Goal: Task Accomplishment & Management: Use online tool/utility

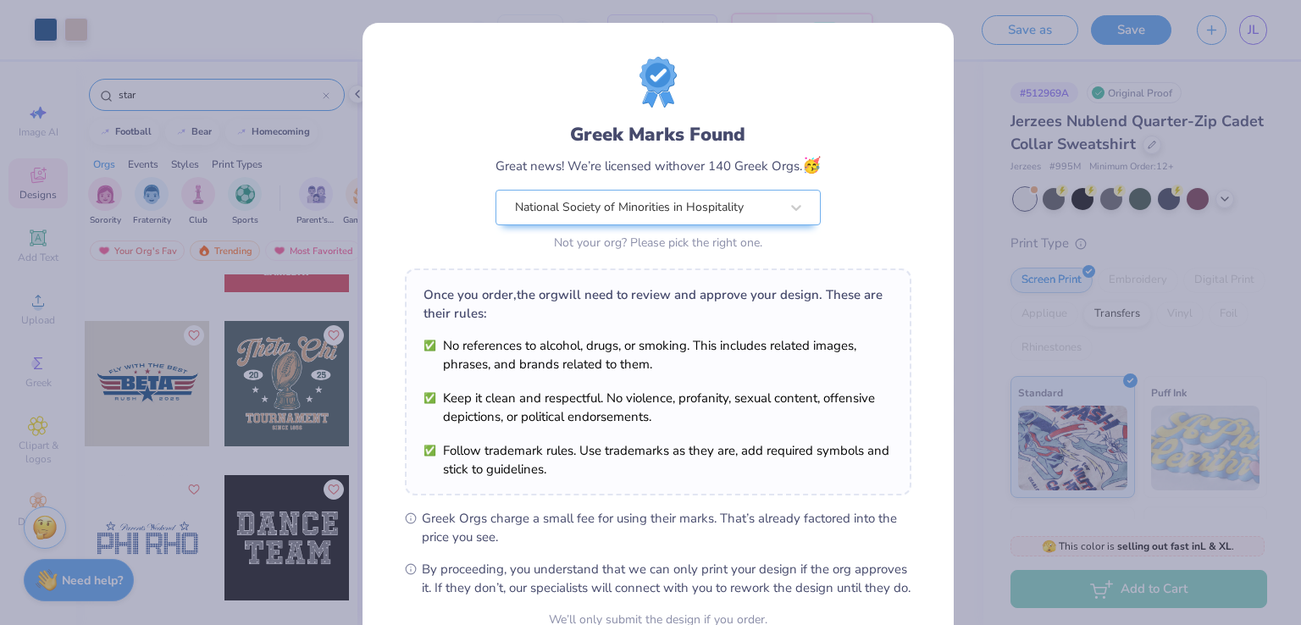
scroll to position [166, 0]
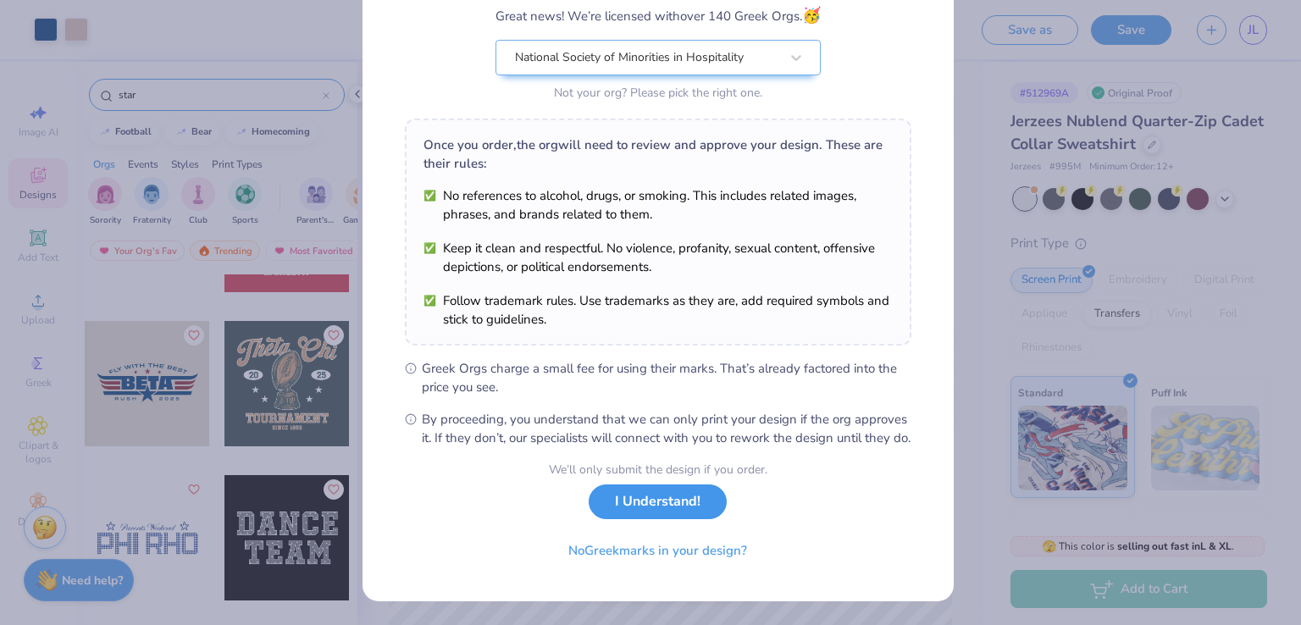
click at [702, 500] on button "I Understand!" at bounding box center [658, 502] width 138 height 35
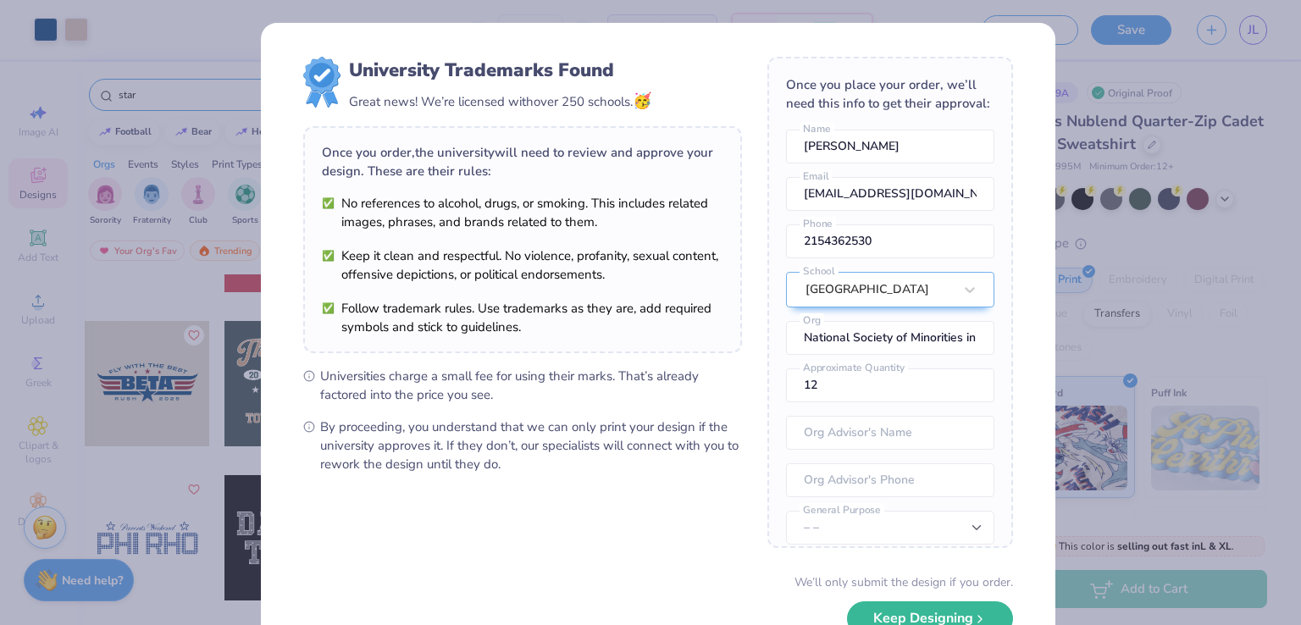
scroll to position [112, 0]
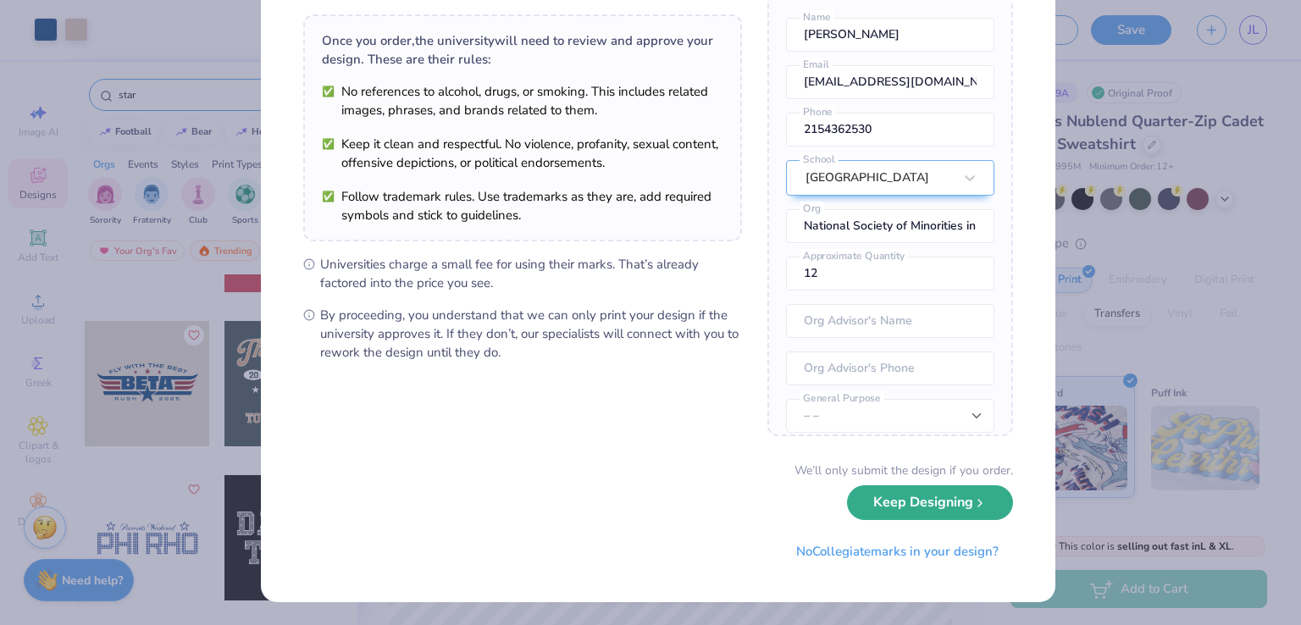
click at [939, 513] on button "Keep Designing" at bounding box center [930, 503] width 166 height 35
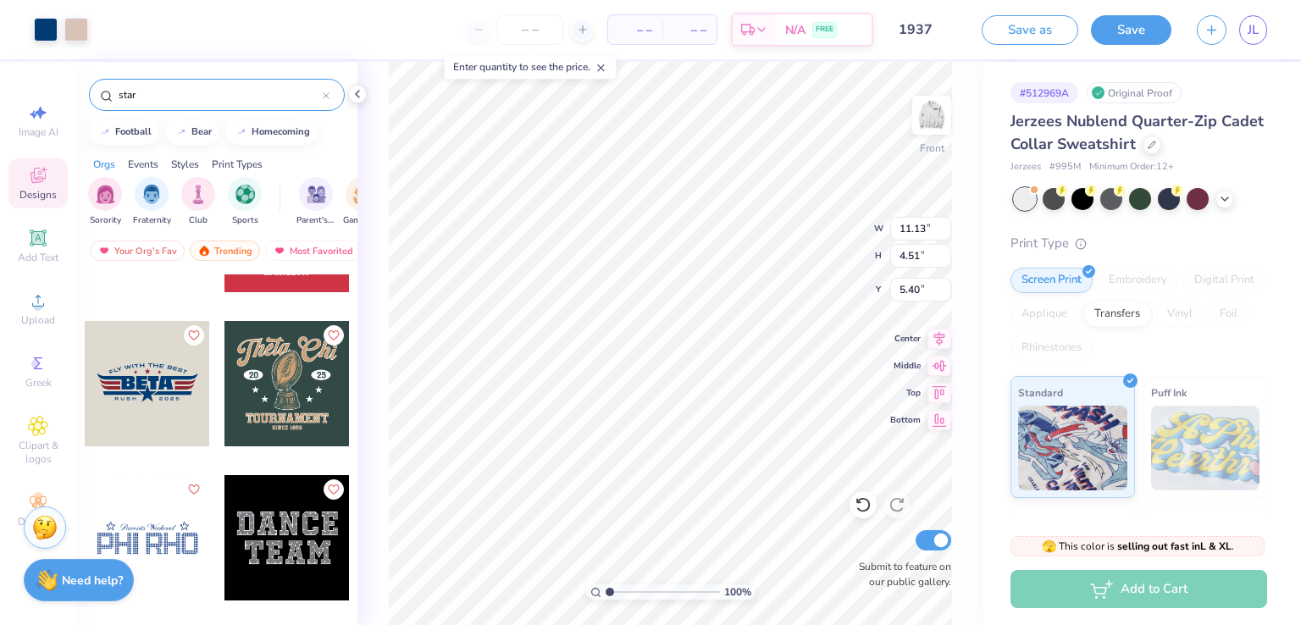
scroll to position [0, 0]
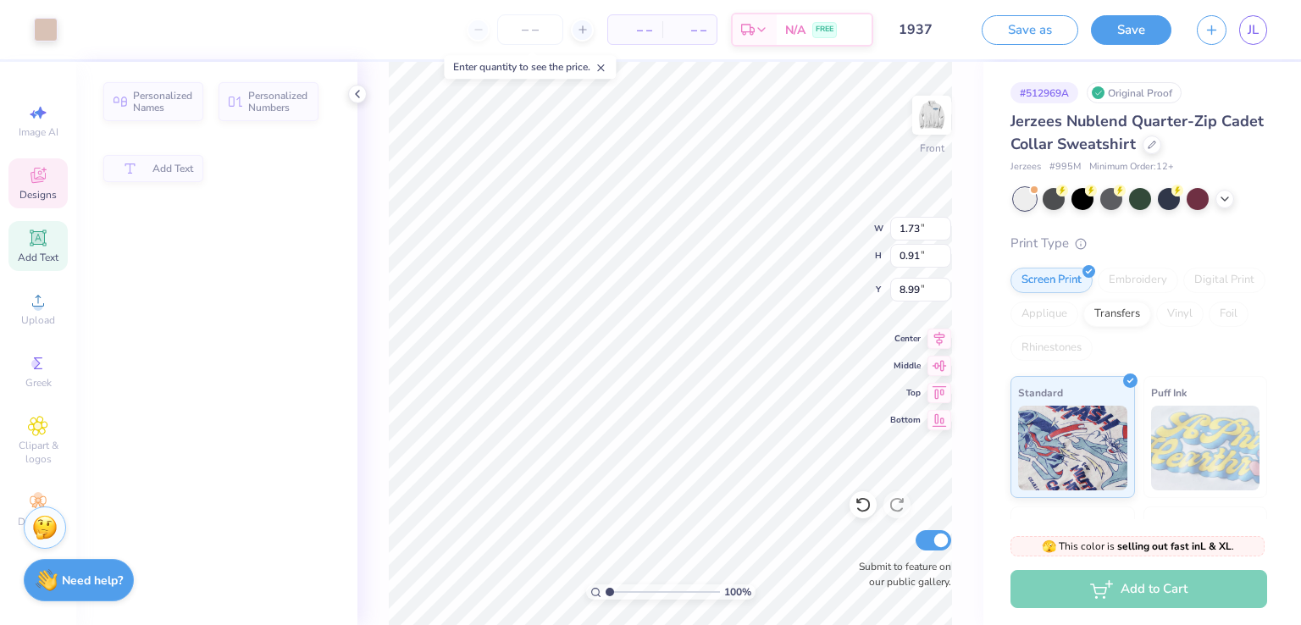
type input "1.73"
type input "0.91"
type input "8.99"
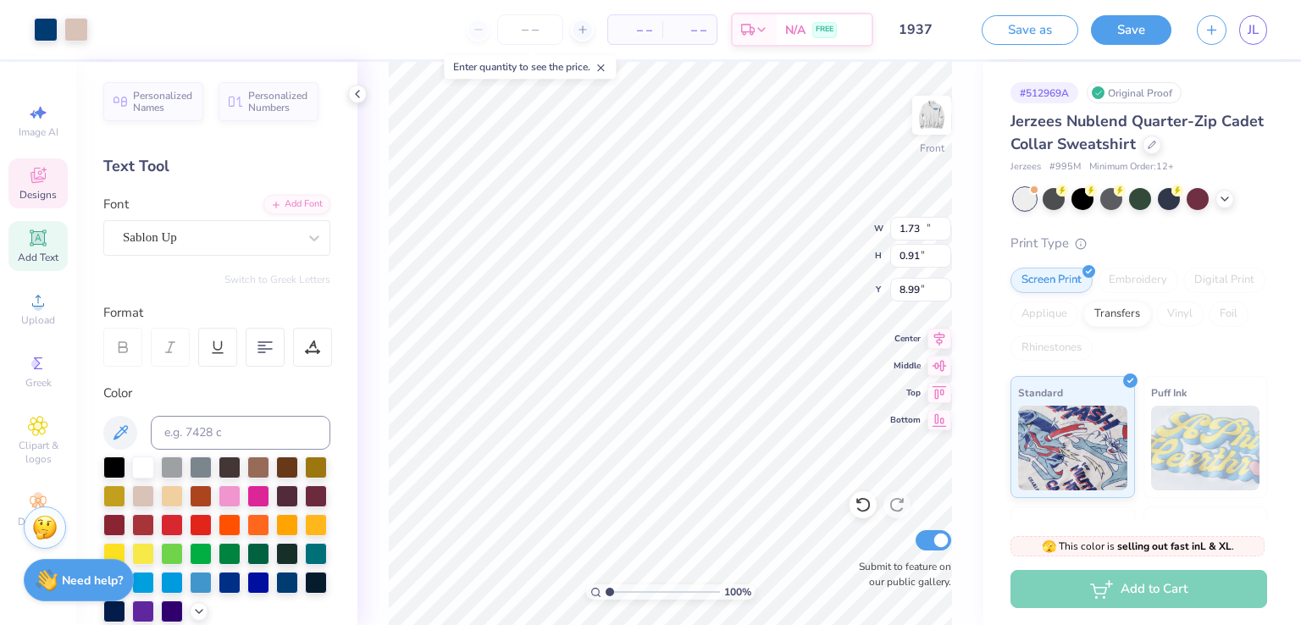
type input "11.13"
type input "4.51"
type input "5.40"
click at [372, 339] on div "100 % Front W 11.13 11.13 " H 4.51 4.51 " Y 5.40 5.40 " Center Middle Top Botto…" at bounding box center [671, 343] width 626 height 563
click at [746, 464] on li "Ungroup" at bounding box center [756, 474] width 133 height 33
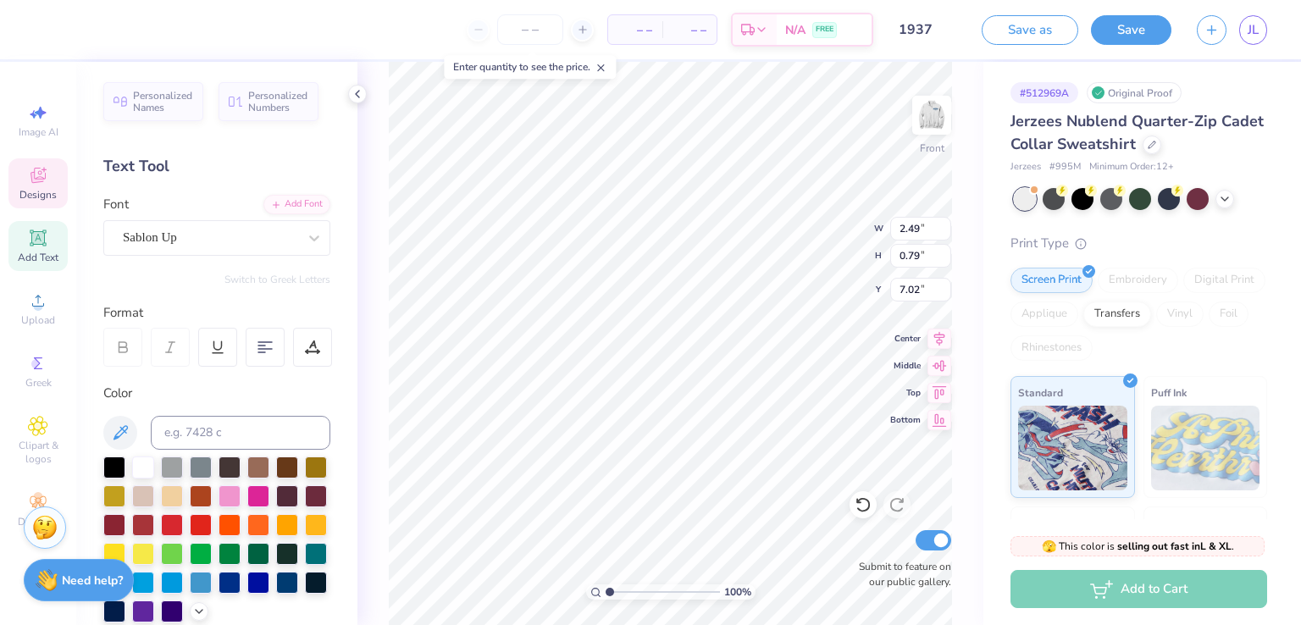
type input "2.49"
type input "0.79"
type input "7.02"
type input "2.47"
click at [626, 592] on input "range" at bounding box center [663, 592] width 114 height 15
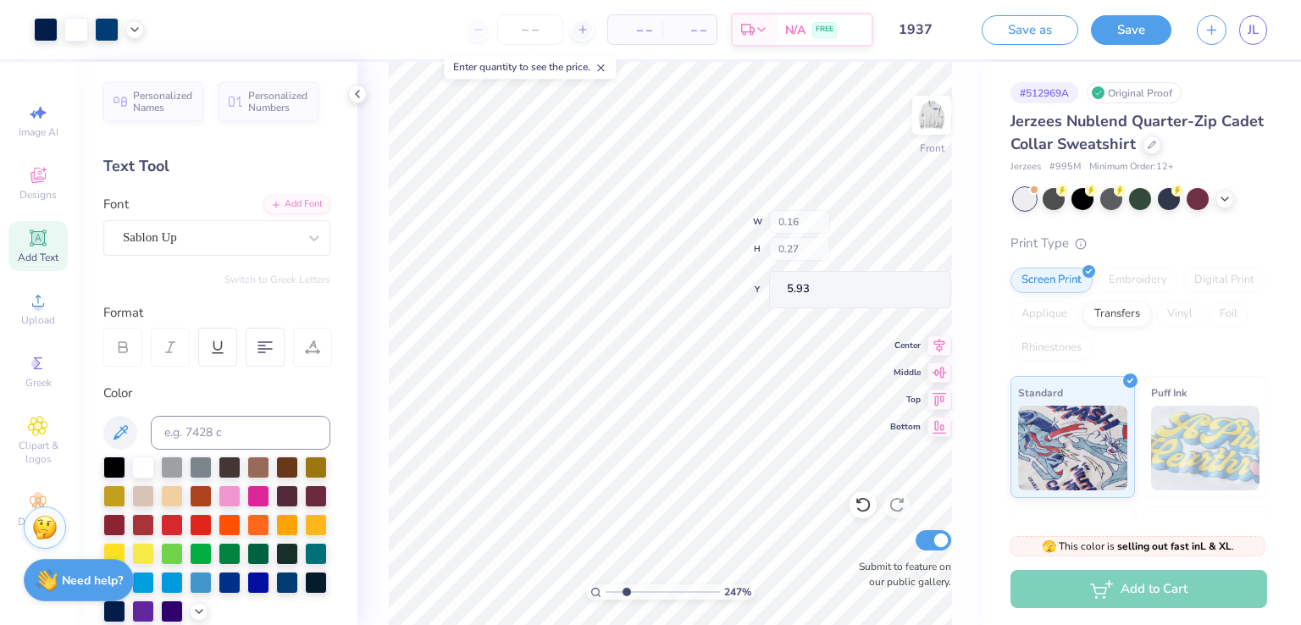
type input "0.16"
type input "0.27"
type input "5.93"
type input "4.55"
click at [650, 593] on input "range" at bounding box center [663, 592] width 114 height 15
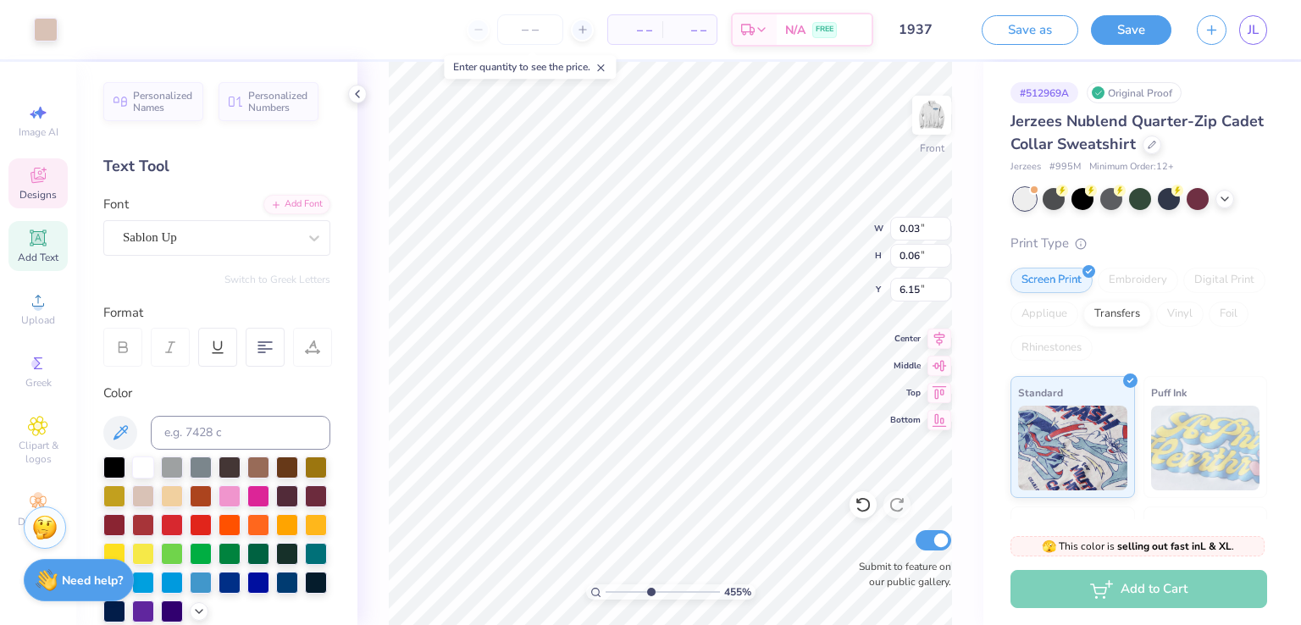
type input "0.03"
type input "0.06"
type input "6.15"
type input "1.51"
click at [615, 591] on input "range" at bounding box center [663, 592] width 114 height 15
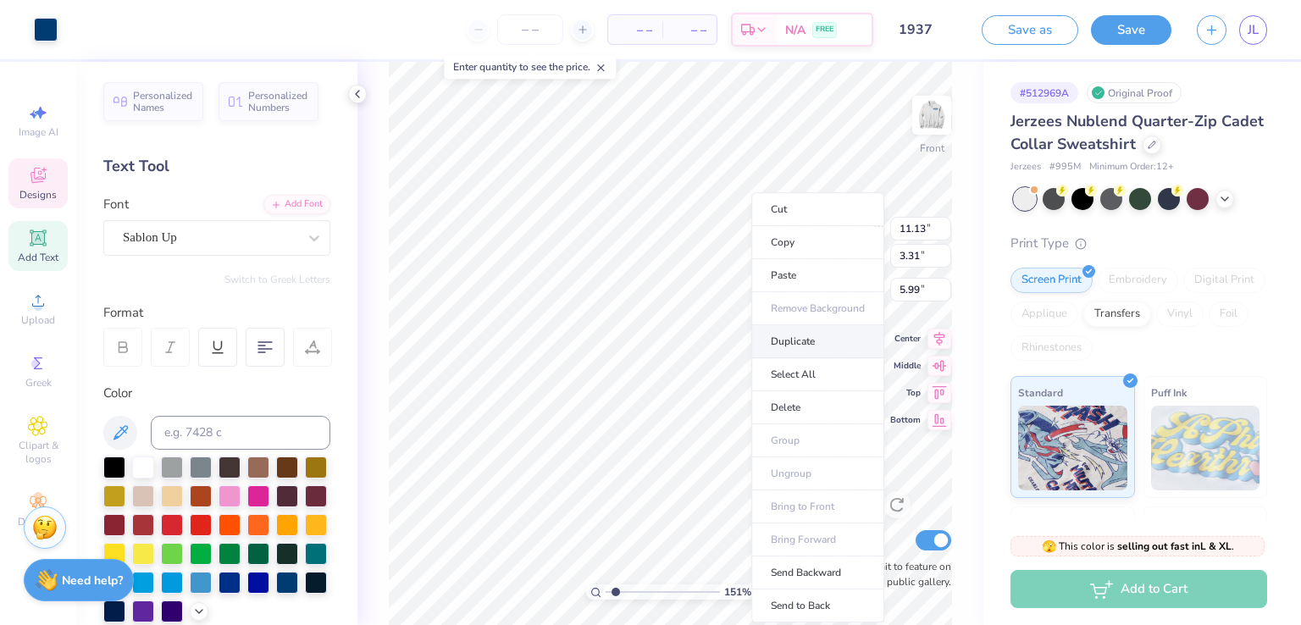
click at [800, 337] on li "Duplicate" at bounding box center [818, 341] width 133 height 33
type input "6.99"
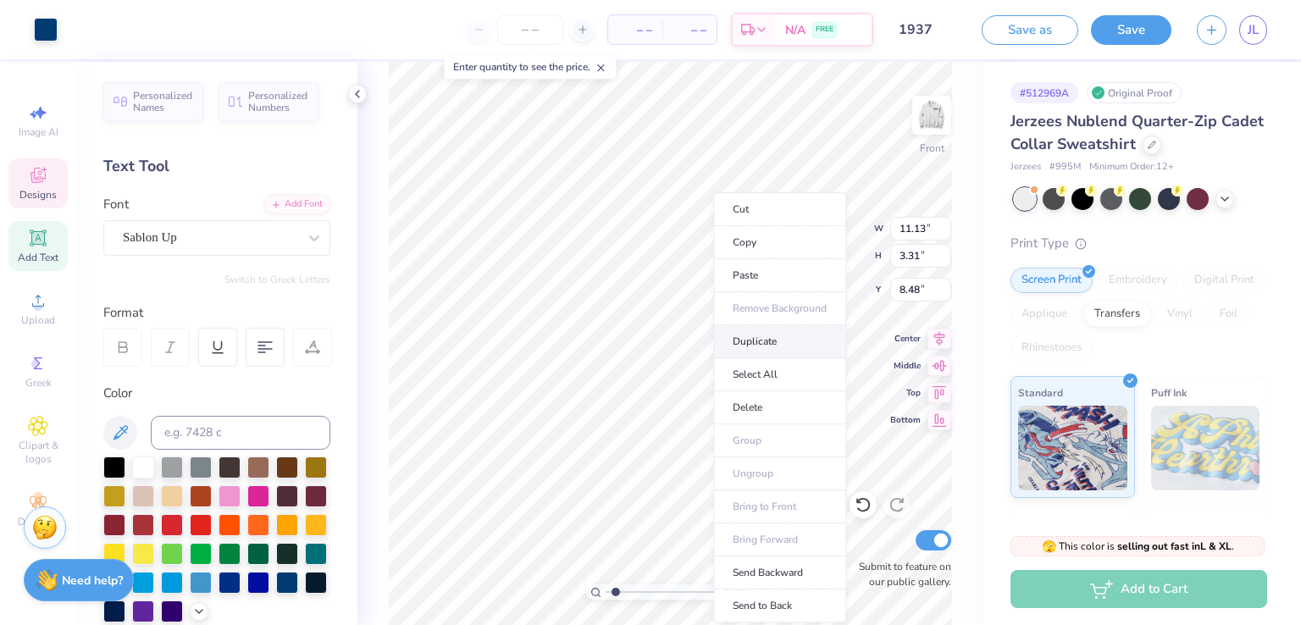
click at [752, 340] on li "Duplicate" at bounding box center [779, 341] width 133 height 33
type input "9.48"
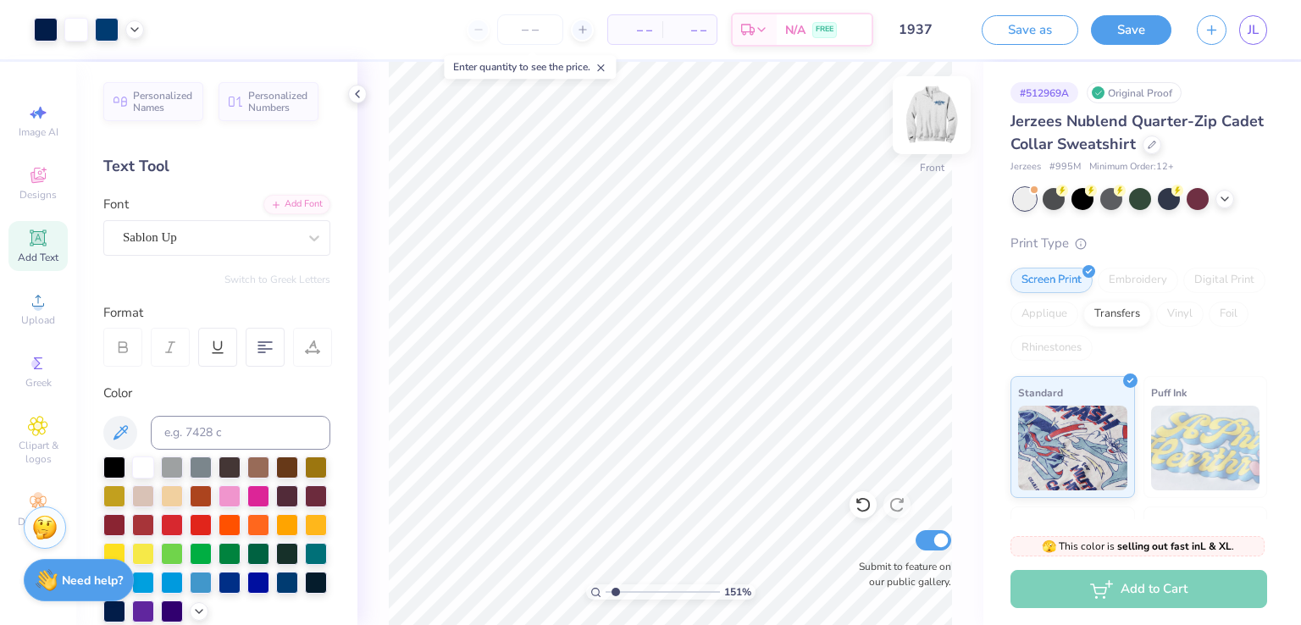
click at [941, 123] on img at bounding box center [932, 115] width 68 height 68
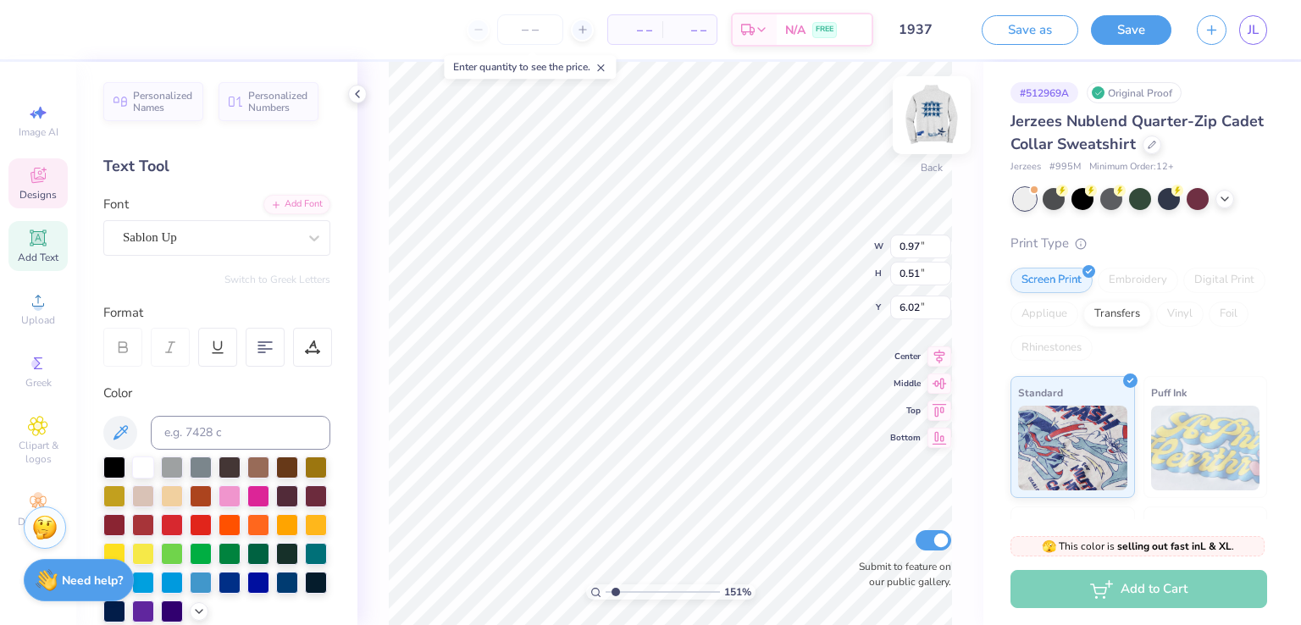
scroll to position [14, 3]
click at [932, 119] on img at bounding box center [932, 115] width 68 height 68
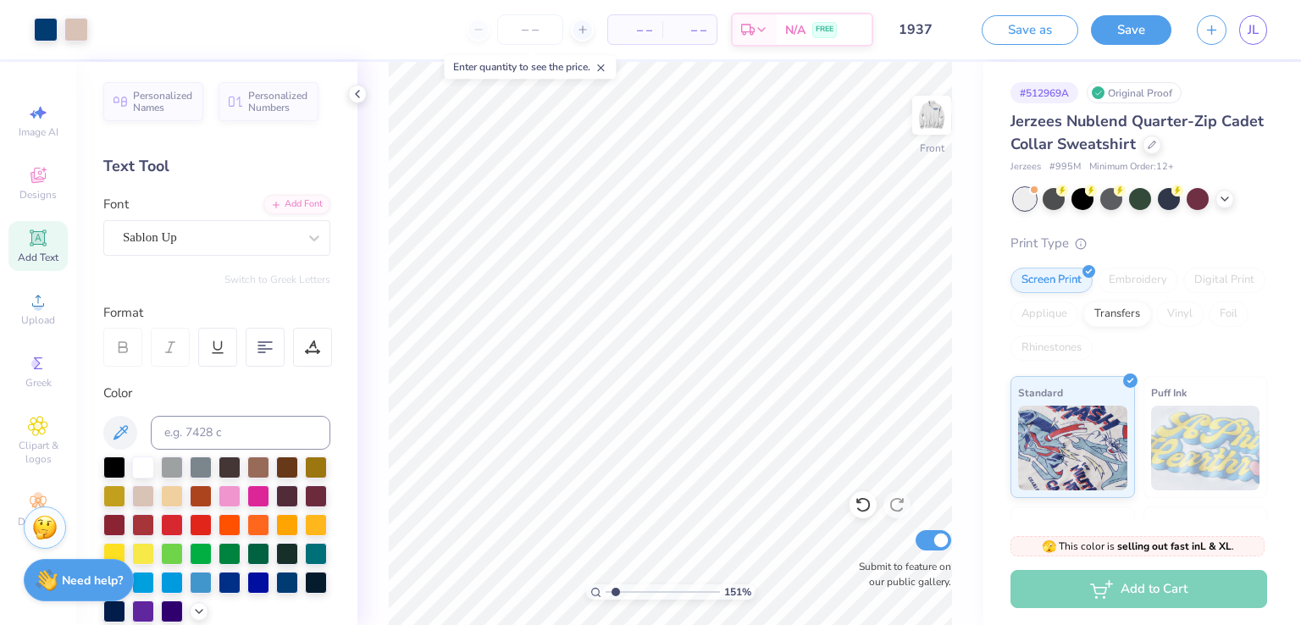
click at [932, 119] on img at bounding box center [932, 115] width 34 height 34
click at [24, 233] on div "Add Text" at bounding box center [37, 246] width 59 height 50
click at [23, 251] on span "Add Text" at bounding box center [38, 258] width 41 height 14
click at [940, 136] on img at bounding box center [932, 115] width 68 height 68
click at [53, 242] on div "Add Text" at bounding box center [37, 246] width 59 height 50
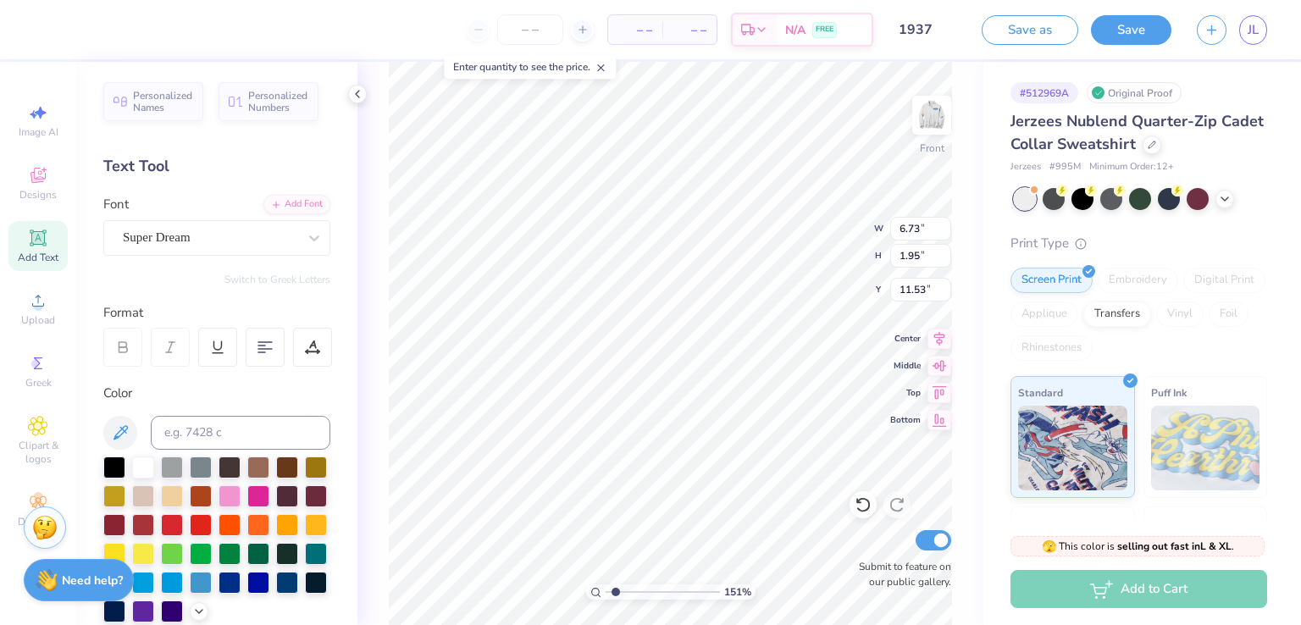
type textarea "S"
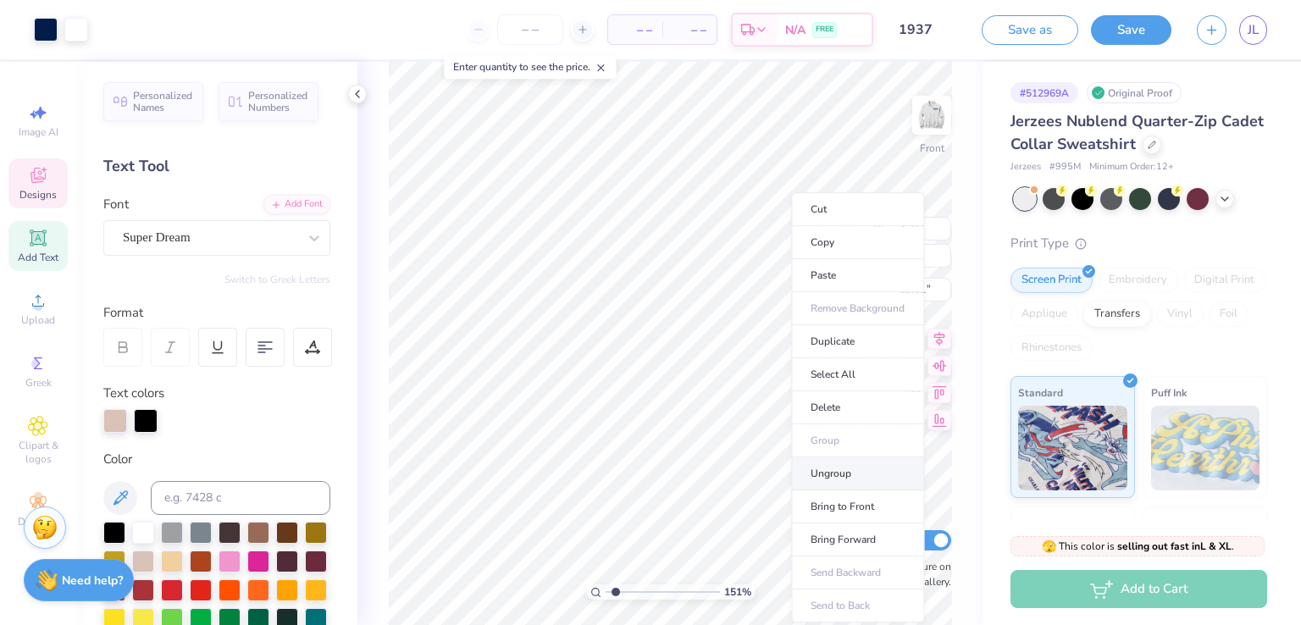
click at [847, 475] on li "Ungroup" at bounding box center [857, 474] width 133 height 33
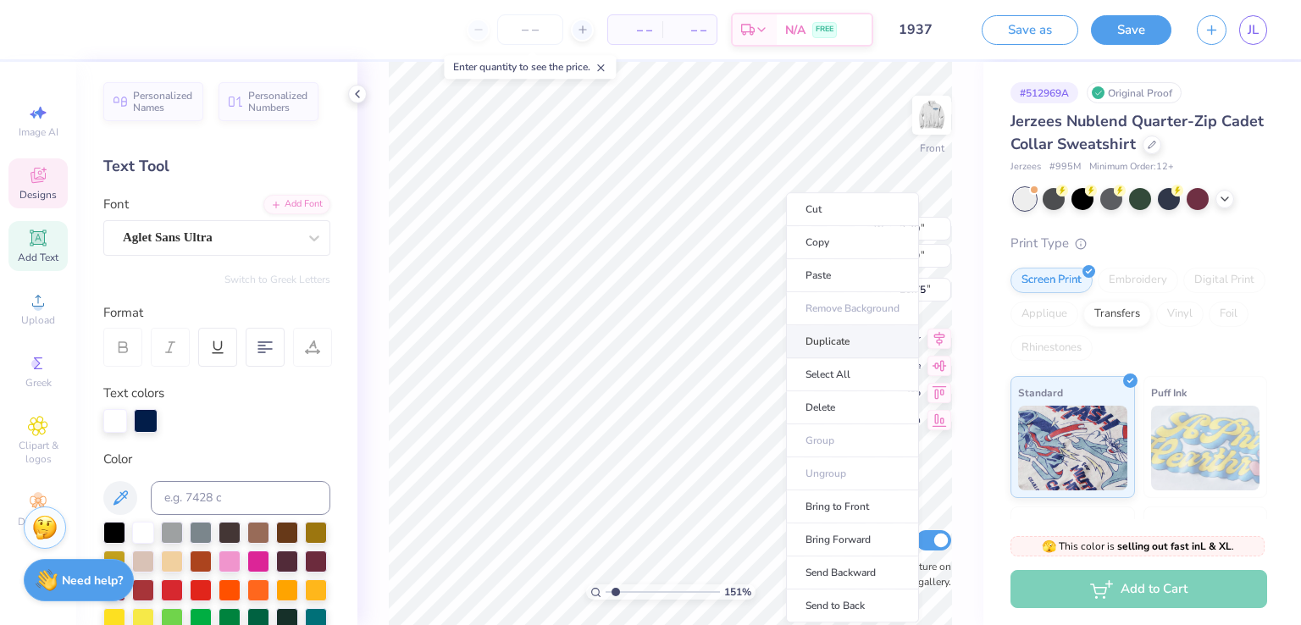
click at [861, 343] on li "Duplicate" at bounding box center [852, 341] width 133 height 33
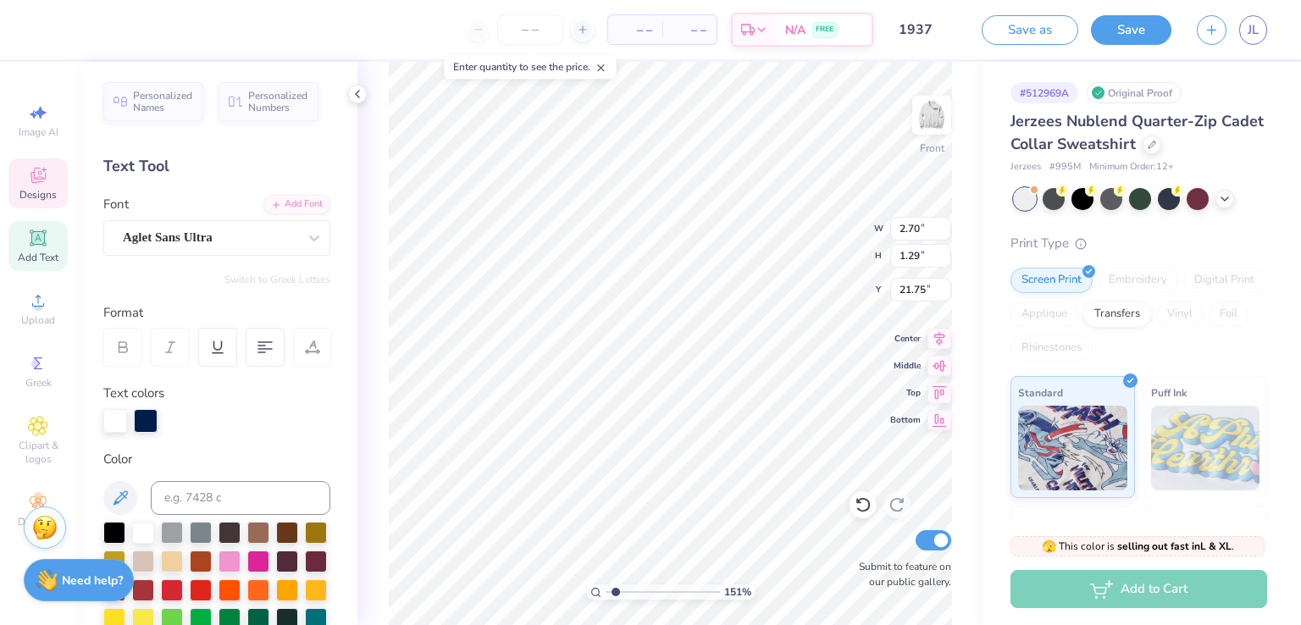
type input "17.43"
type textarea "P E N N"
type input "7.09"
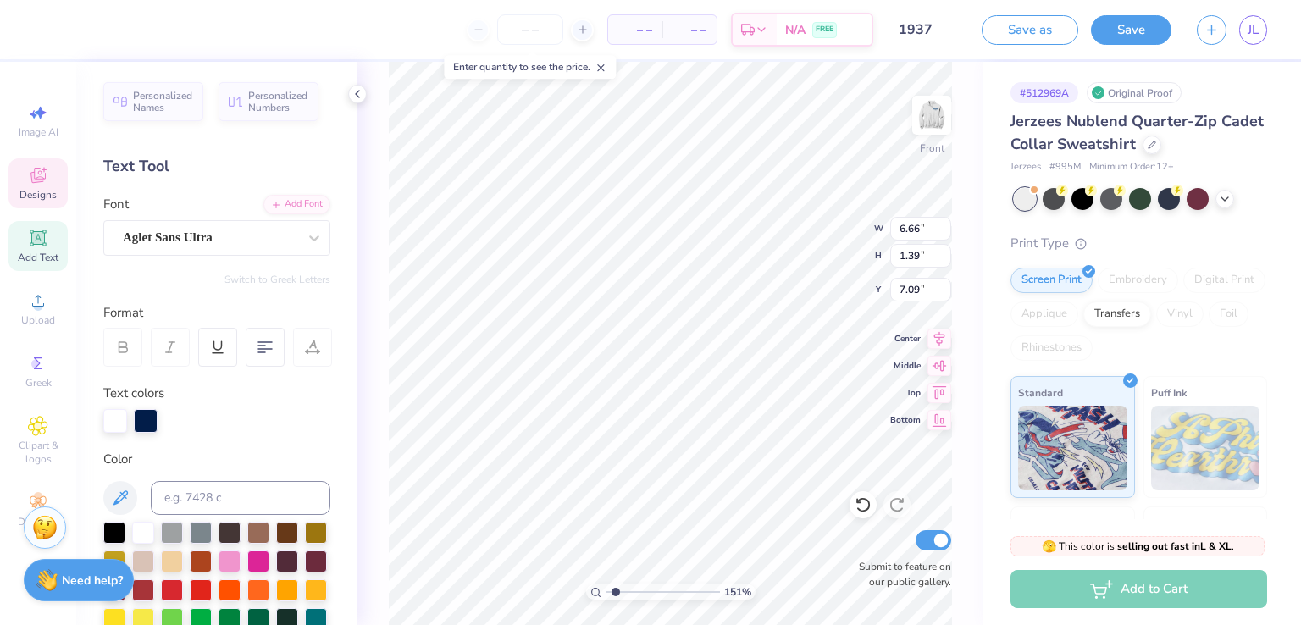
type textarea "P E N N"
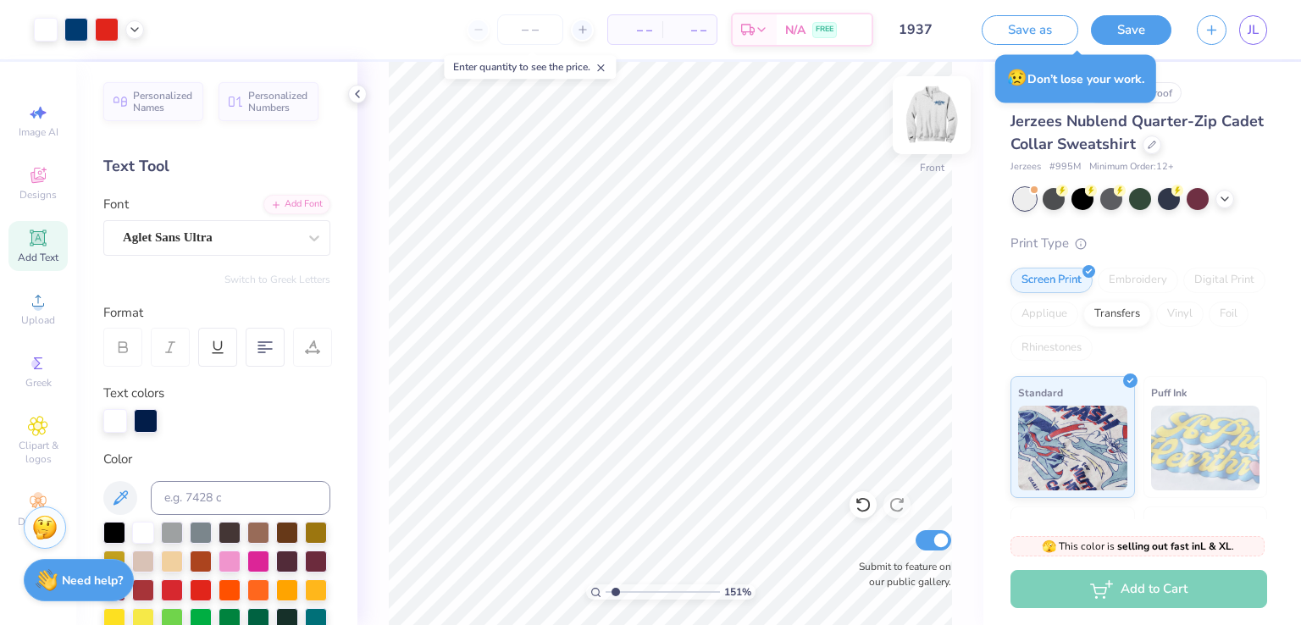
click at [930, 100] on img at bounding box center [932, 115] width 68 height 68
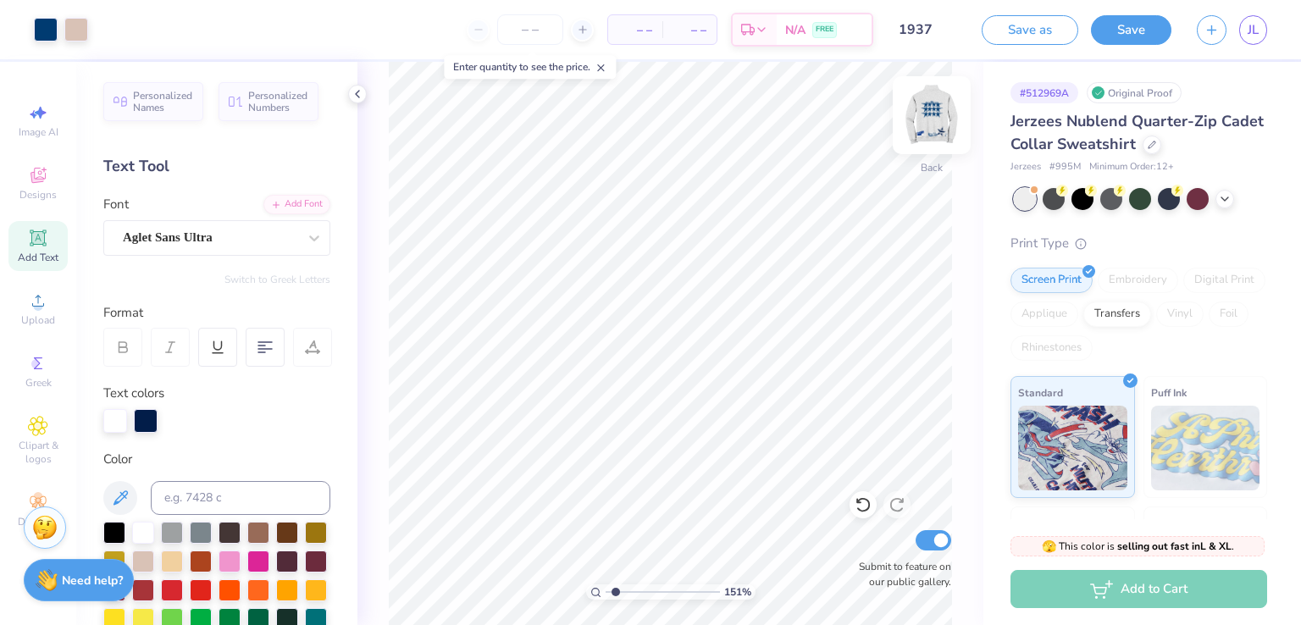
click at [934, 119] on img at bounding box center [932, 115] width 68 height 68
click at [41, 175] on icon at bounding box center [38, 175] width 20 height 20
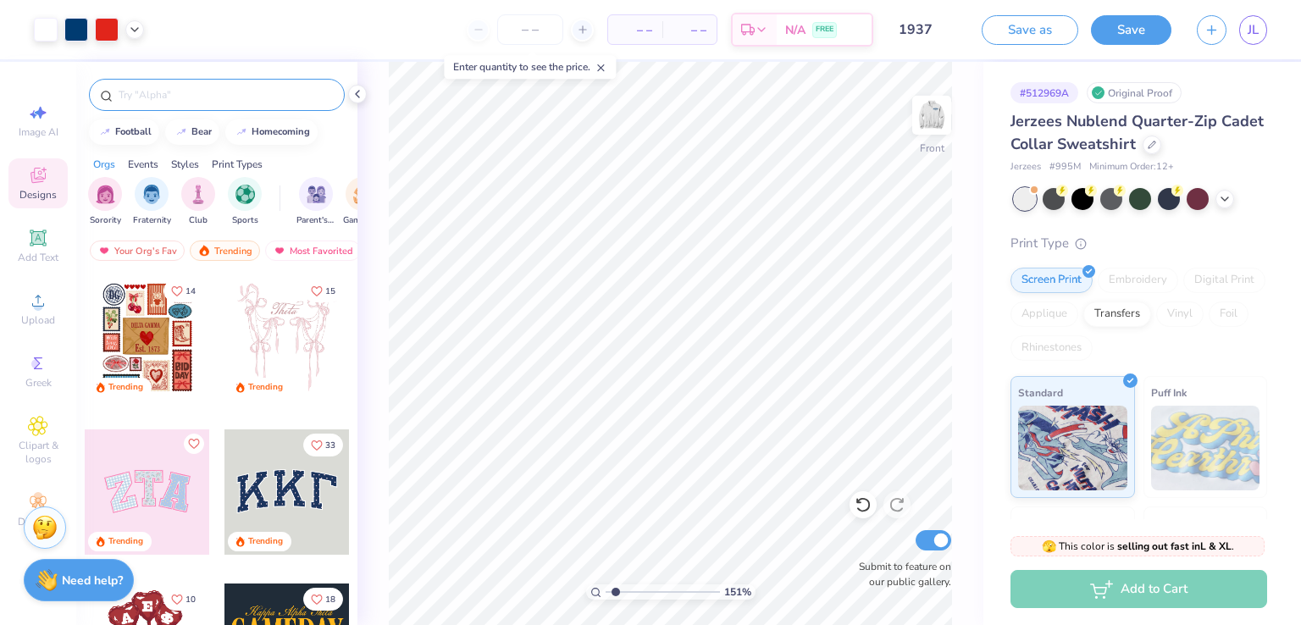
click at [191, 101] on input "text" at bounding box center [225, 94] width 217 height 17
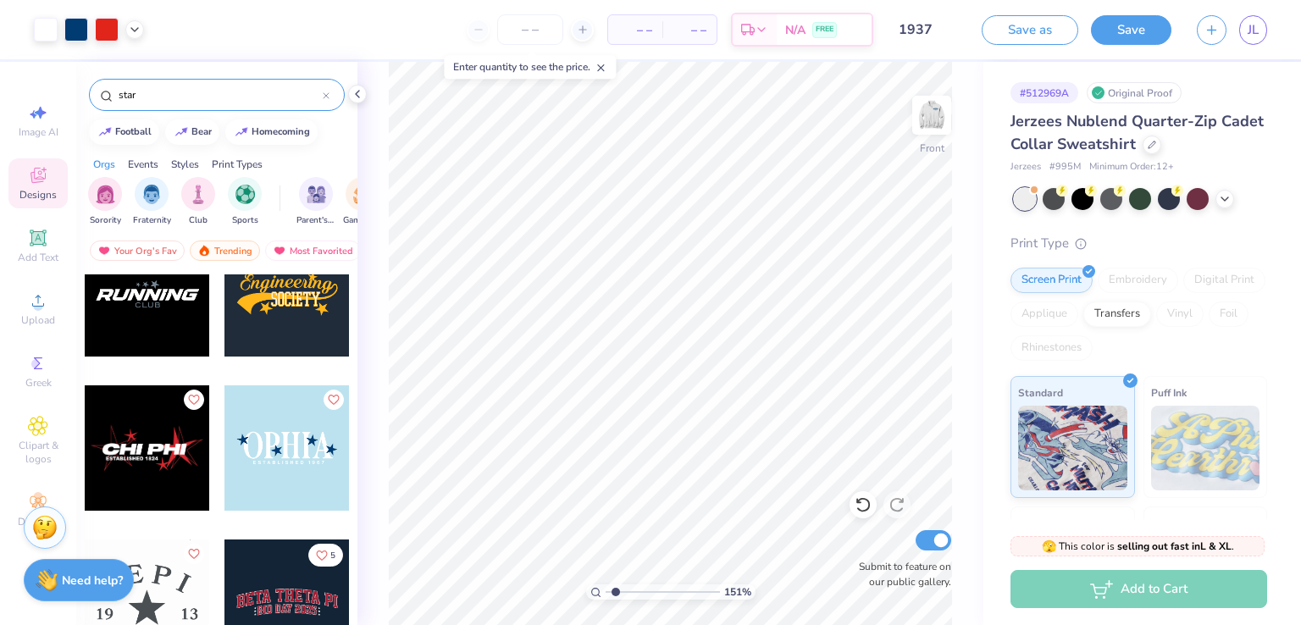
scroll to position [7863, 0]
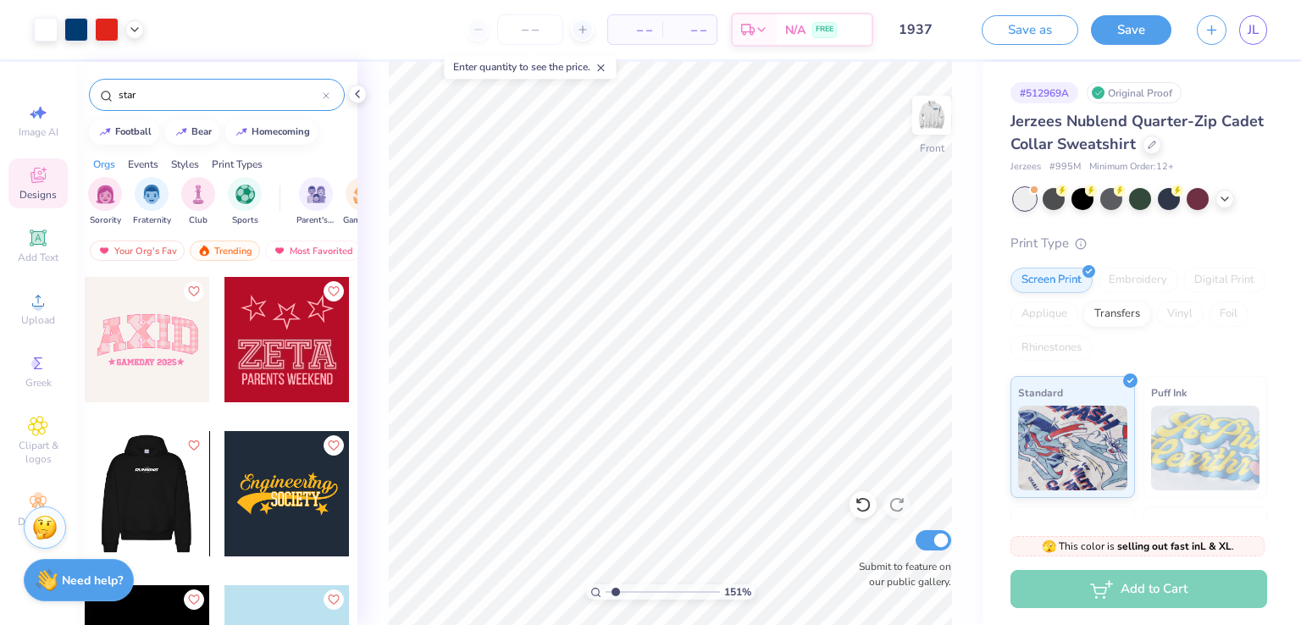
type input "star"
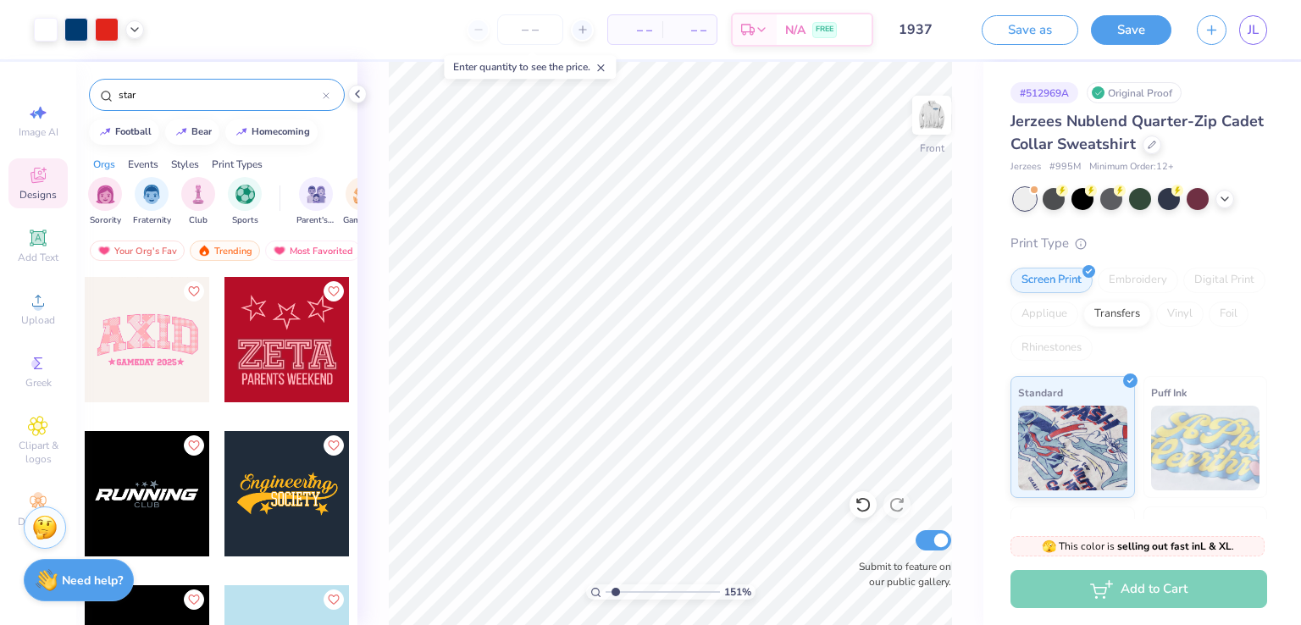
click at [84, 482] on div at bounding box center [20, 493] width 125 height 125
type input "11.13"
type input "3.31"
type input "11.17"
type input "11.13"
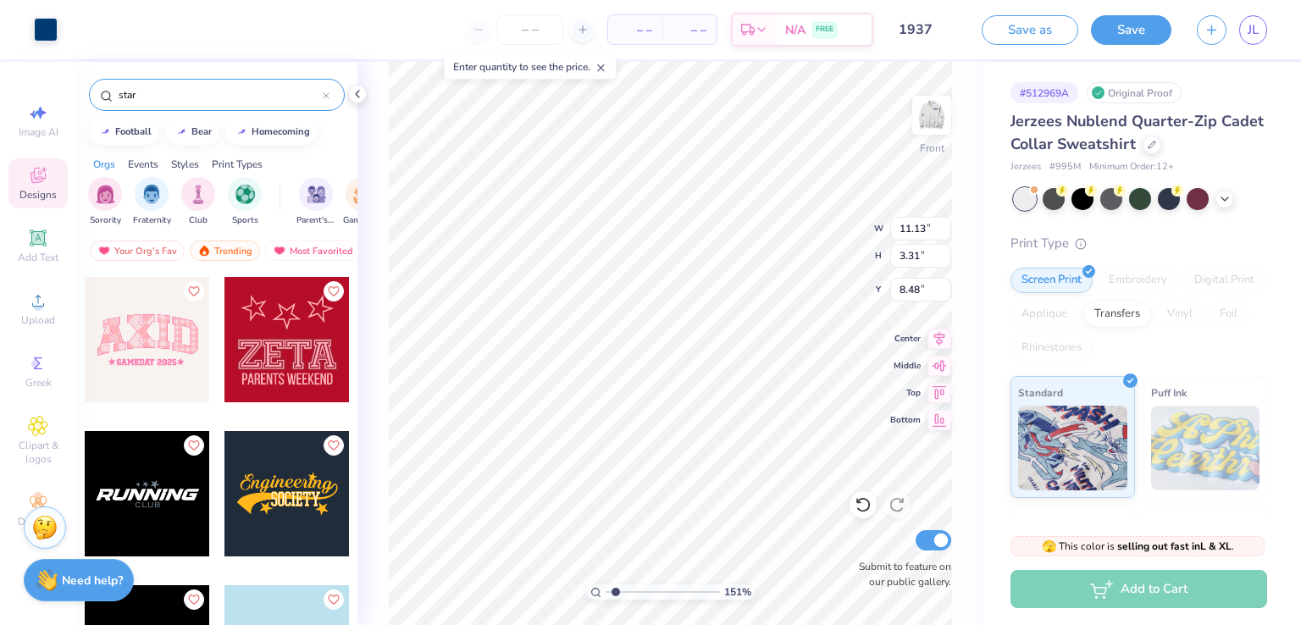
type input "3.31"
type input "8.48"
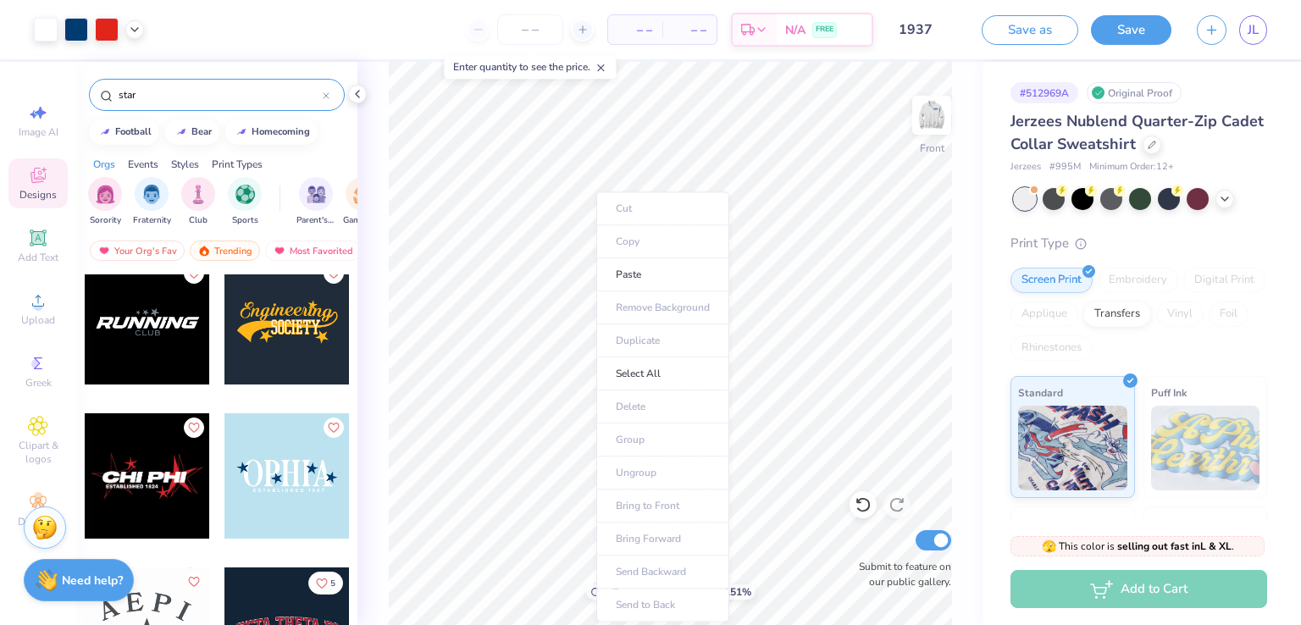
scroll to position [8034, 0]
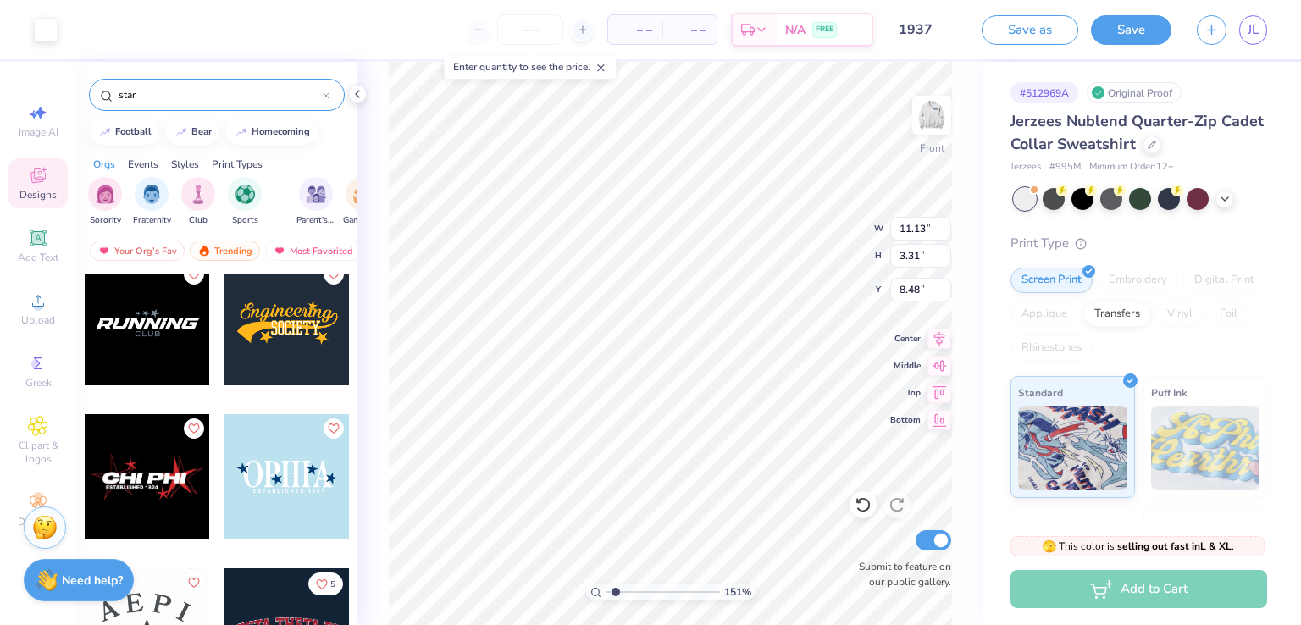
type input "6.69"
type input "0.78"
type input "8.88"
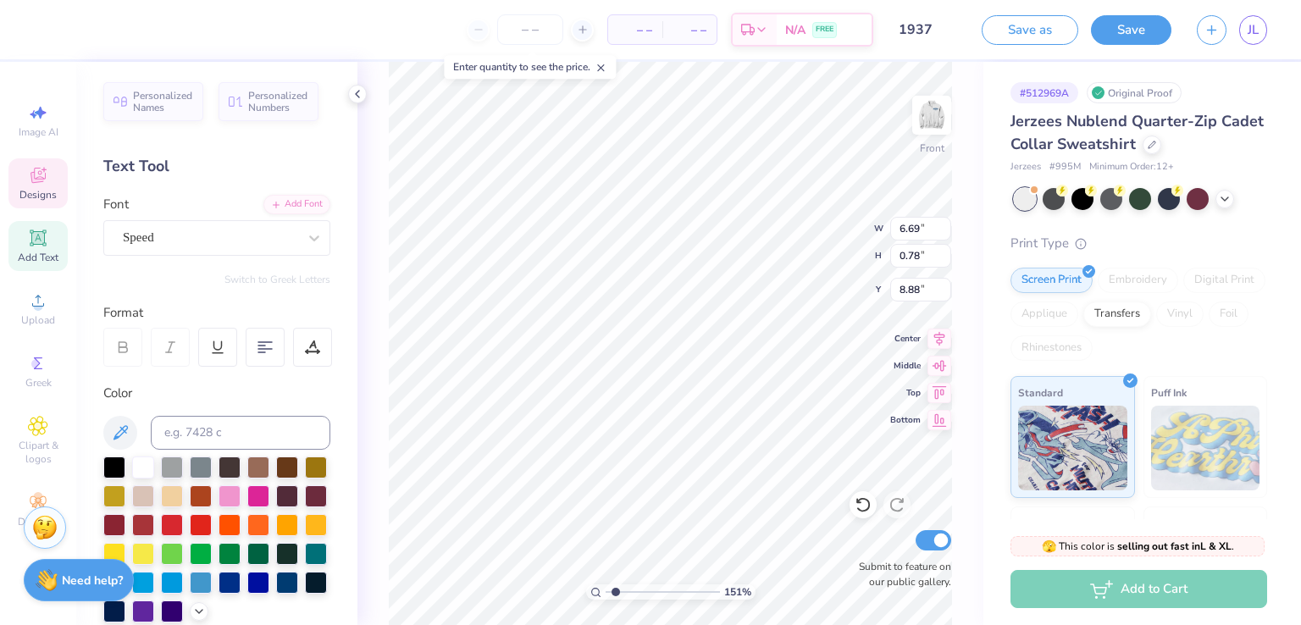
scroll to position [15, 2]
type textarea "Hospitality"
type textarea "1937"
type input "0.59"
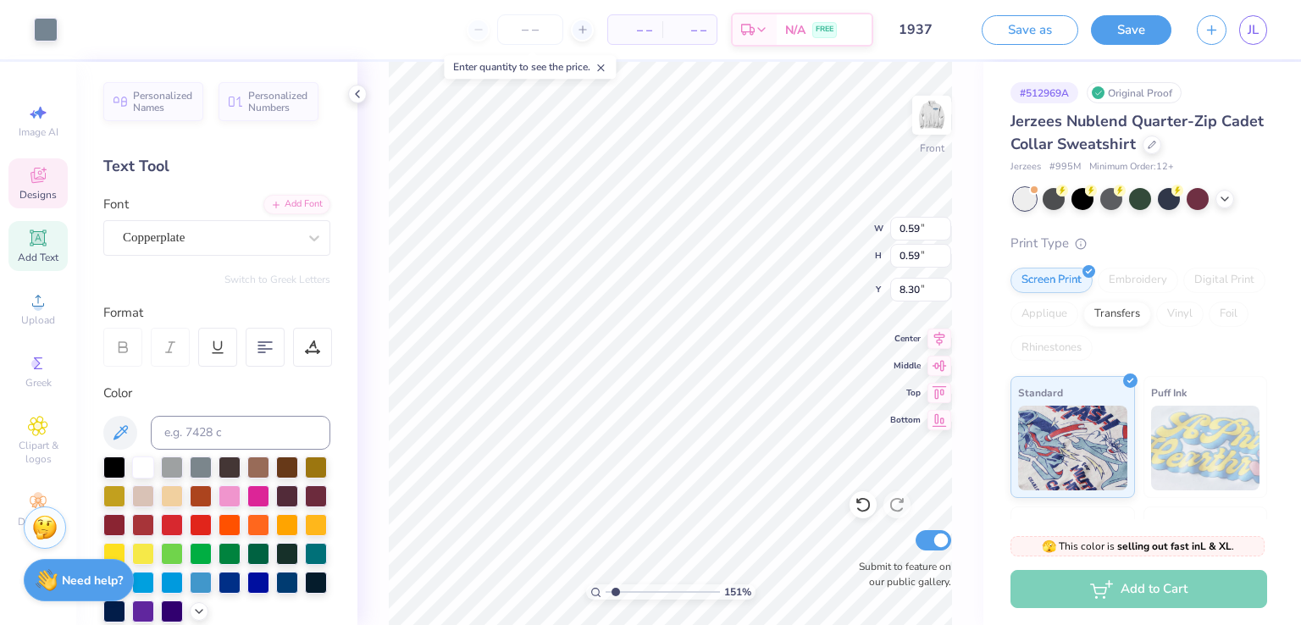
type input "8.30"
type input "0.42"
type input "8.38"
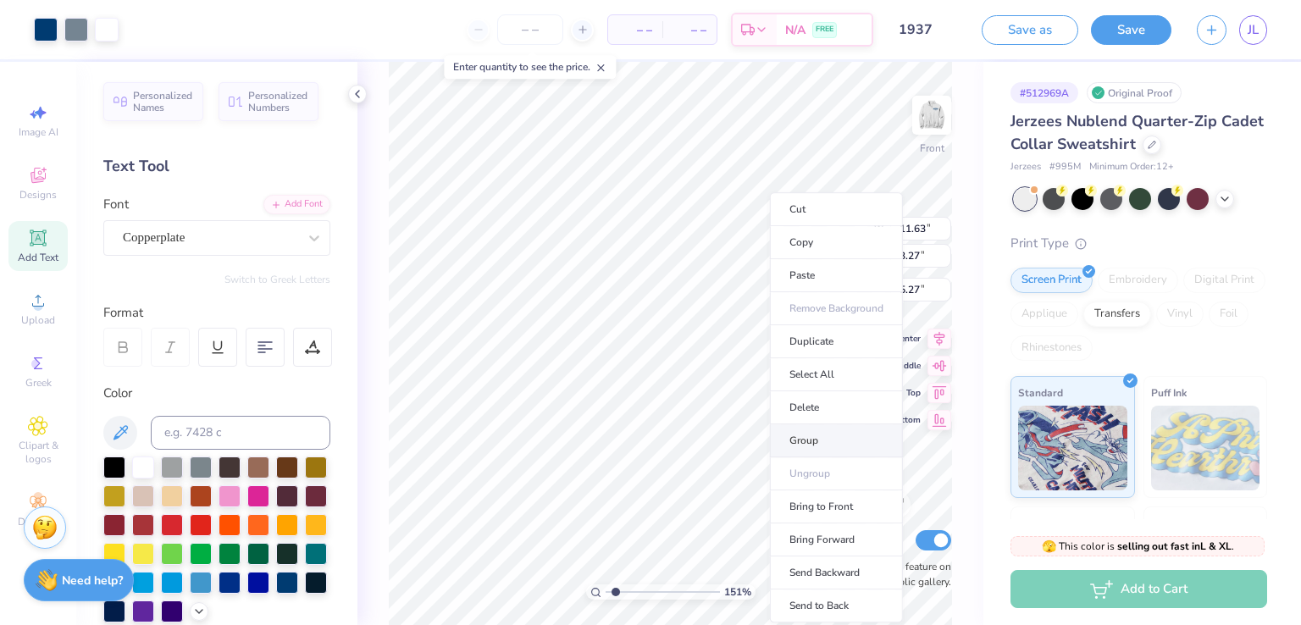
click at [816, 436] on li "Group" at bounding box center [836, 441] width 133 height 33
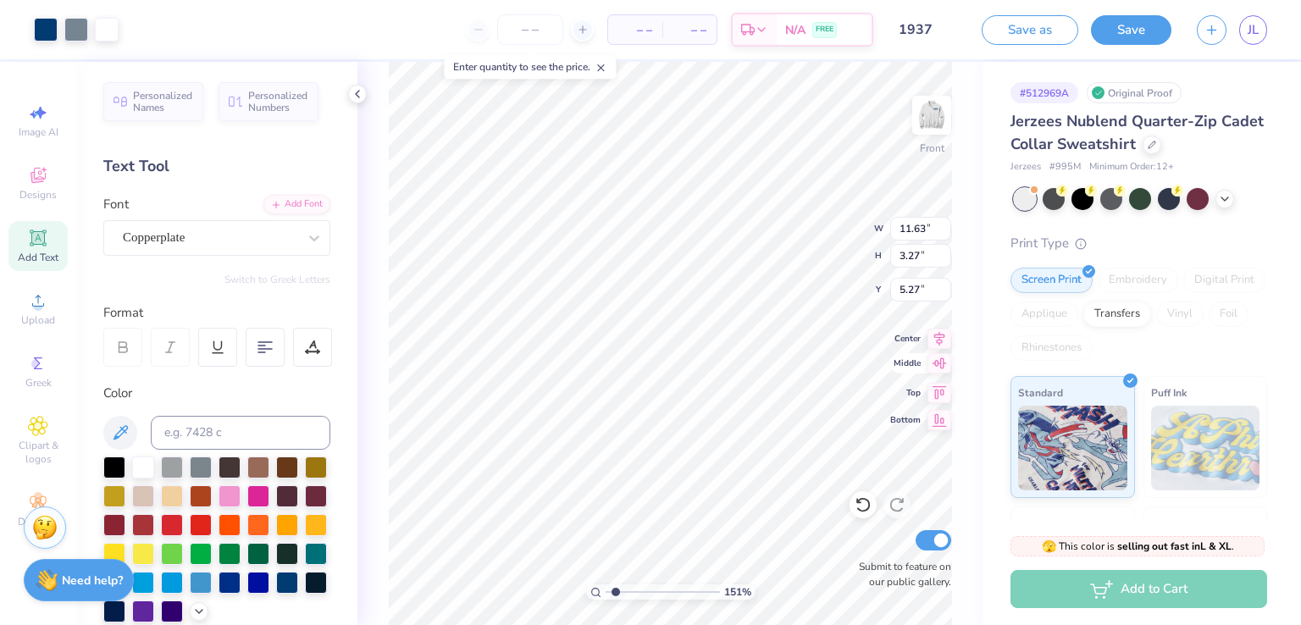
type input "4.84"
type input "1.36"
type input "20.46"
click at [918, 129] on img at bounding box center [932, 115] width 68 height 68
click at [932, 100] on img at bounding box center [932, 115] width 68 height 68
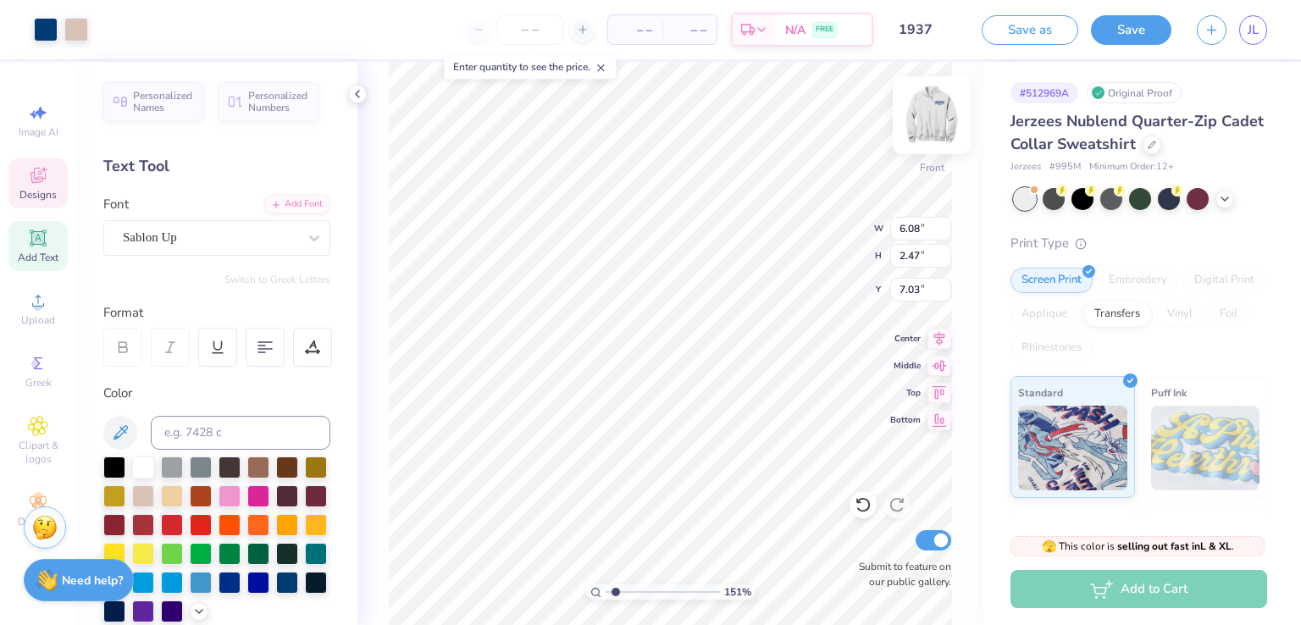
type input "7.03"
type input "6.09"
click at [780, 470] on li "Ungroup" at bounding box center [782, 474] width 133 height 33
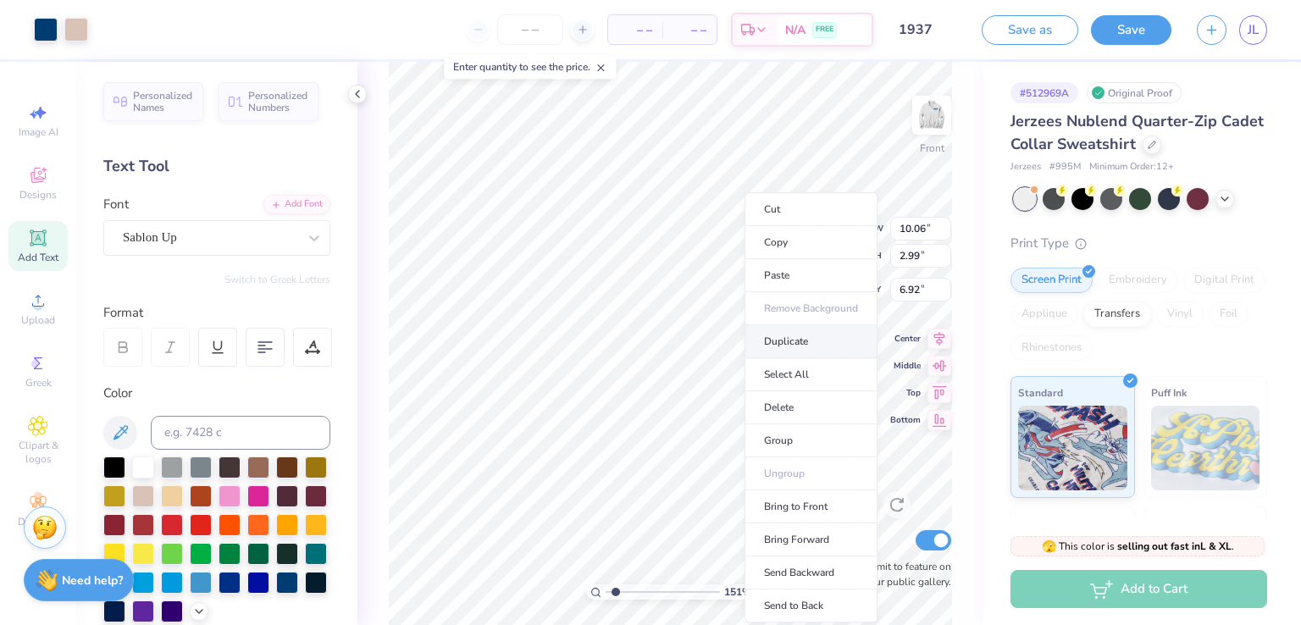
click at [797, 340] on li "Duplicate" at bounding box center [811, 341] width 133 height 33
type input "7.84"
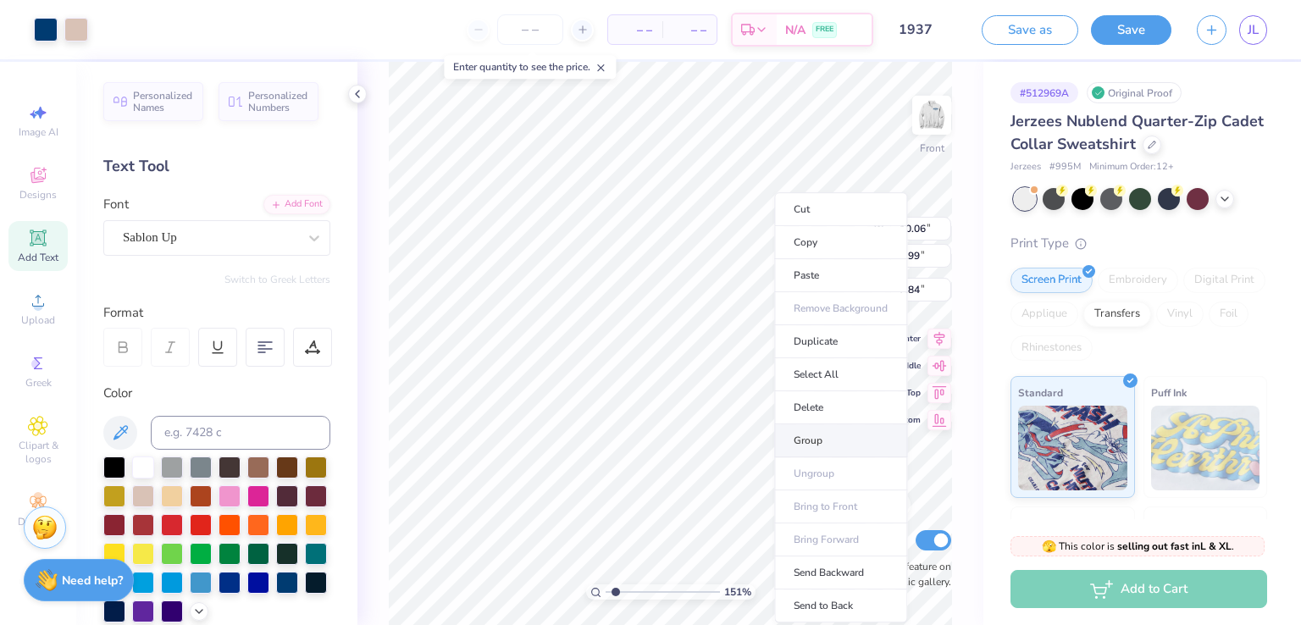
click at [819, 436] on li "Group" at bounding box center [840, 441] width 133 height 33
click at [810, 336] on li "Duplicate" at bounding box center [825, 341] width 133 height 33
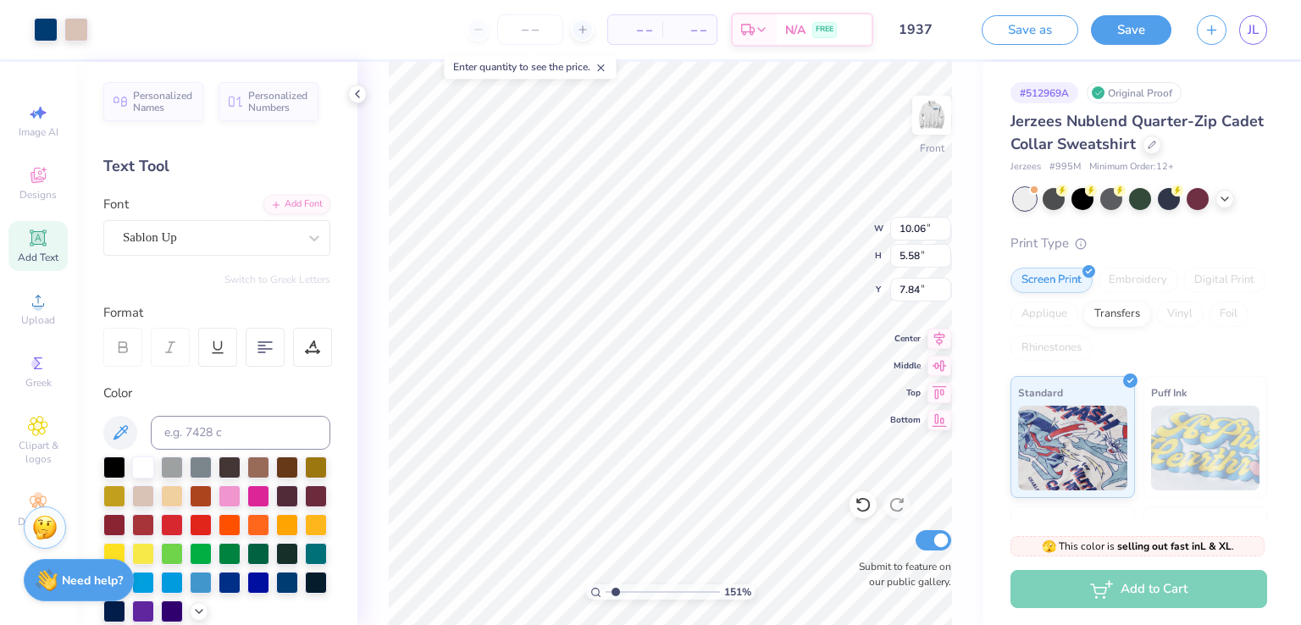
type input "7.84"
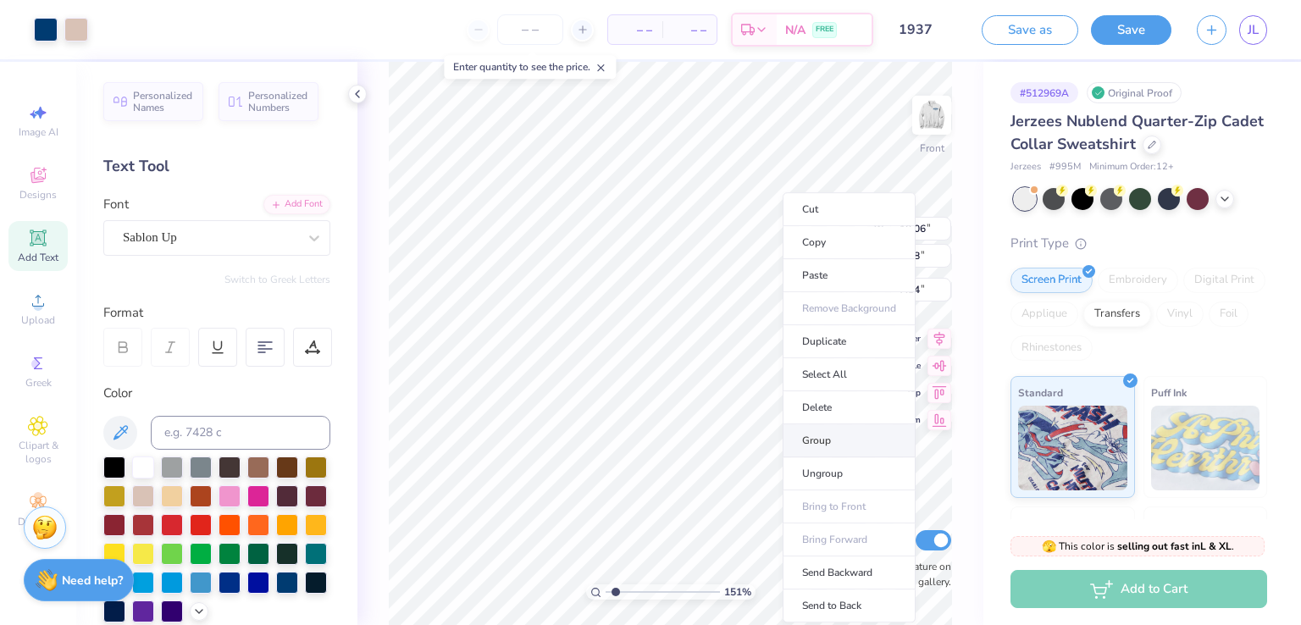
click at [827, 431] on li "Group" at bounding box center [849, 441] width 133 height 33
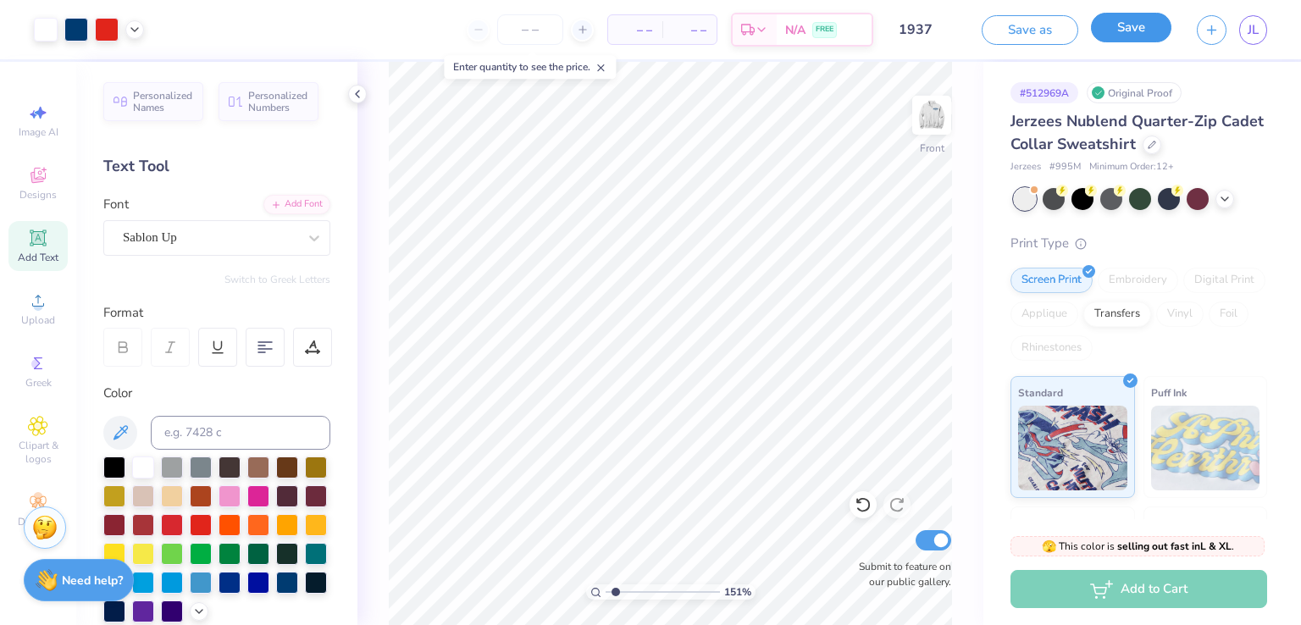
click at [1135, 29] on button "Save" at bounding box center [1131, 28] width 80 height 30
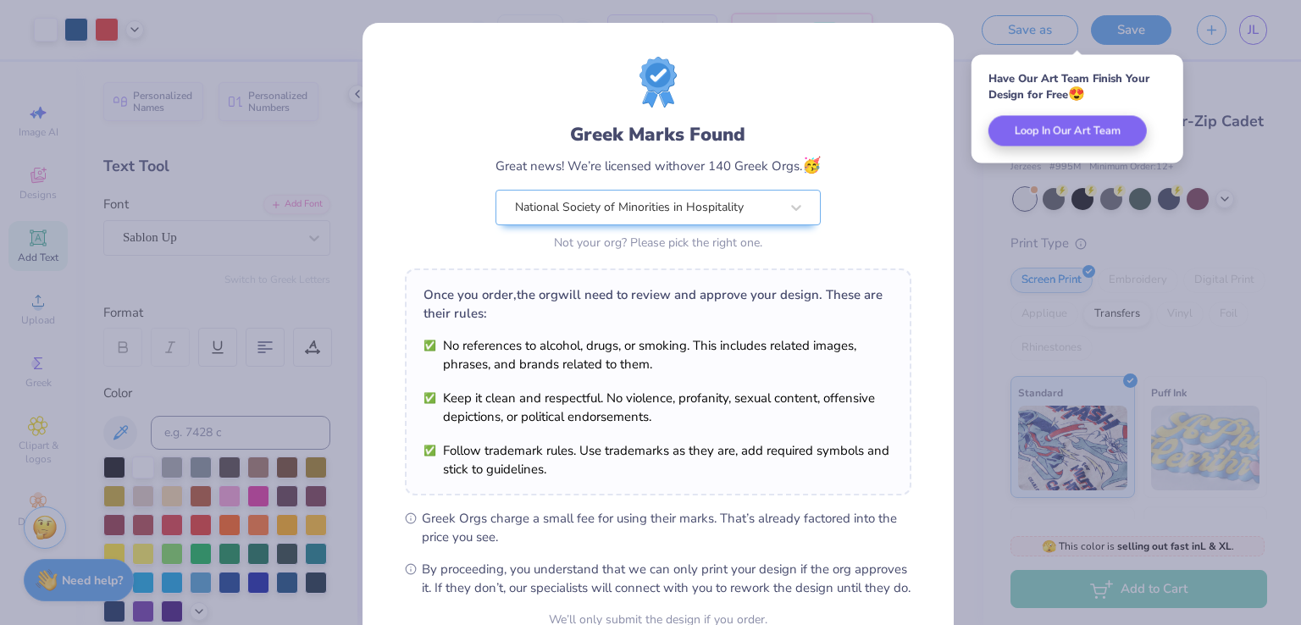
scroll to position [166, 0]
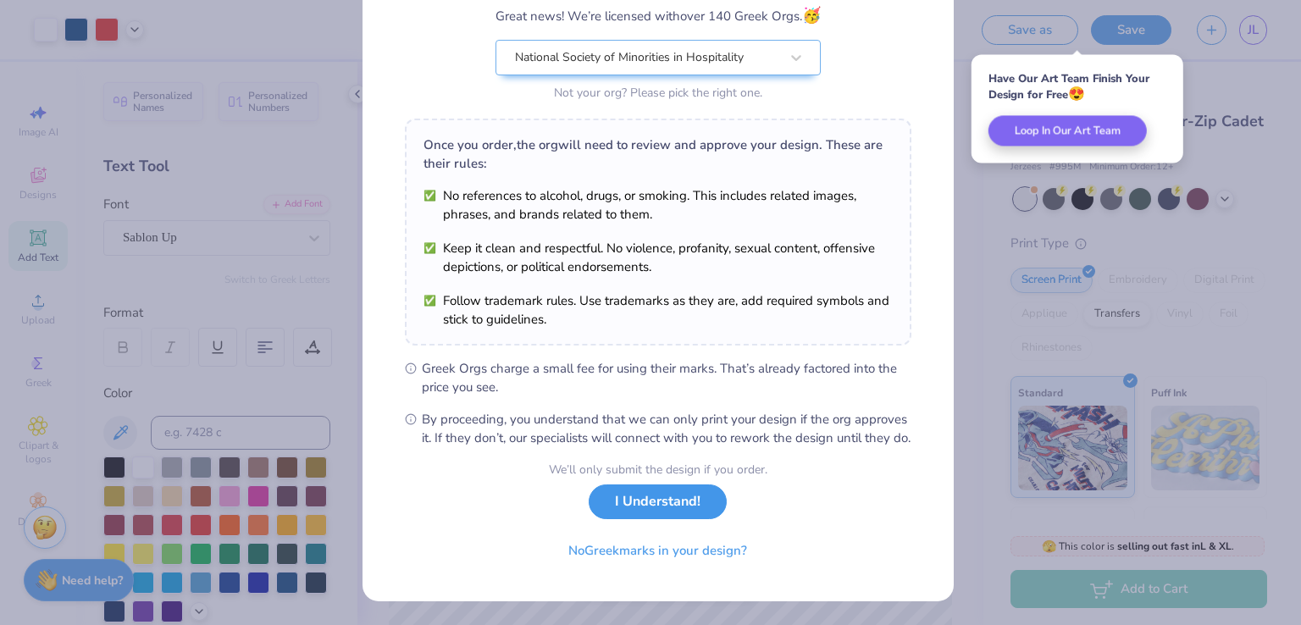
click at [647, 519] on button "I Understand!" at bounding box center [658, 502] width 138 height 35
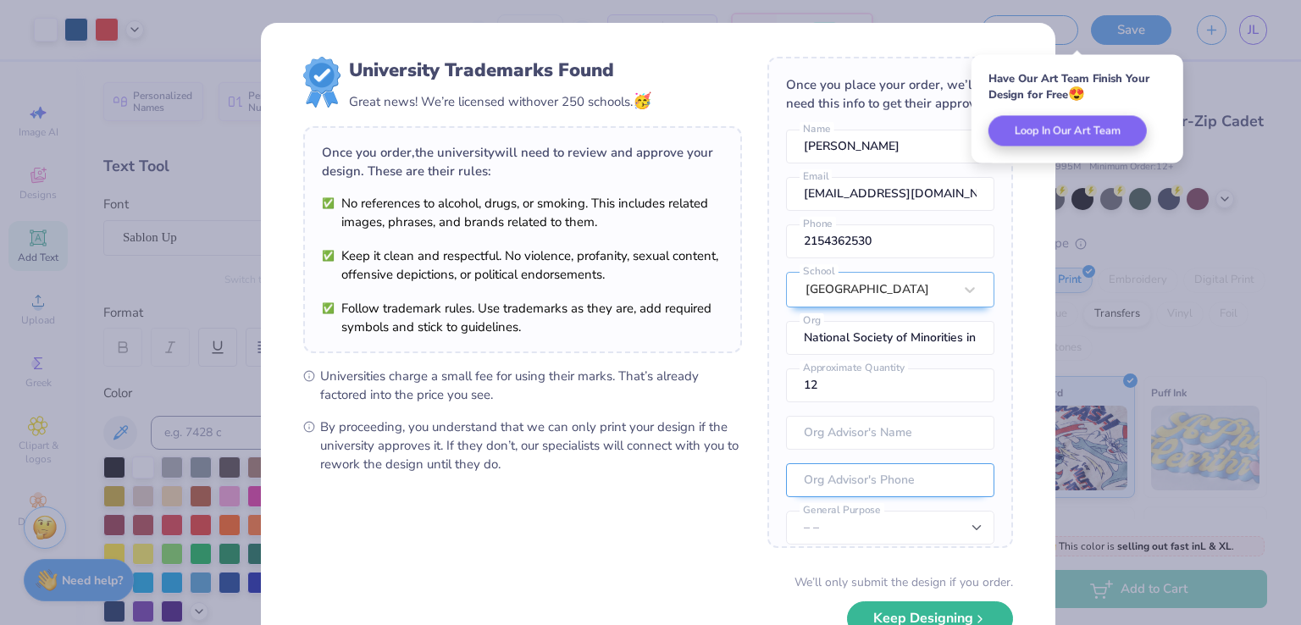
scroll to position [88, 0]
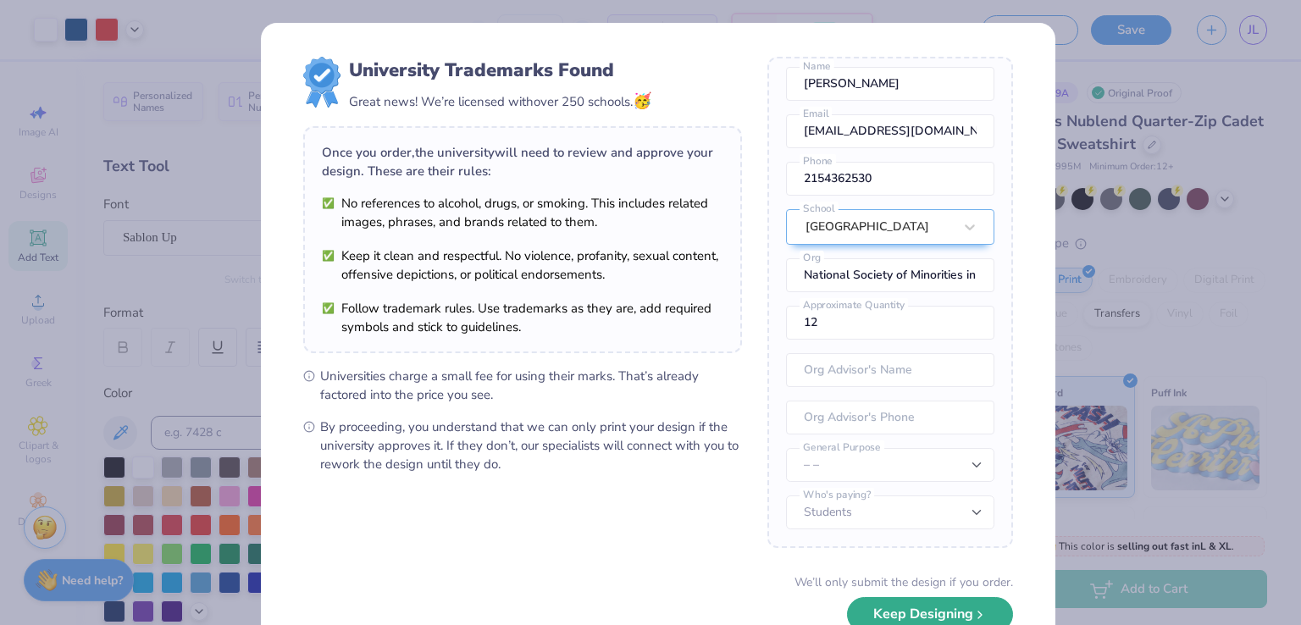
click at [922, 621] on button "Keep Designing" at bounding box center [930, 614] width 166 height 35
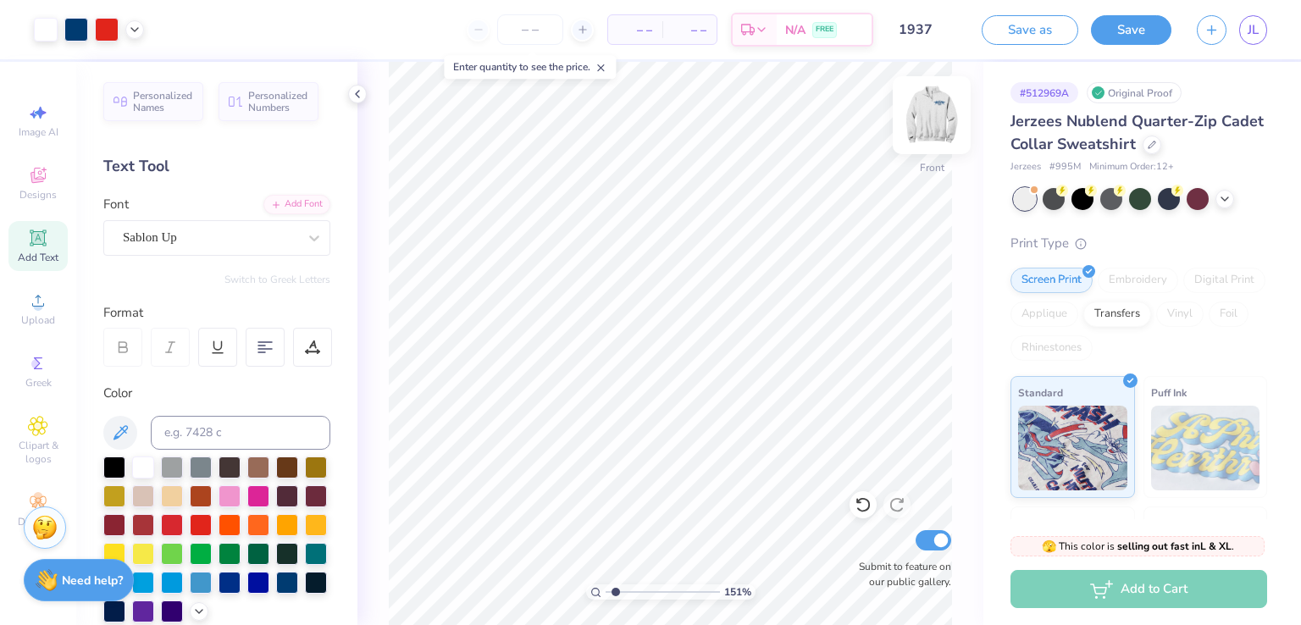
click at [939, 111] on img at bounding box center [932, 115] width 68 height 68
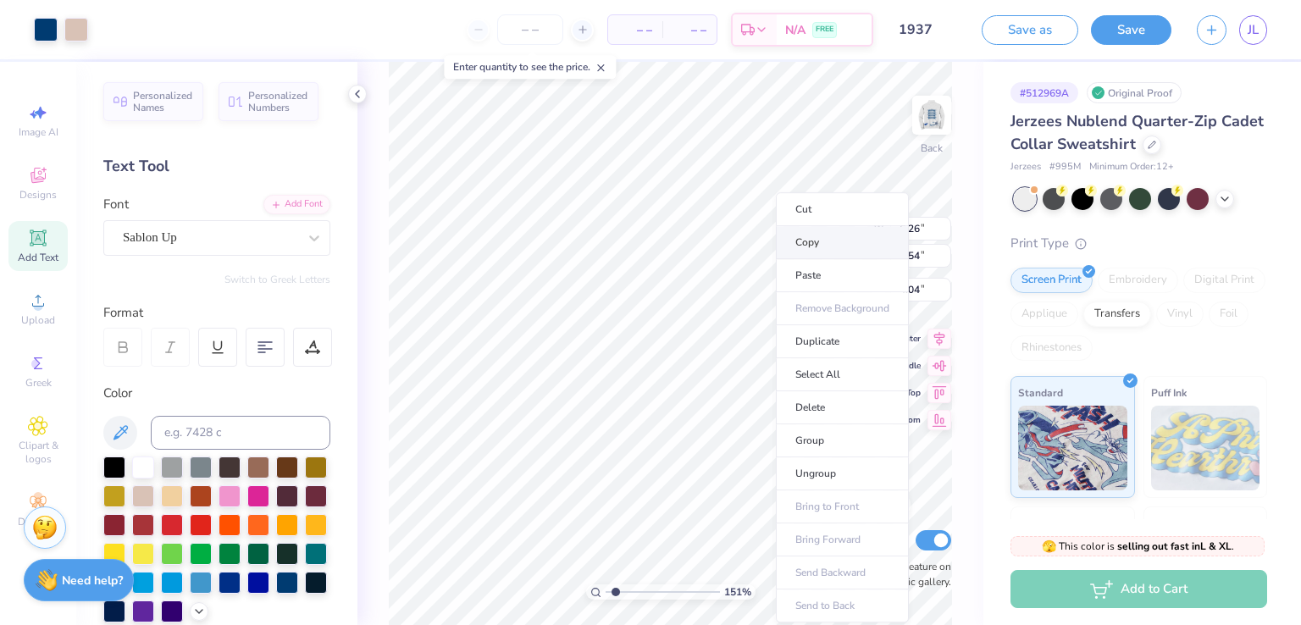
click at [830, 248] on li "Copy" at bounding box center [842, 242] width 133 height 33
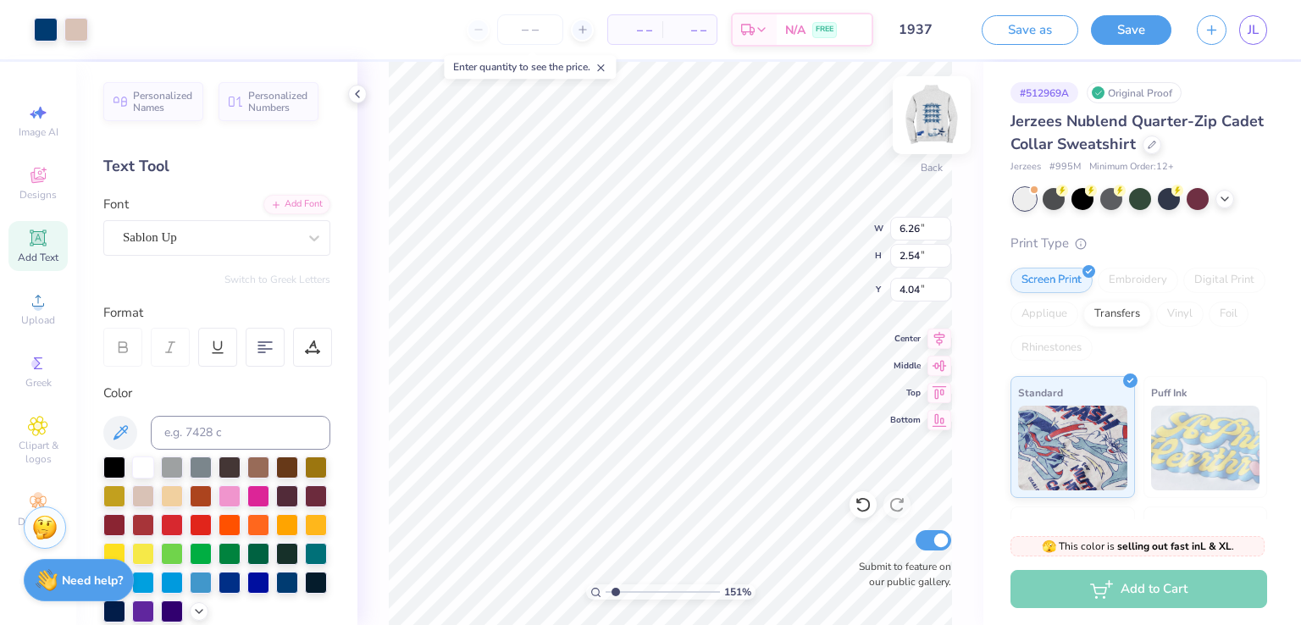
click at [934, 104] on img at bounding box center [932, 115] width 68 height 68
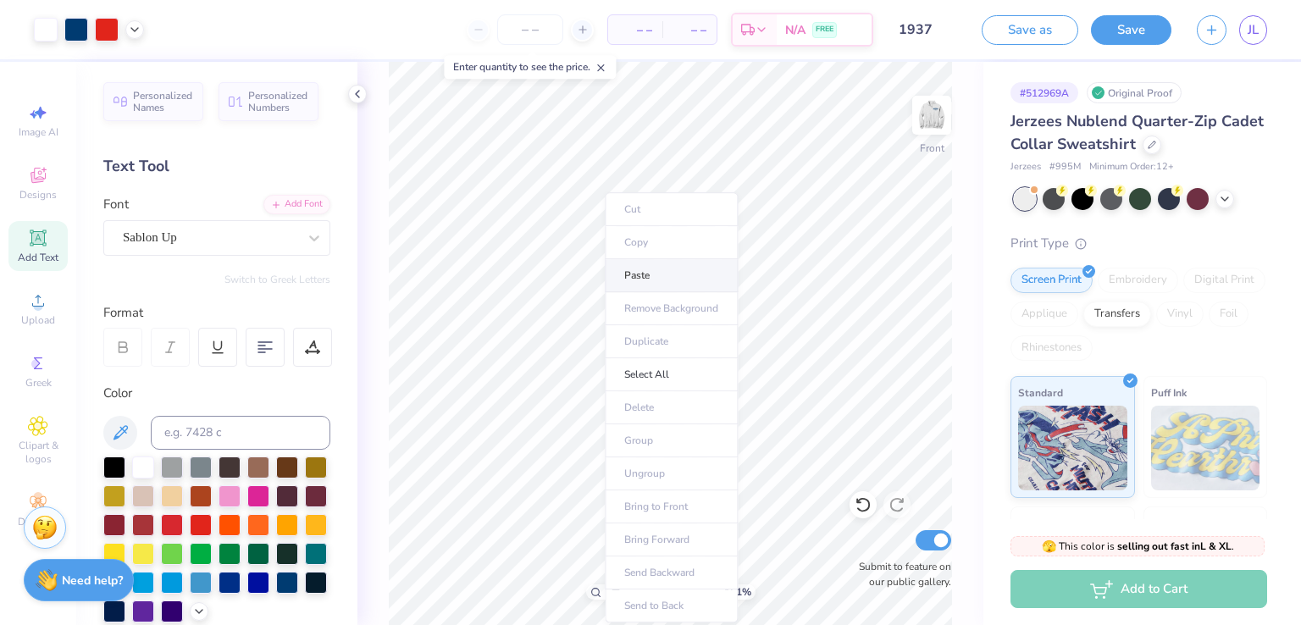
click at [648, 275] on li "Paste" at bounding box center [671, 275] width 133 height 33
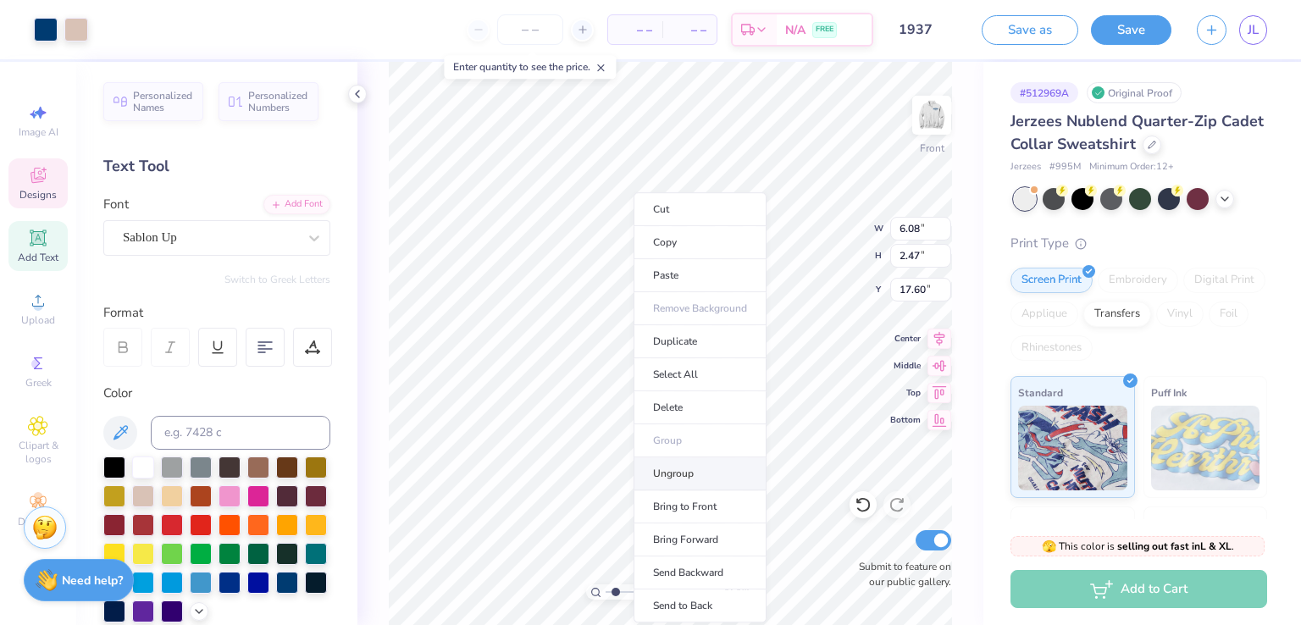
click at [686, 469] on li "Ungroup" at bounding box center [700, 474] width 133 height 33
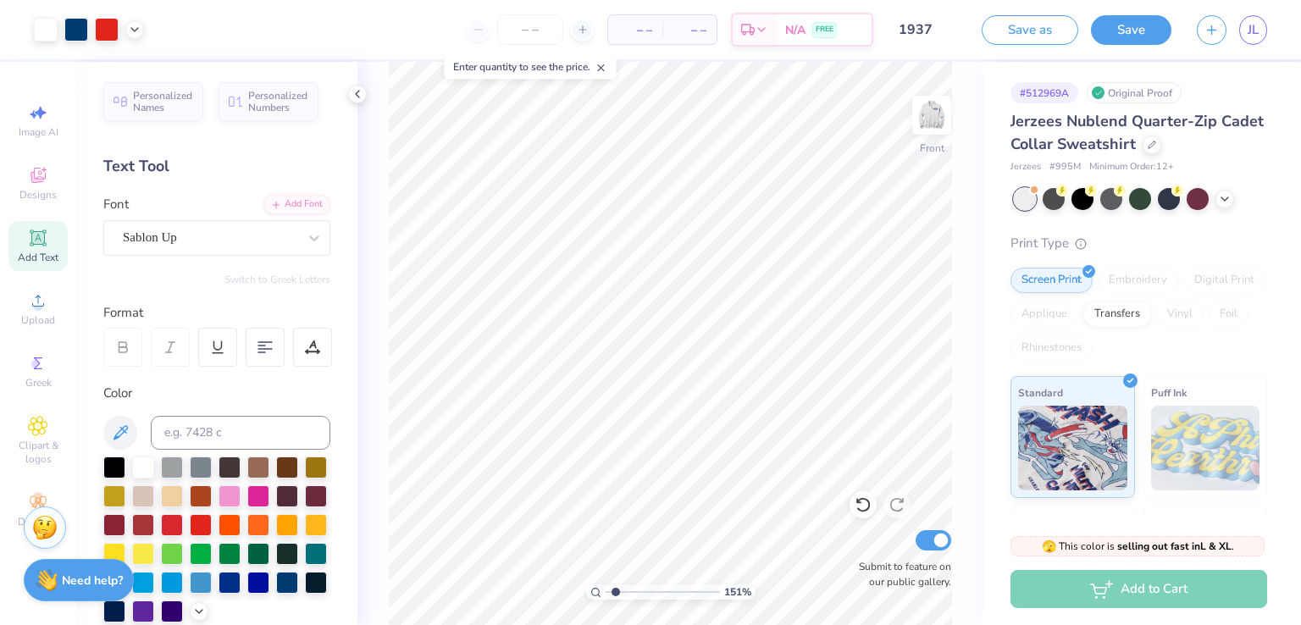
type input "2.59"
click at [627, 591] on input "range" at bounding box center [663, 592] width 114 height 15
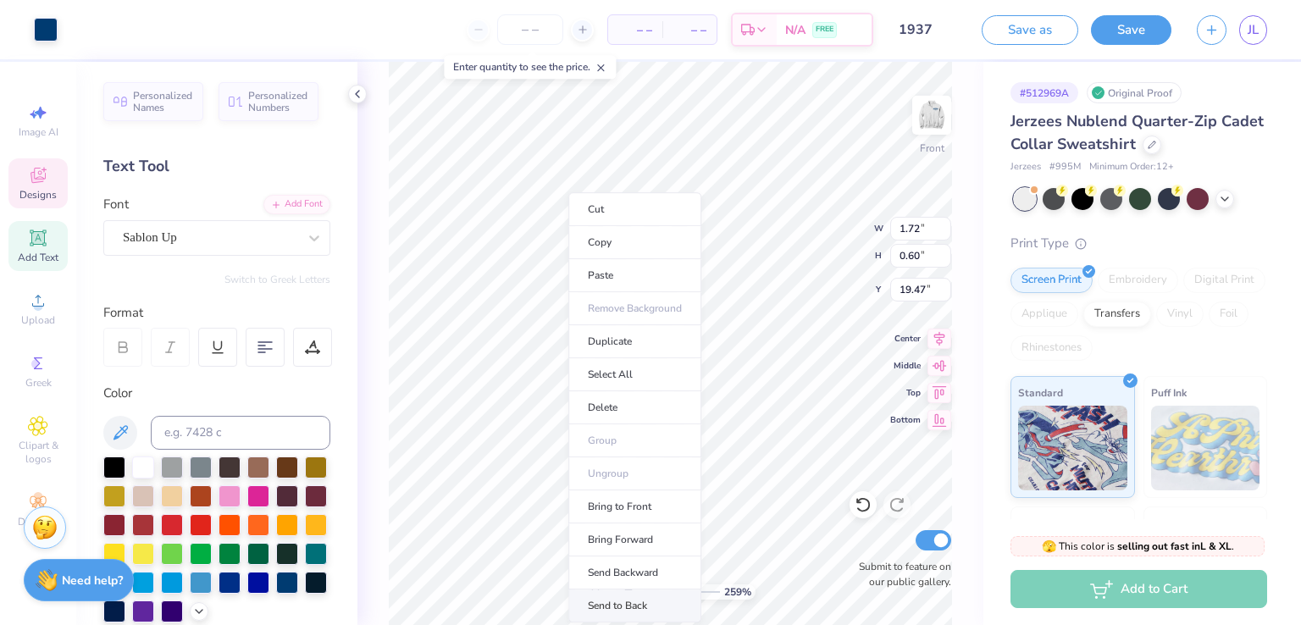
click at [640, 608] on li "Send to Back" at bounding box center [635, 606] width 133 height 33
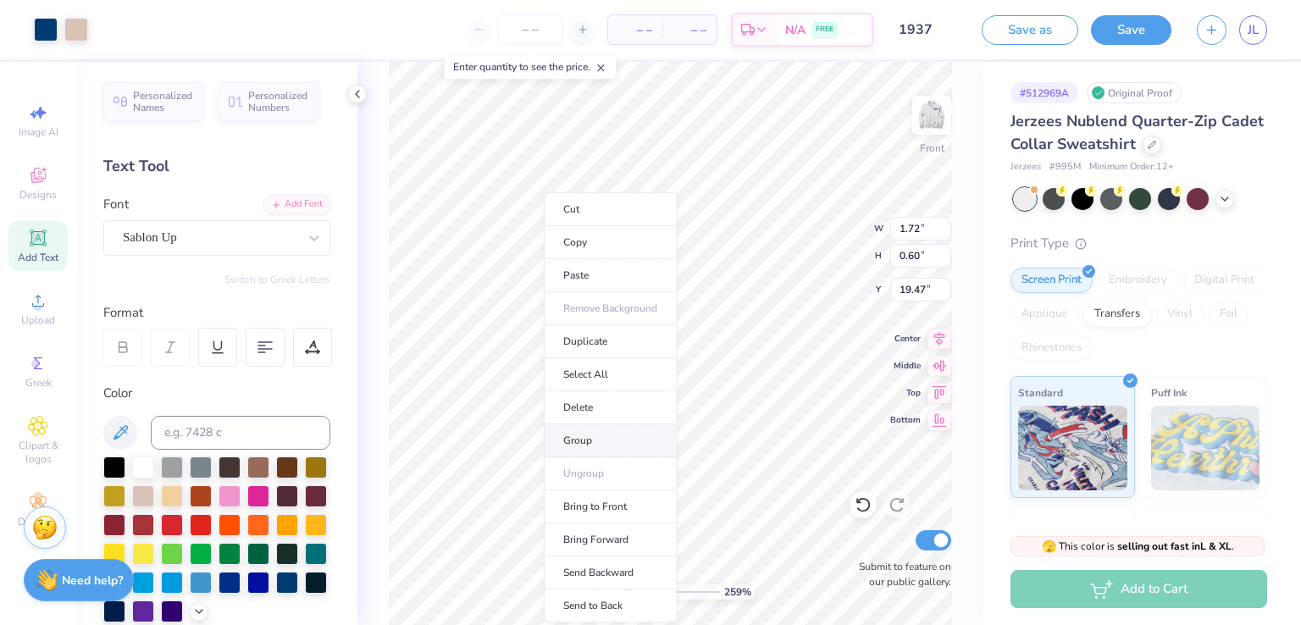
click at [590, 443] on li "Group" at bounding box center [610, 441] width 133 height 33
type input "17.45"
type input "1.39"
click at [613, 591] on input "range" at bounding box center [663, 592] width 114 height 15
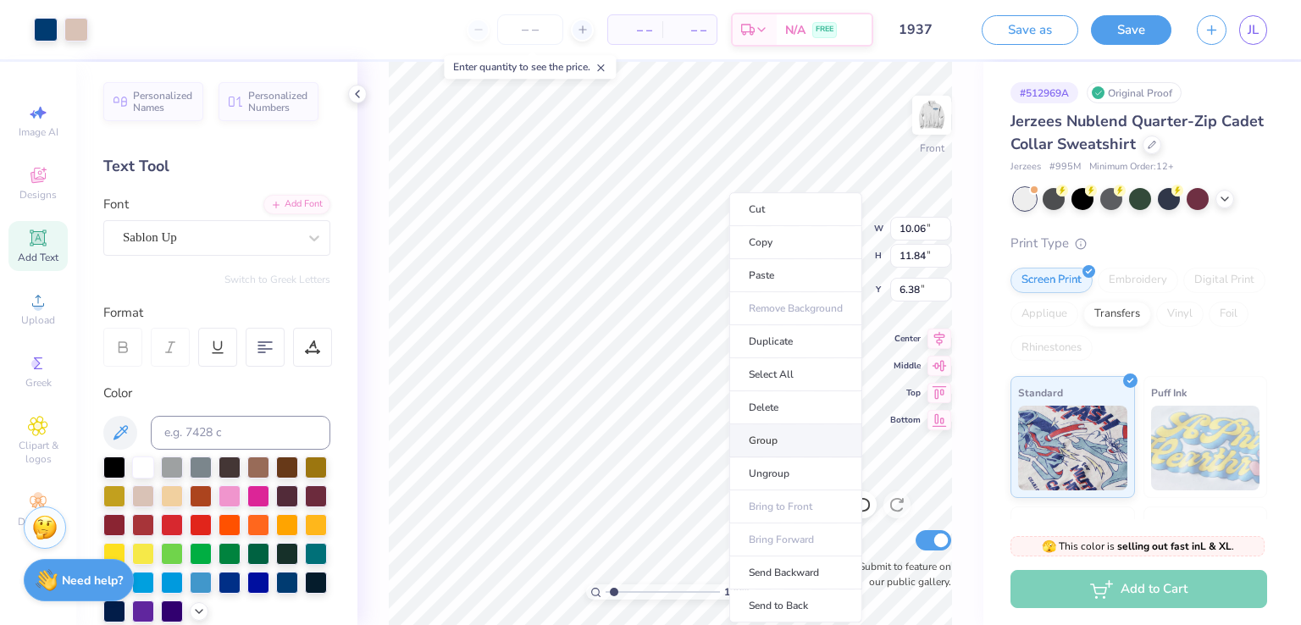
click at [777, 441] on li "Group" at bounding box center [796, 441] width 133 height 33
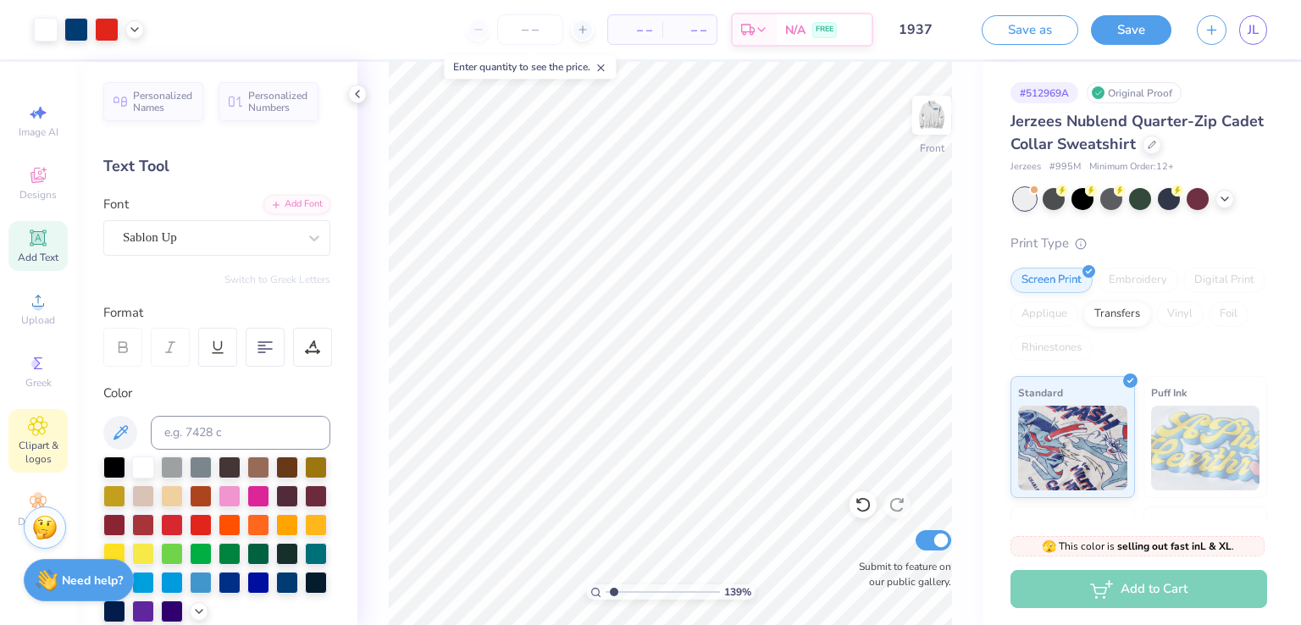
click at [41, 419] on icon at bounding box center [37, 426] width 19 height 20
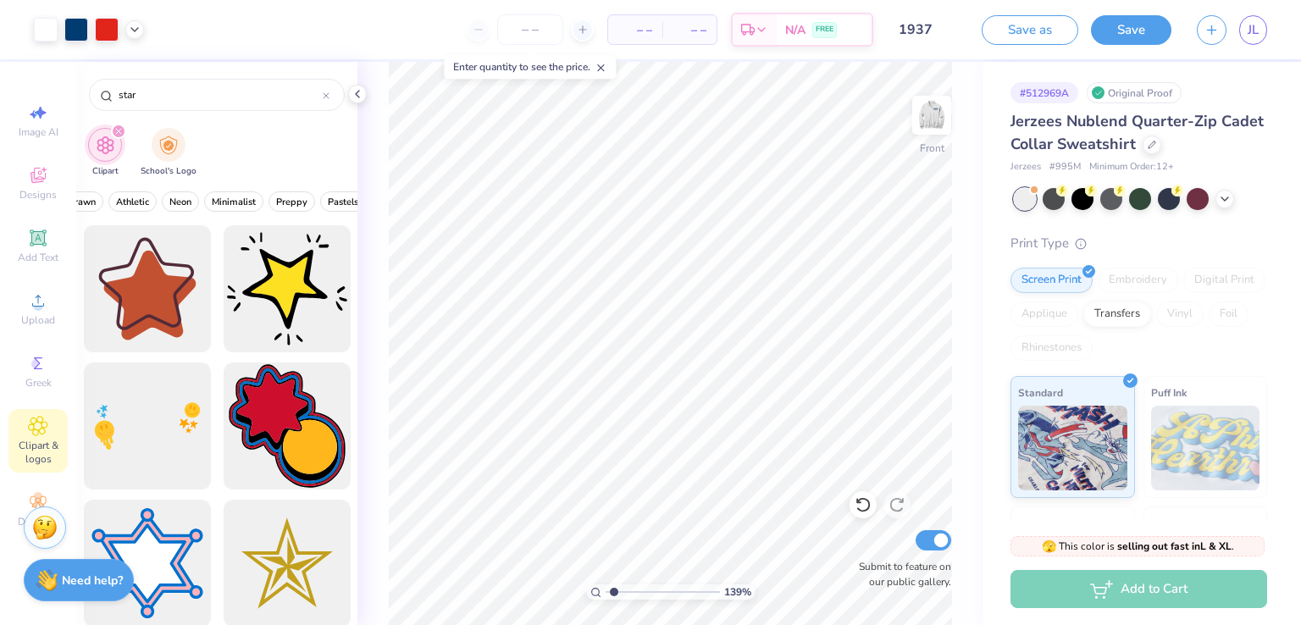
scroll to position [0, 695]
click at [37, 197] on span "Designs" at bounding box center [37, 195] width 37 height 14
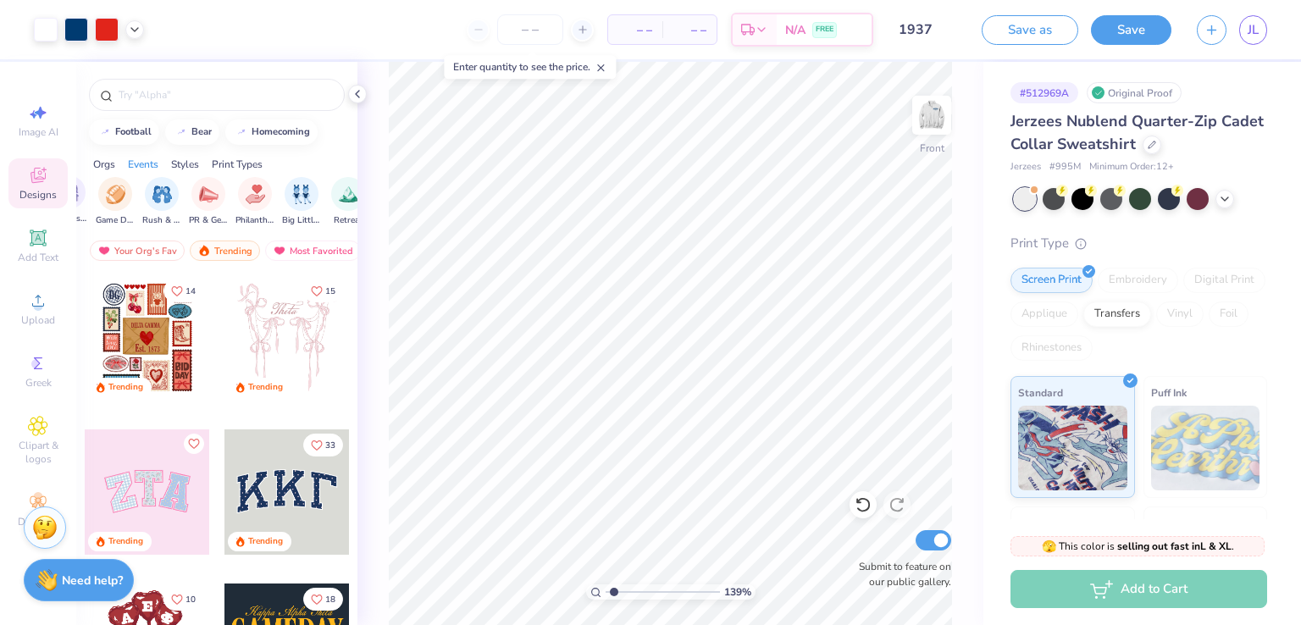
scroll to position [0, 291]
click at [201, 92] on input "text" at bounding box center [225, 94] width 217 height 17
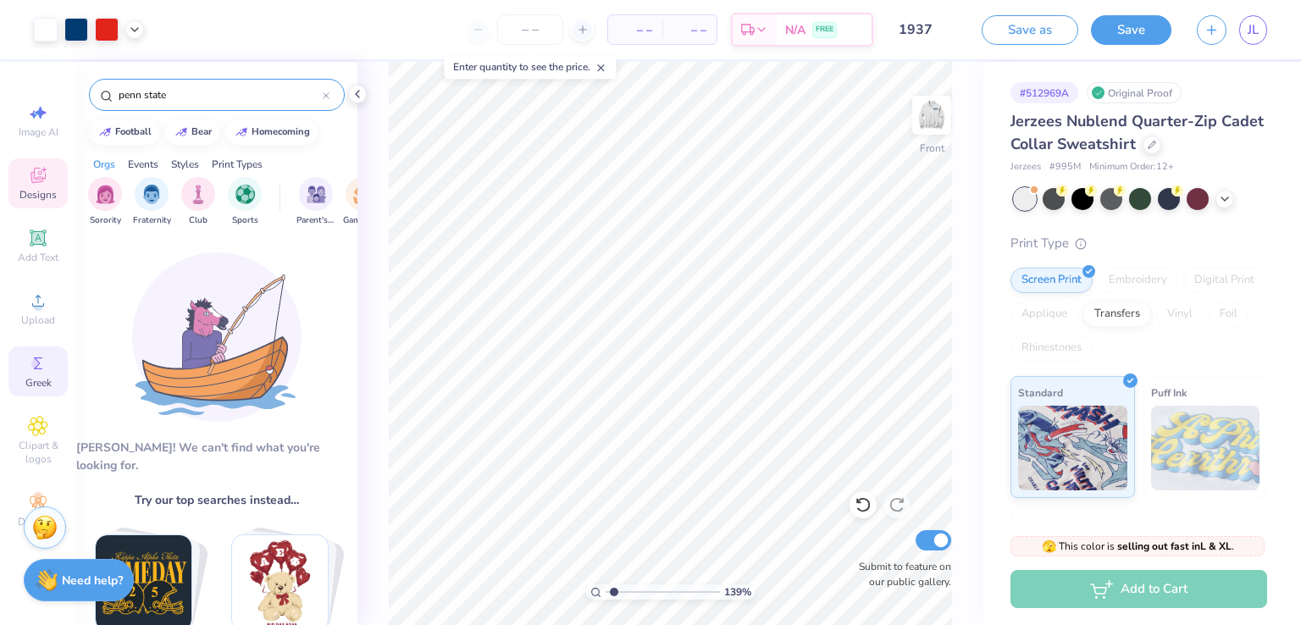
type input "penn state"
click at [16, 374] on div "Greek" at bounding box center [37, 372] width 59 height 50
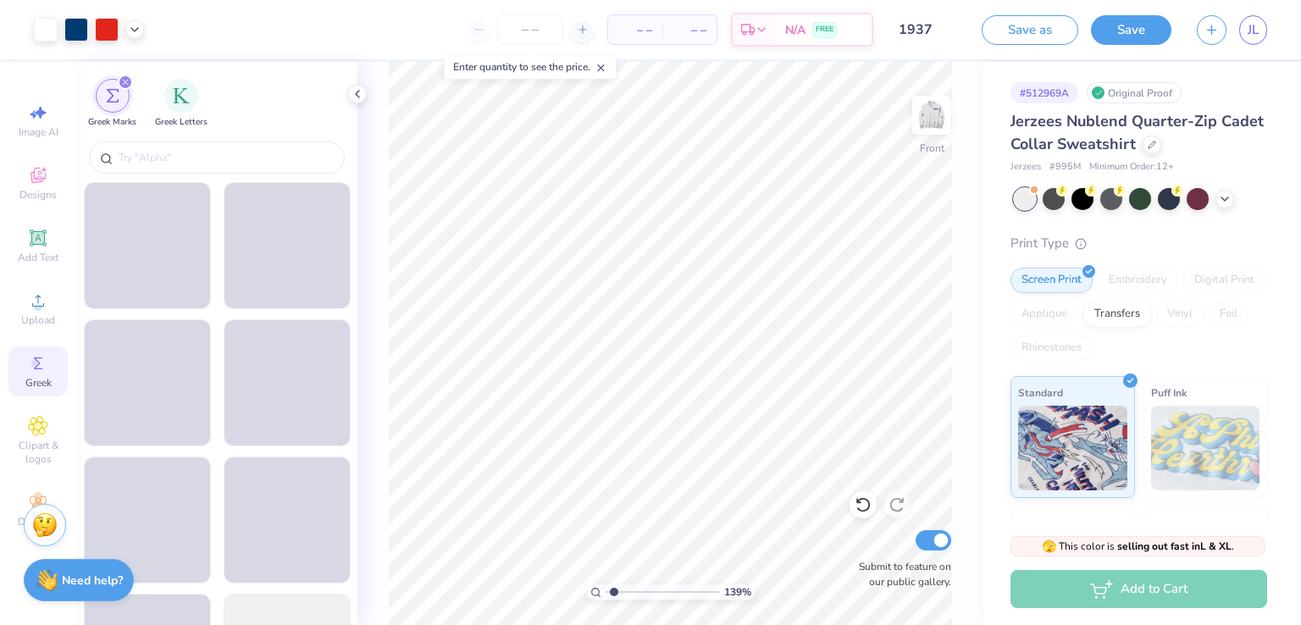
click at [31, 507] on div "Stuck? Our Art team will finish your design for free." at bounding box center [45, 528] width 42 height 42
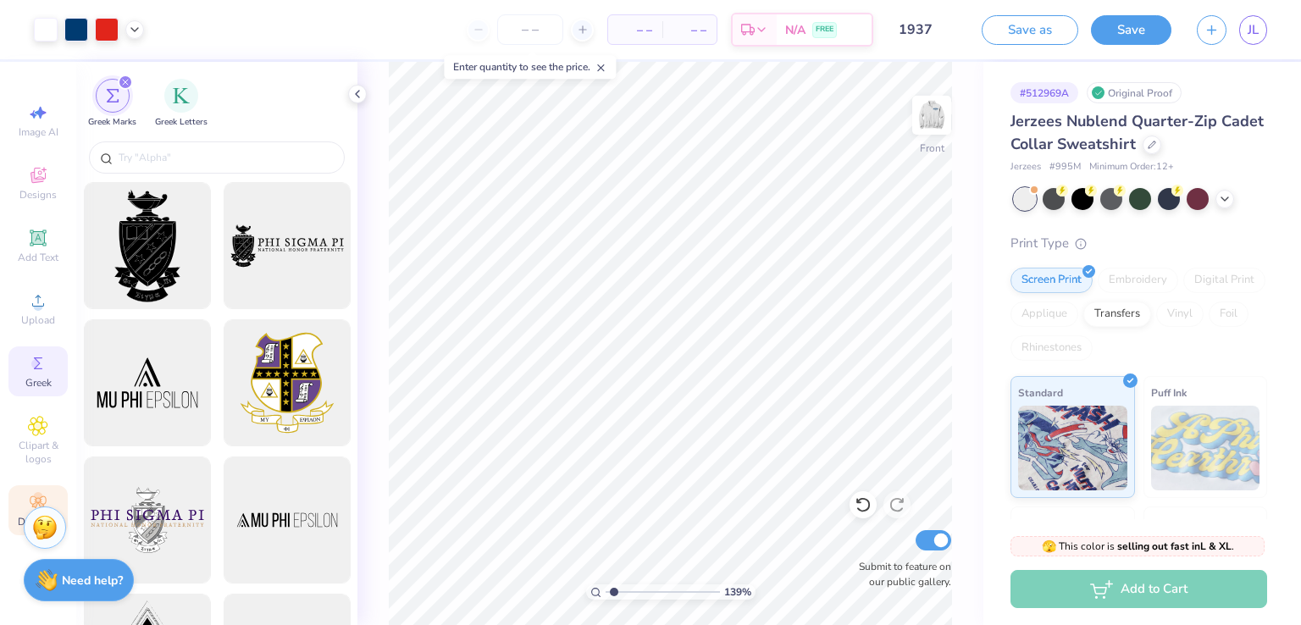
drag, startPoint x: 36, startPoint y: 475, endPoint x: 34, endPoint y: 498, distance: 22.9
click at [34, 498] on circle at bounding box center [37, 496] width 9 height 9
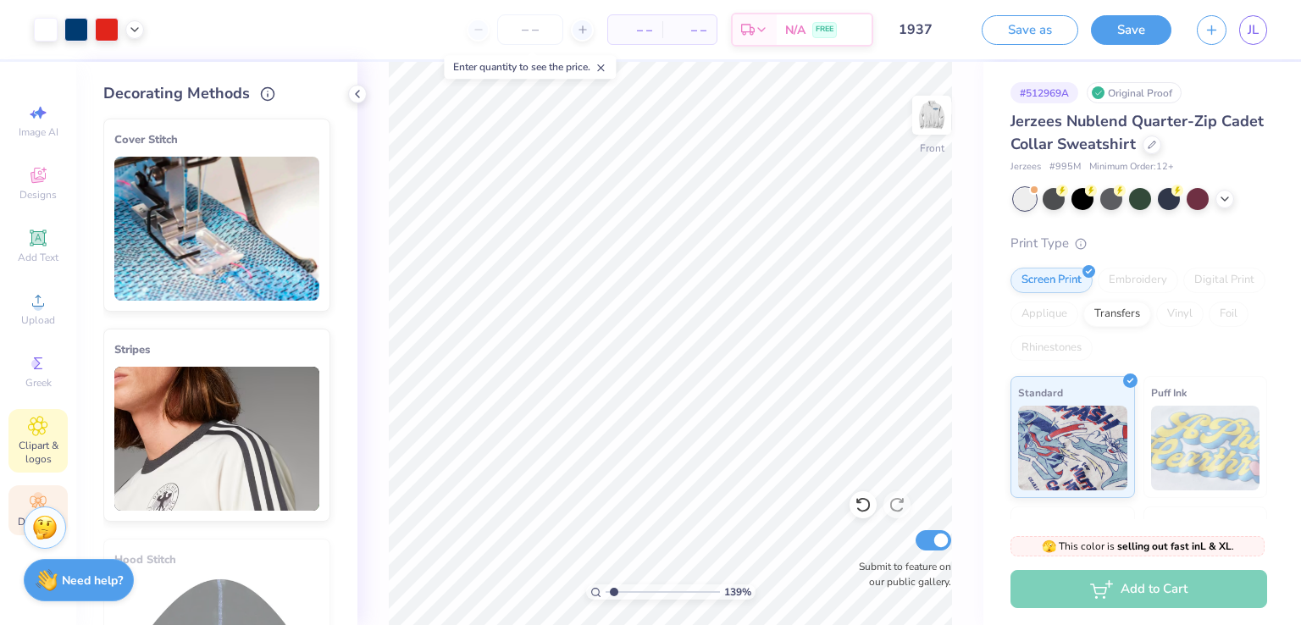
click at [36, 437] on div "Clipart & logos" at bounding box center [37, 441] width 59 height 64
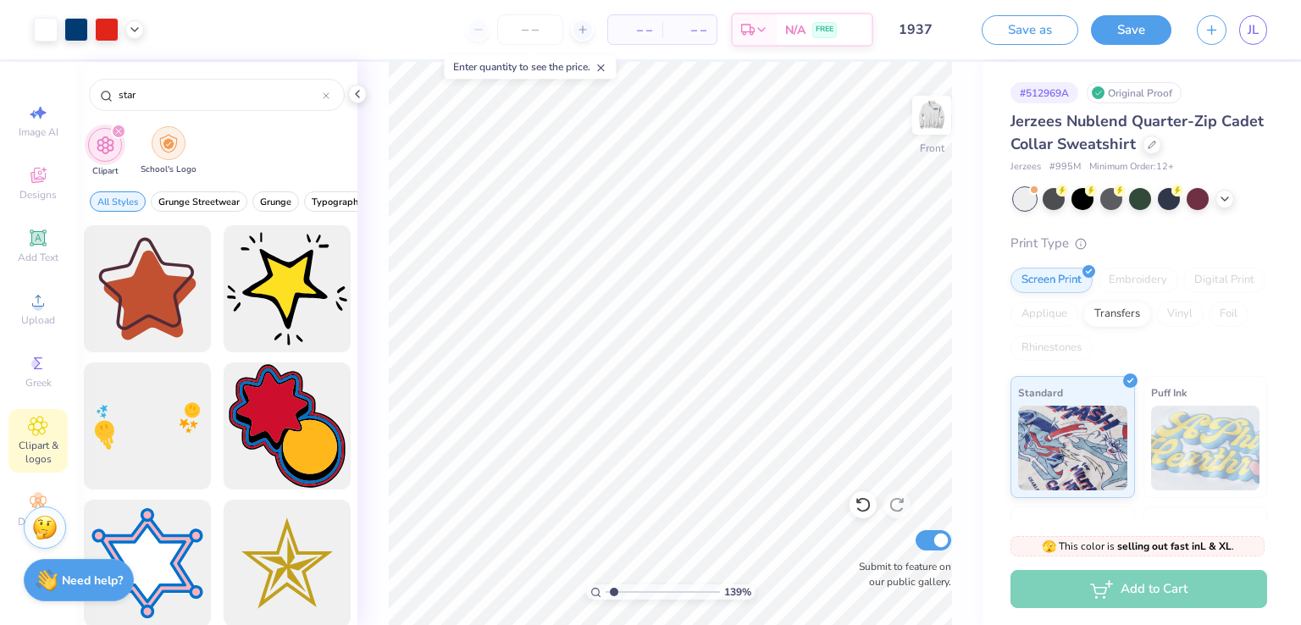
click at [170, 152] on img "filter for School's Logo" at bounding box center [168, 143] width 19 height 19
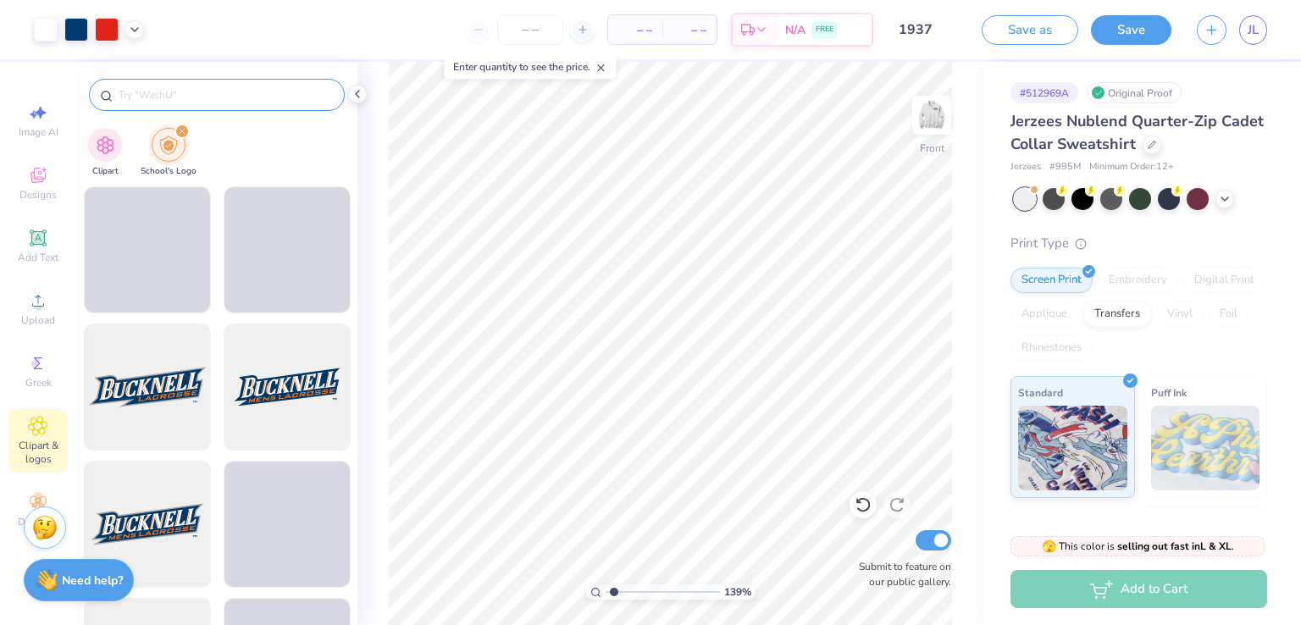
click at [186, 89] on input "text" at bounding box center [225, 94] width 217 height 17
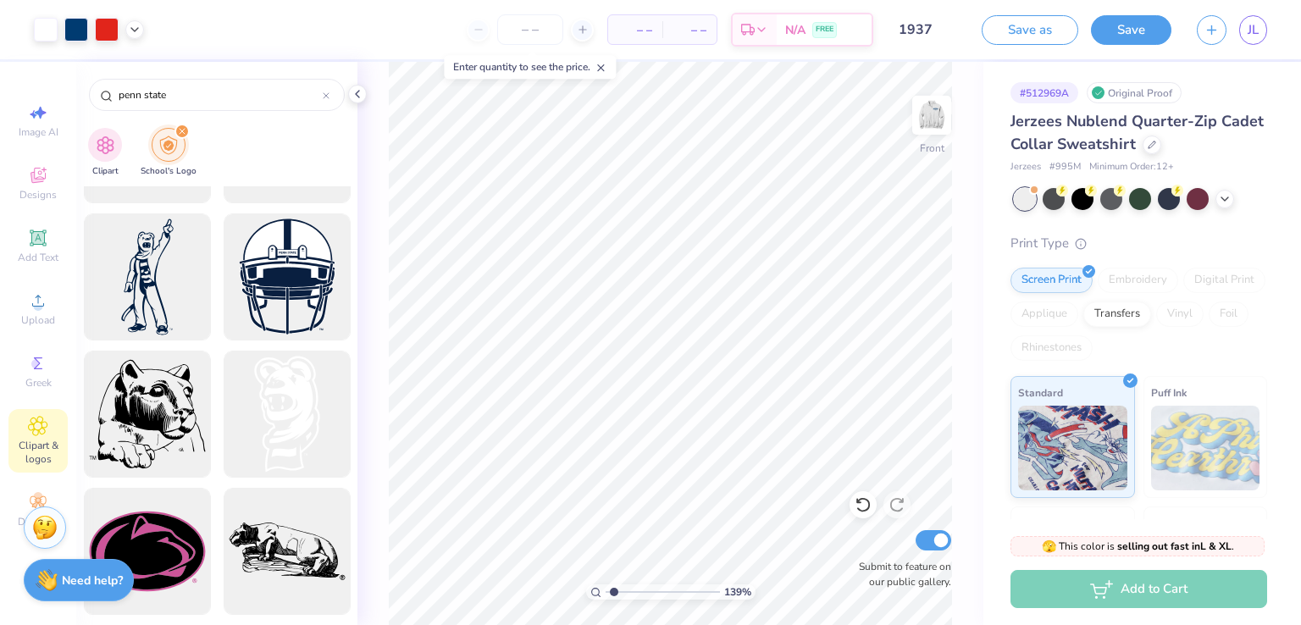
scroll to position [1209, 0]
type input "penn state"
click at [175, 407] on div at bounding box center [147, 414] width 140 height 140
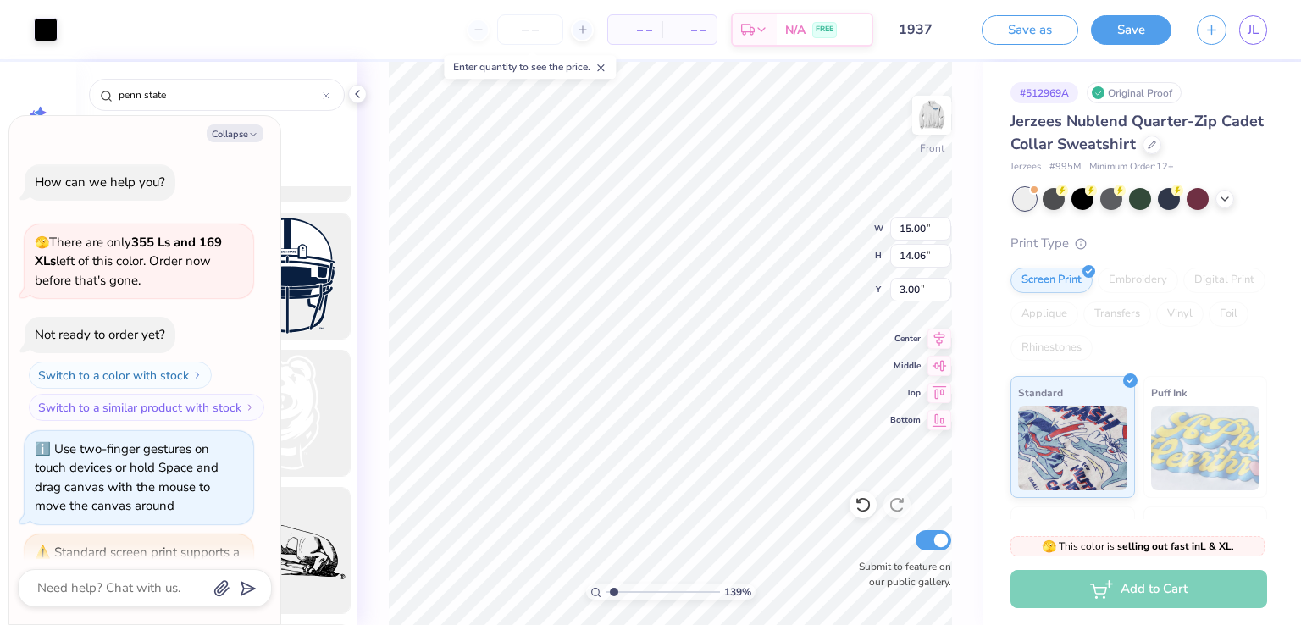
scroll to position [107, 0]
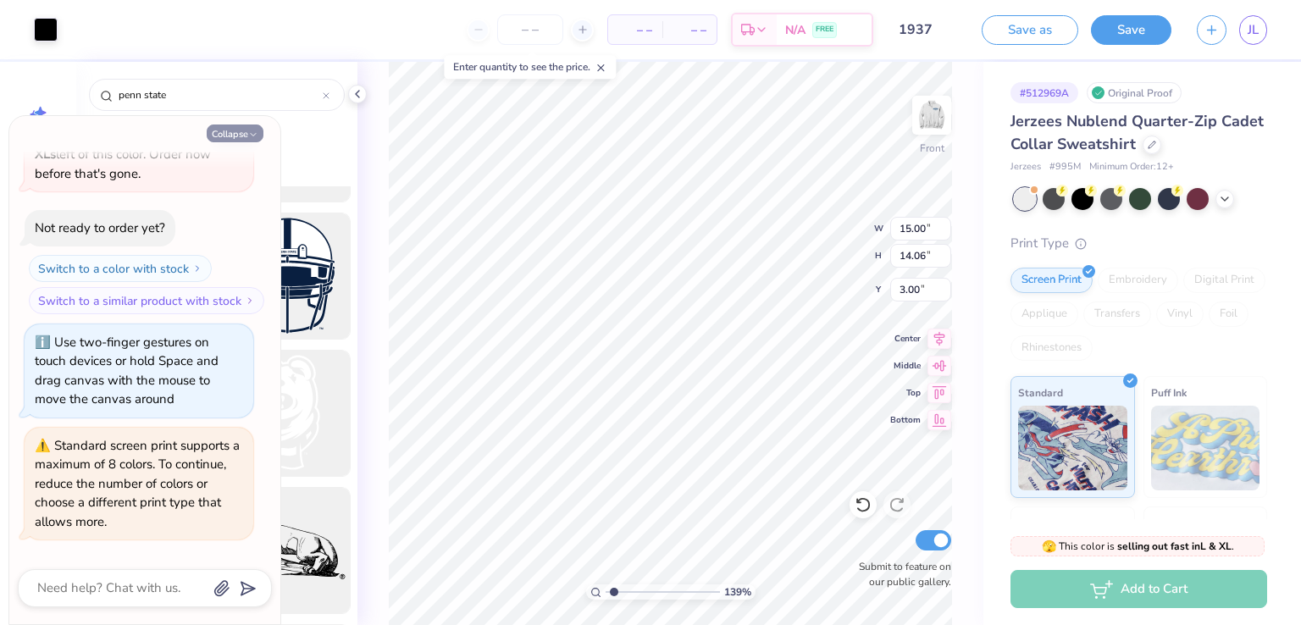
click at [245, 131] on button "Collapse" at bounding box center [235, 134] width 57 height 18
type textarea "x"
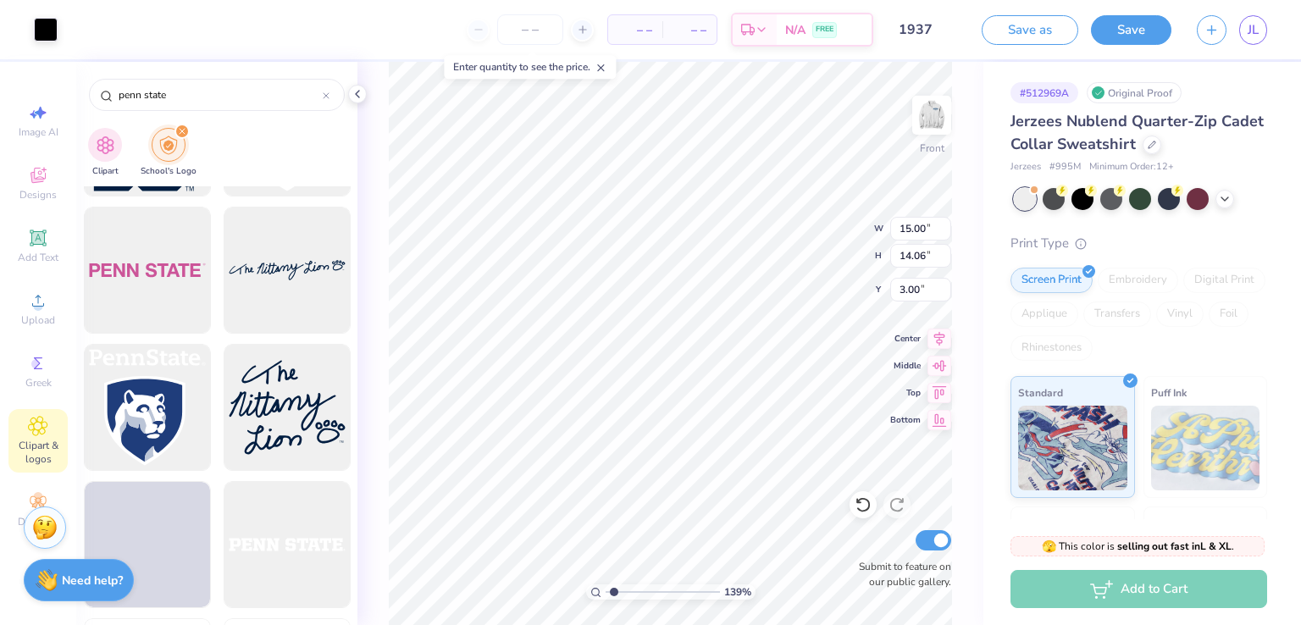
scroll to position [2317, 0]
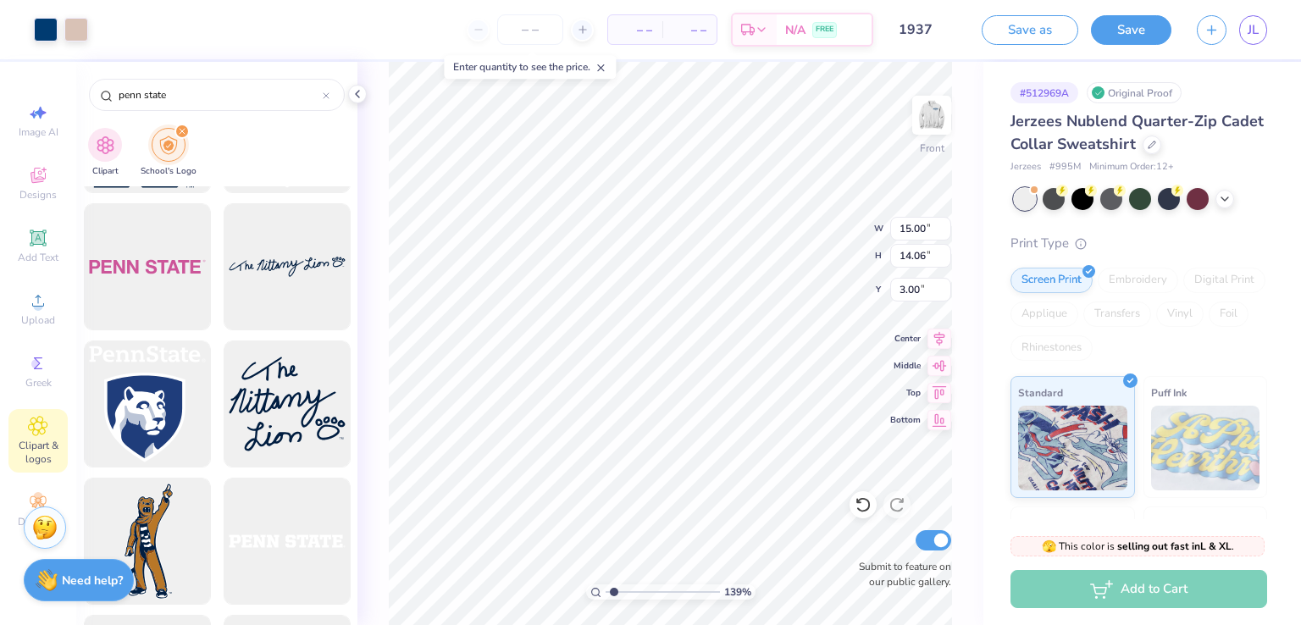
type input "10.06"
type input "11.84"
type input "5.46"
type input "2.13"
type input "2.51"
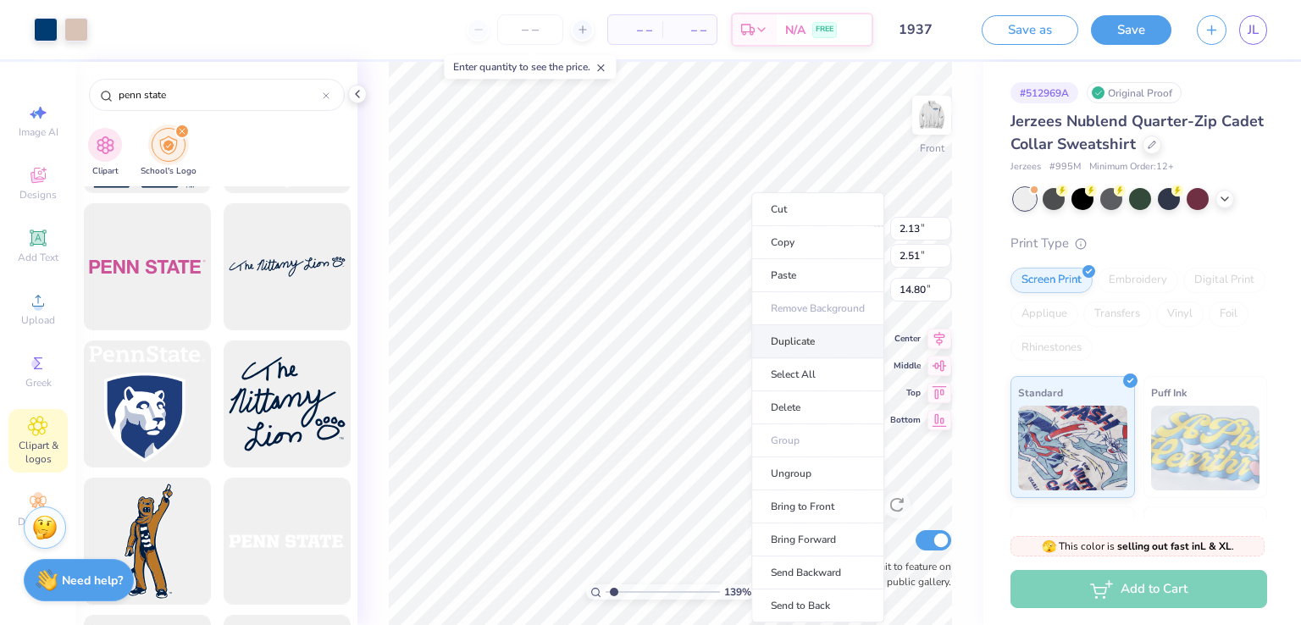
click at [818, 346] on li "Duplicate" at bounding box center [818, 341] width 133 height 33
click at [600, 597] on div "139 %" at bounding box center [670, 343] width 563 height 563
type input "14.80"
click at [810, 255] on div "139 % Front W 2.13 2.13 " H 2.51 2.51 " Y 14.80 14.80 " Center Middle Top Botto…" at bounding box center [671, 343] width 626 height 563
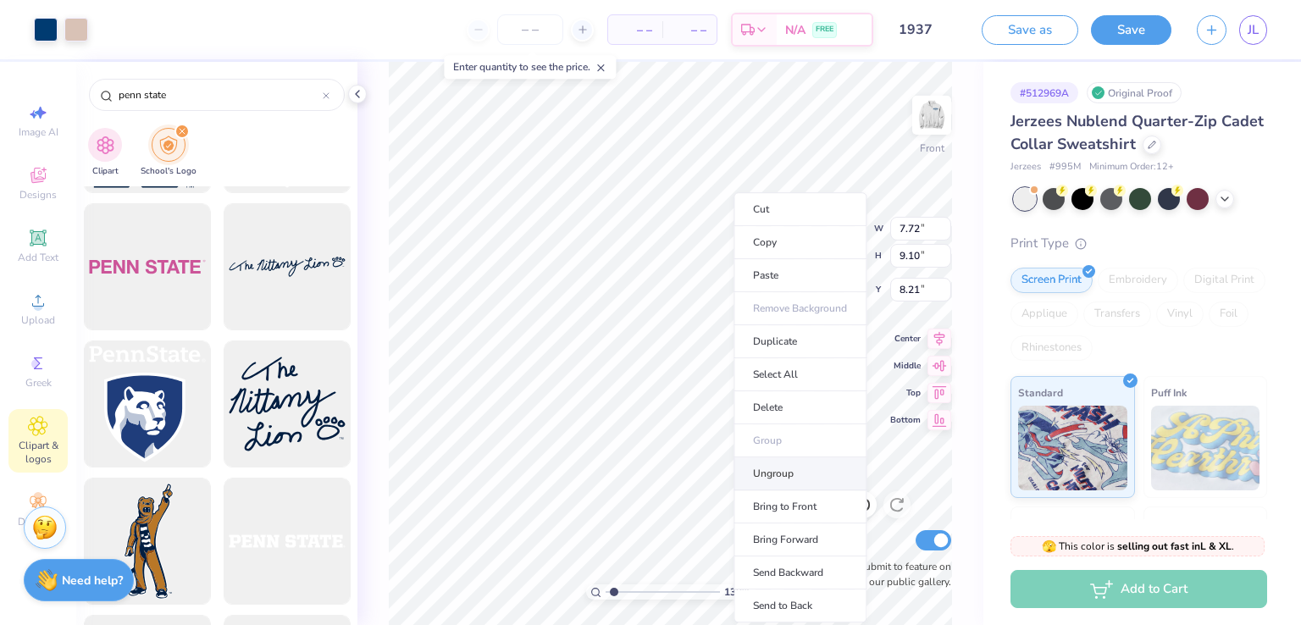
click at [786, 472] on li "Ungroup" at bounding box center [800, 474] width 133 height 33
click at [786, 435] on li "Group" at bounding box center [800, 441] width 133 height 33
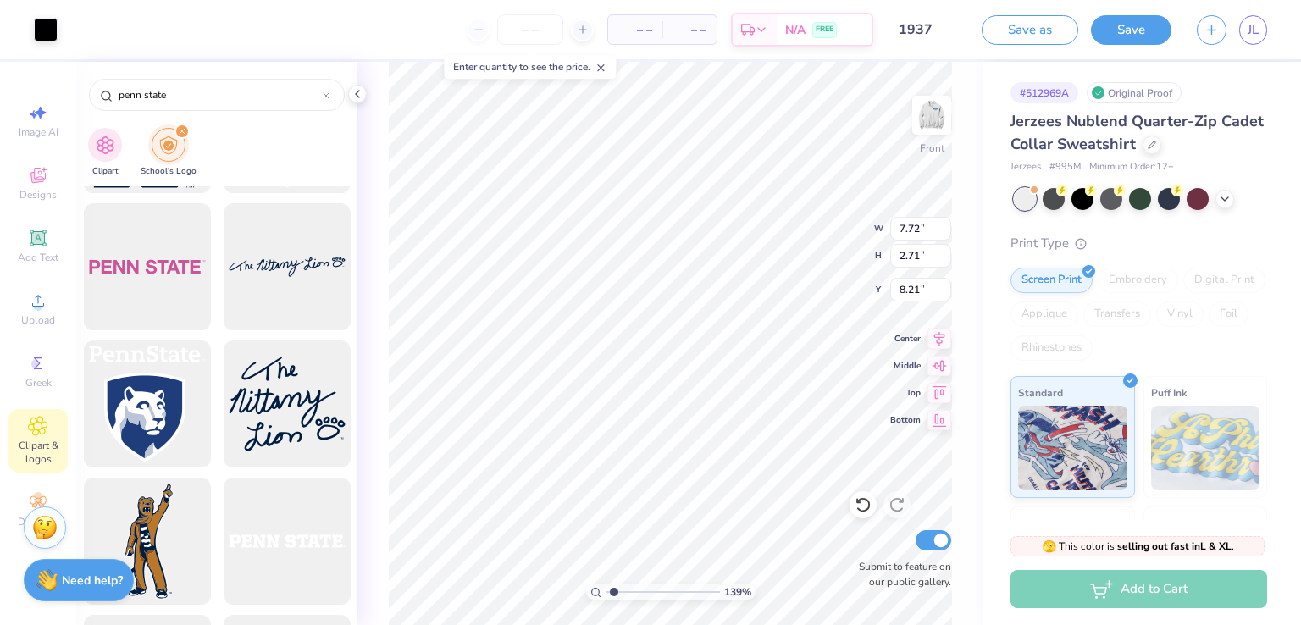
type input "2.57"
type input "2.40"
type input "10.38"
type input "10.80"
type input "10.12"
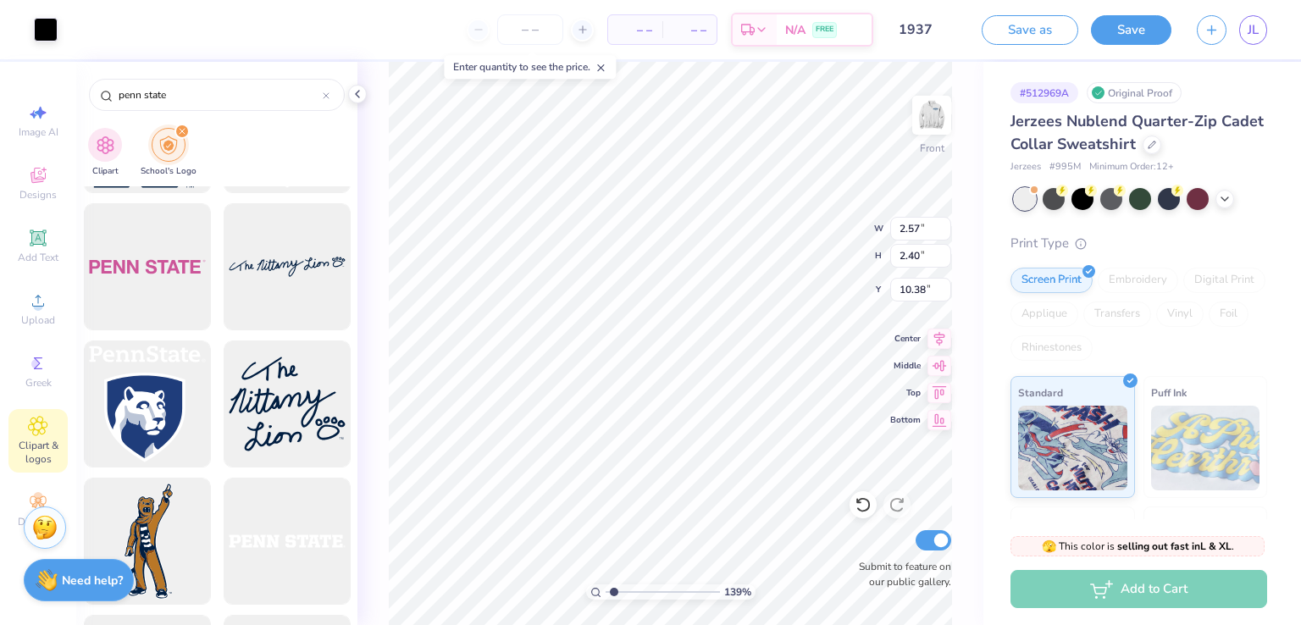
type input "9.02"
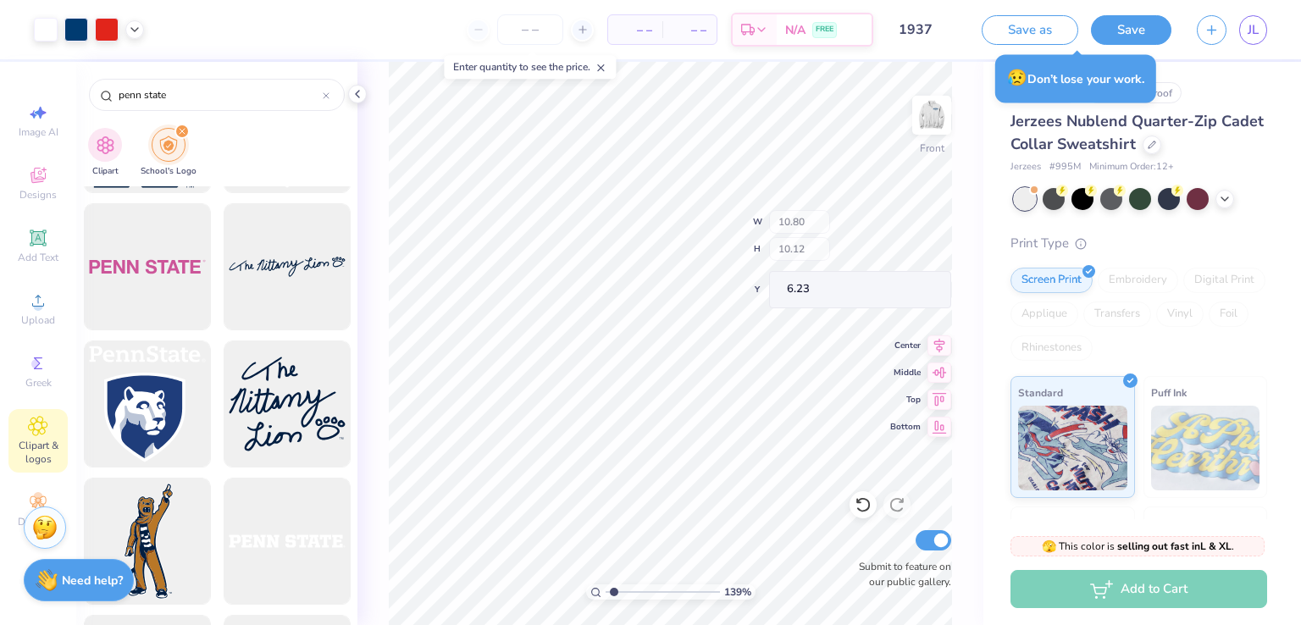
scroll to position [2596, 0]
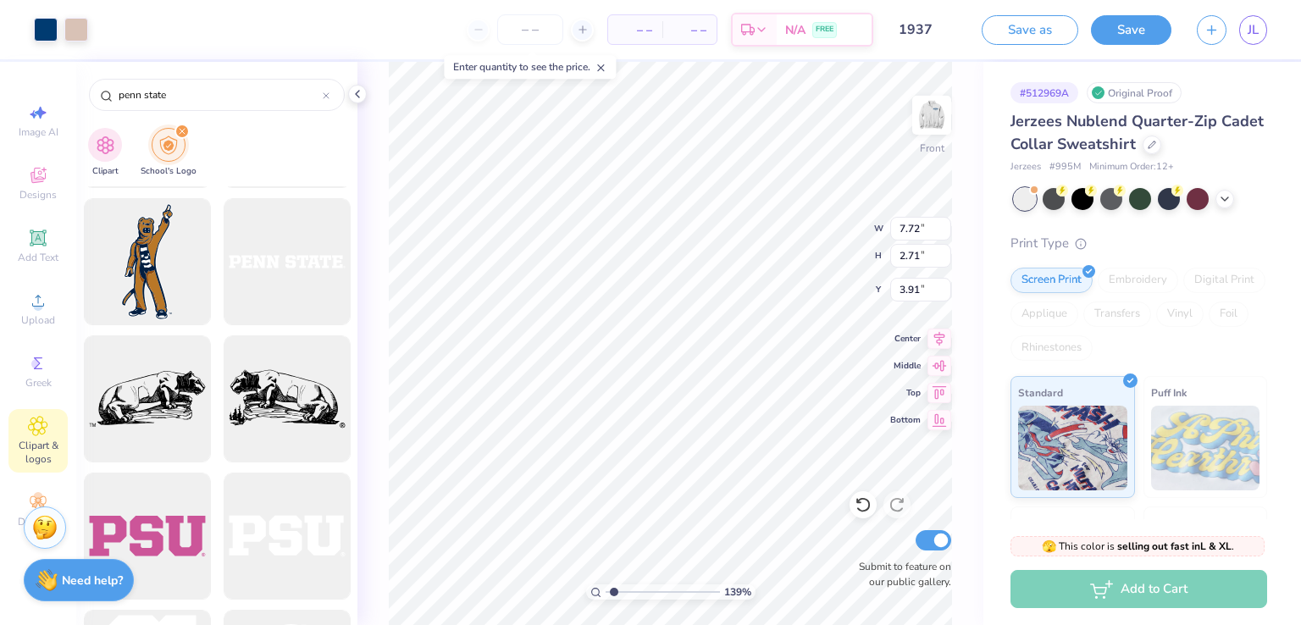
click at [813, 252] on div "139 % Front W 7.72 7.72 " H 2.71 2.71 " Y 3.91 3.91 " Center Middle Top Bottom …" at bounding box center [671, 343] width 626 height 563
type input "10.80"
type input "10.12"
type input "6.23"
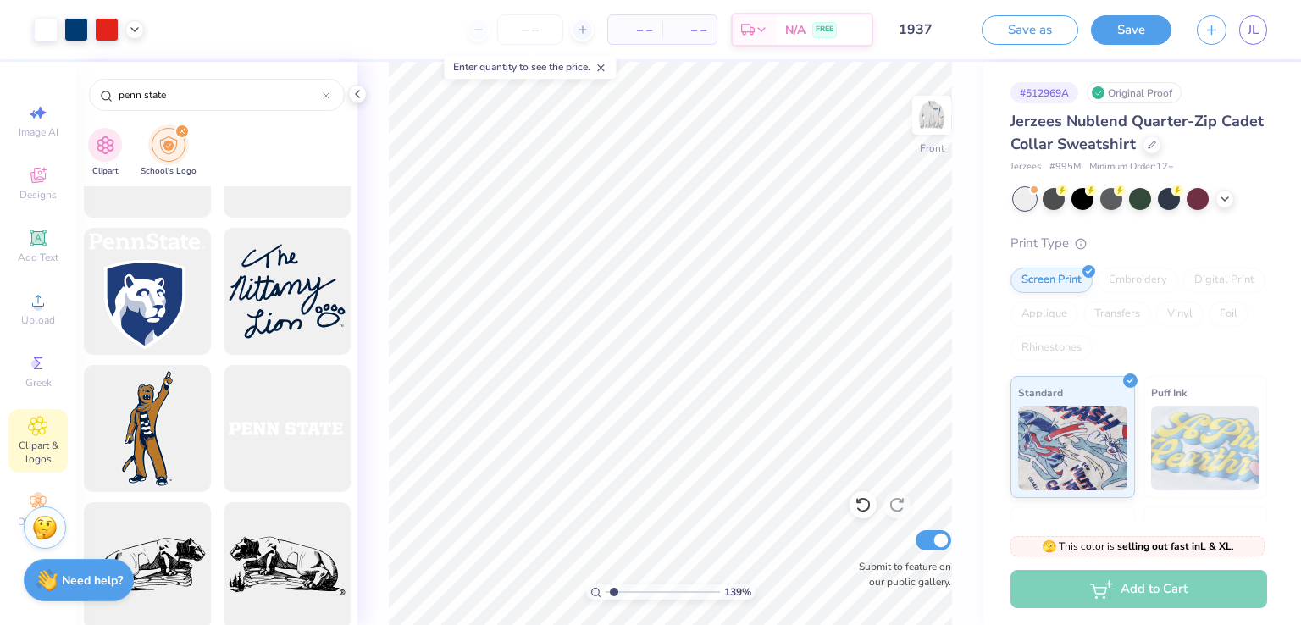
scroll to position [2495, 0]
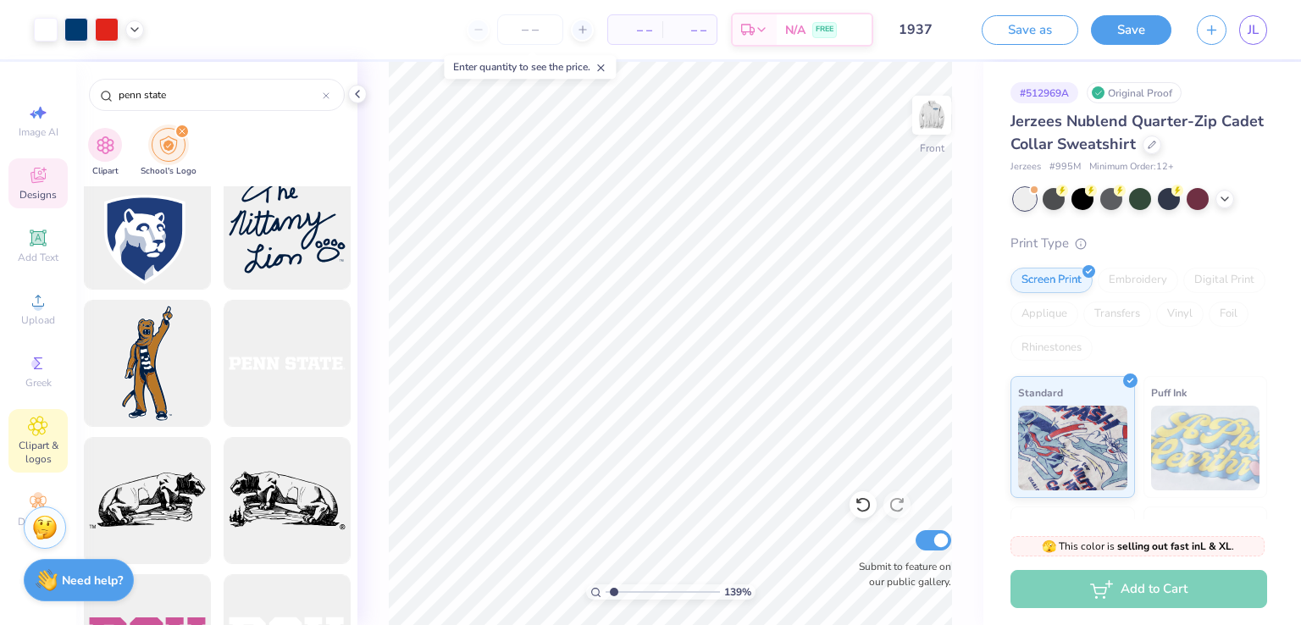
click at [35, 247] on icon at bounding box center [38, 238] width 20 height 20
click at [50, 258] on span "Add Text" at bounding box center [38, 258] width 41 height 14
click at [44, 243] on icon at bounding box center [38, 238] width 20 height 20
click at [36, 180] on icon at bounding box center [38, 177] width 14 height 11
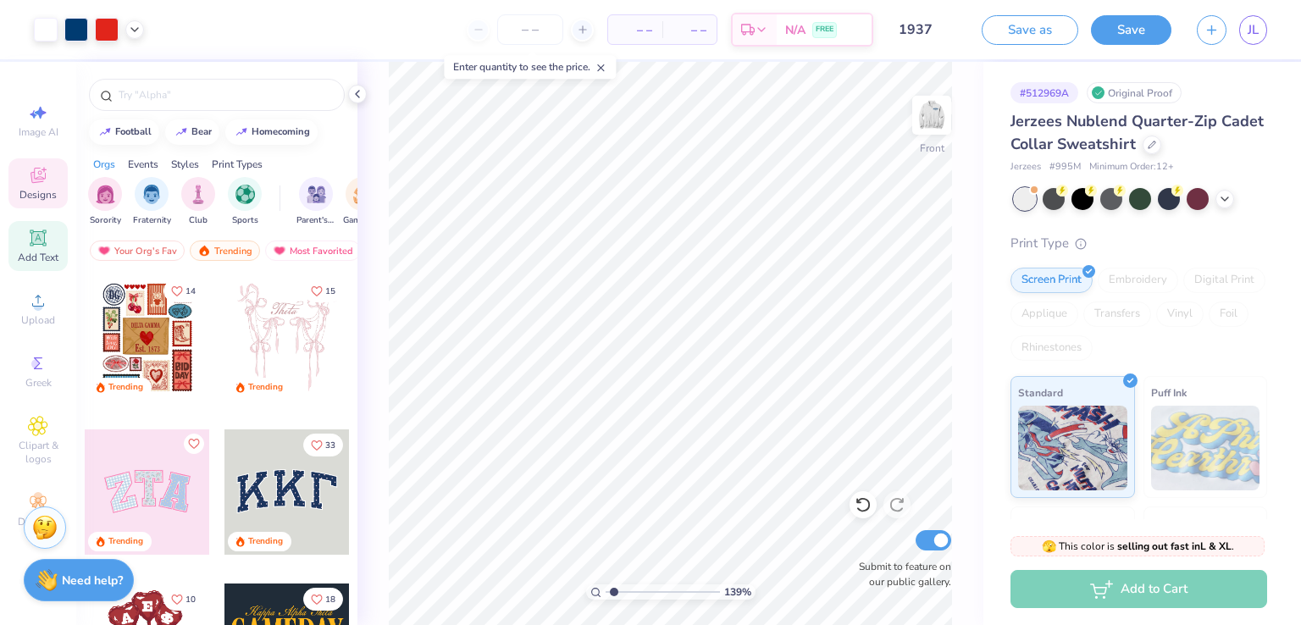
click at [52, 251] on span "Add Text" at bounding box center [38, 258] width 41 height 14
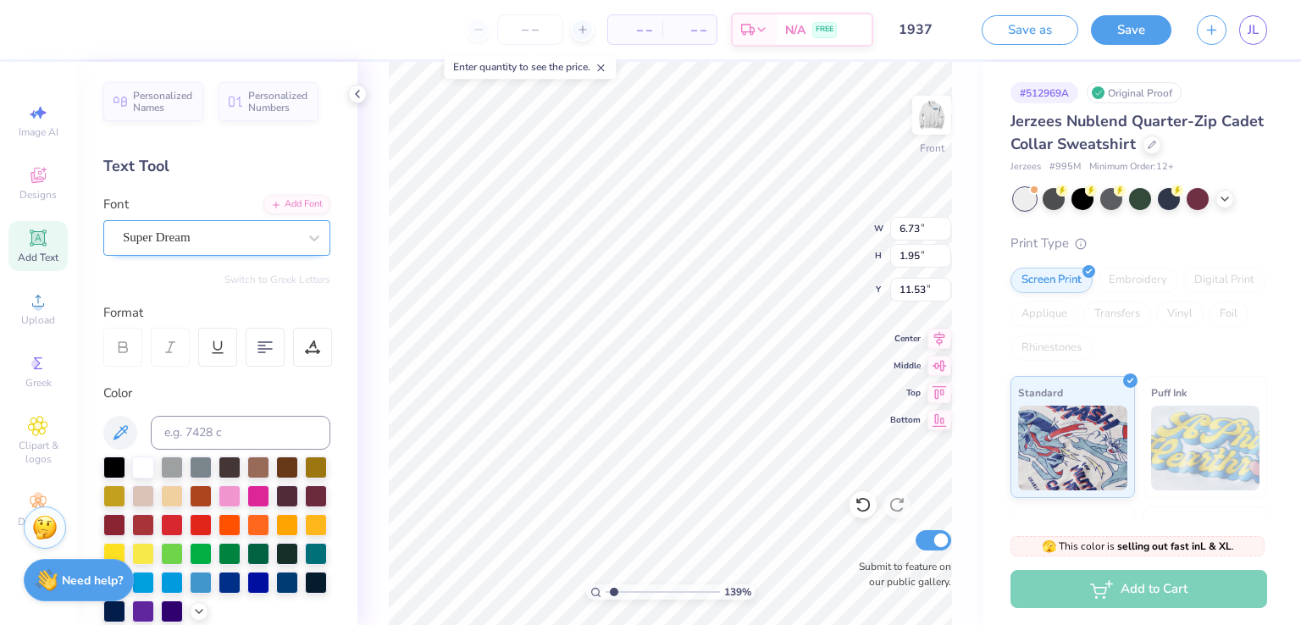
click at [214, 230] on div "Super Dream" at bounding box center [210, 238] width 178 height 26
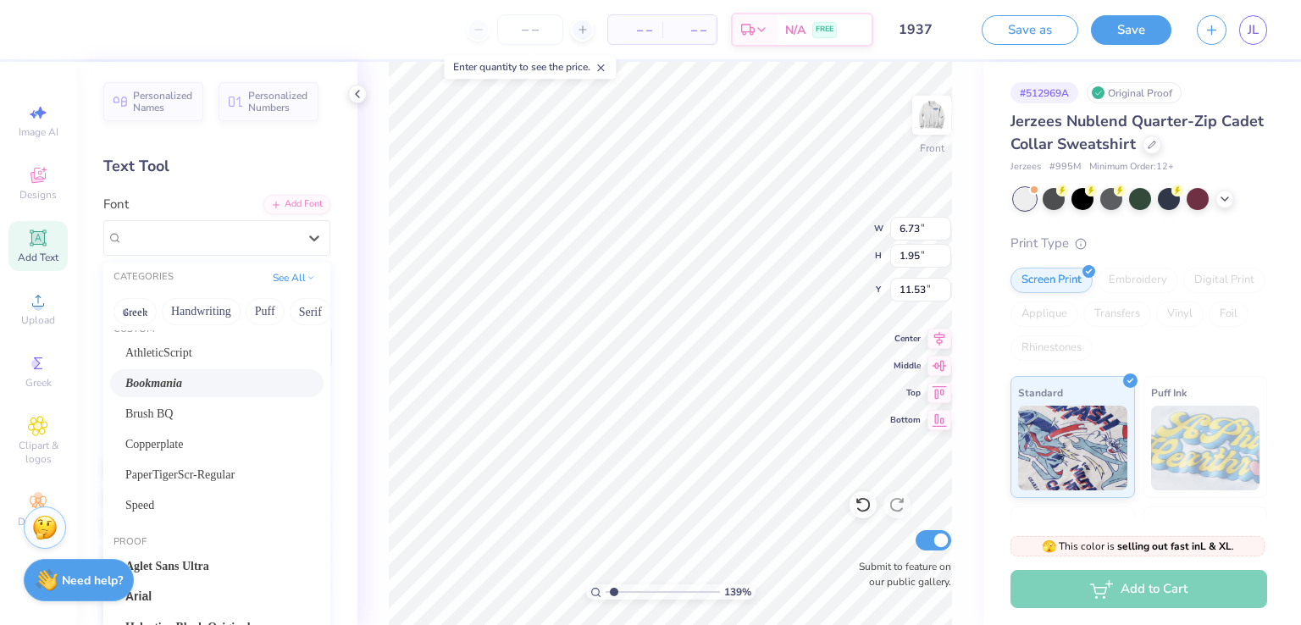
scroll to position [20, 0]
click at [200, 375] on div "Bookmania" at bounding box center [216, 382] width 183 height 18
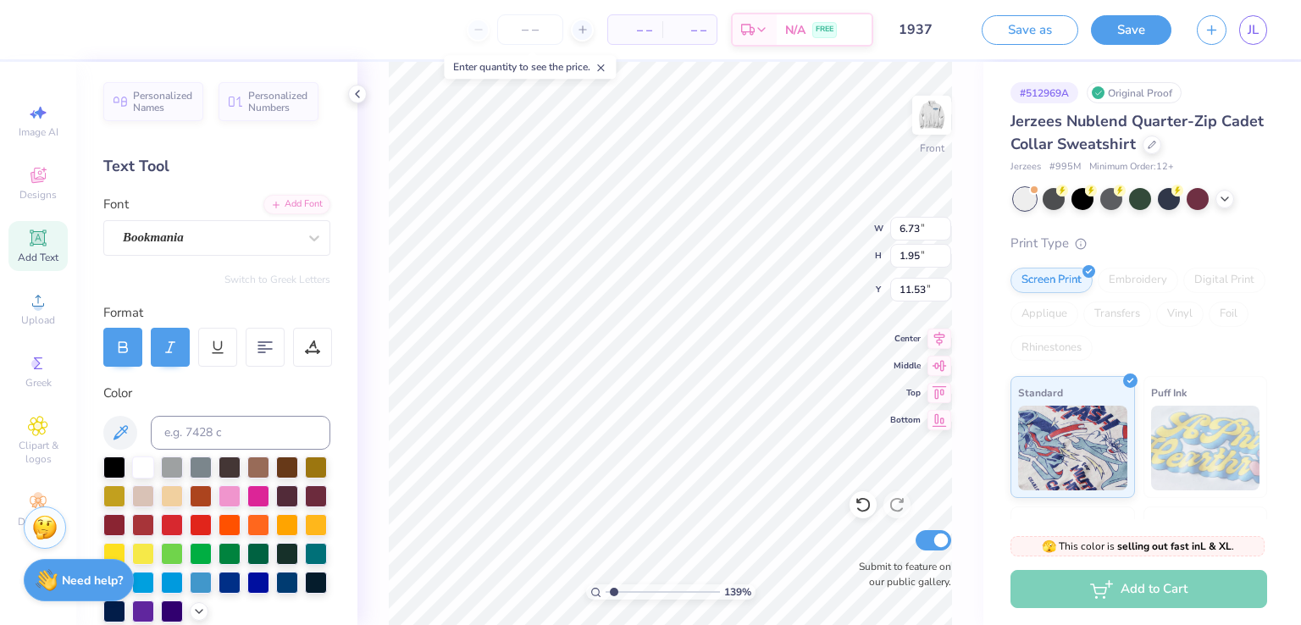
type input "7.63"
type input "2.01"
type input "11.50"
type textarea "1937"
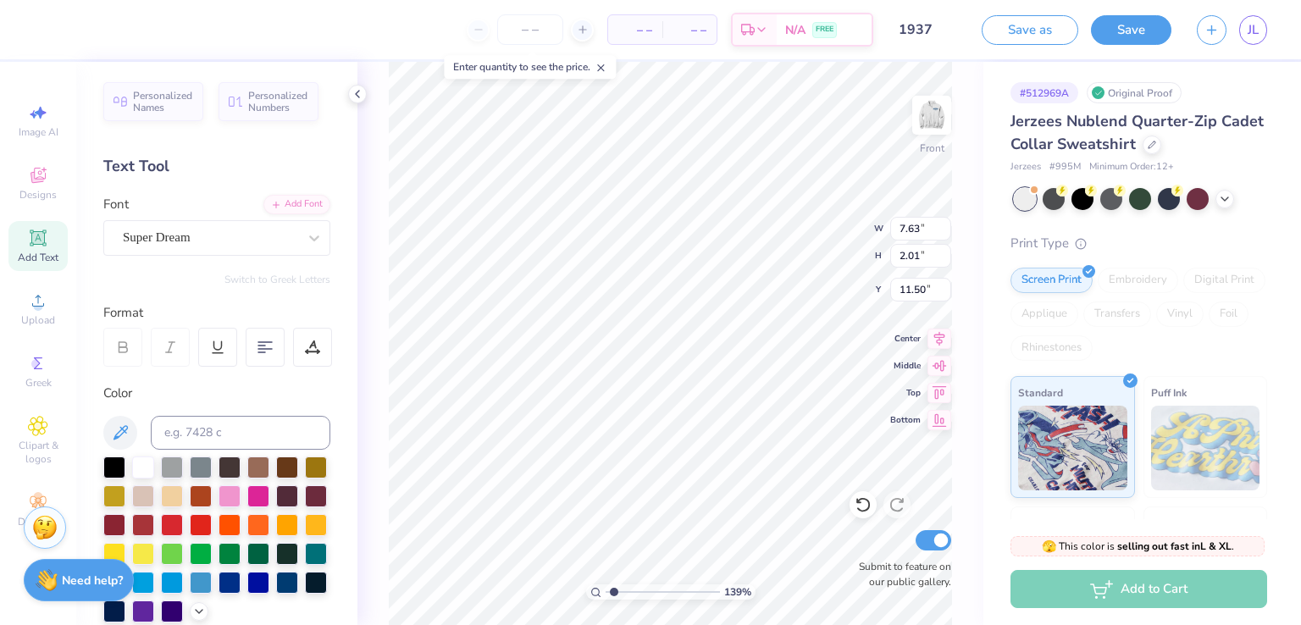
type input "6.73"
type input "1.95"
type input "11.53"
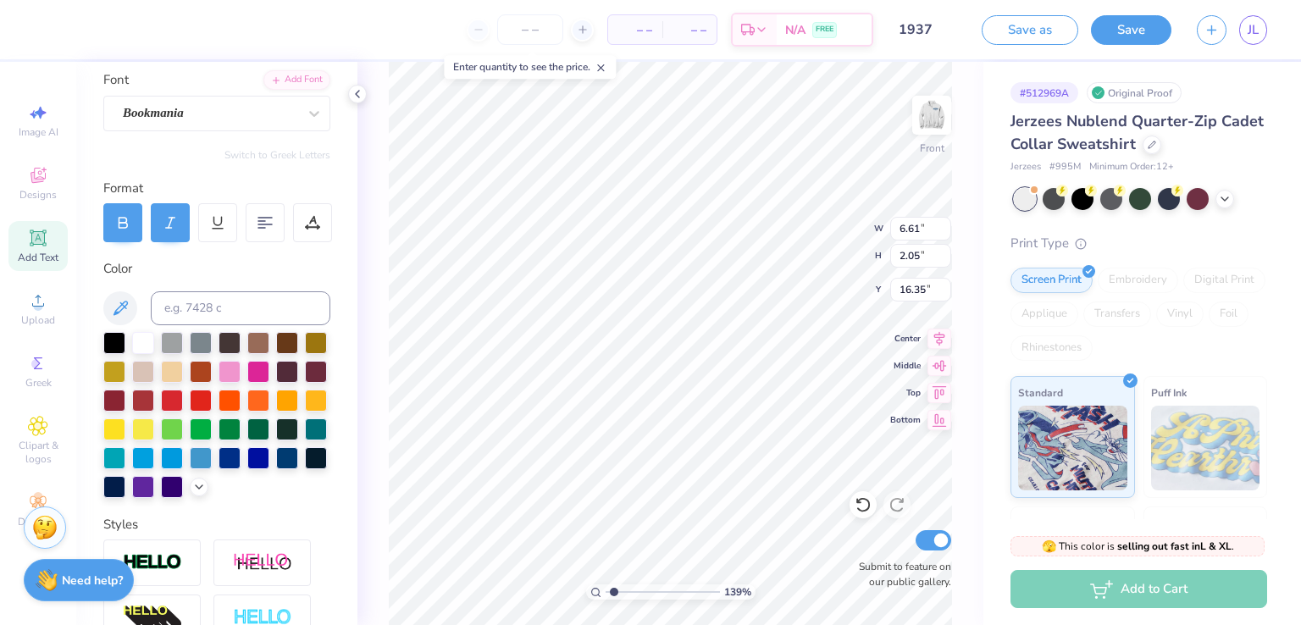
scroll to position [125, 0]
click at [276, 467] on div at bounding box center [287, 456] width 22 height 22
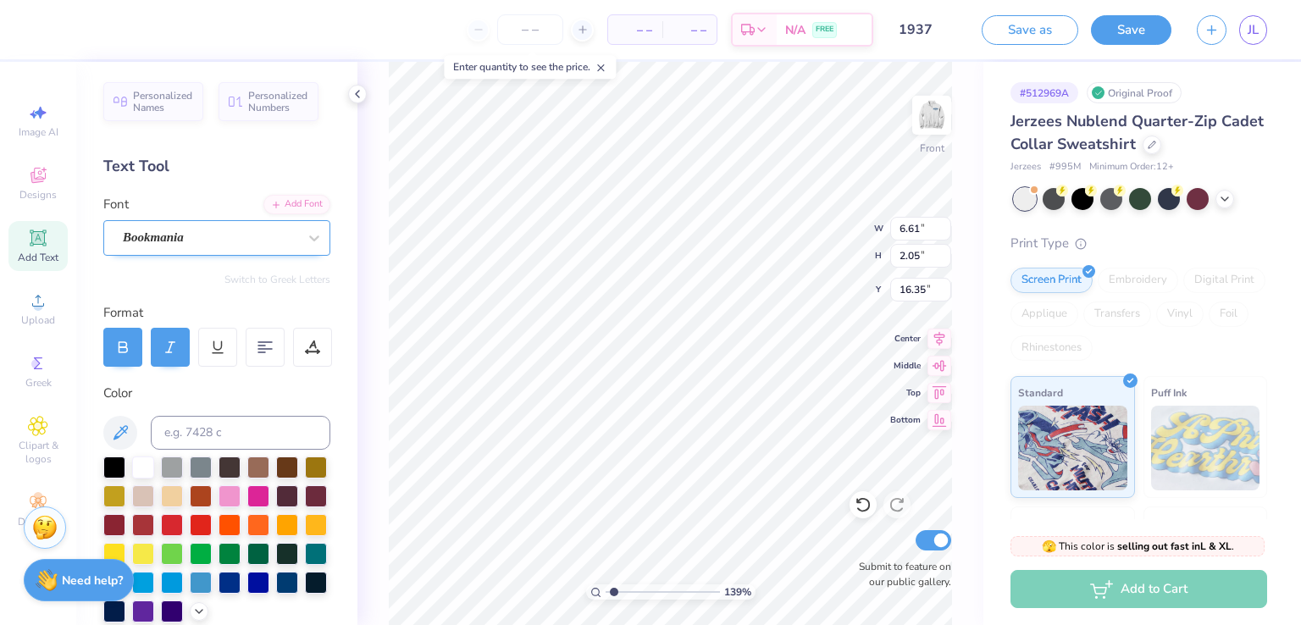
click at [254, 238] on div "Bookmania" at bounding box center [210, 238] width 178 height 26
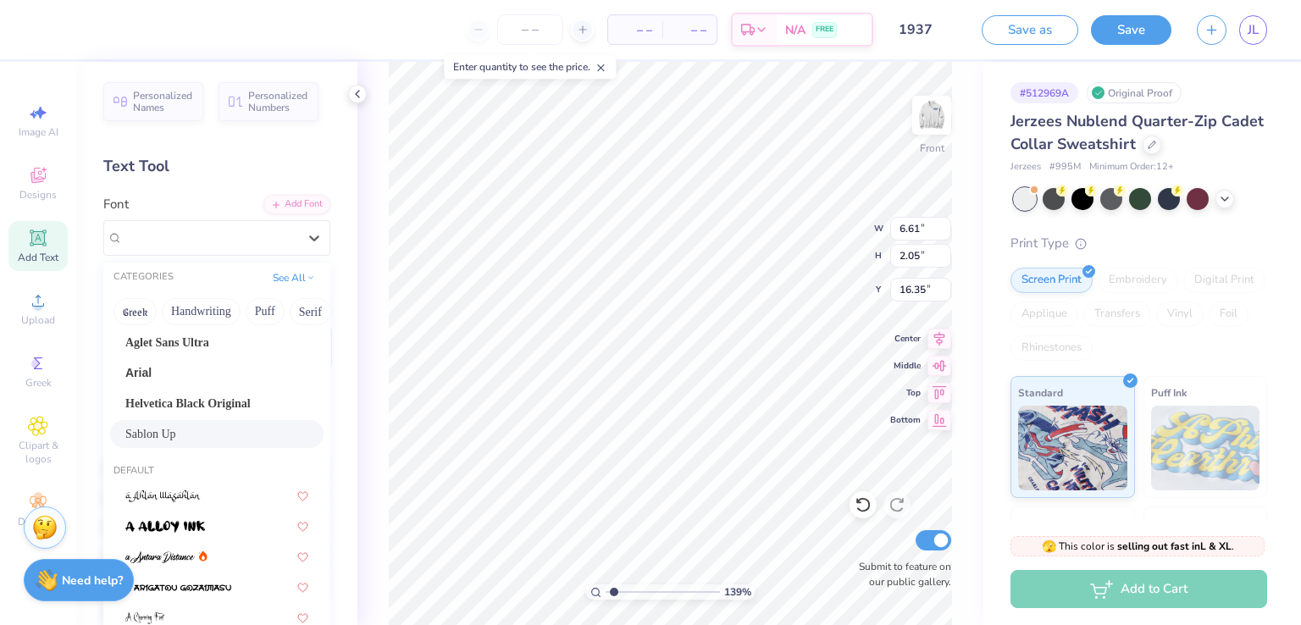
scroll to position [243, 0]
click at [212, 394] on span "Helvetica Black Original" at bounding box center [187, 403] width 125 height 18
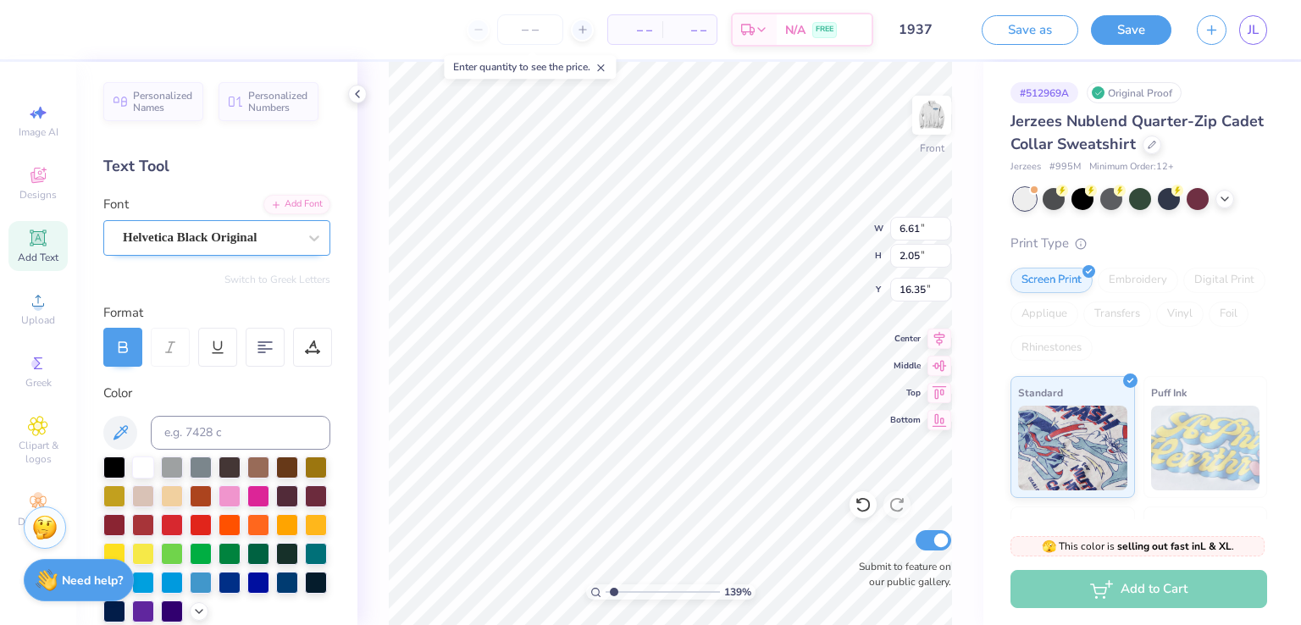
click at [238, 245] on div "Helvetica Black Original" at bounding box center [210, 238] width 178 height 26
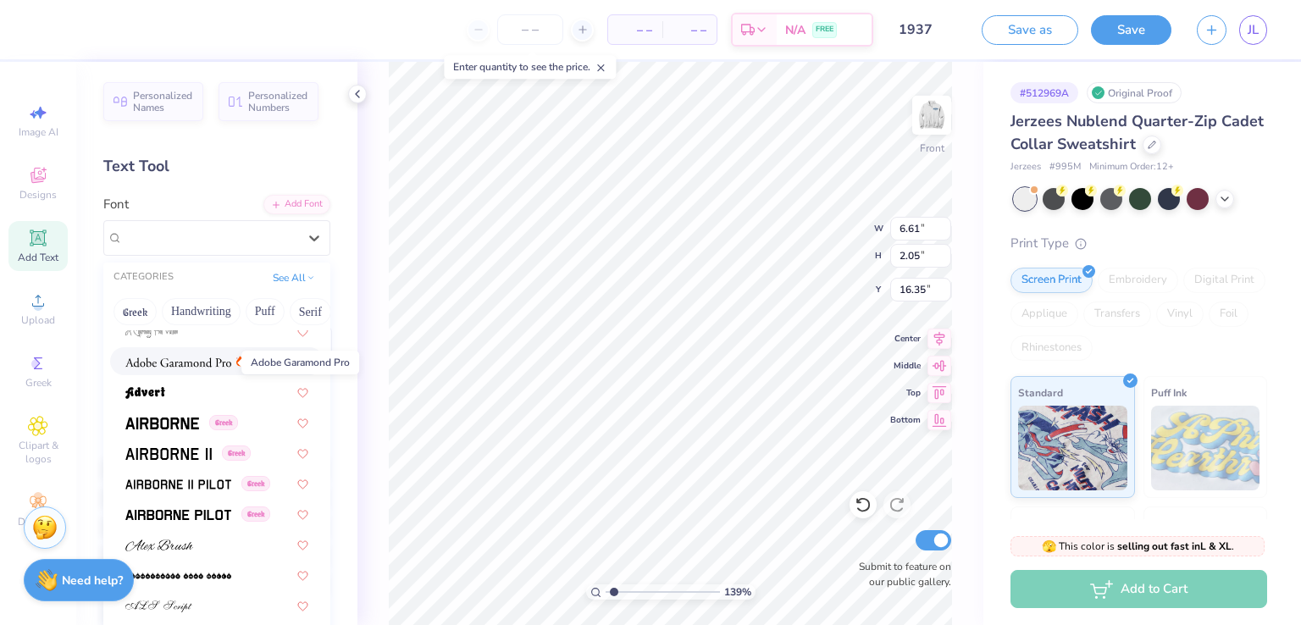
scroll to position [592, 0]
click at [222, 390] on div at bounding box center [216, 389] width 183 height 18
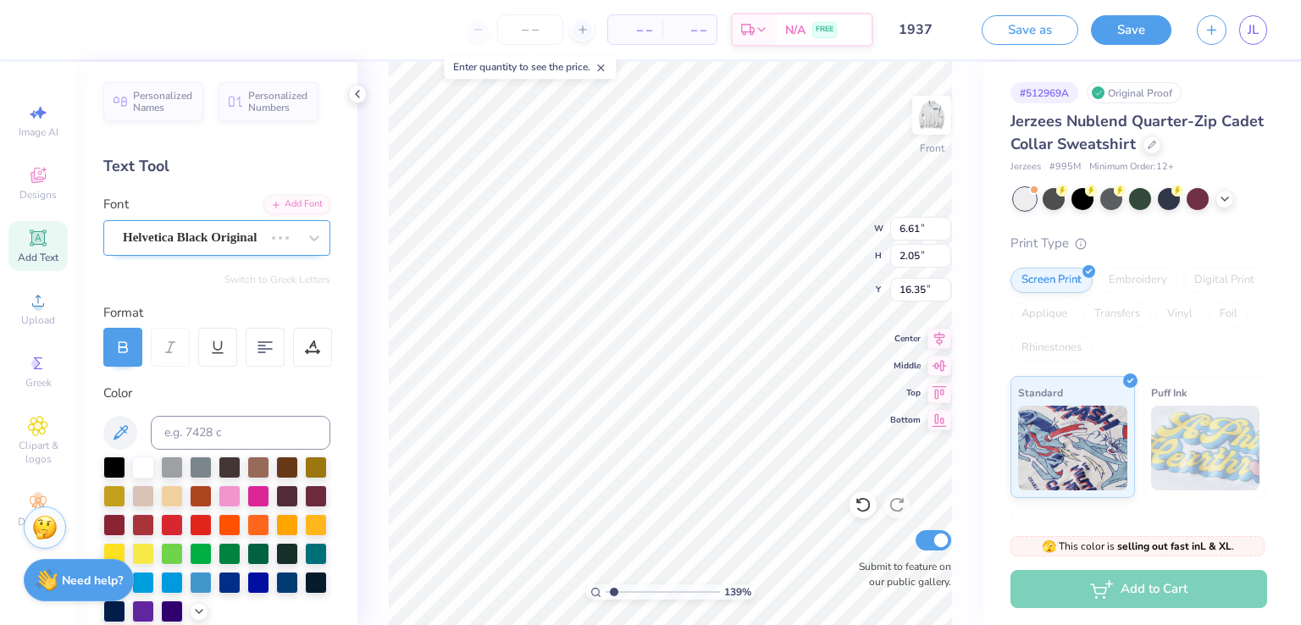
click at [243, 236] on div "Helvetica Black Original" at bounding box center [193, 238] width 144 height 26
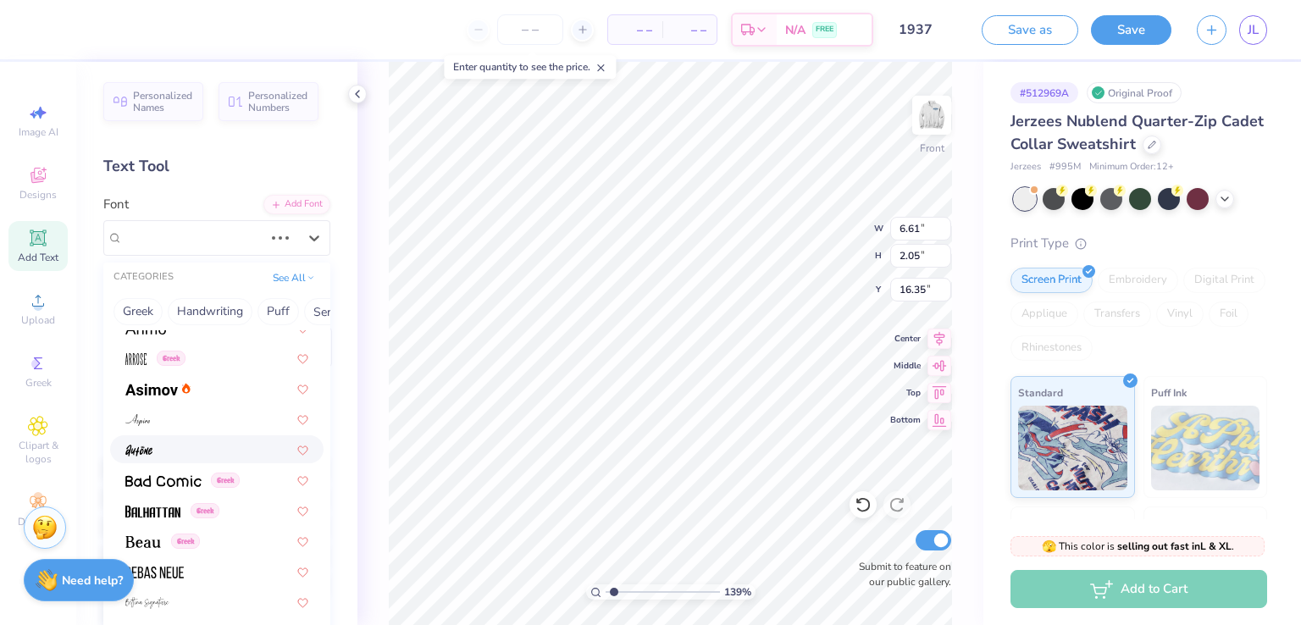
scroll to position [961, 0]
click at [191, 447] on div at bounding box center [216, 448] width 183 height 18
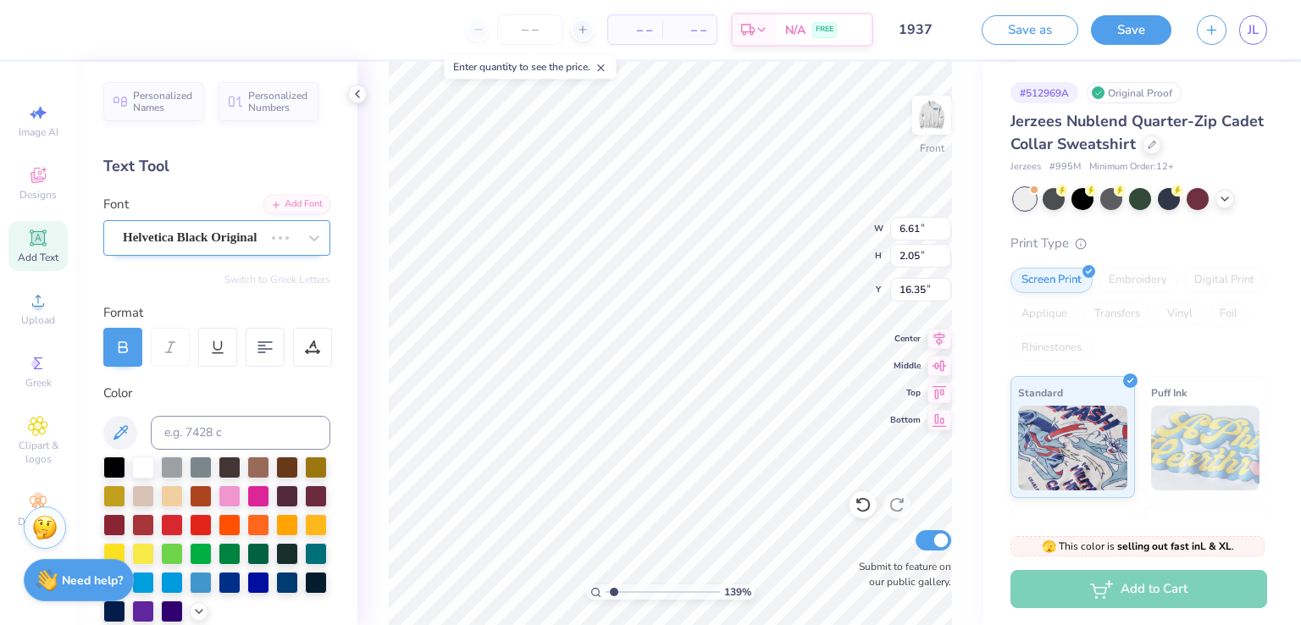
click at [191, 242] on div "Helvetica Black Original" at bounding box center [193, 238] width 144 height 26
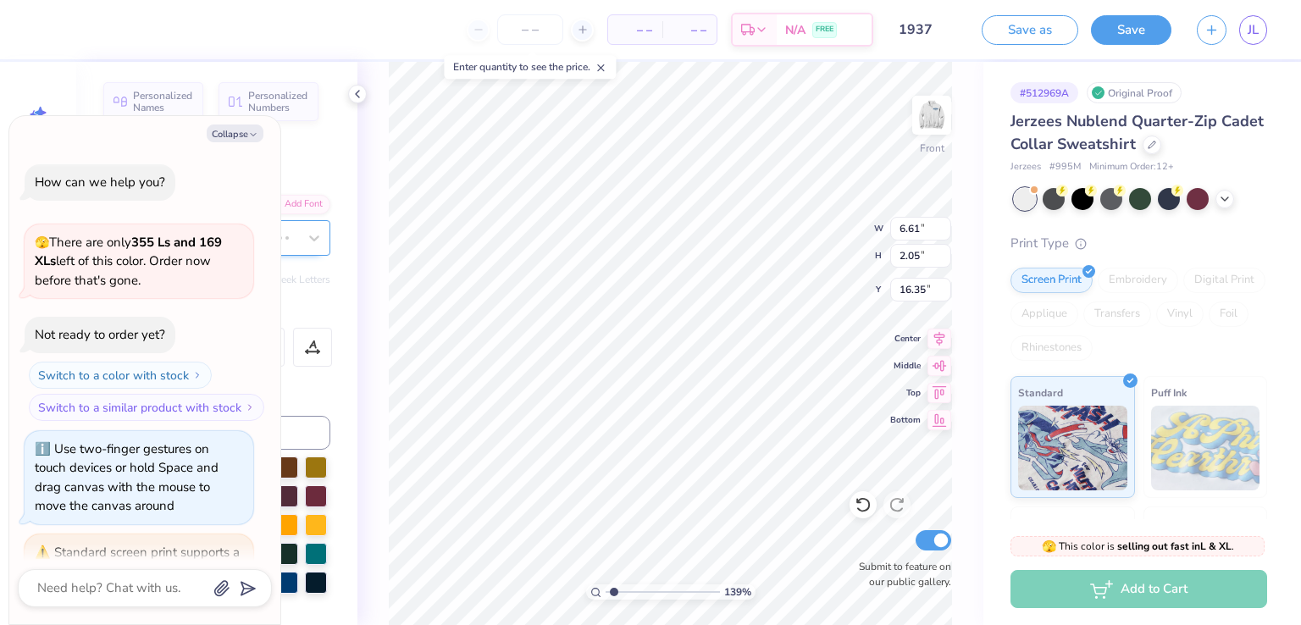
scroll to position [191, 0]
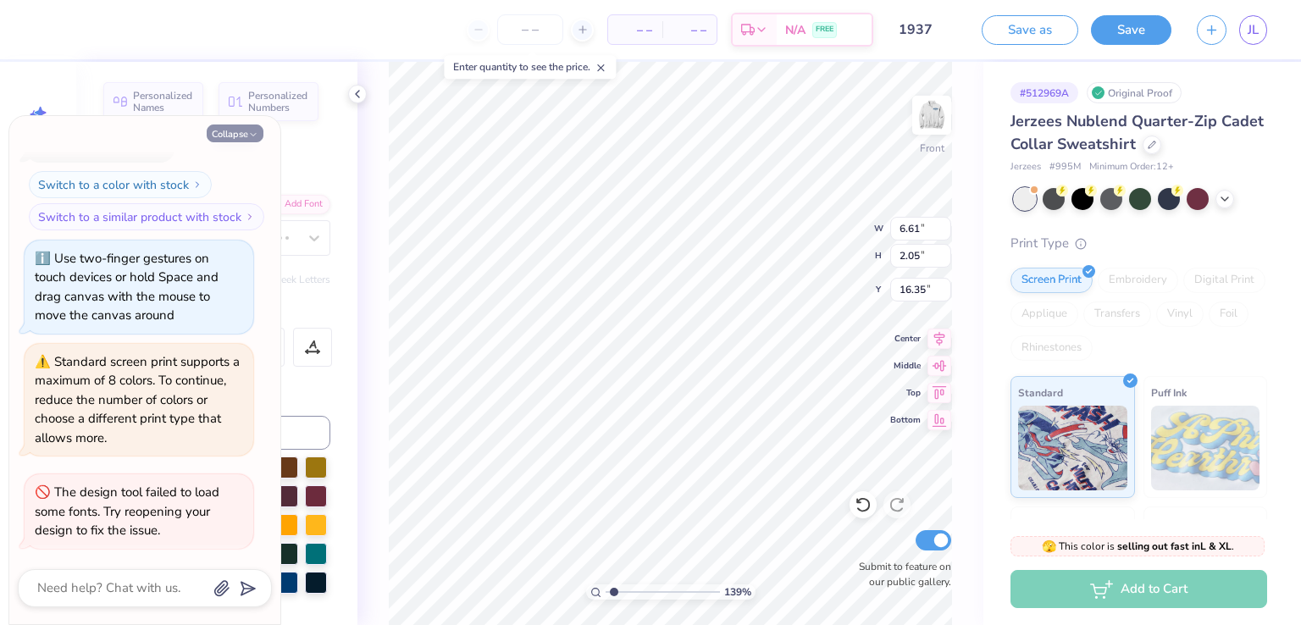
click at [238, 133] on button "Collapse" at bounding box center [235, 134] width 57 height 18
click at [236, 133] on button "Collapse" at bounding box center [235, 134] width 57 height 18
click at [241, 130] on button "Collapse" at bounding box center [235, 134] width 57 height 18
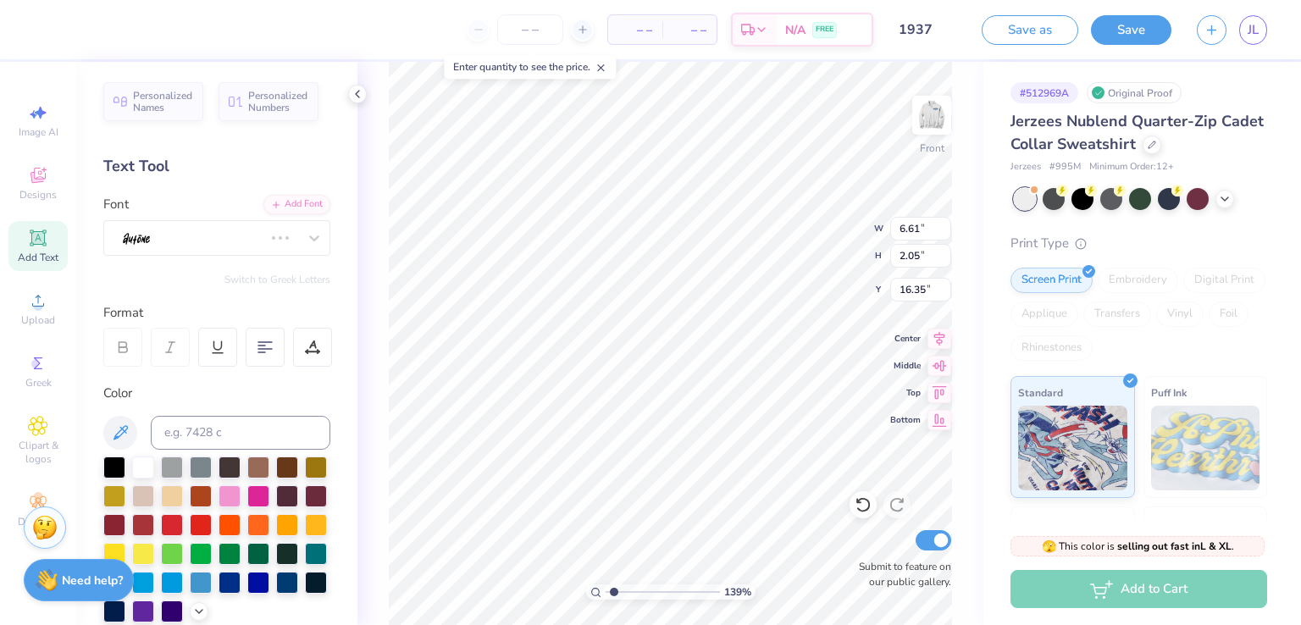
type textarea "x"
type input "5.20"
type input "1.94"
type input "16.24"
click at [1134, 37] on button "Save" at bounding box center [1131, 28] width 80 height 30
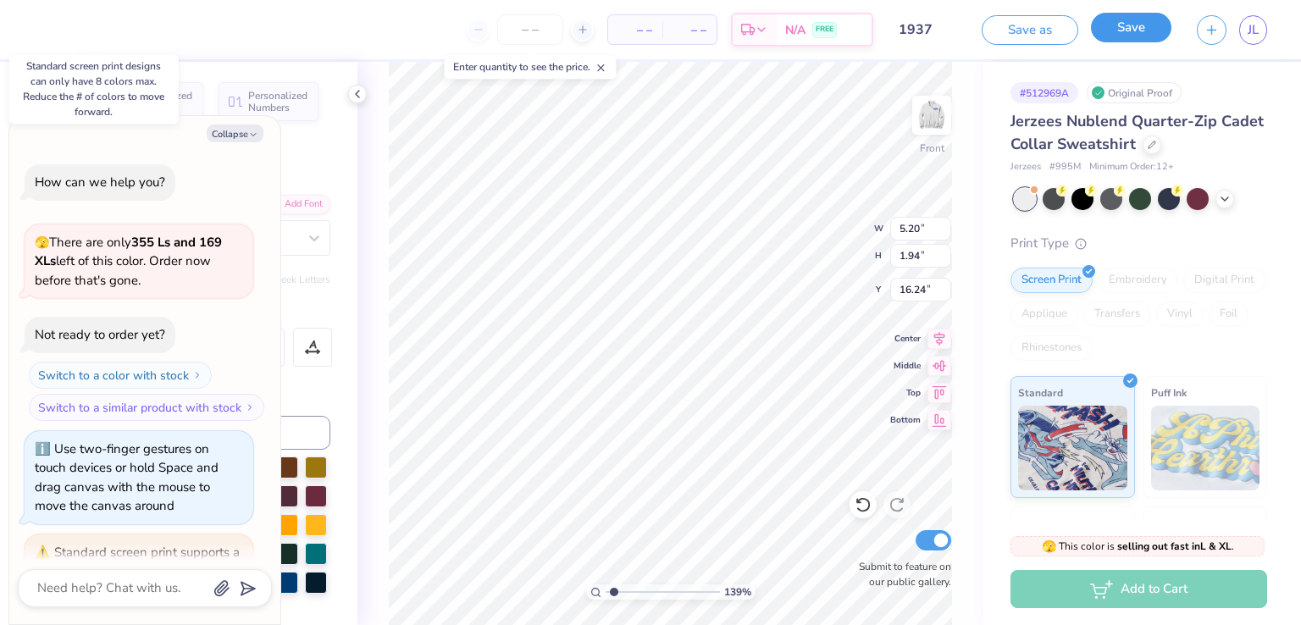
scroll to position [497, 0]
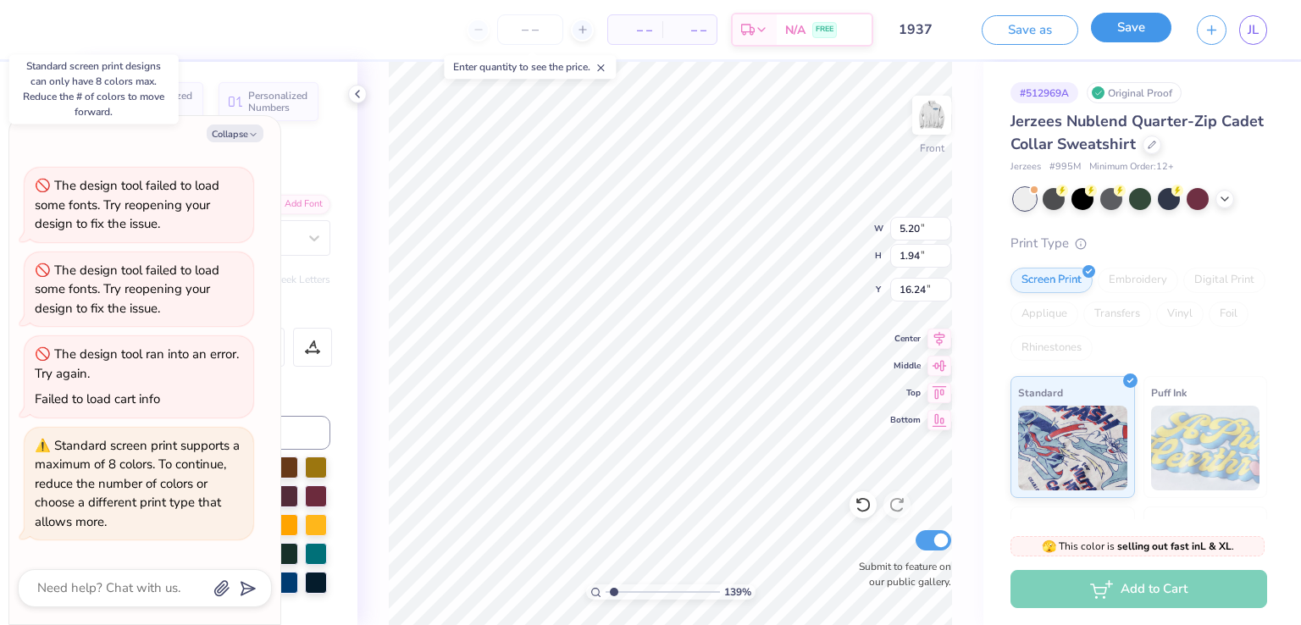
click at [1139, 27] on button "Save" at bounding box center [1131, 28] width 80 height 30
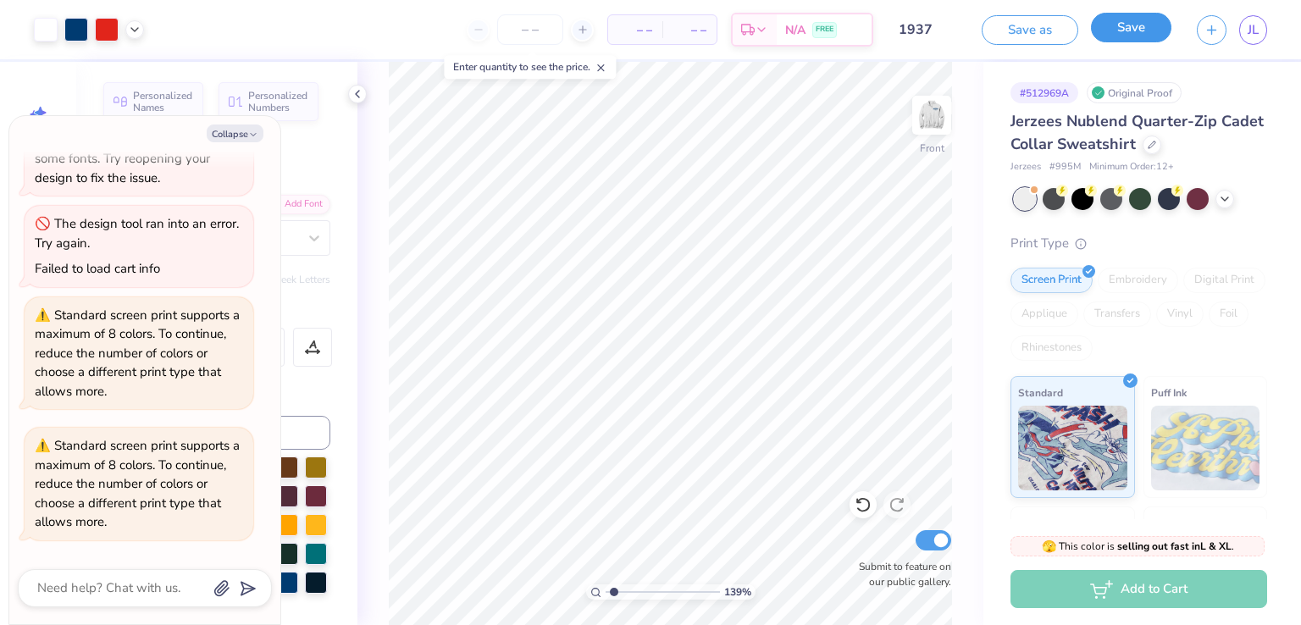
click at [1132, 27] on button "Save" at bounding box center [1131, 28] width 80 height 30
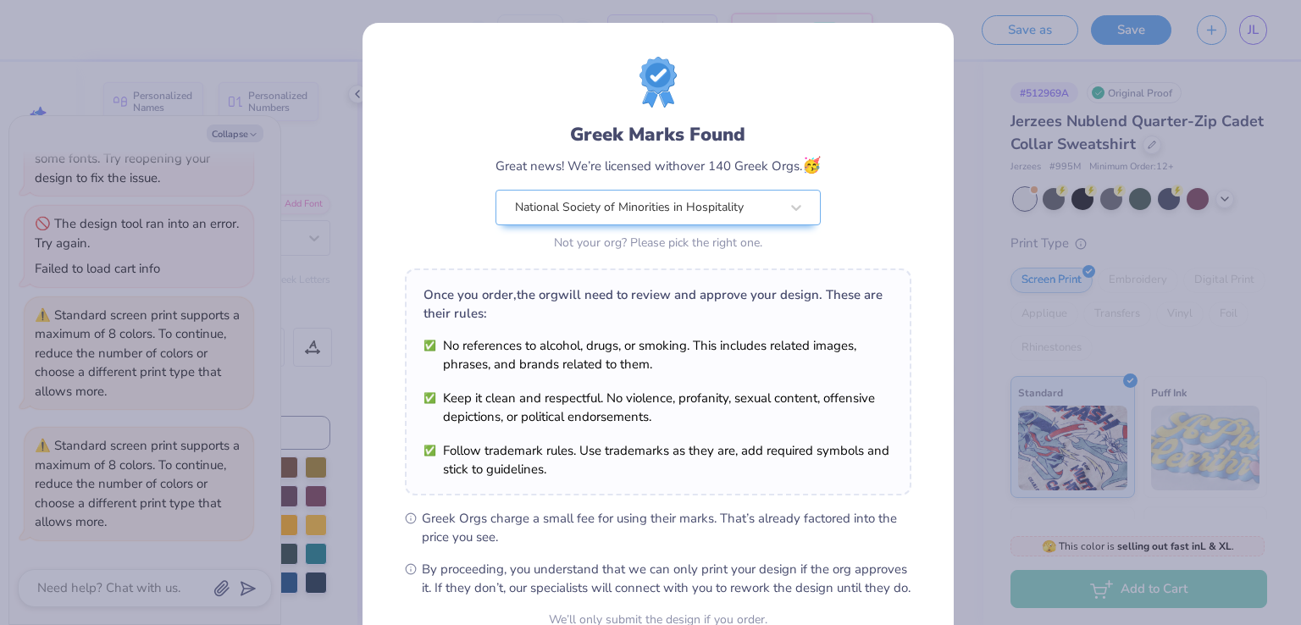
scroll to position [166, 0]
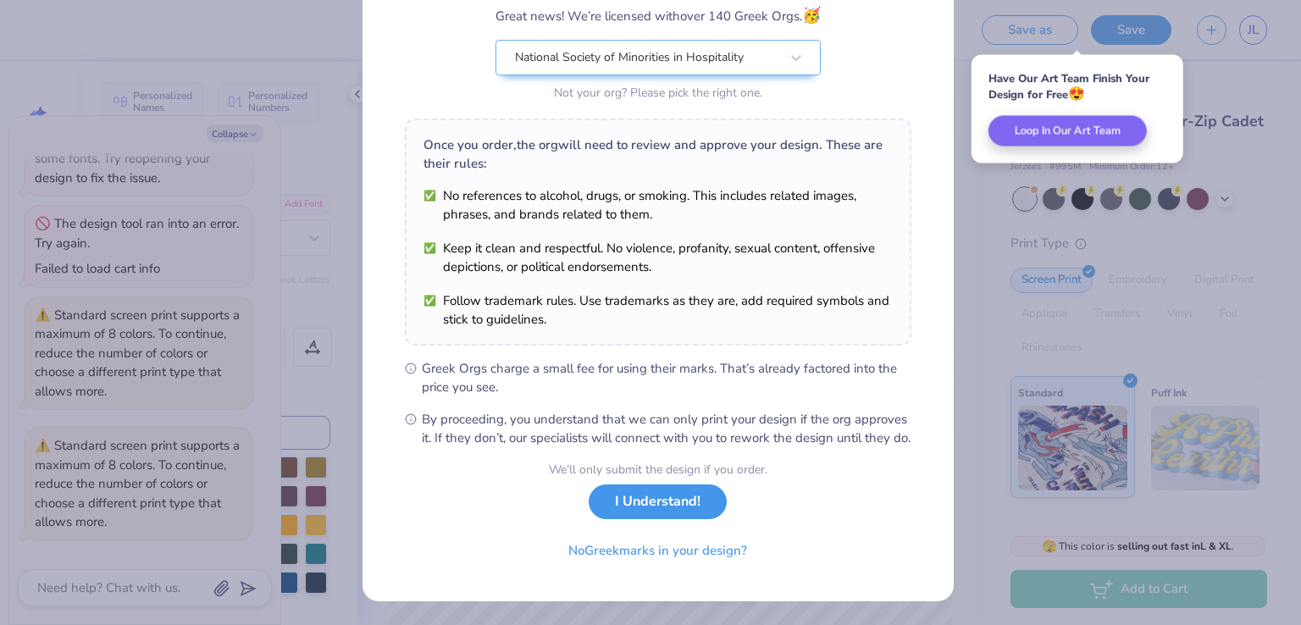
click at [688, 510] on button "I Understand!" at bounding box center [658, 502] width 138 height 35
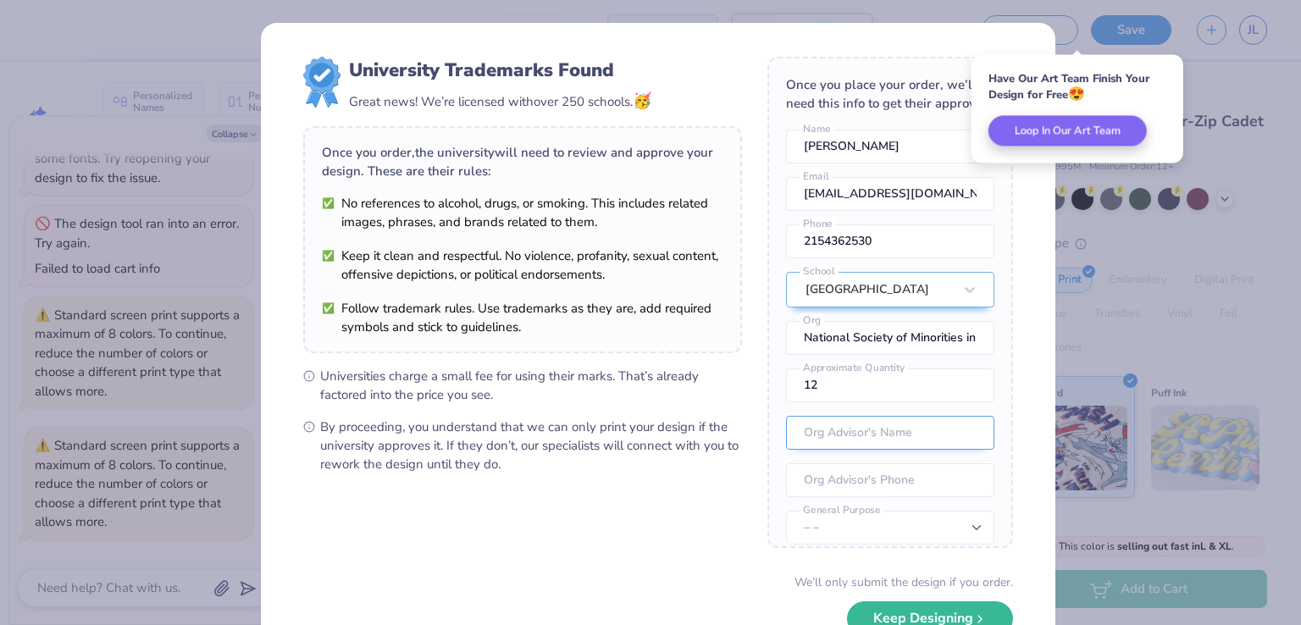
scroll to position [88, 0]
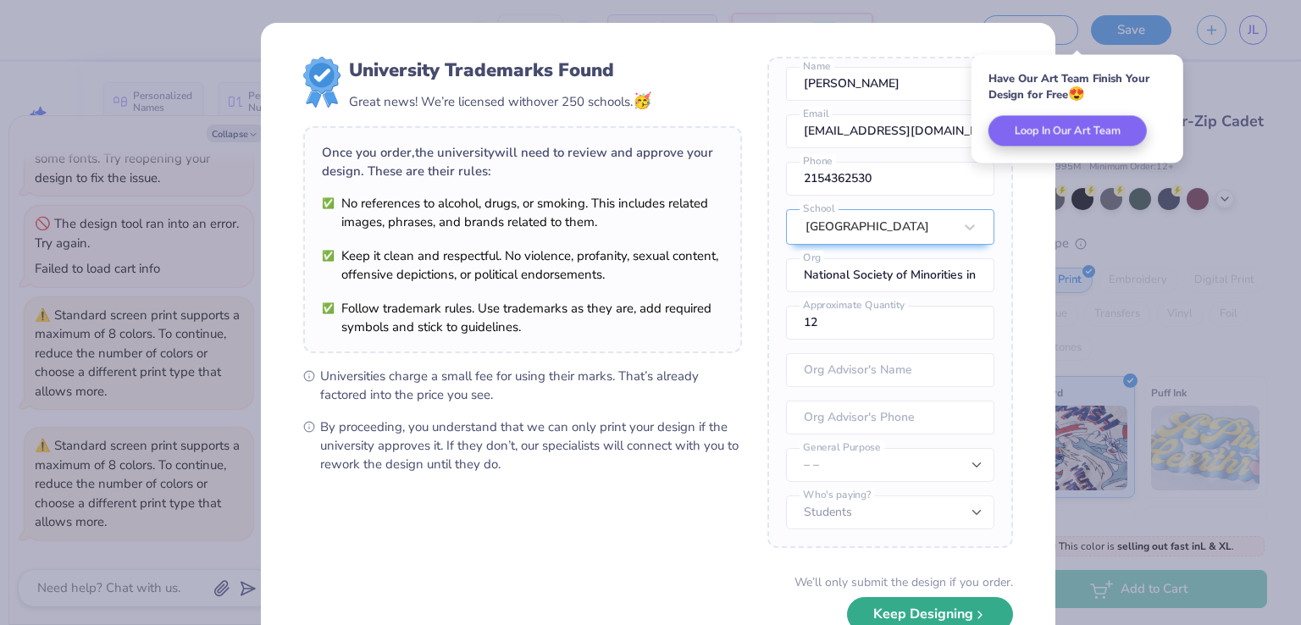
click at [946, 614] on button "Keep Designing" at bounding box center [930, 614] width 166 height 35
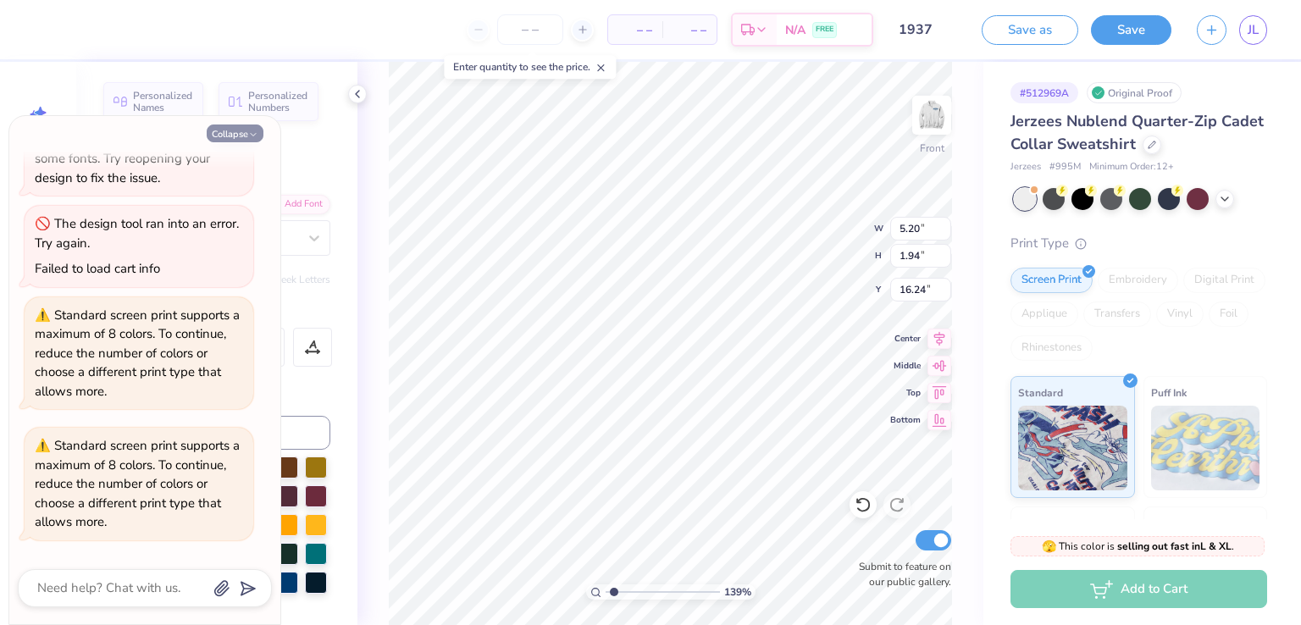
click at [243, 135] on button "Collapse" at bounding box center [235, 134] width 57 height 18
type textarea "x"
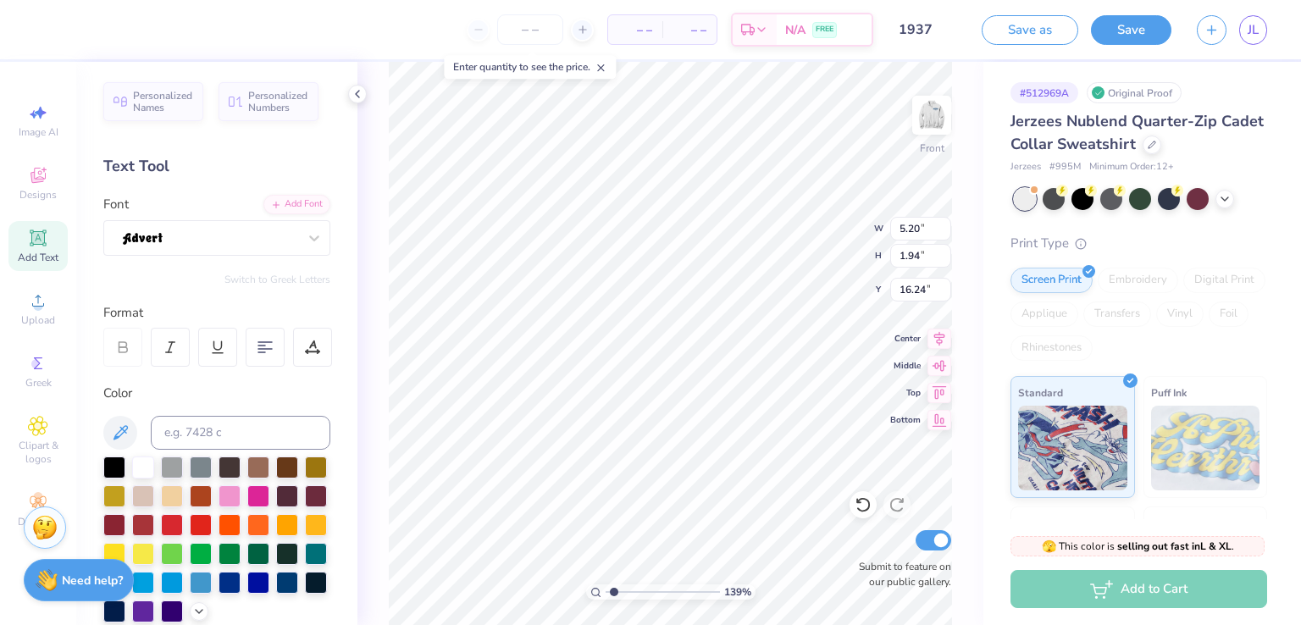
type input "14.42"
type input "13.83"
type input "13.22"
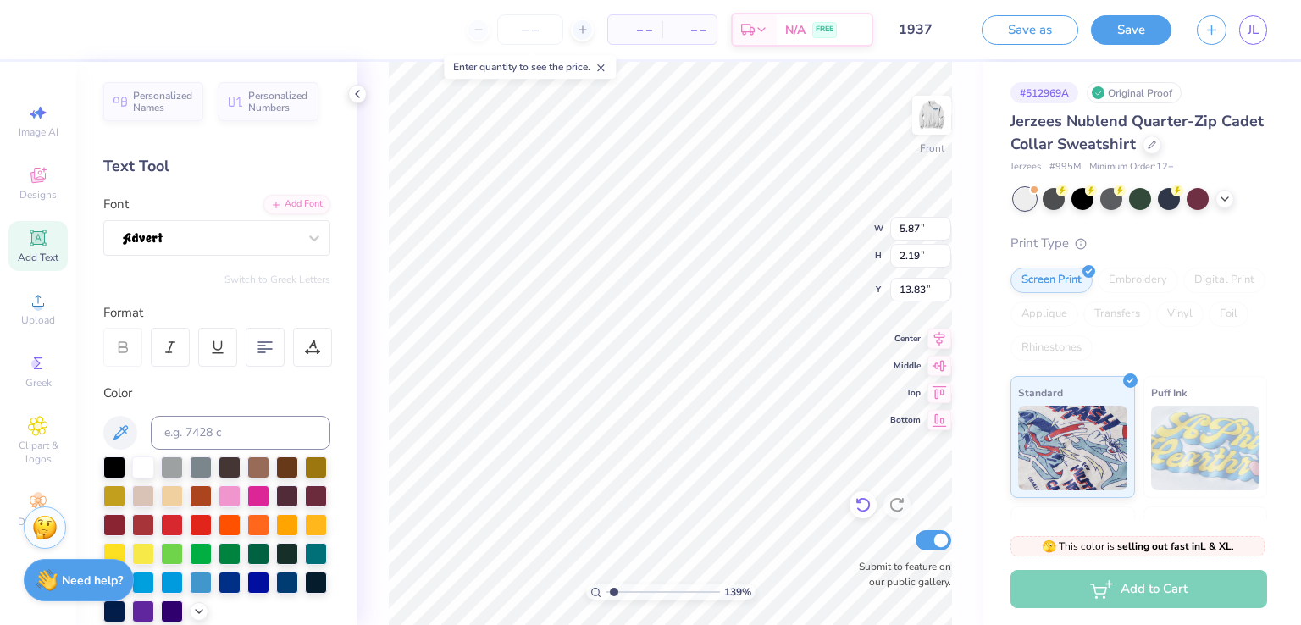
type input "12.39"
type input "3.97"
click at [862, 504] on icon at bounding box center [863, 505] width 17 height 17
type input "5.87"
type input "2.19"
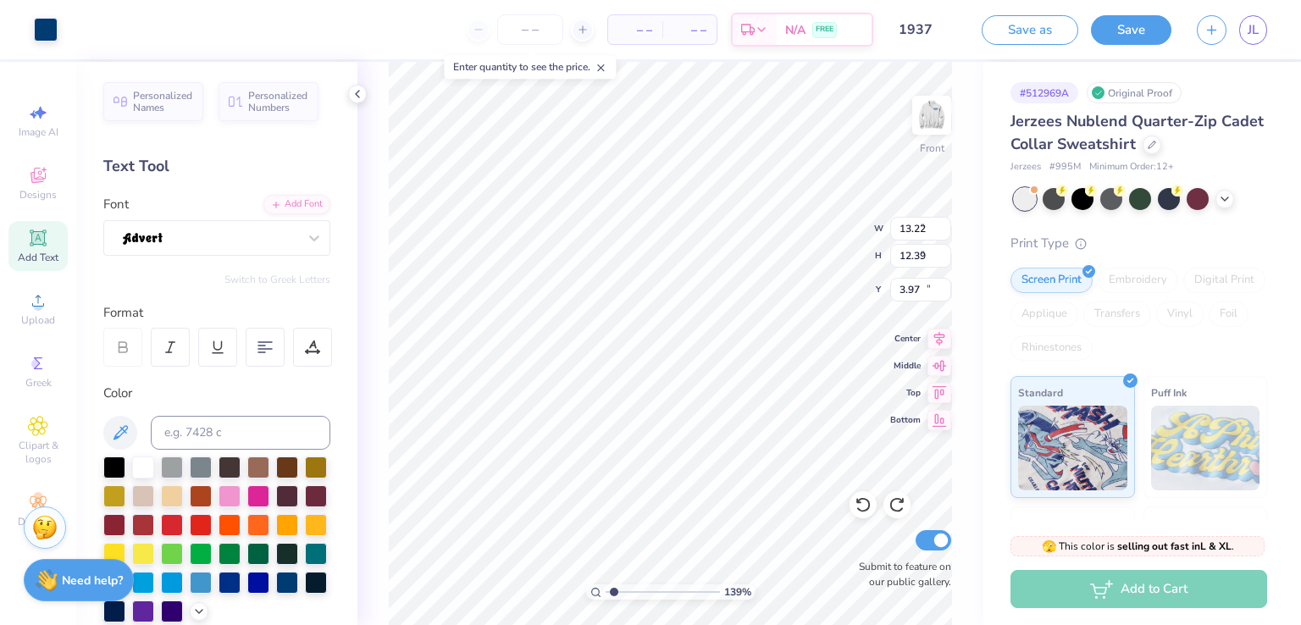
type input "13.83"
click at [245, 242] on div at bounding box center [210, 238] width 178 height 26
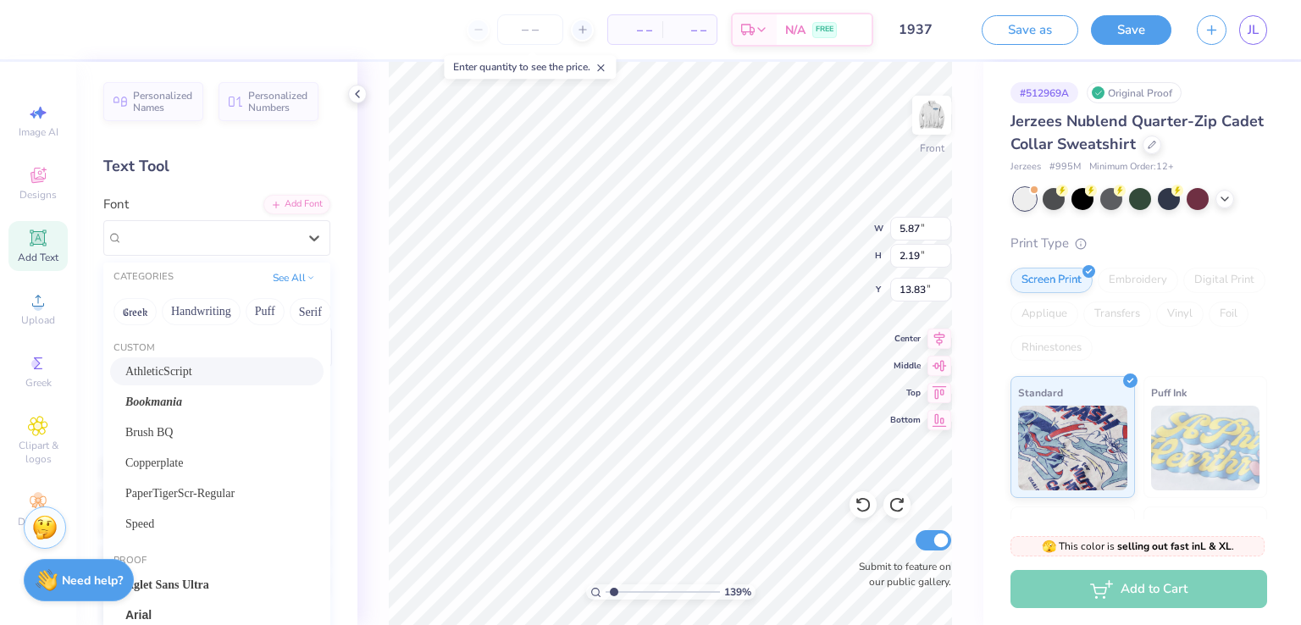
click at [195, 380] on div "AthleticScript" at bounding box center [216, 372] width 183 height 18
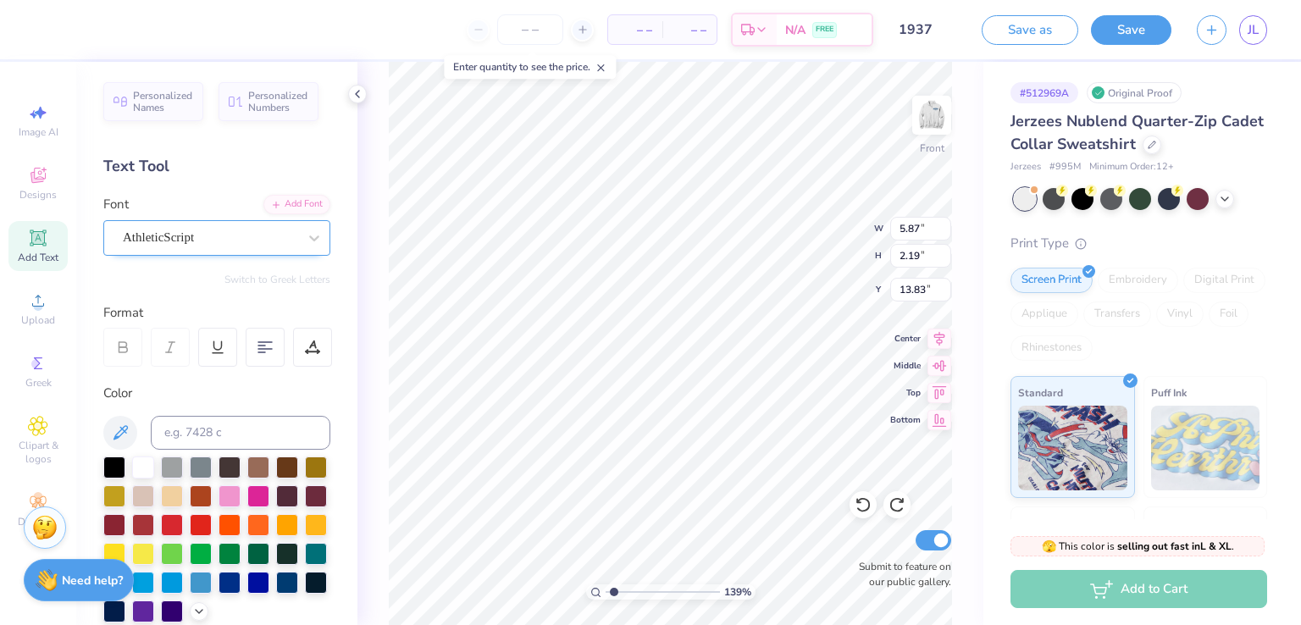
click at [223, 235] on div "AthleticScript" at bounding box center [210, 238] width 178 height 26
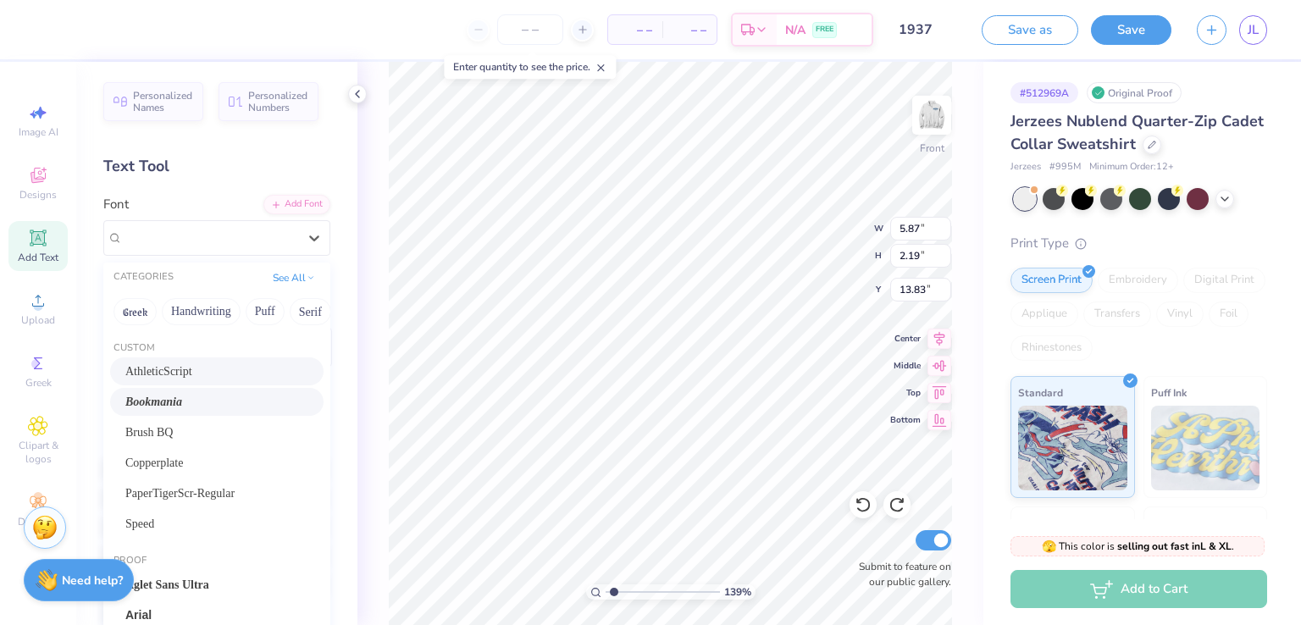
click at [182, 391] on div "Bookmania" at bounding box center [217, 402] width 214 height 28
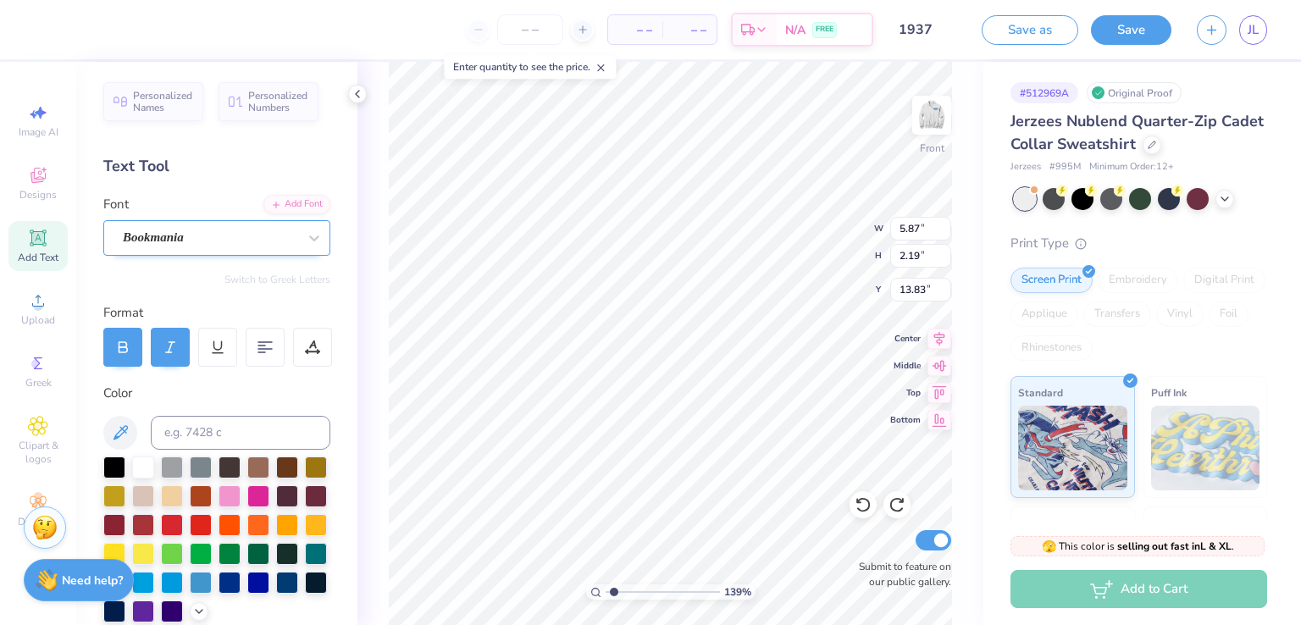
click at [191, 235] on div "Bookmania" at bounding box center [210, 238] width 178 height 26
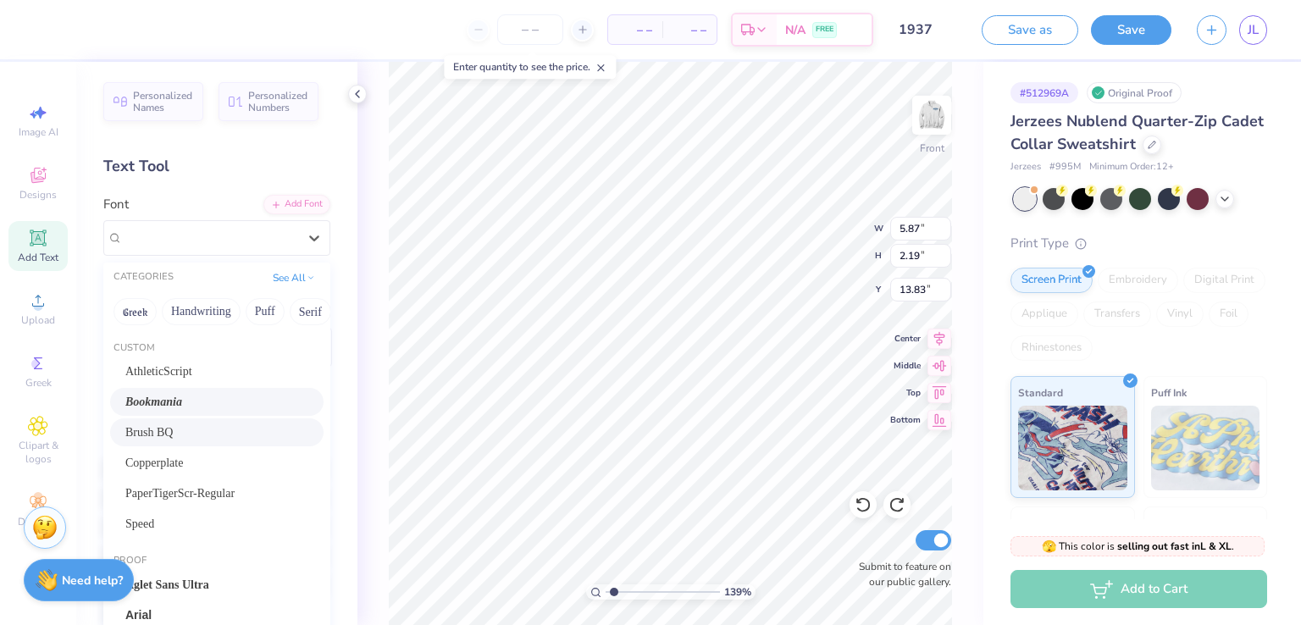
click at [169, 444] on div "Brush BQ" at bounding box center [217, 433] width 214 height 28
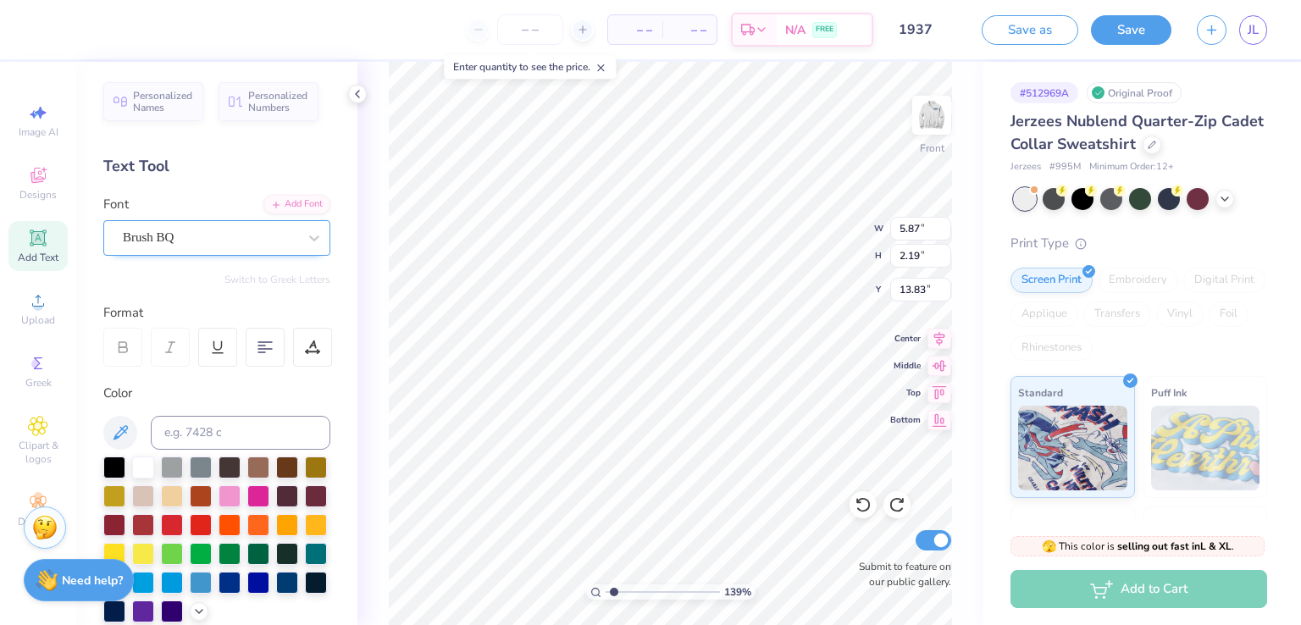
click at [205, 238] on div "Brush BQ" at bounding box center [210, 238] width 178 height 26
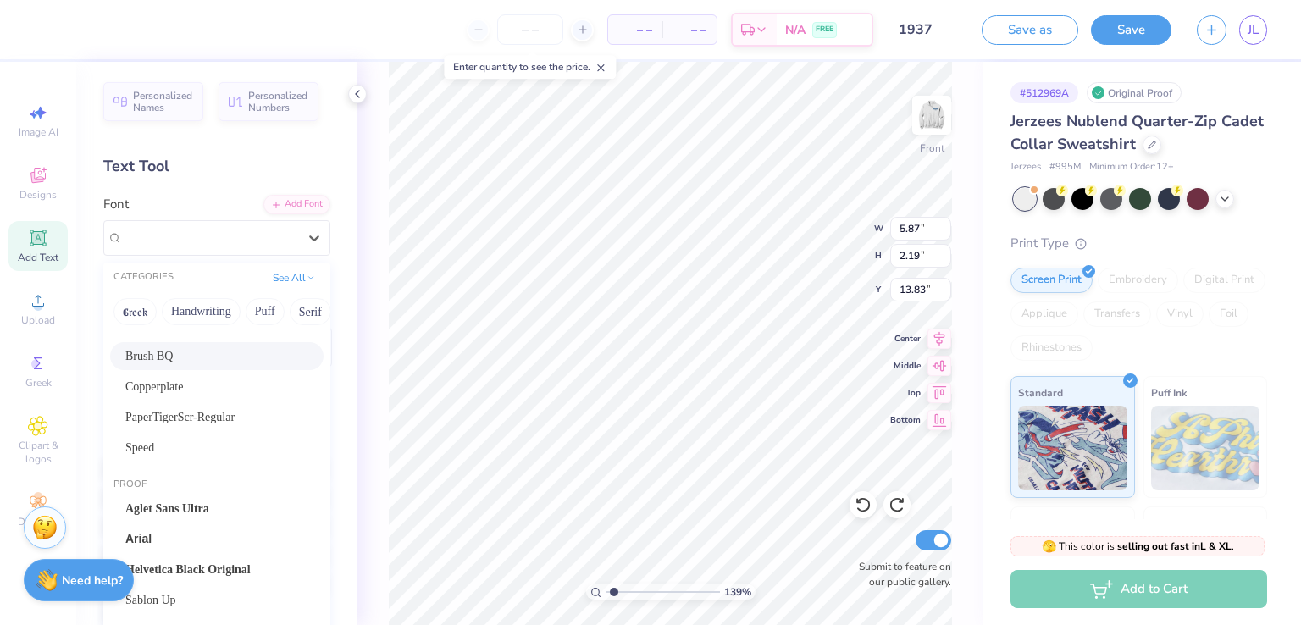
scroll to position [78, 0]
click at [194, 394] on div "Copperplate" at bounding box center [217, 385] width 214 height 28
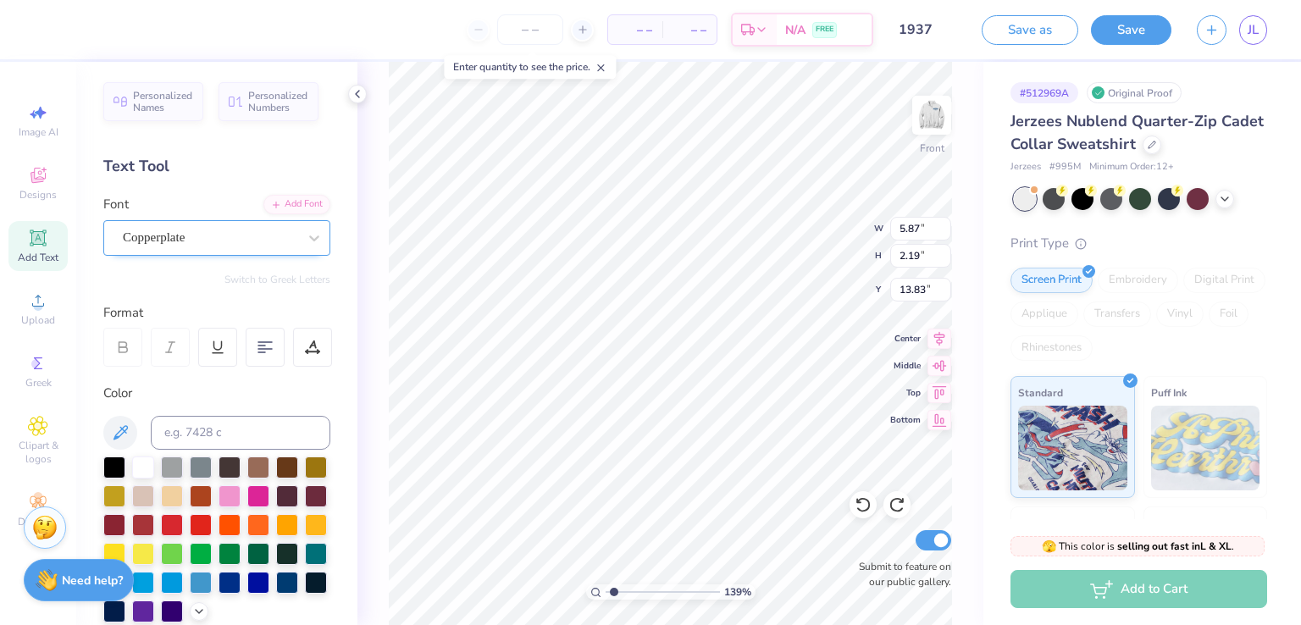
click at [219, 245] on div "Copperplate" at bounding box center [210, 238] width 178 height 26
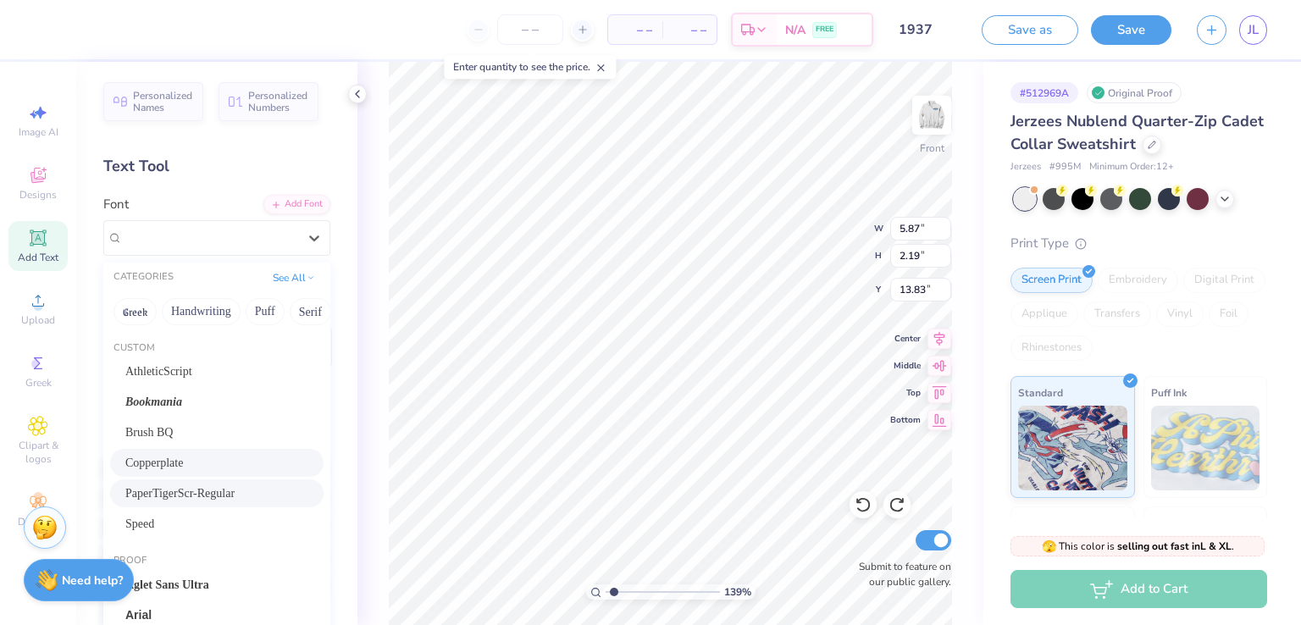
click at [184, 483] on div "PaperTigerScr-Regular" at bounding box center [217, 494] width 214 height 28
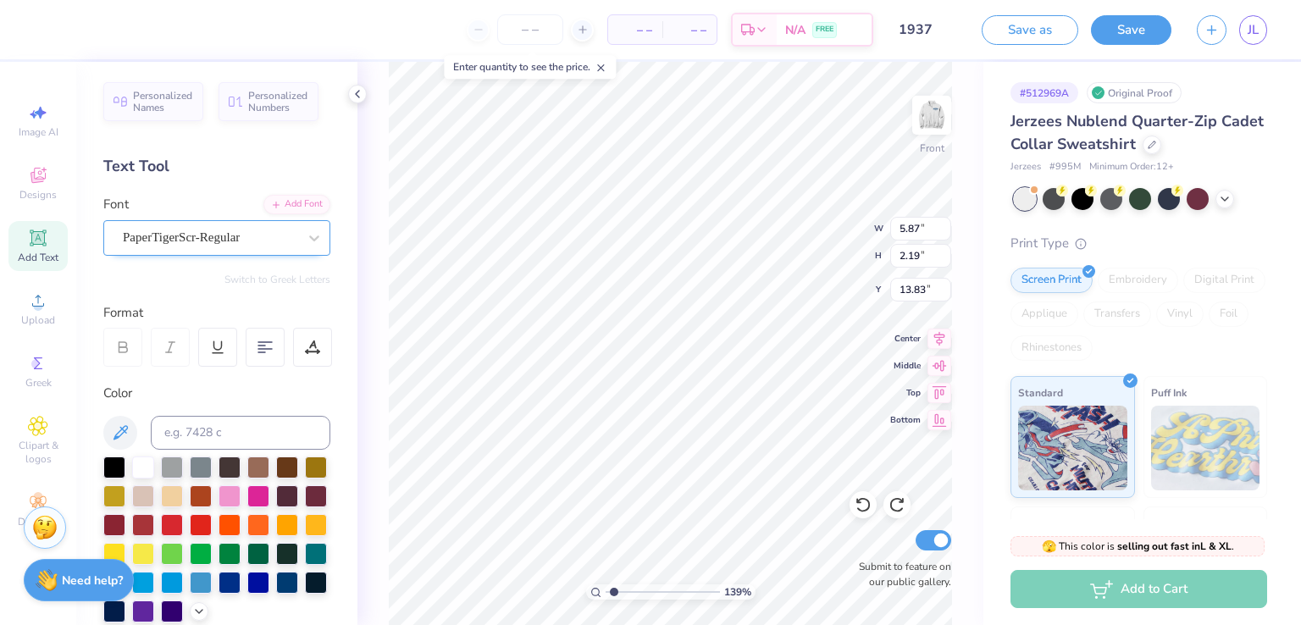
click at [225, 240] on div "PaperTigerScr-Regular" at bounding box center [210, 238] width 178 height 26
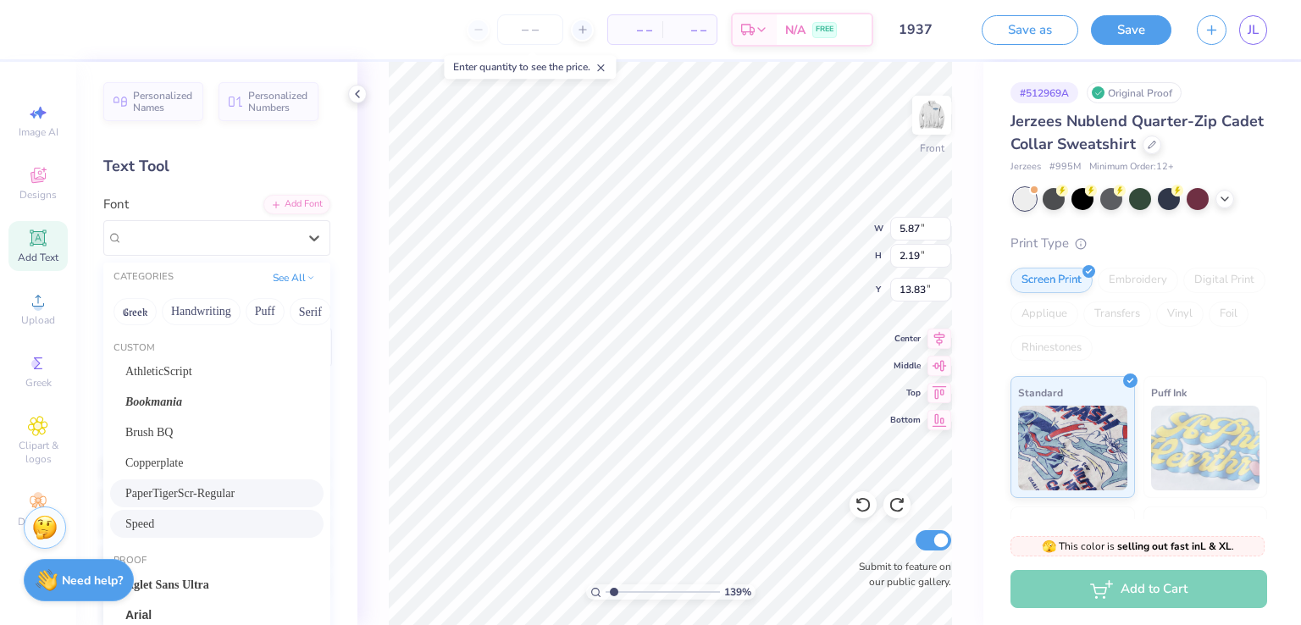
click at [154, 525] on span "Speed" at bounding box center [139, 524] width 29 height 18
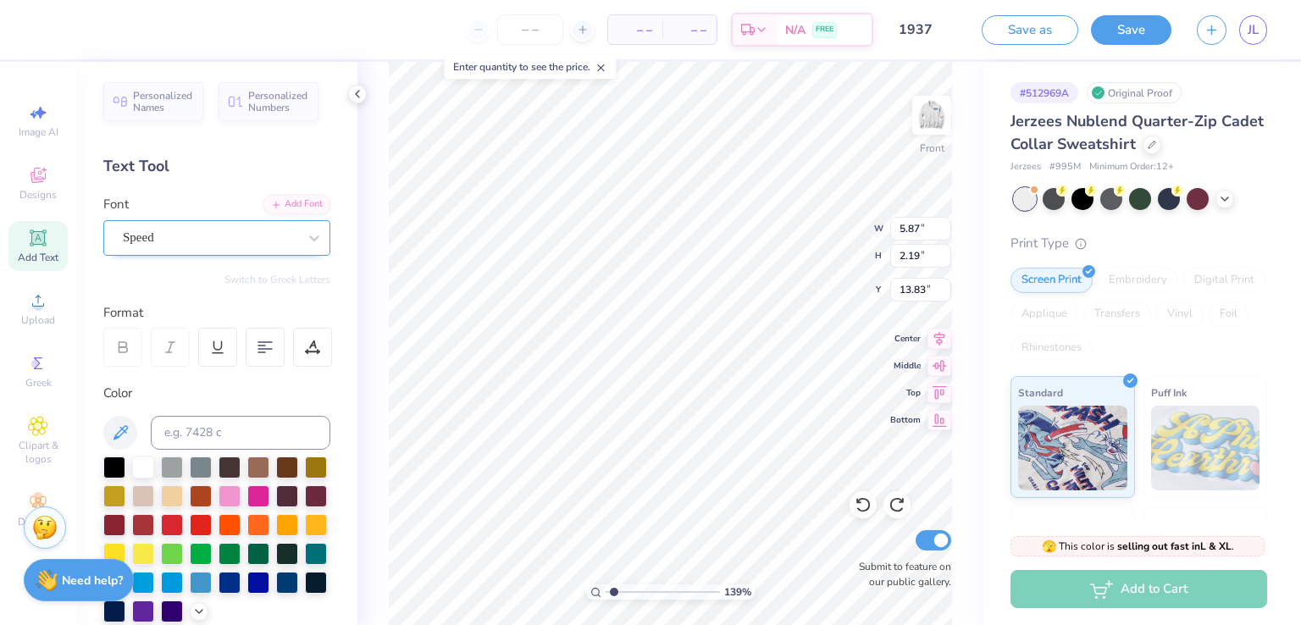
click at [197, 238] on div "Speed" at bounding box center [210, 238] width 178 height 26
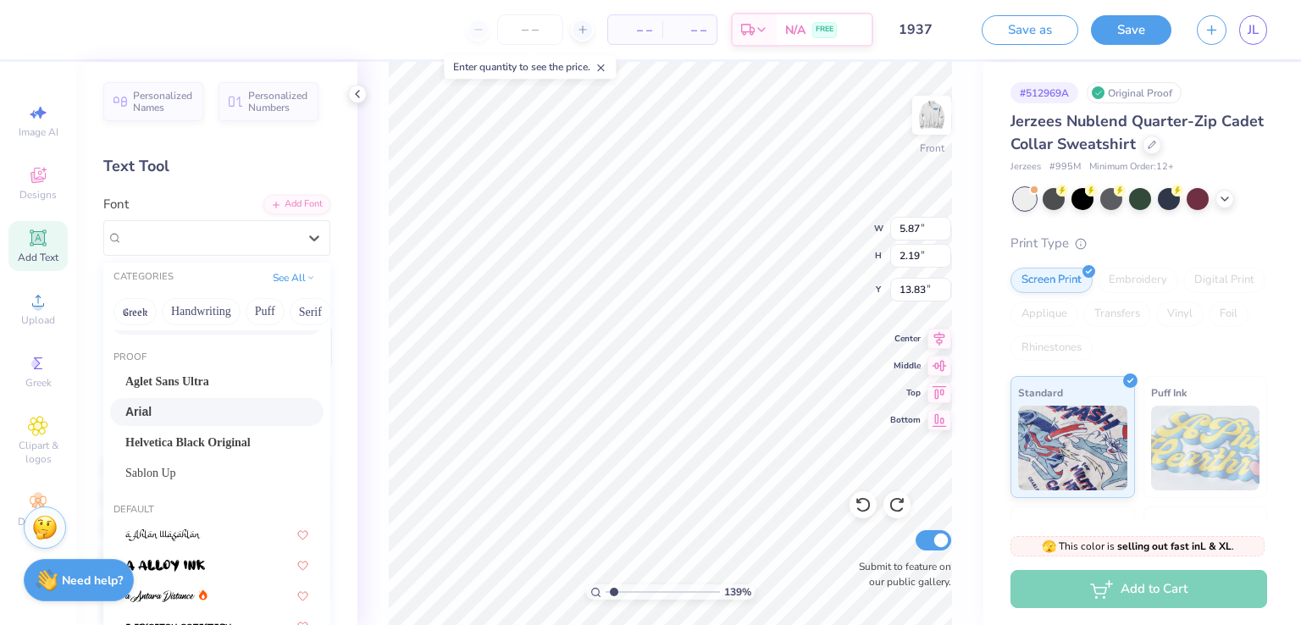
scroll to position [205, 0]
click at [209, 391] on div "Aglet Sans Ultra" at bounding box center [217, 380] width 214 height 28
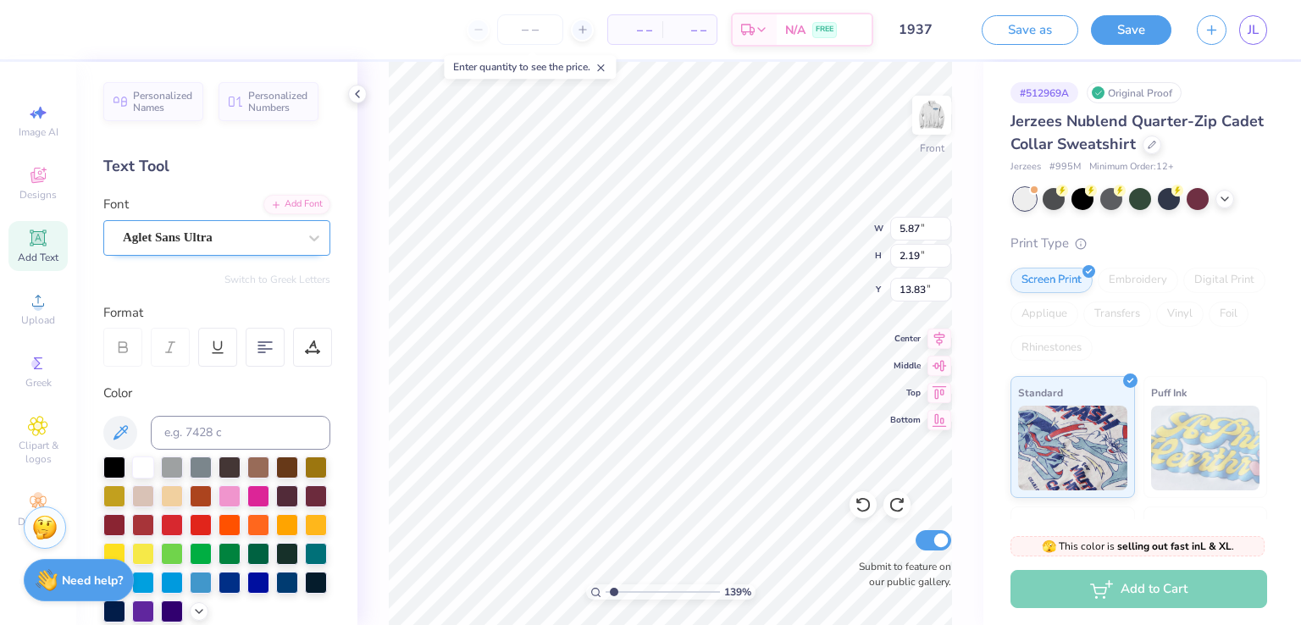
click at [244, 245] on div "Aglet Sans Ultra" at bounding box center [210, 238] width 178 height 26
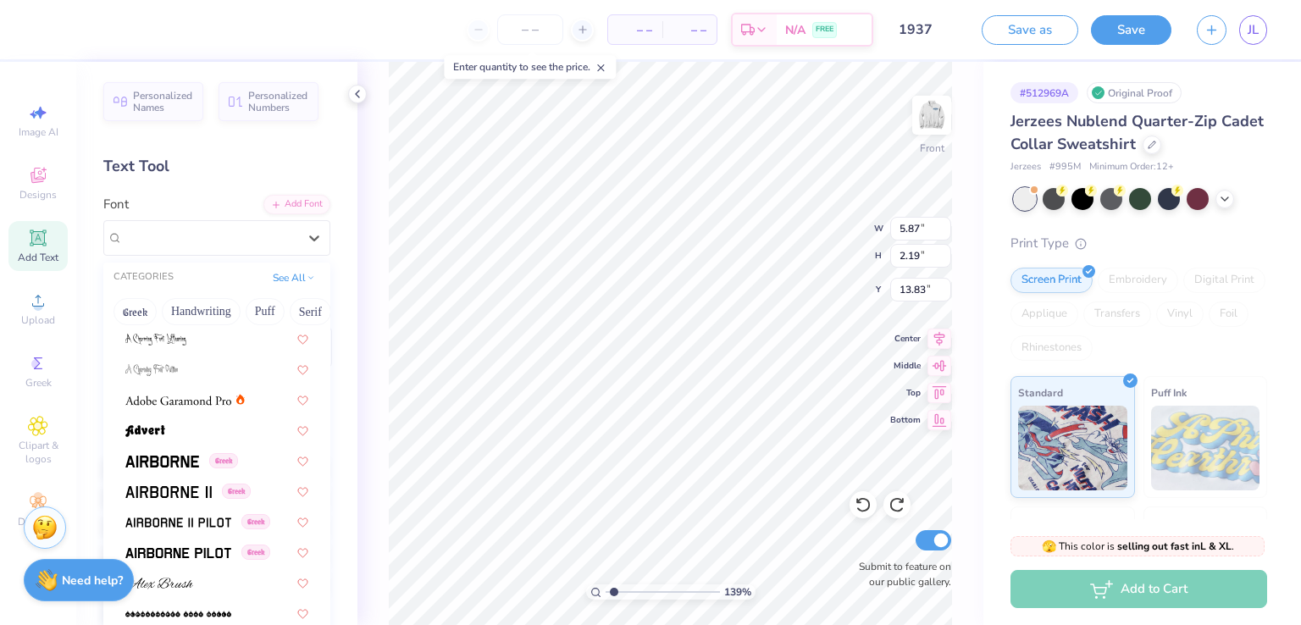
scroll to position [556, 0]
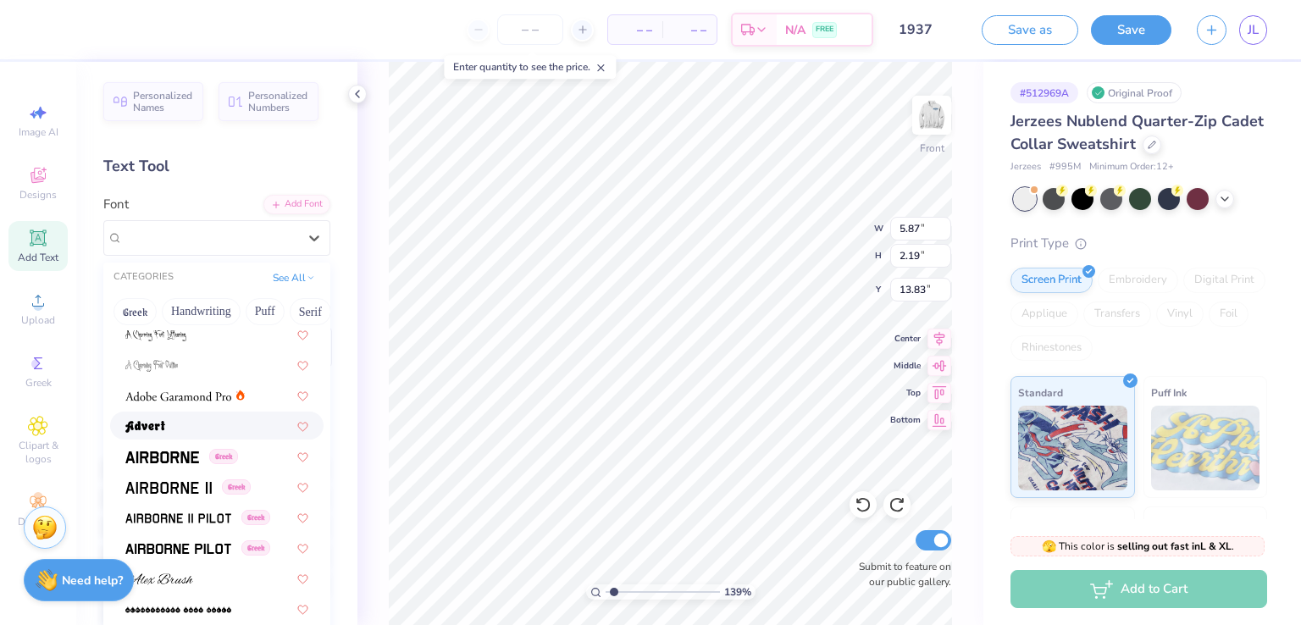
click at [169, 412] on div at bounding box center [217, 426] width 214 height 28
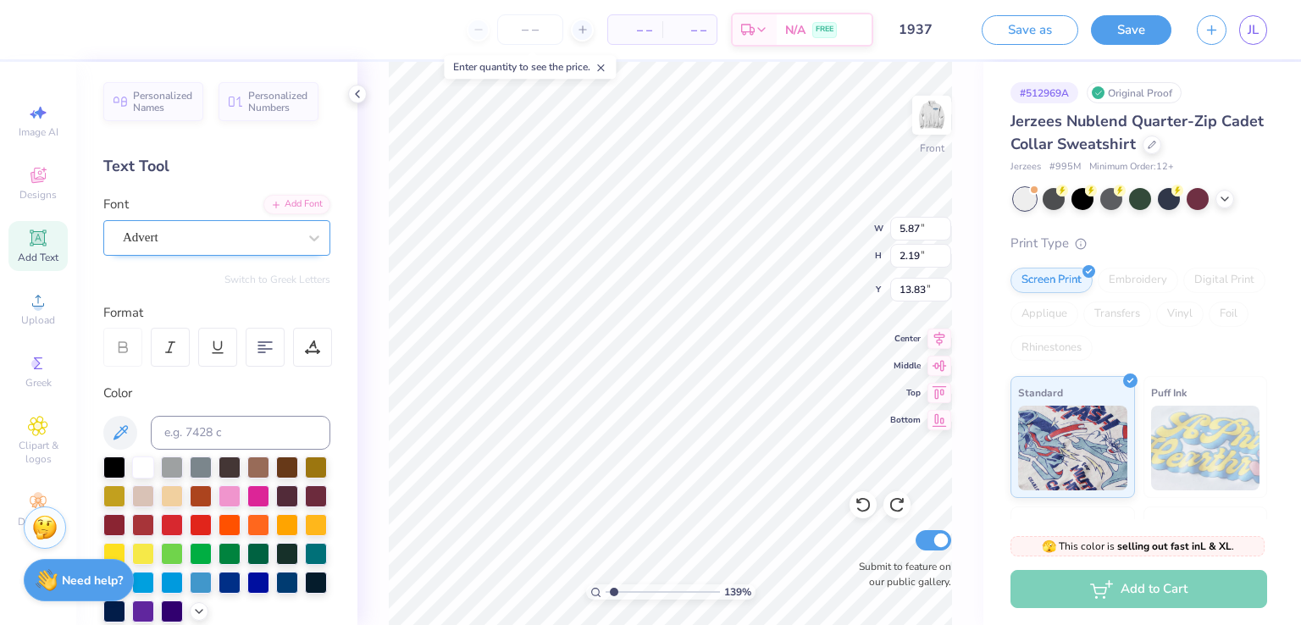
click at [190, 245] on div "Advert" at bounding box center [210, 238] width 178 height 26
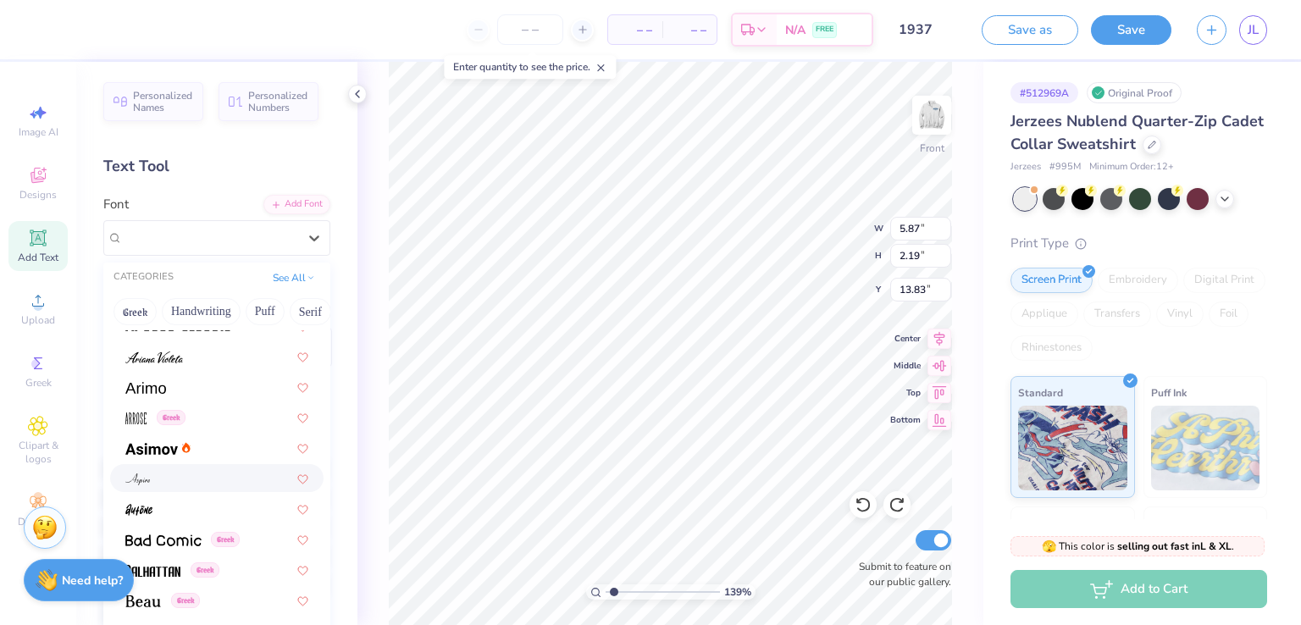
scroll to position [901, 0]
click at [166, 358] on img at bounding box center [154, 357] width 58 height 12
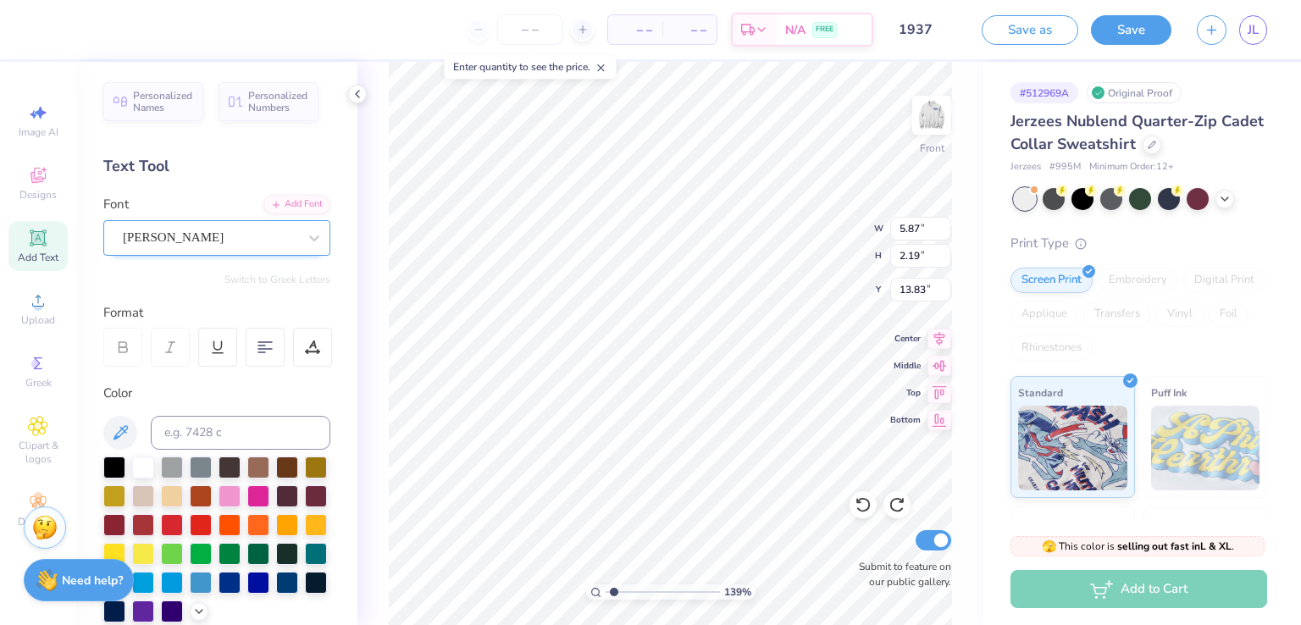
click at [229, 243] on div "[PERSON_NAME]" at bounding box center [210, 238] width 178 height 26
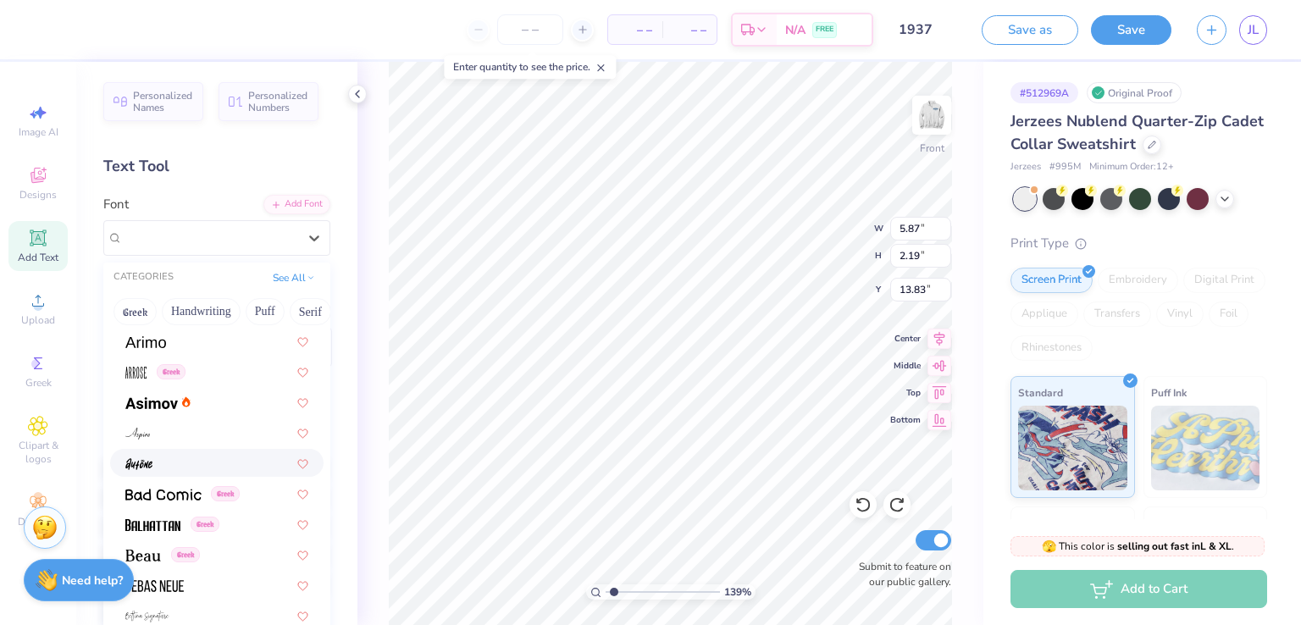
scroll to position [946, 0]
click at [158, 463] on div at bounding box center [216, 463] width 183 height 18
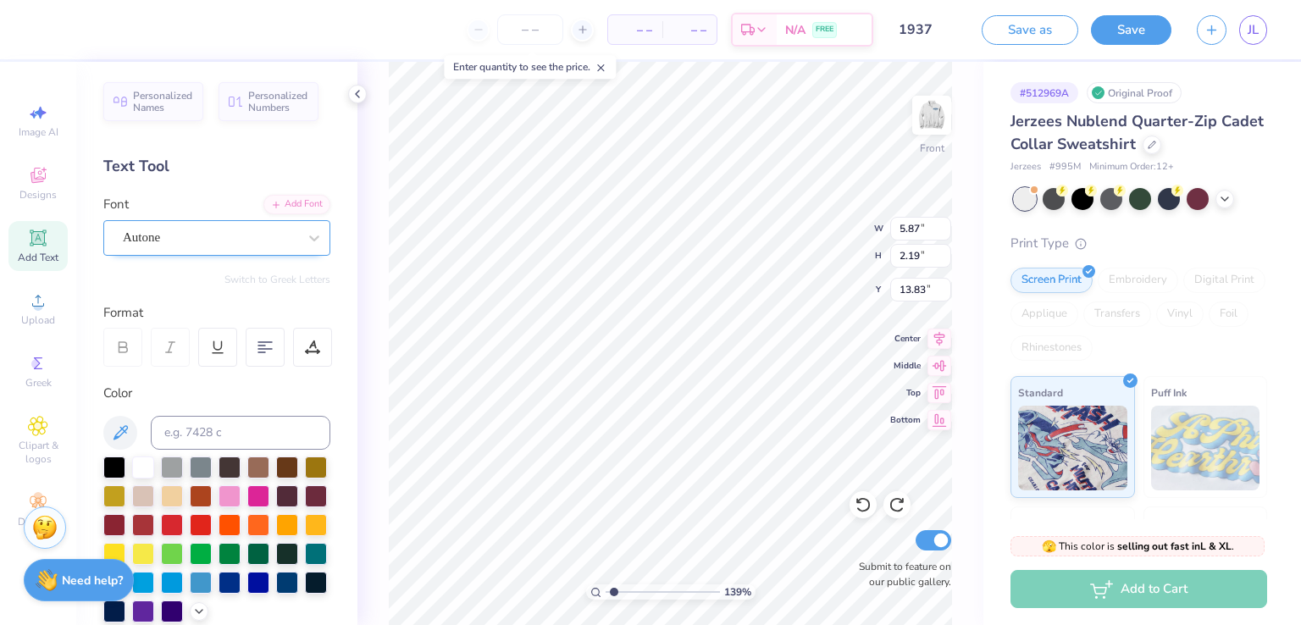
click at [238, 250] on div "Autone" at bounding box center [216, 238] width 227 height 36
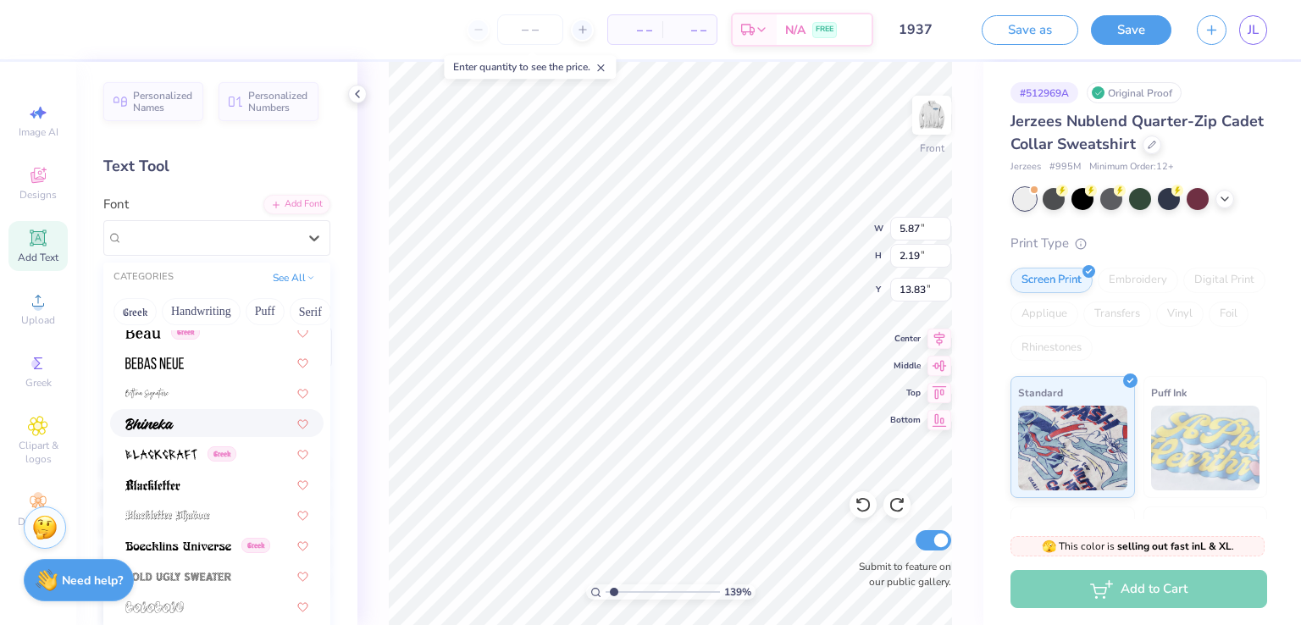
scroll to position [1169, 0]
click at [200, 379] on div at bounding box center [217, 392] width 214 height 28
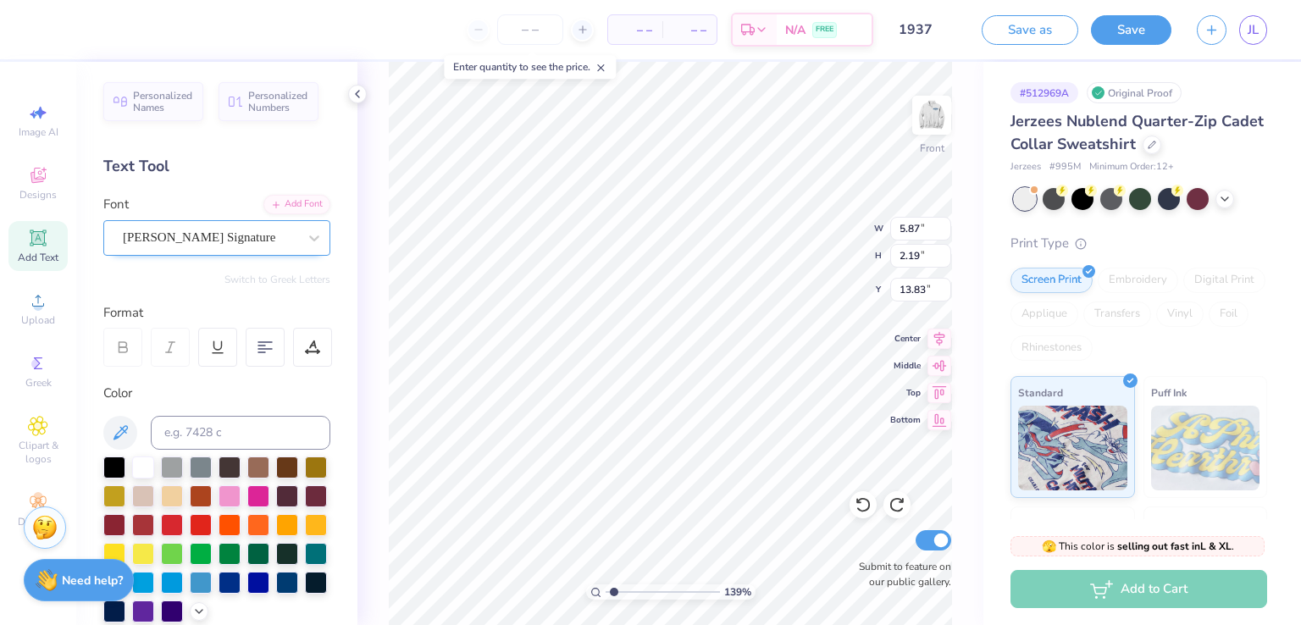
click at [189, 221] on div "[PERSON_NAME] Signature" at bounding box center [216, 238] width 227 height 36
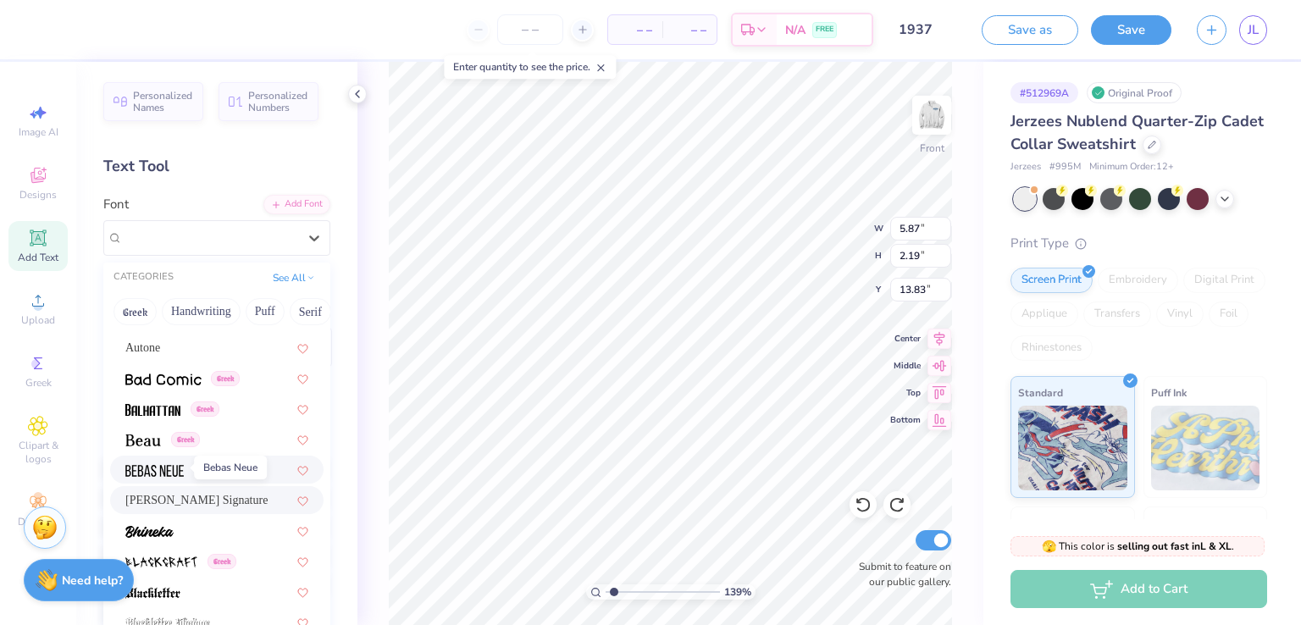
scroll to position [1061, 0]
click at [175, 532] on div at bounding box center [216, 531] width 183 height 18
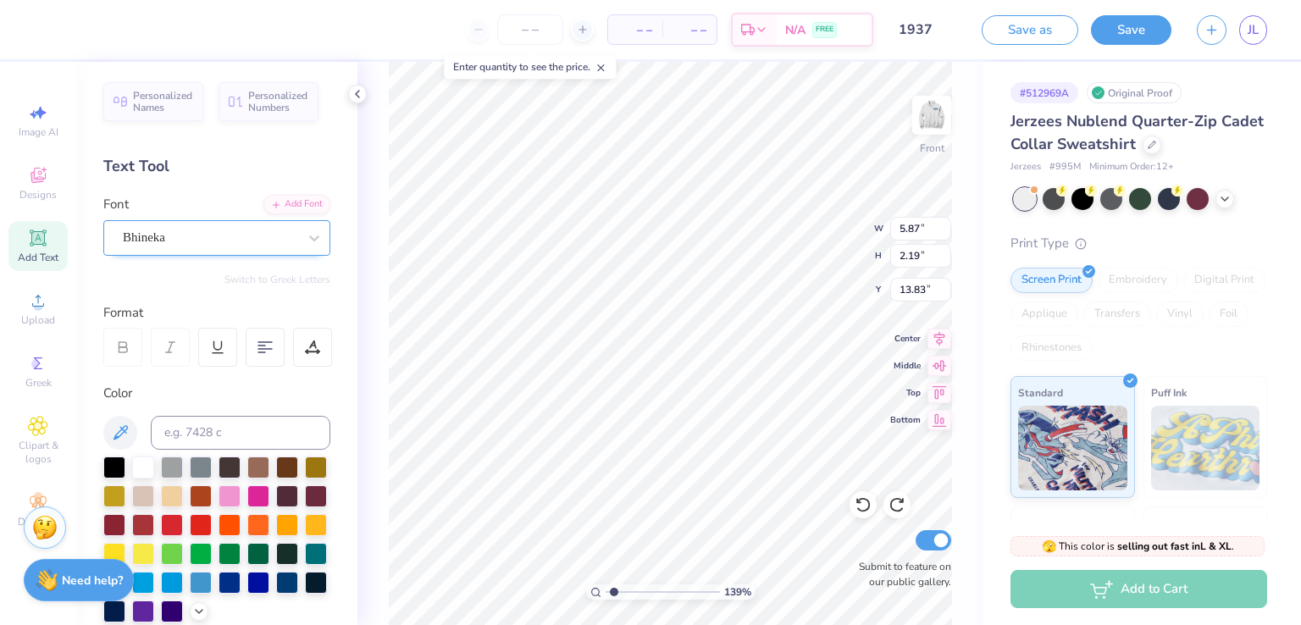
click at [214, 241] on div "Bhineka" at bounding box center [210, 238] width 178 height 26
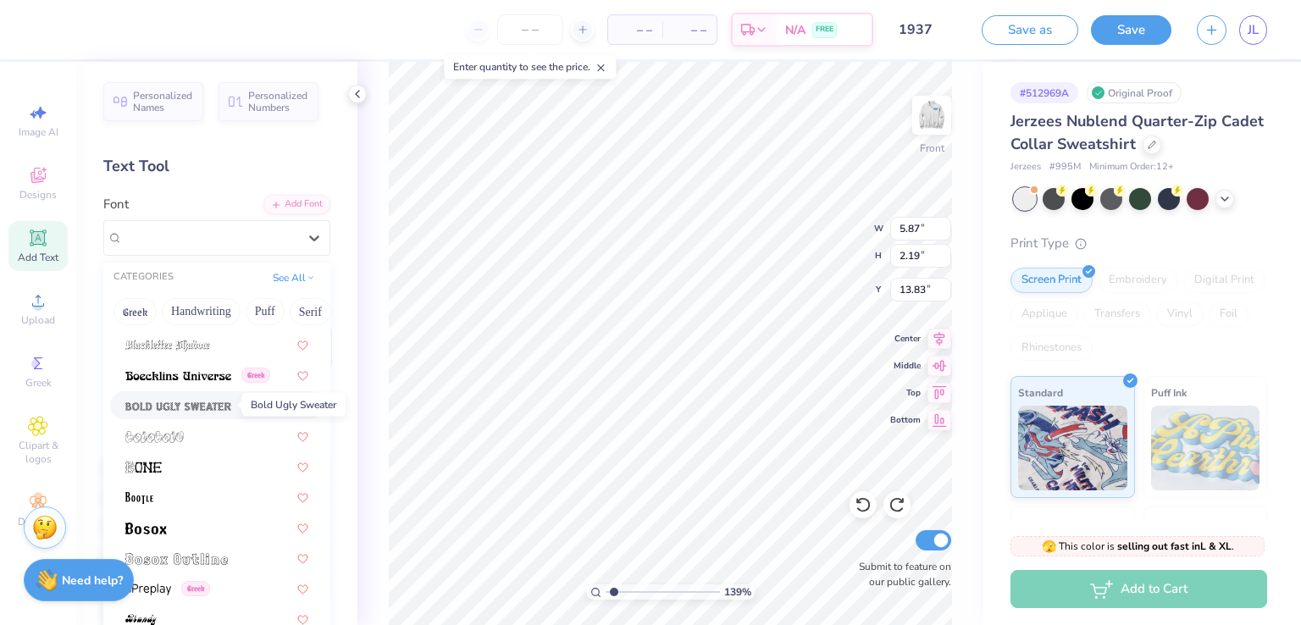
scroll to position [1338, 0]
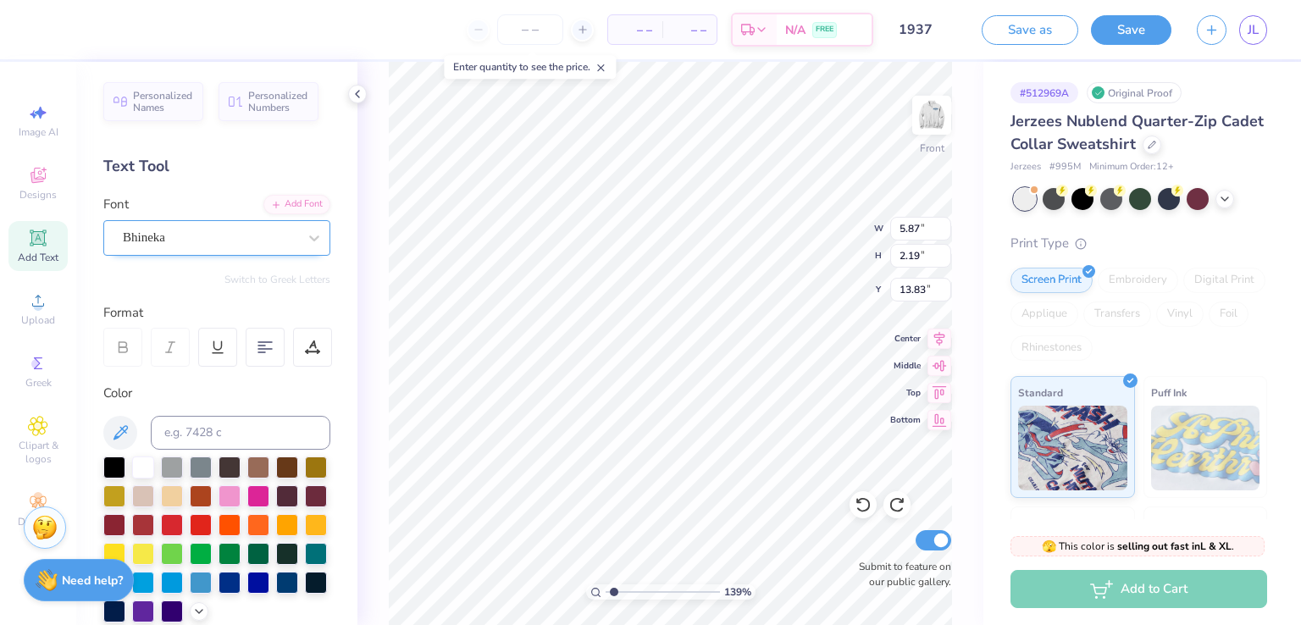
drag, startPoint x: 186, startPoint y: 370, endPoint x: 153, endPoint y: 245, distance: 129.7
click at [153, 245] on div "Bhineka" at bounding box center [210, 238] width 178 height 26
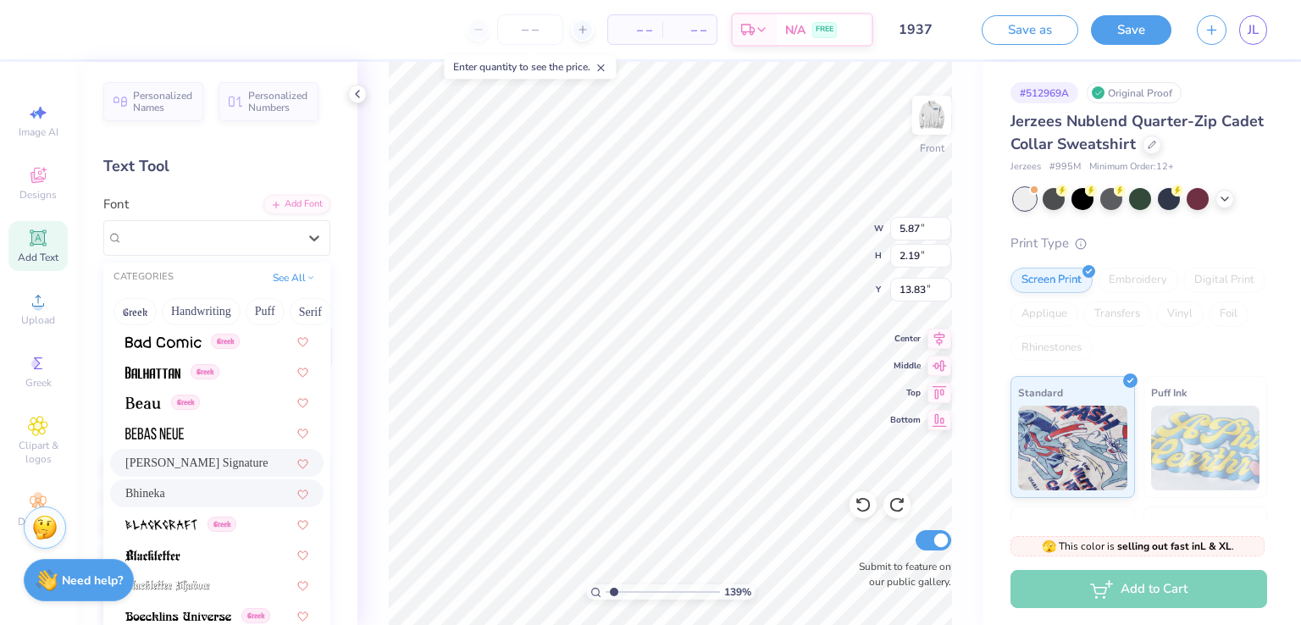
scroll to position [1101, 0]
click at [149, 310] on button "Greek" at bounding box center [135, 311] width 43 height 27
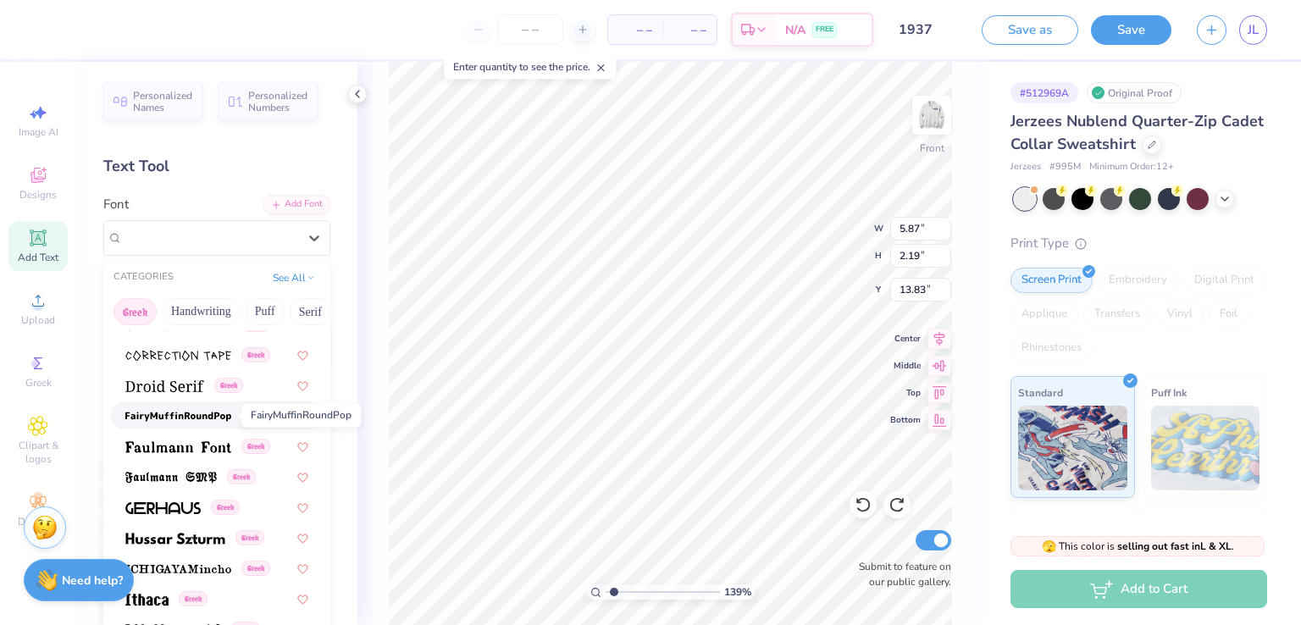
scroll to position [476, 0]
click at [176, 385] on img at bounding box center [164, 385] width 79 height 12
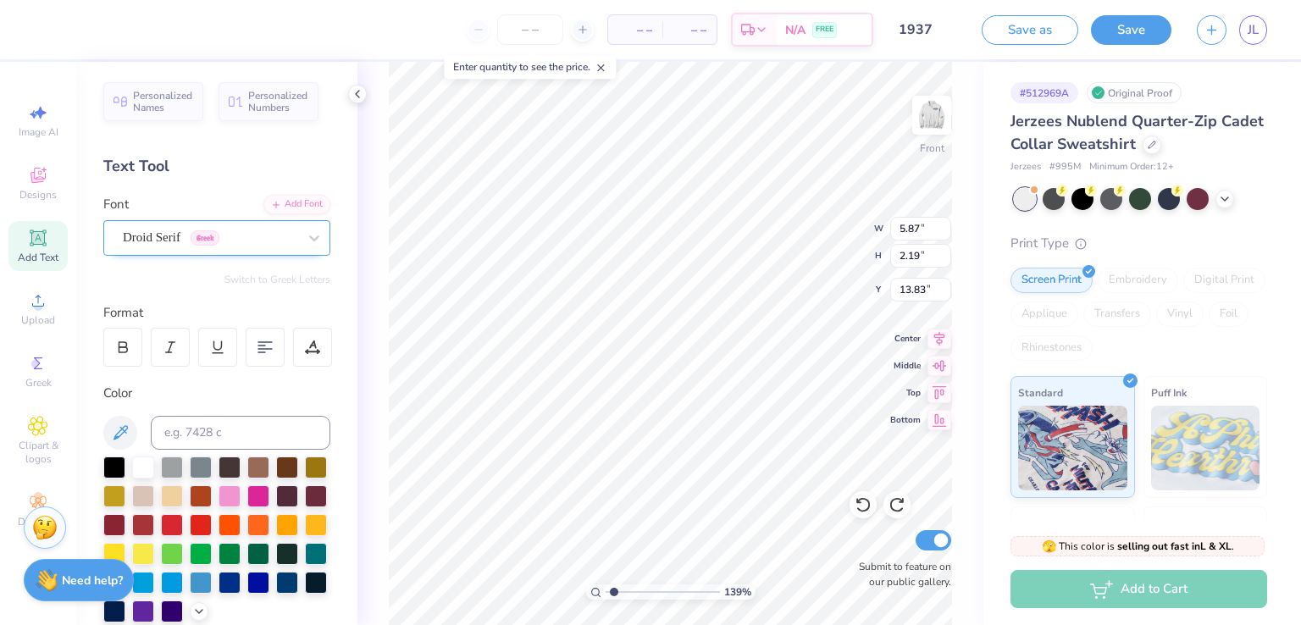
click at [203, 245] on div "Droid Serif Greek" at bounding box center [210, 238] width 178 height 26
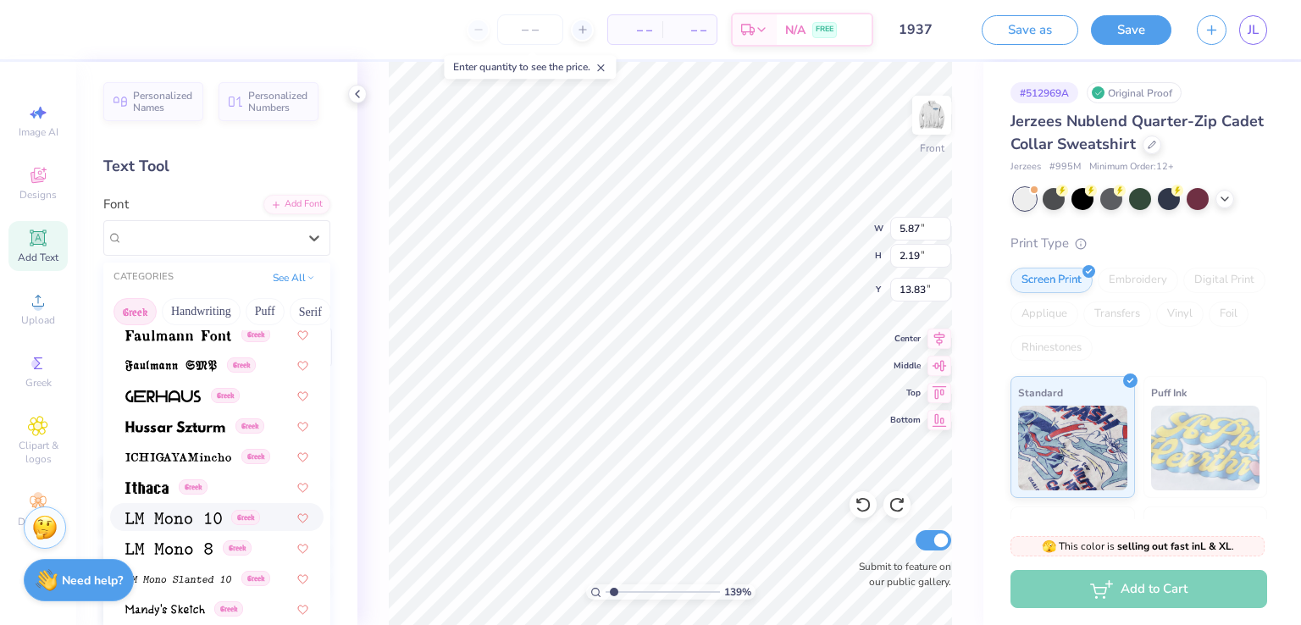
scroll to position [596, 0]
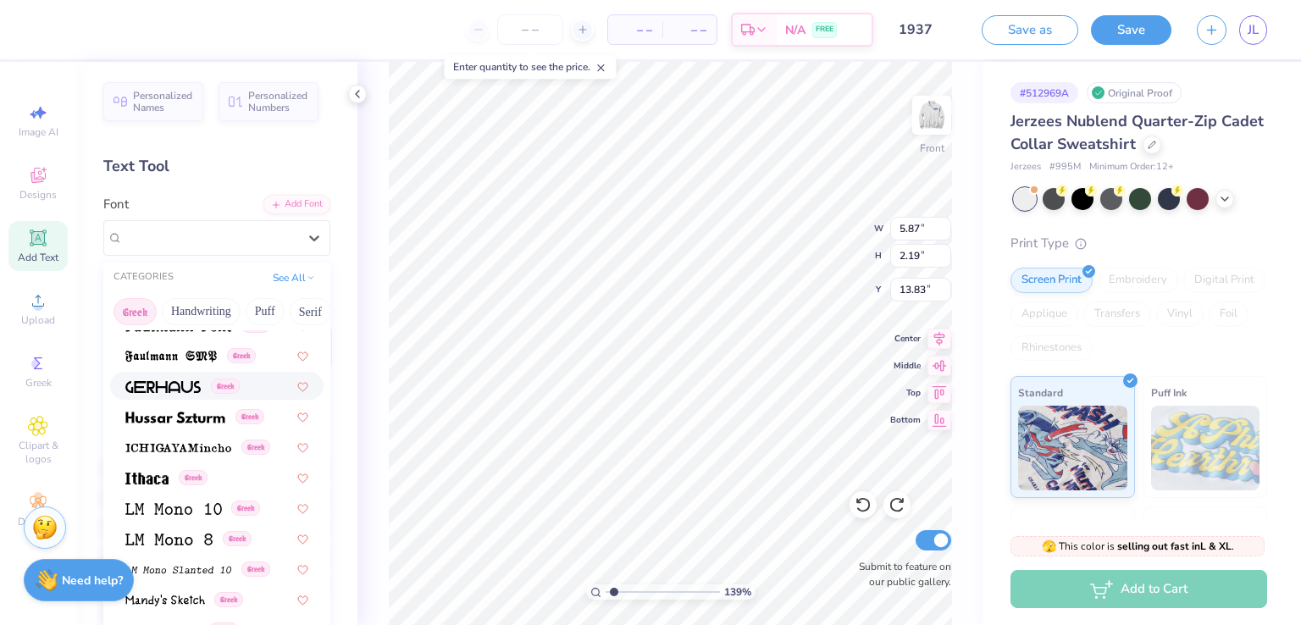
click at [180, 381] on img at bounding box center [162, 387] width 75 height 12
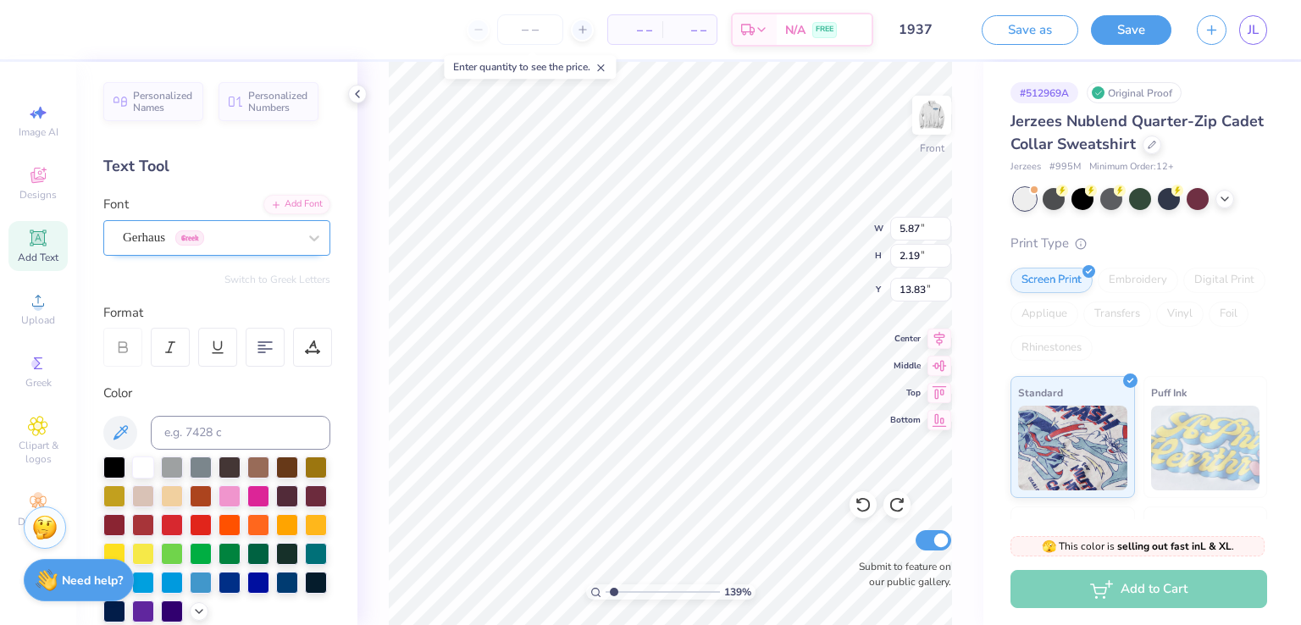
click at [239, 241] on div "Gerhaus Greek" at bounding box center [210, 238] width 178 height 26
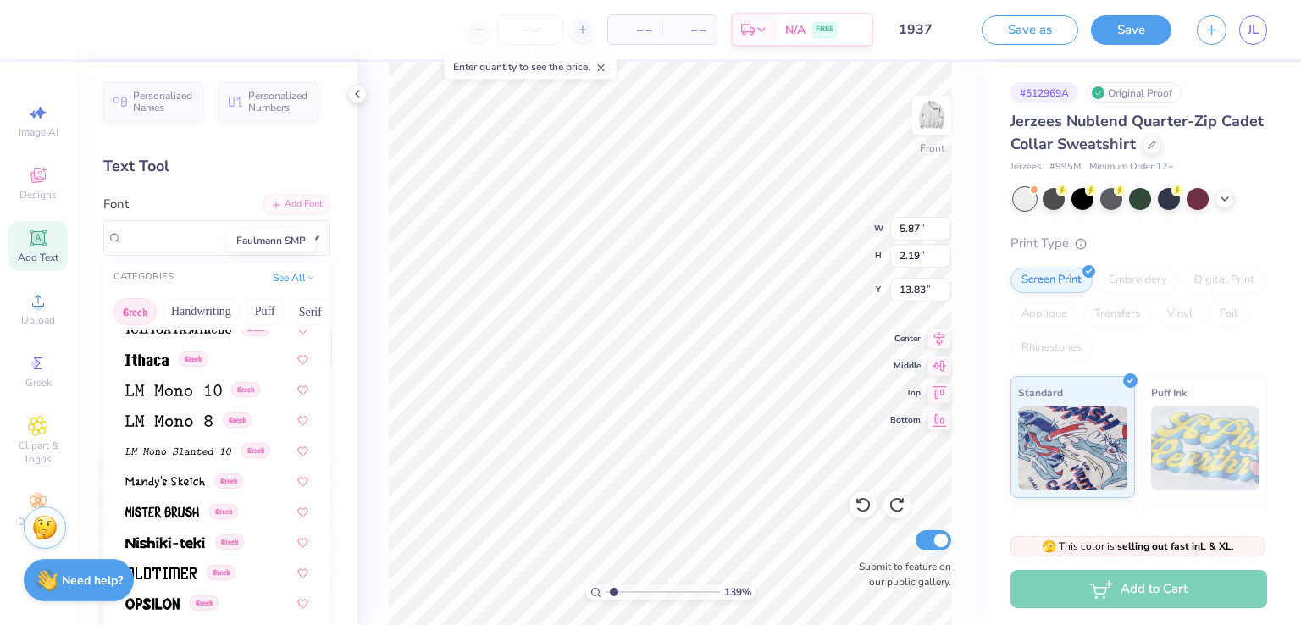
scroll to position [710, 0]
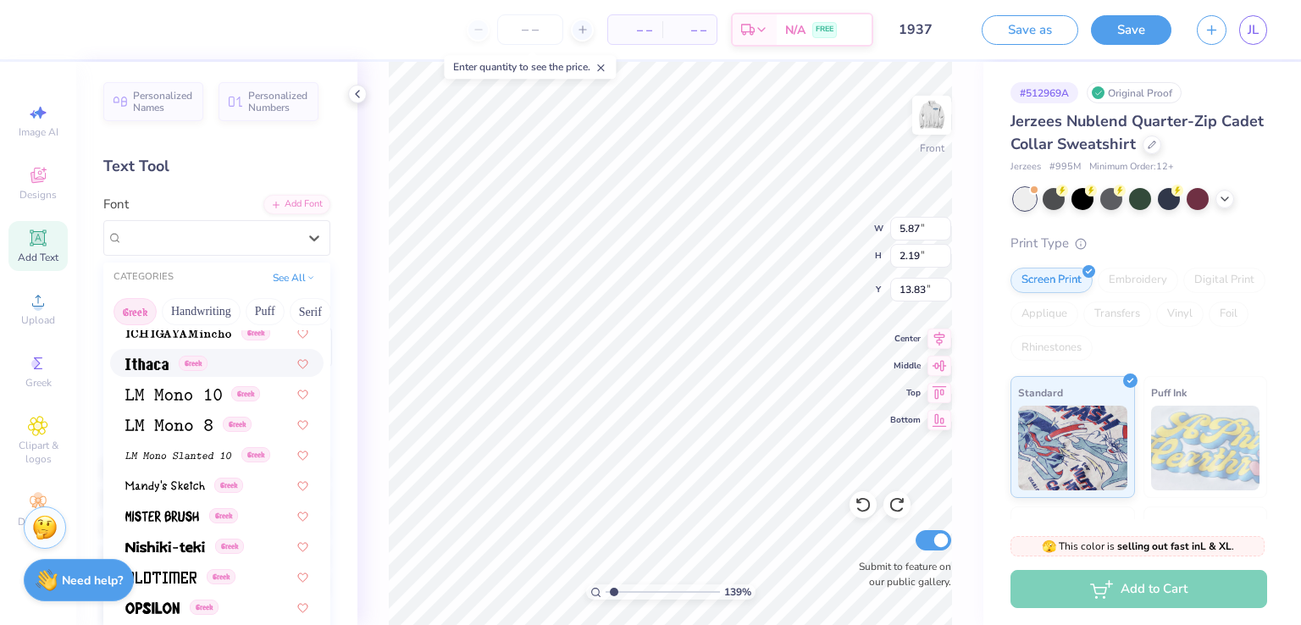
click at [153, 372] on div "Greek" at bounding box center [217, 363] width 214 height 28
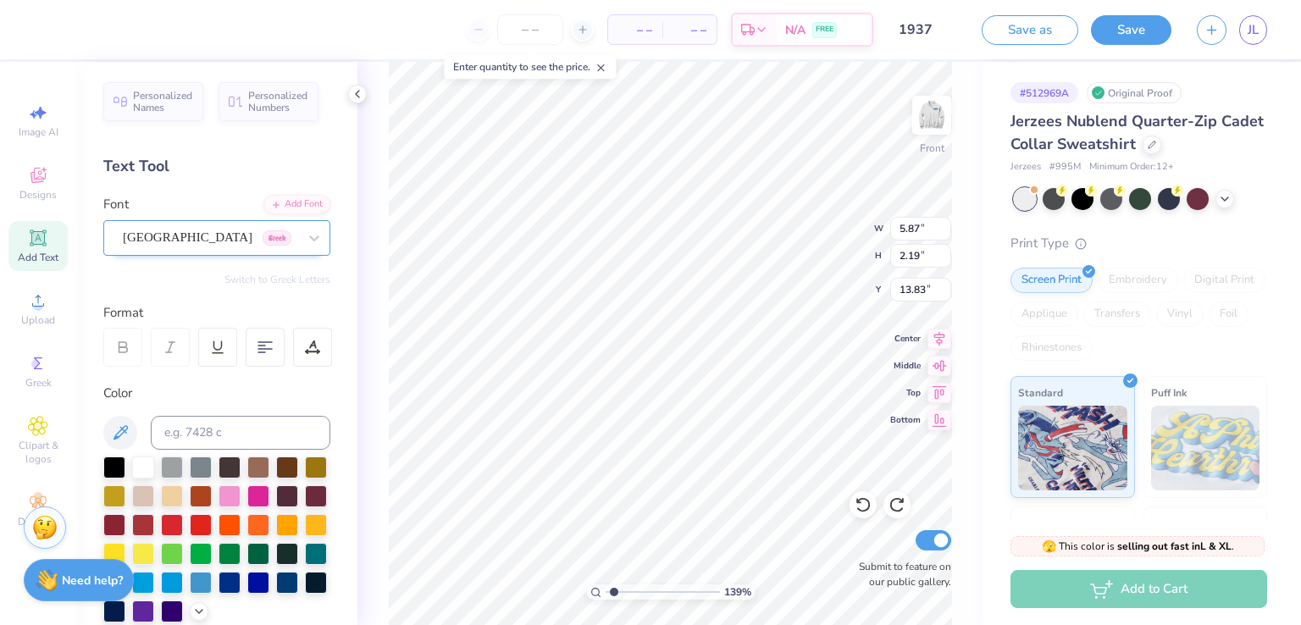
click at [179, 244] on div "Ithaca Greek" at bounding box center [210, 238] width 178 height 26
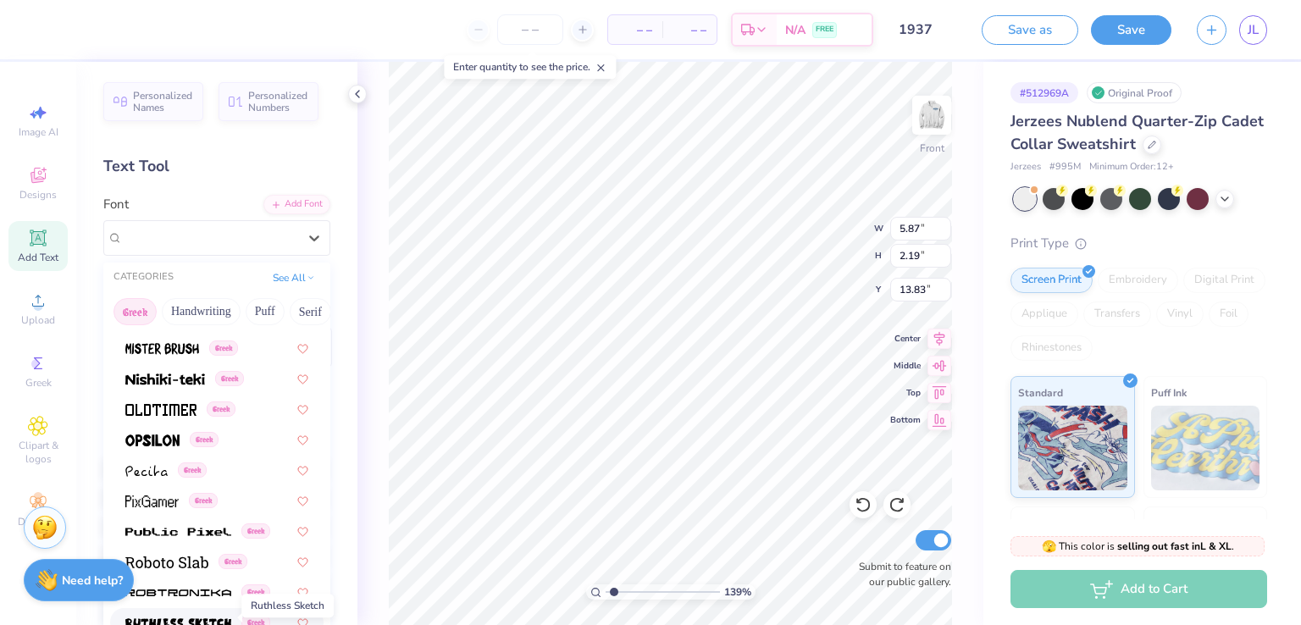
scroll to position [878, 0]
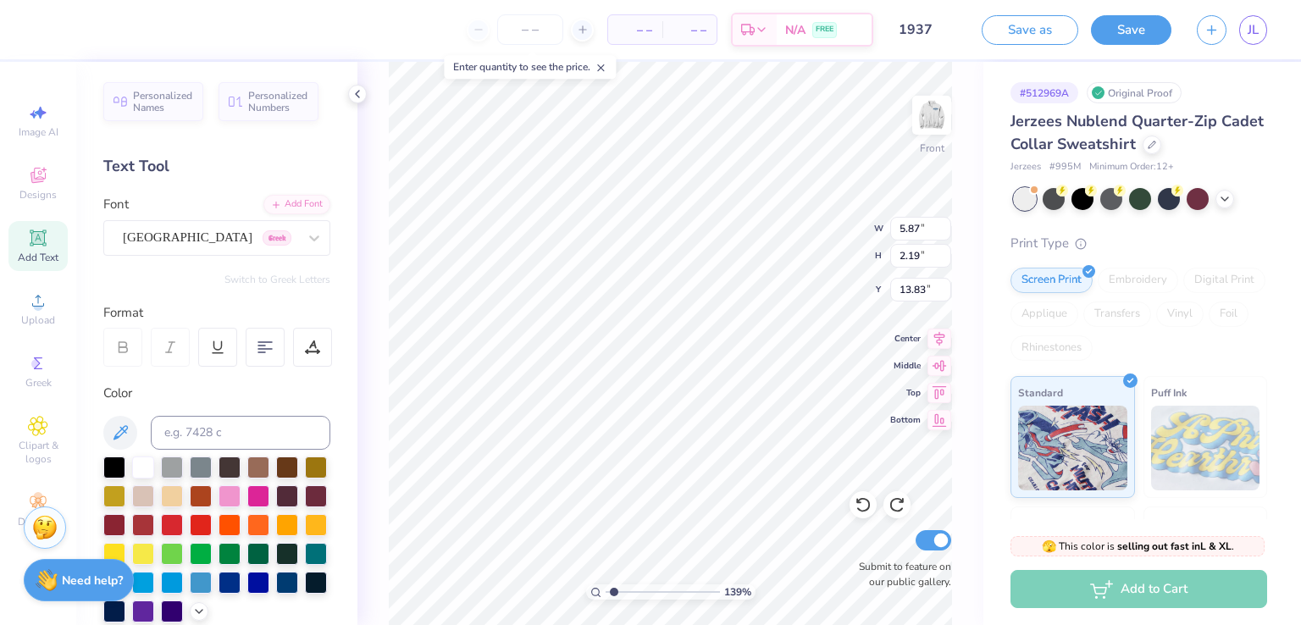
drag, startPoint x: 173, startPoint y: 432, endPoint x: 150, endPoint y: 241, distance: 192.9
click at [150, 241] on div "Ithaca Greek" at bounding box center [210, 238] width 178 height 26
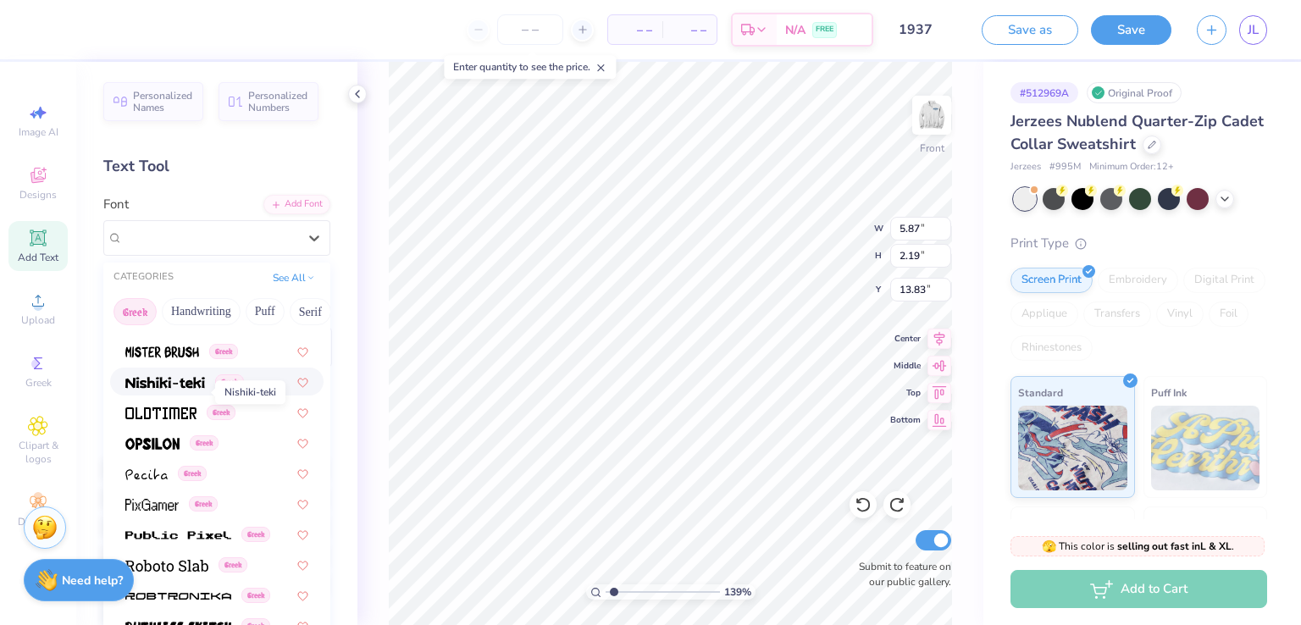
scroll to position [857, 0]
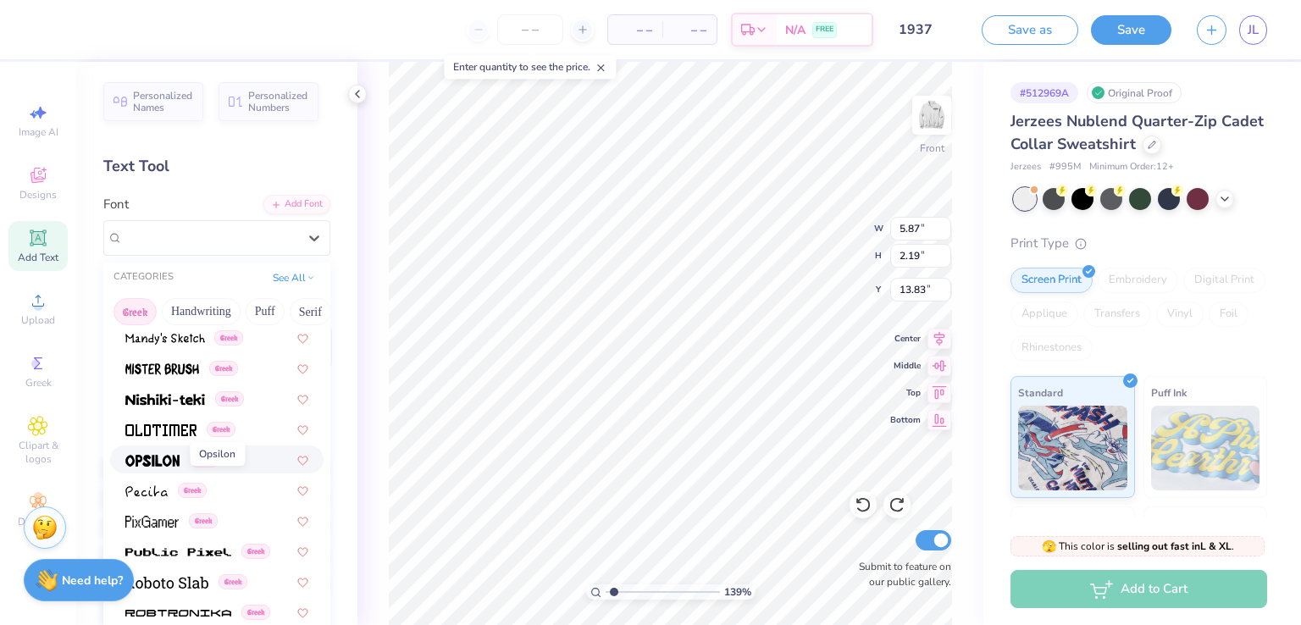
click at [169, 458] on img at bounding box center [152, 461] width 54 height 12
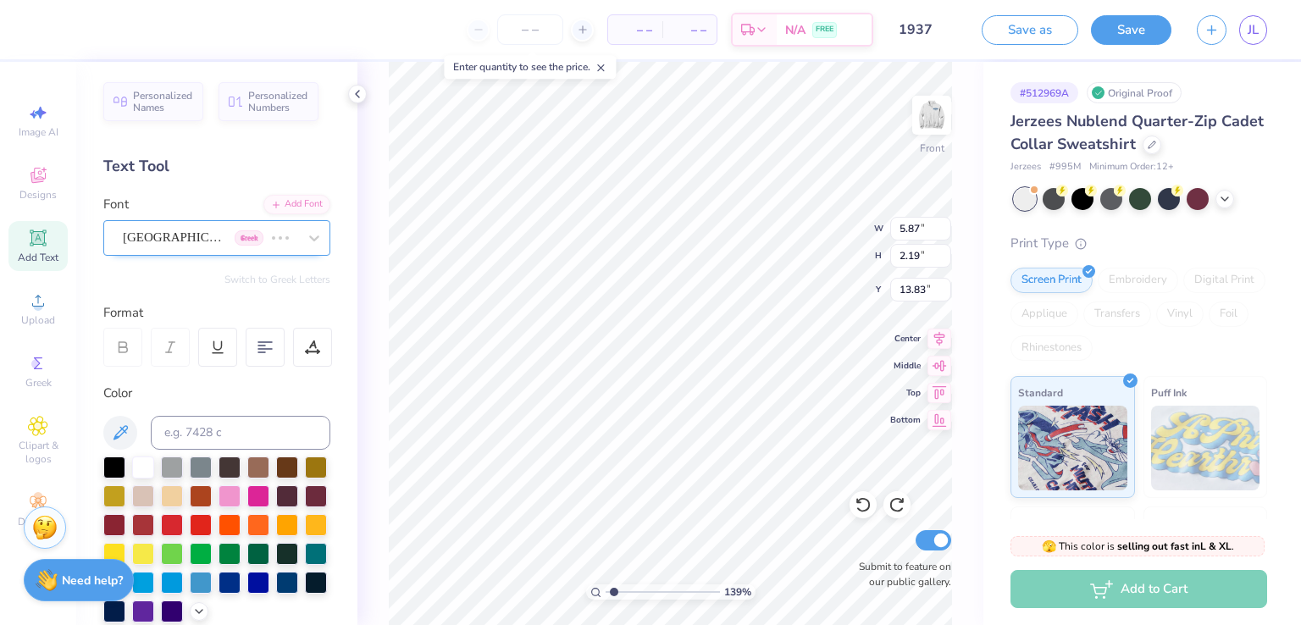
click at [219, 241] on div "Ithaca Greek" at bounding box center [193, 238] width 144 height 26
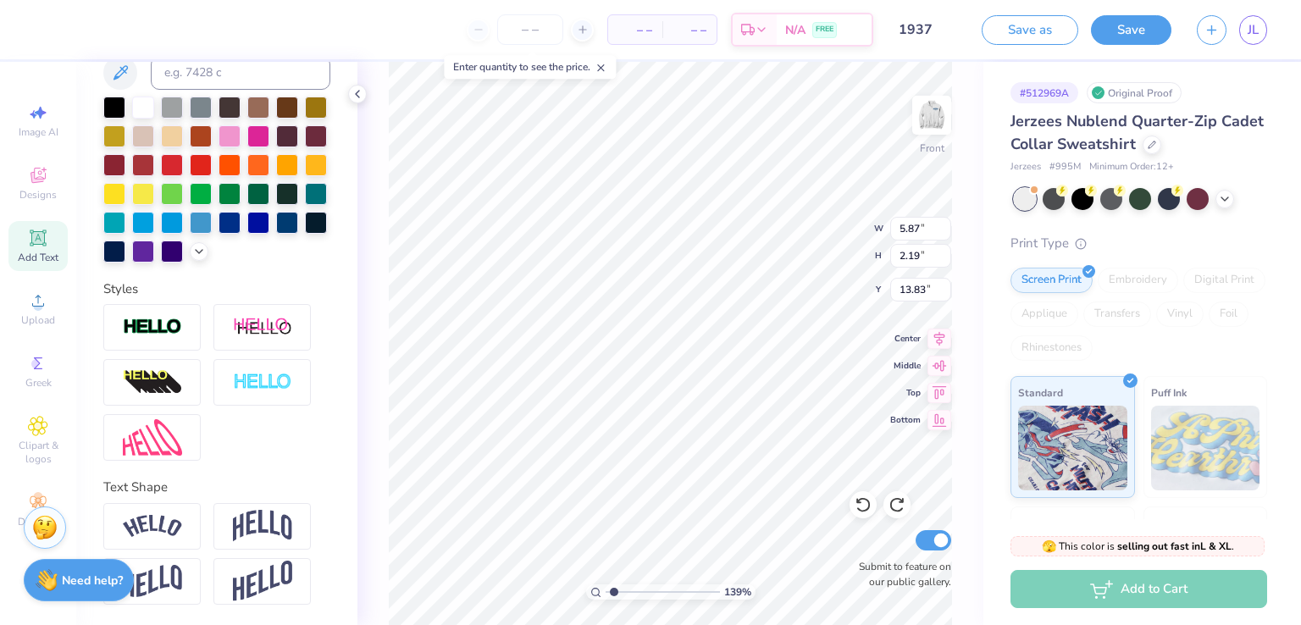
scroll to position [0, 0]
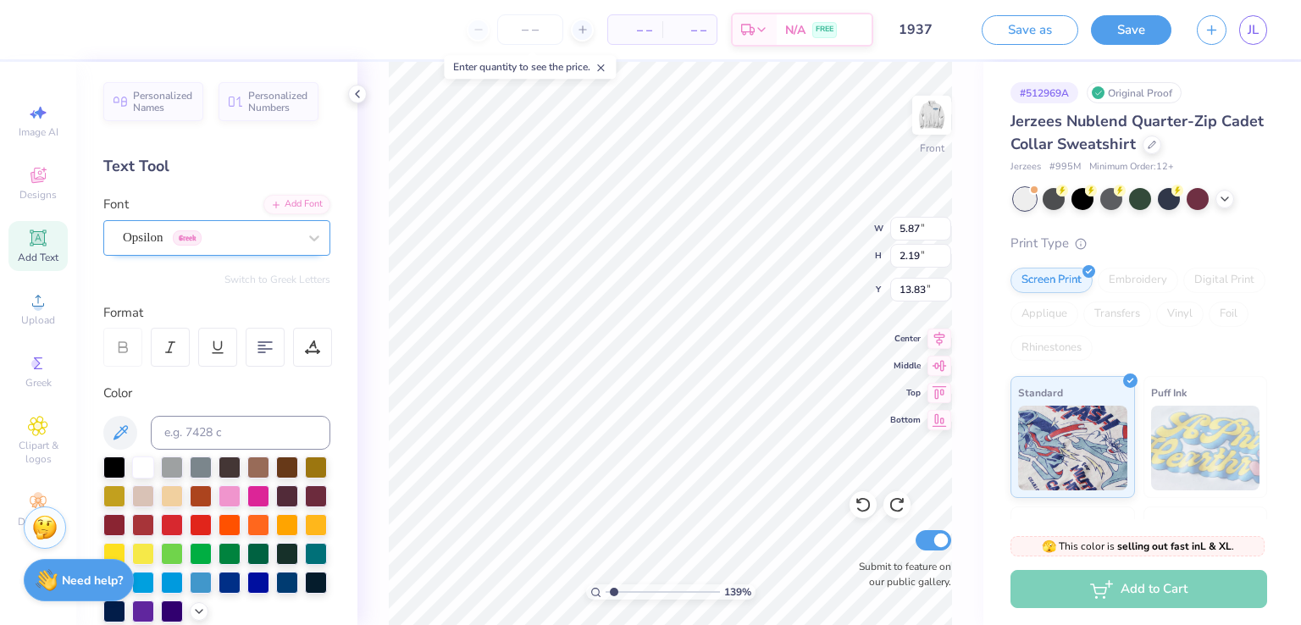
click at [204, 230] on div "Opsilon Greek" at bounding box center [210, 238] width 178 height 26
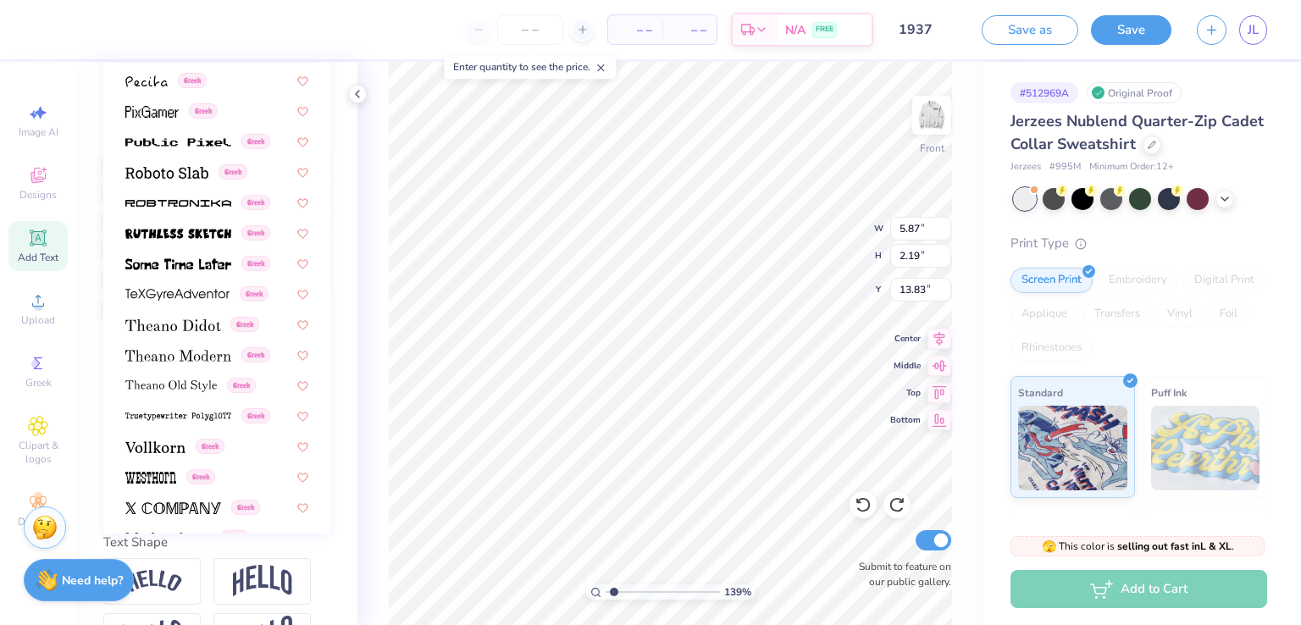
scroll to position [1024, 0]
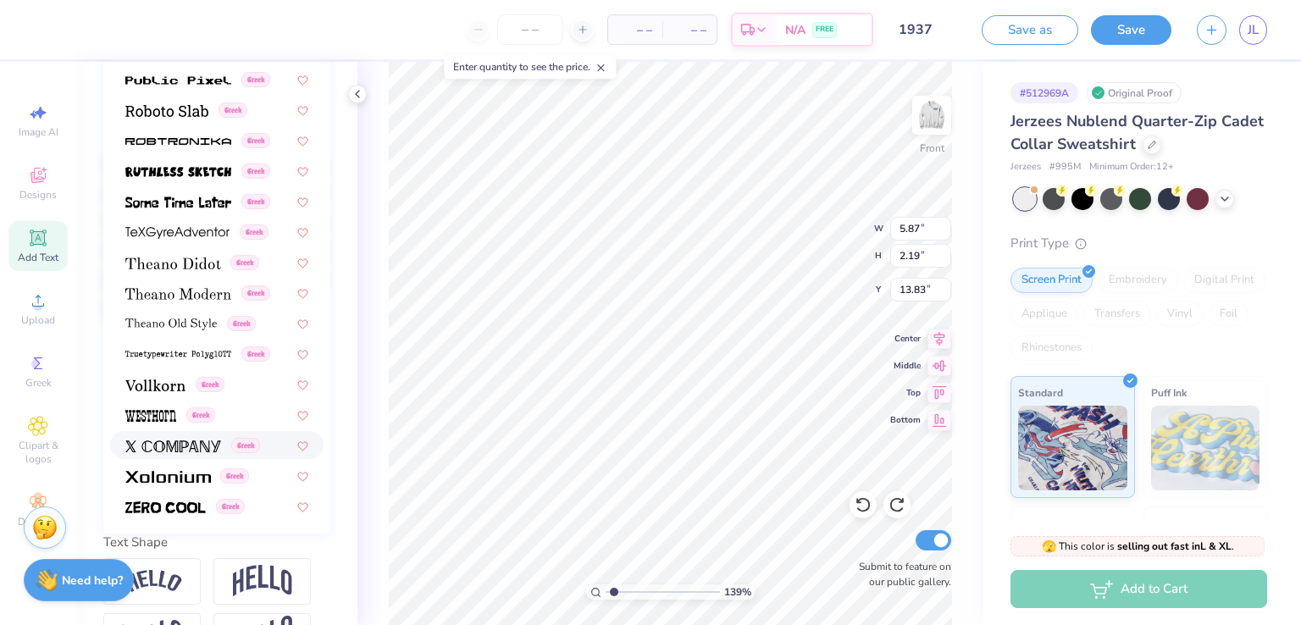
click at [175, 441] on img at bounding box center [173, 447] width 96 height 12
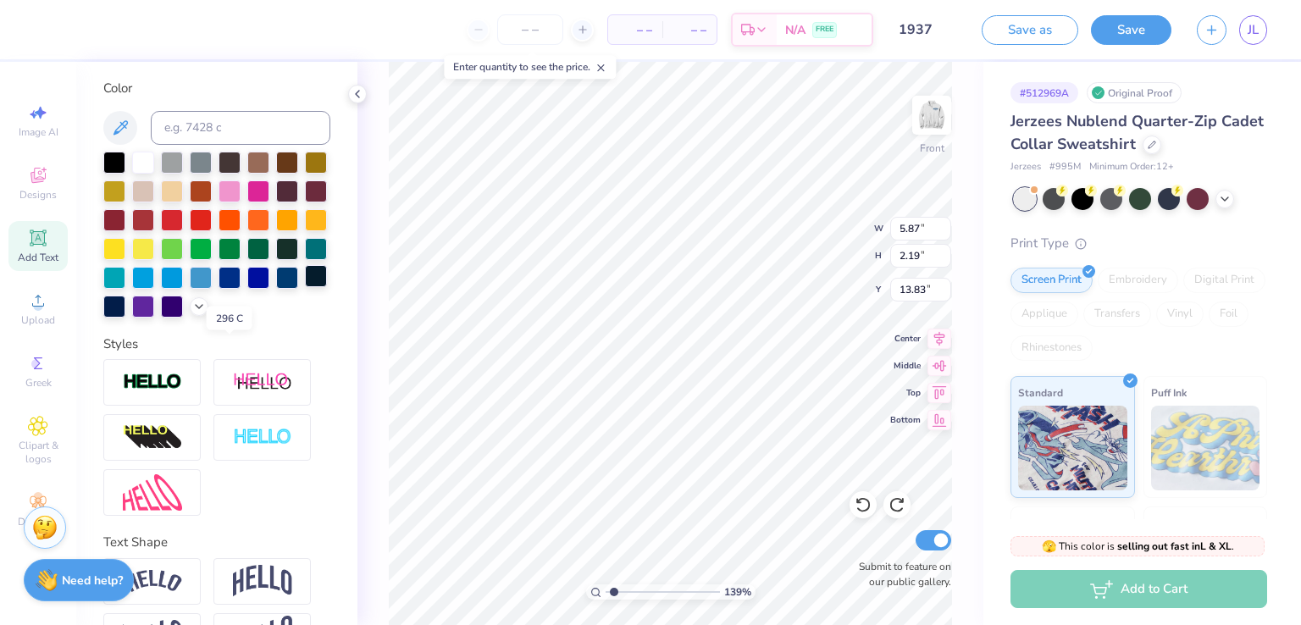
scroll to position [0, 0]
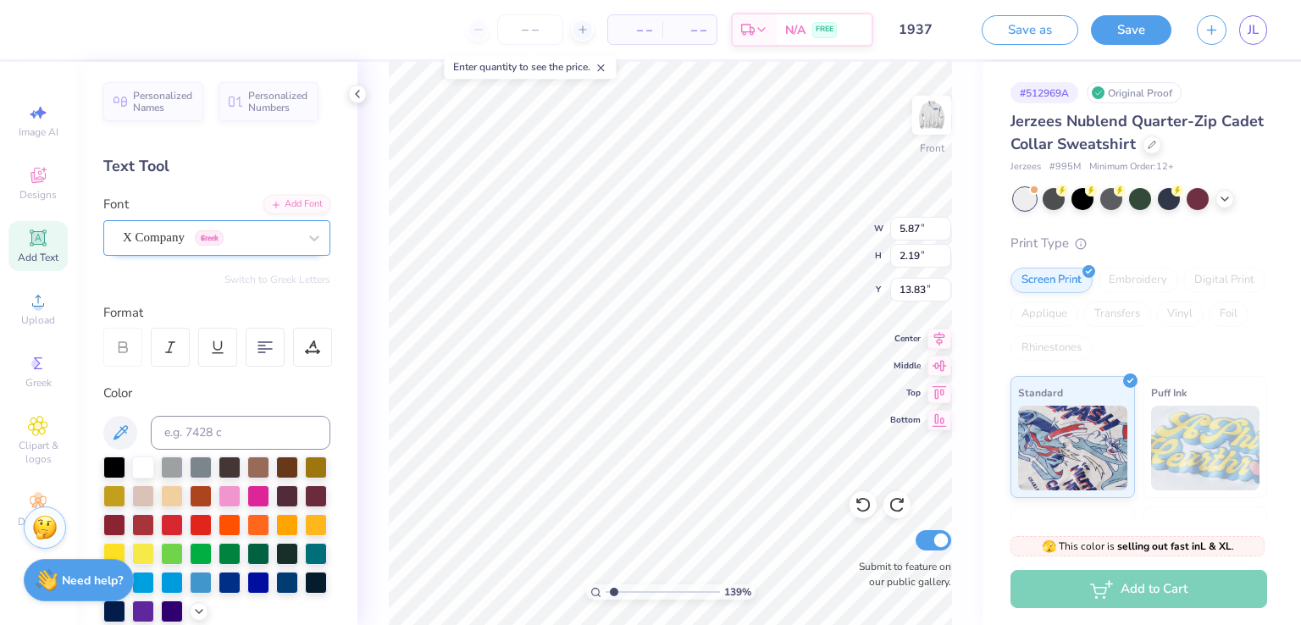
click at [206, 243] on div "X Company Greek" at bounding box center [210, 238] width 178 height 26
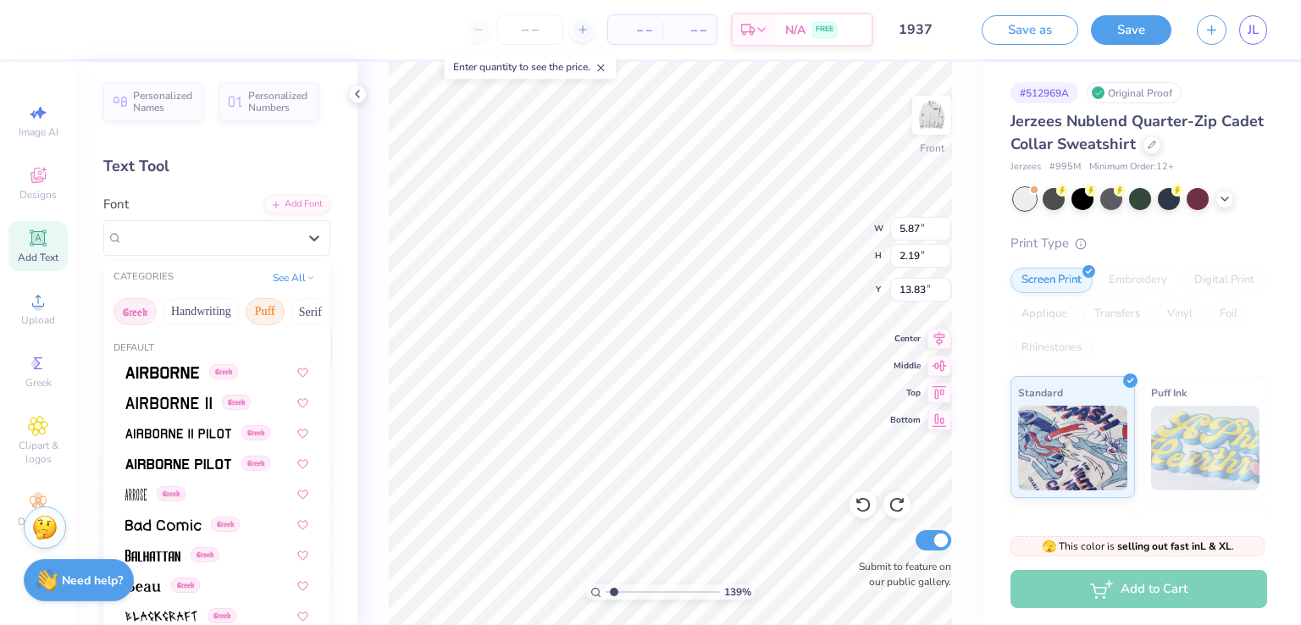
click at [264, 310] on button "Puff" at bounding box center [265, 311] width 39 height 27
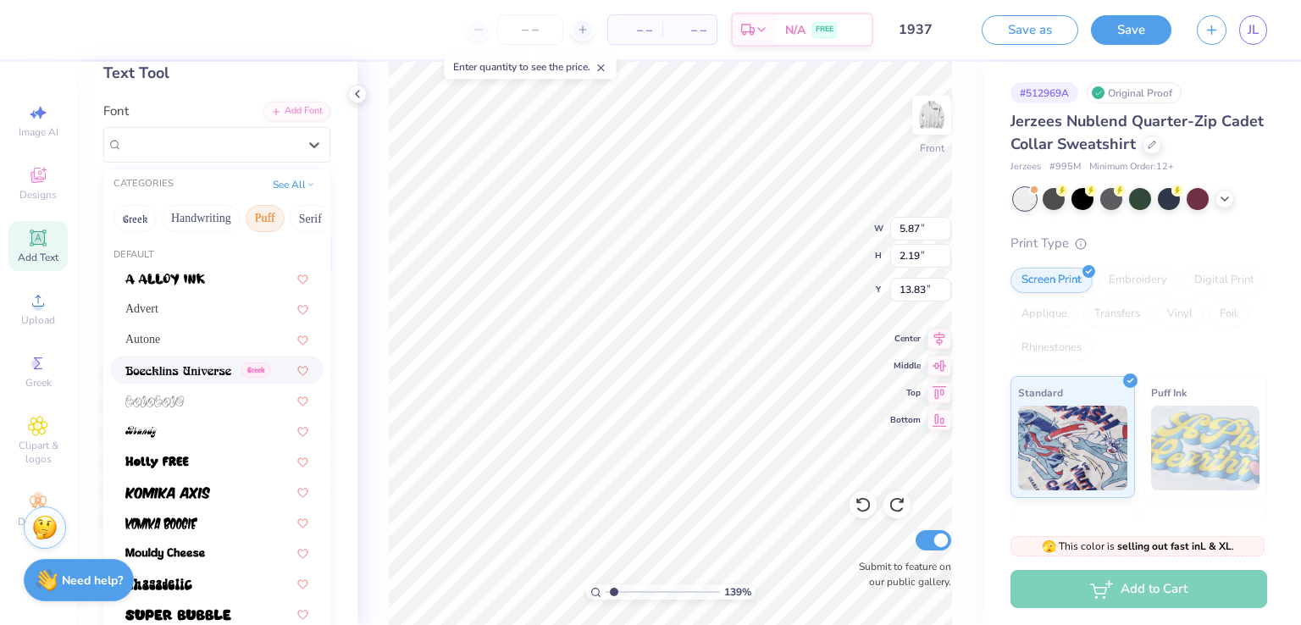
scroll to position [98, 0]
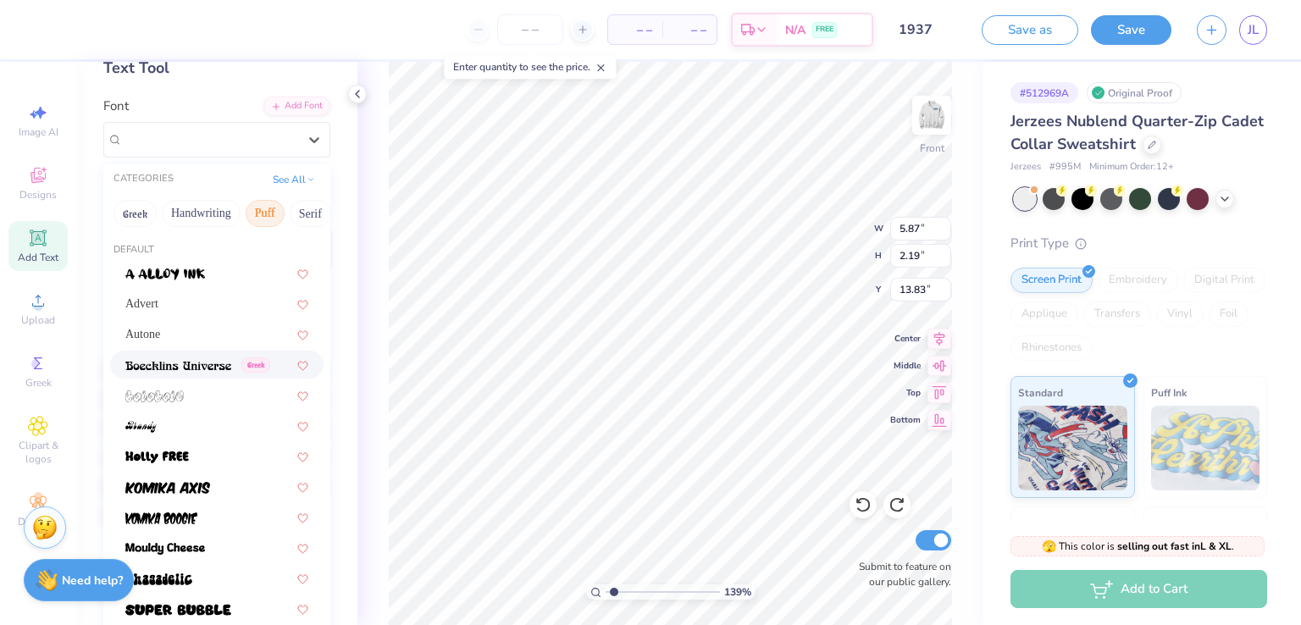
click at [210, 370] on img at bounding box center [178, 366] width 106 height 12
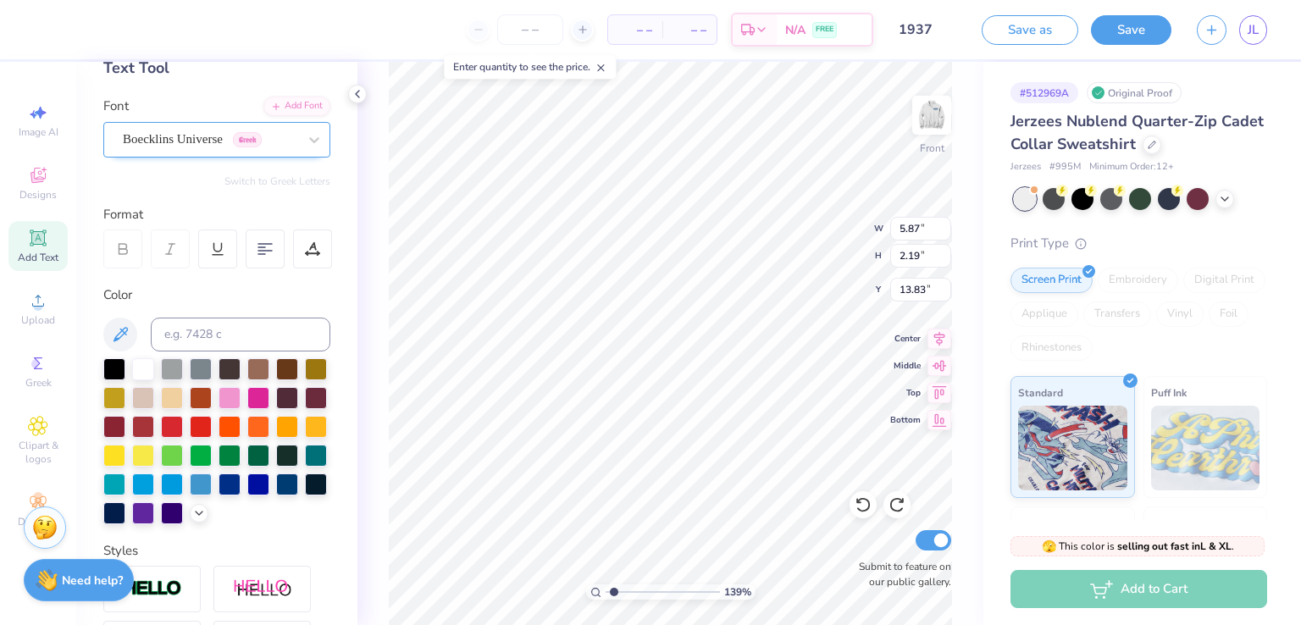
click at [194, 143] on div "Boecklins Universe Greek" at bounding box center [210, 139] width 178 height 26
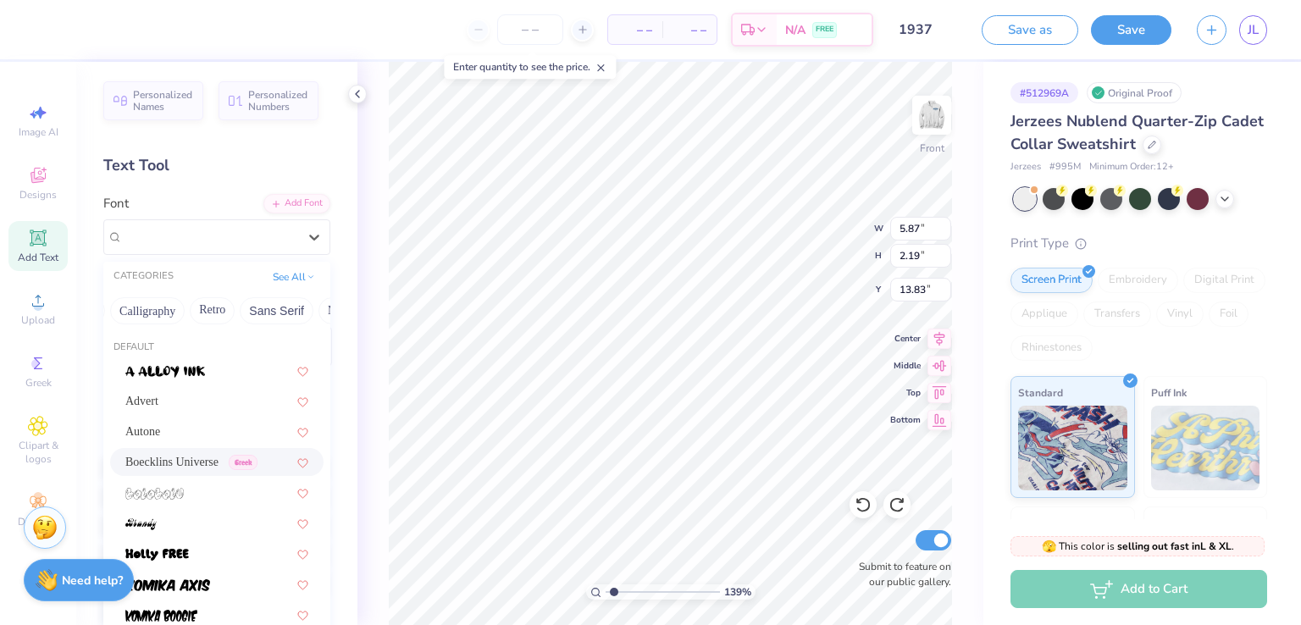
scroll to position [0, 264]
click at [186, 303] on button "Calligraphy" at bounding box center [156, 310] width 75 height 27
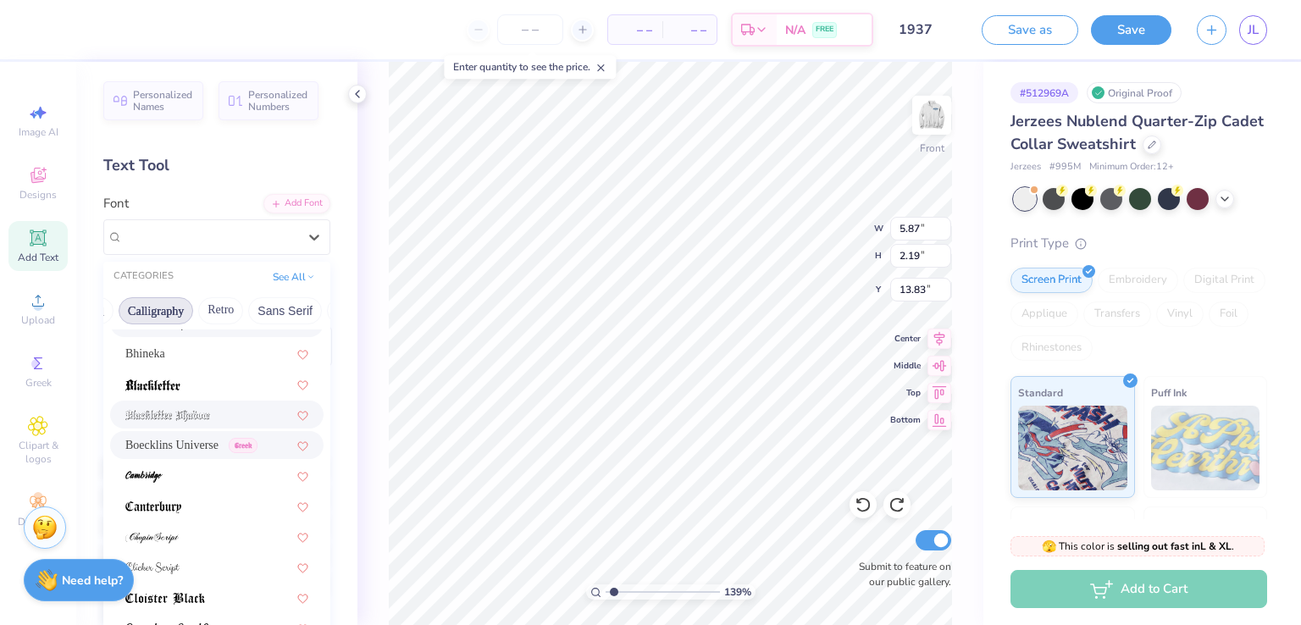
scroll to position [112, 0]
click at [185, 391] on div at bounding box center [217, 381] width 214 height 28
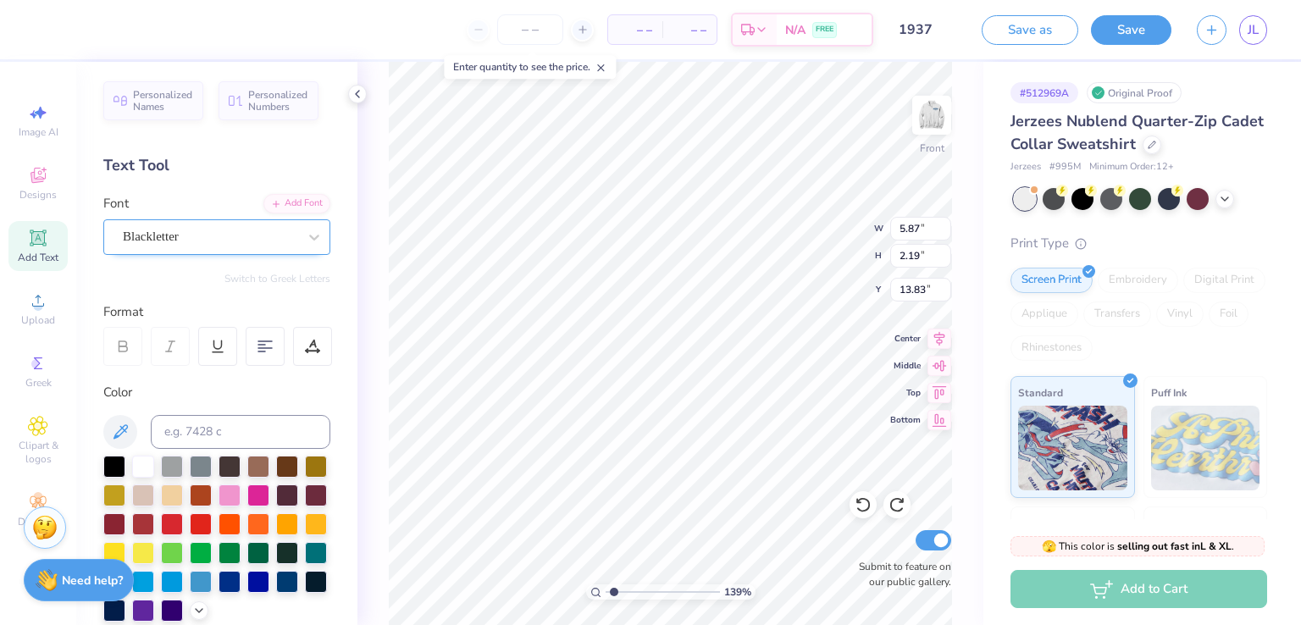
click at [218, 245] on div "Blackletter" at bounding box center [210, 237] width 178 height 26
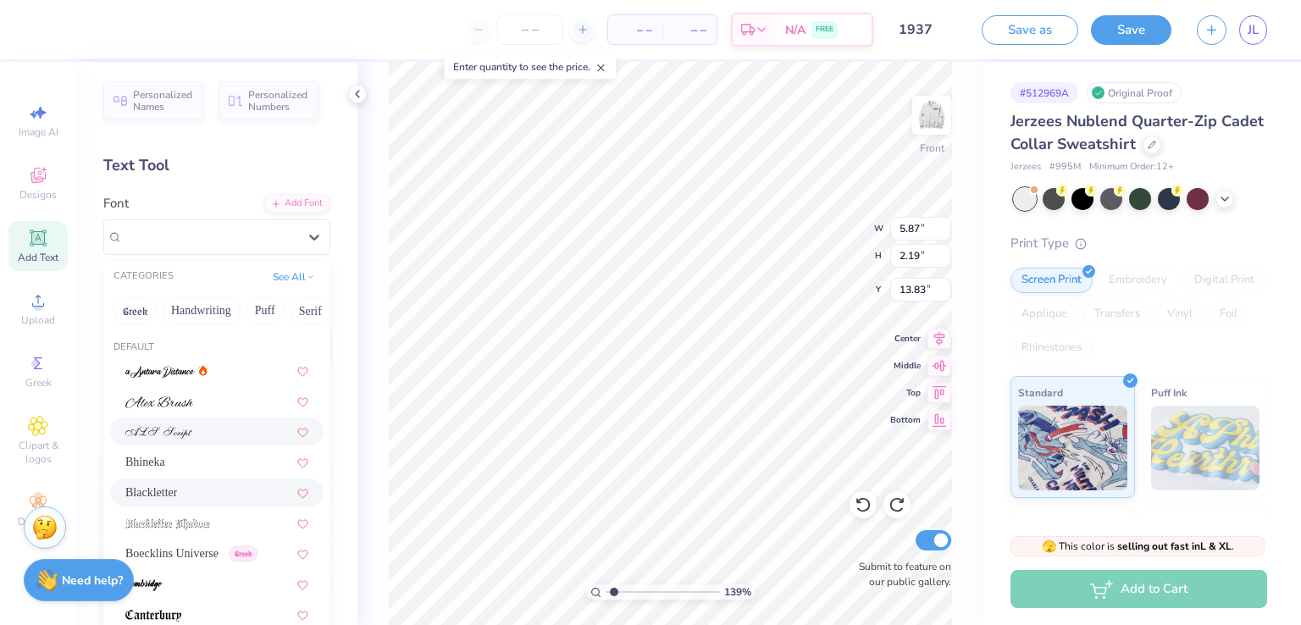
scroll to position [51, 0]
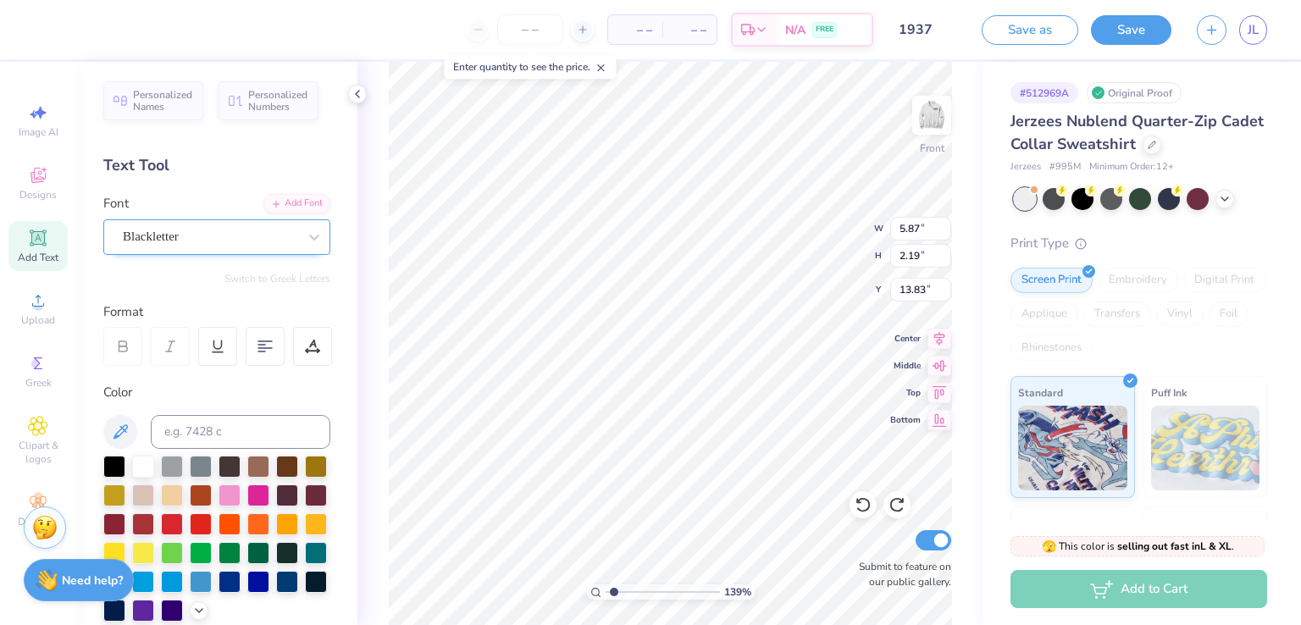
drag, startPoint x: 193, startPoint y: 416, endPoint x: 162, endPoint y: 242, distance: 176.5
click at [162, 242] on div "Blackletter" at bounding box center [210, 237] width 178 height 26
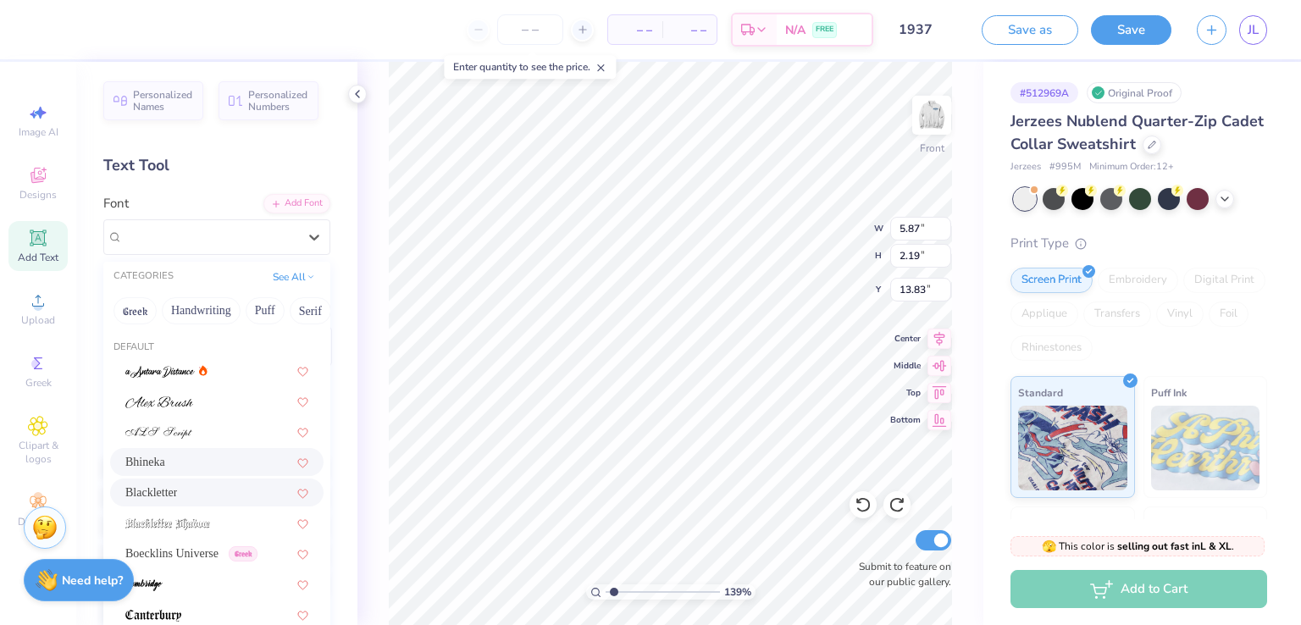
click at [190, 448] on div "Bhineka" at bounding box center [217, 462] width 214 height 28
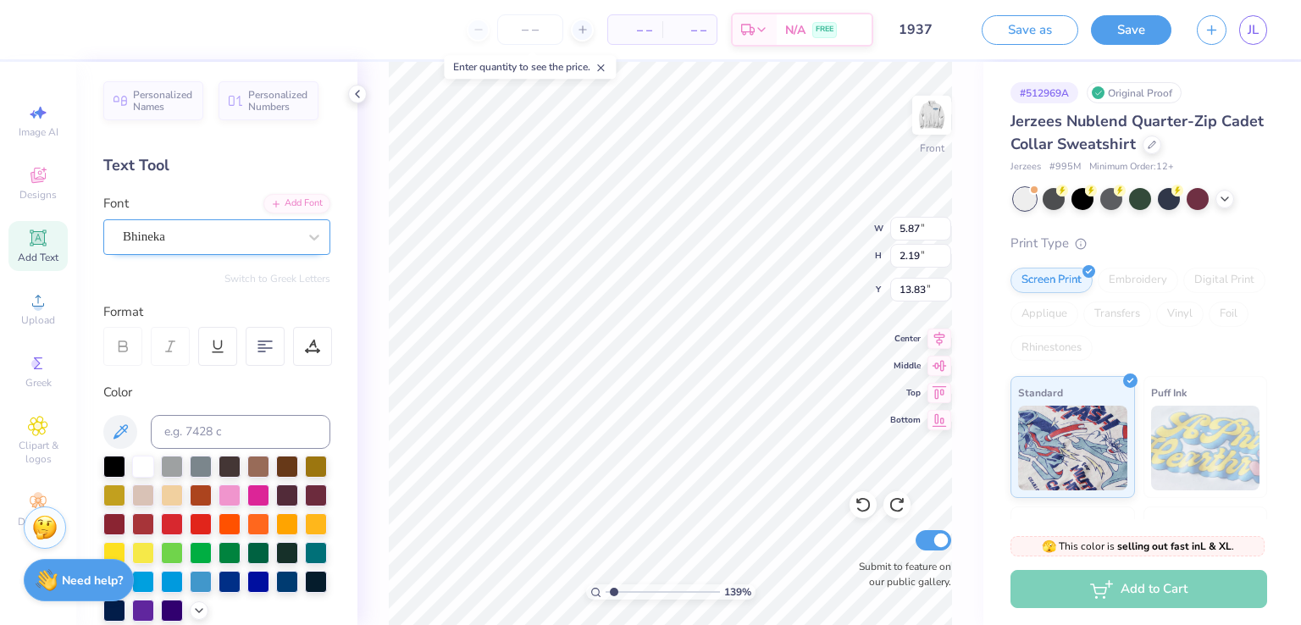
click at [228, 233] on div "Bhineka" at bounding box center [210, 237] width 178 height 26
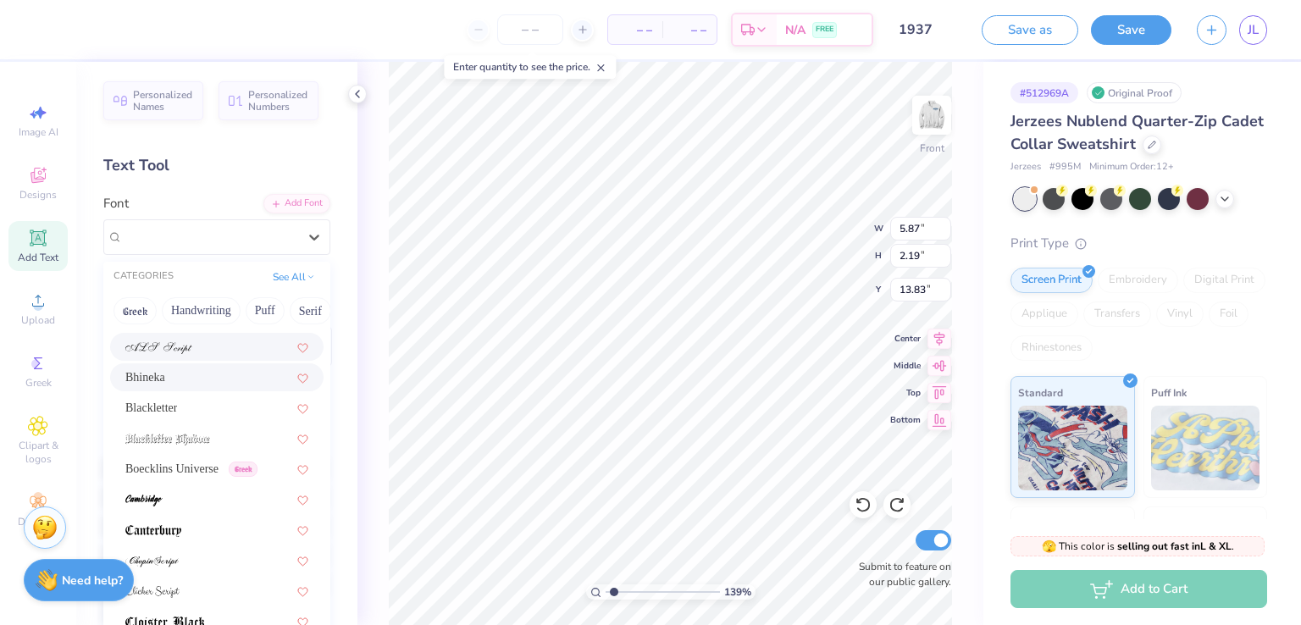
scroll to position [86, 0]
click at [217, 430] on div at bounding box center [216, 437] width 183 height 18
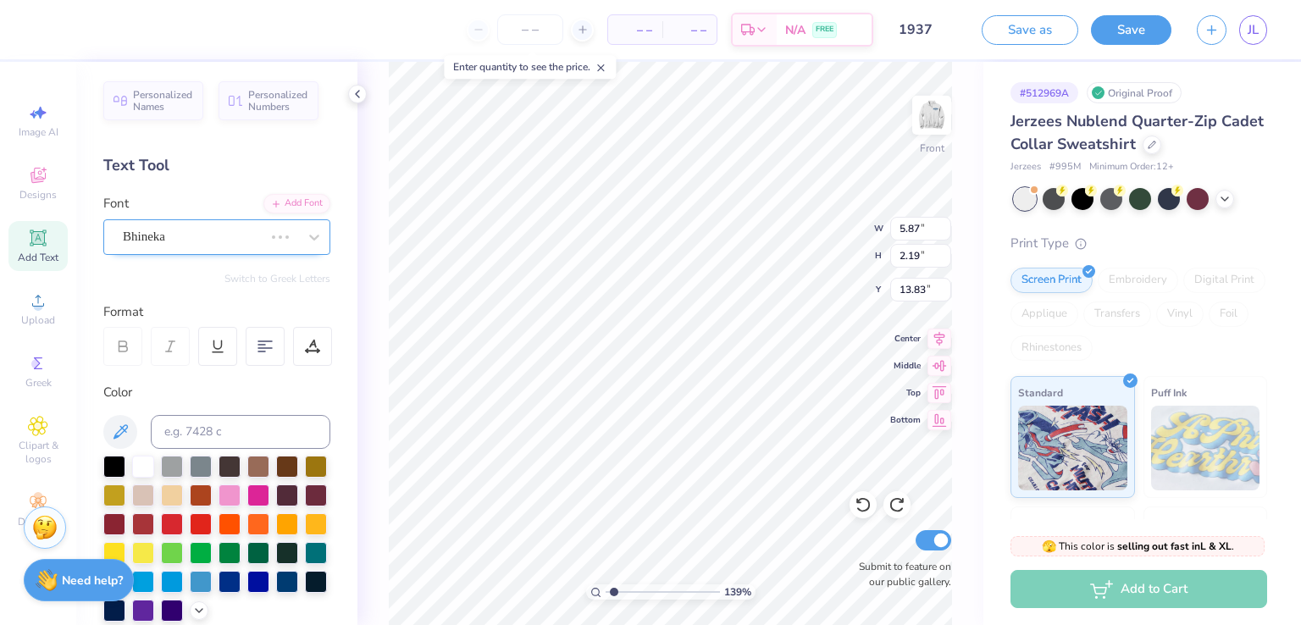
click at [153, 227] on div "Bhineka" at bounding box center [193, 237] width 144 height 26
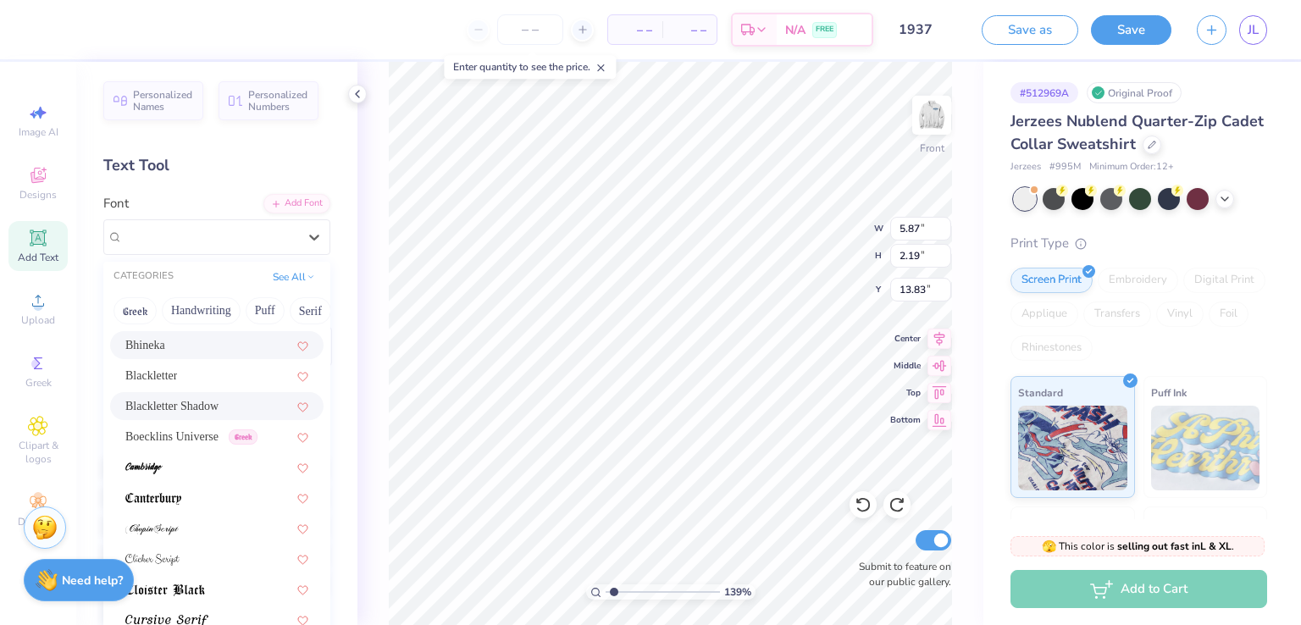
scroll to position [119, 0]
click at [168, 435] on span "Boecklins Universe" at bounding box center [171, 435] width 93 height 18
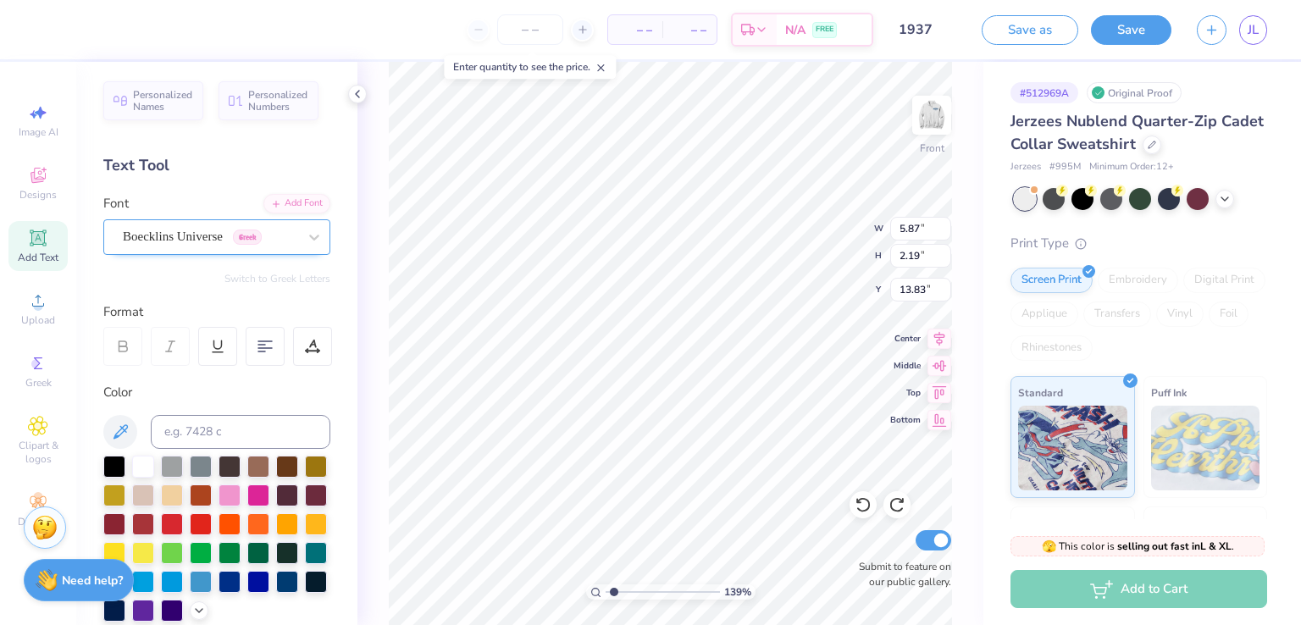
click at [203, 250] on div "Boecklins Universe Greek" at bounding box center [216, 237] width 227 height 36
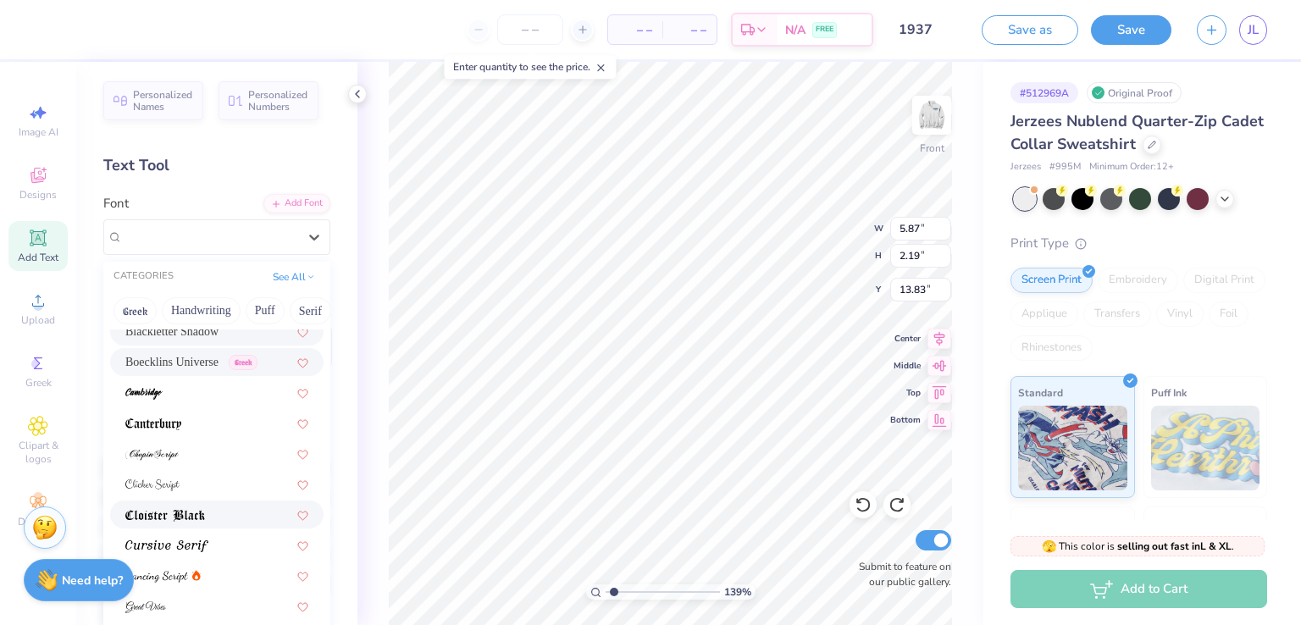
scroll to position [208, 0]
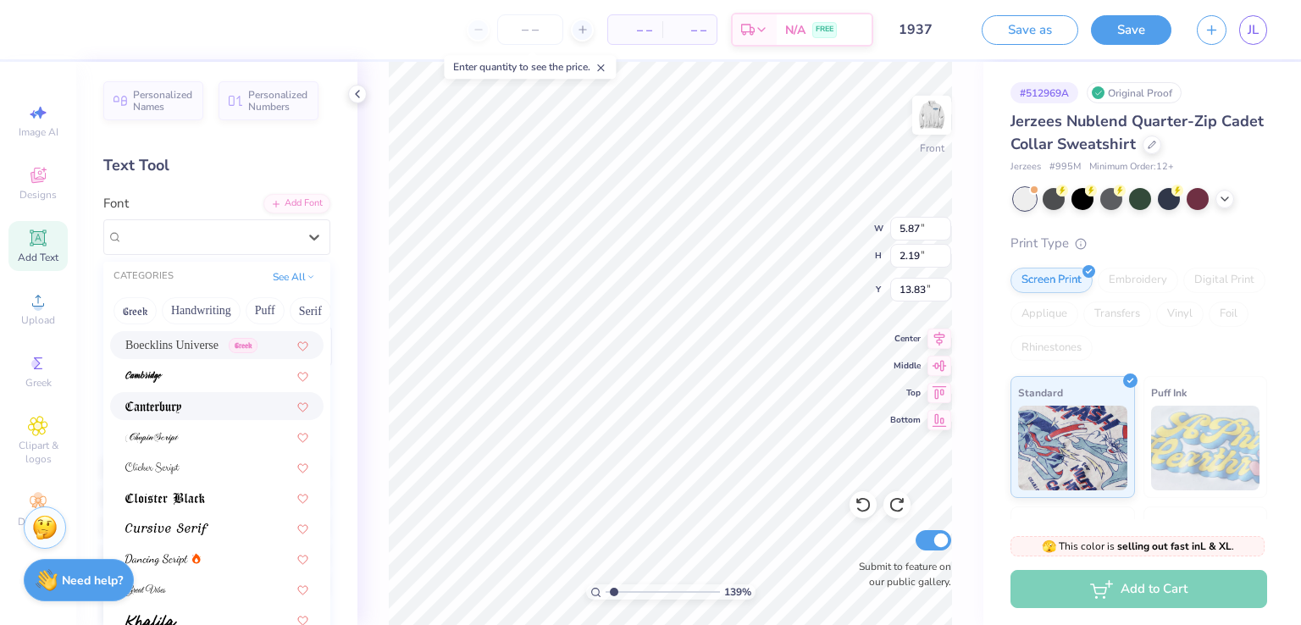
click at [186, 395] on div at bounding box center [217, 406] width 214 height 28
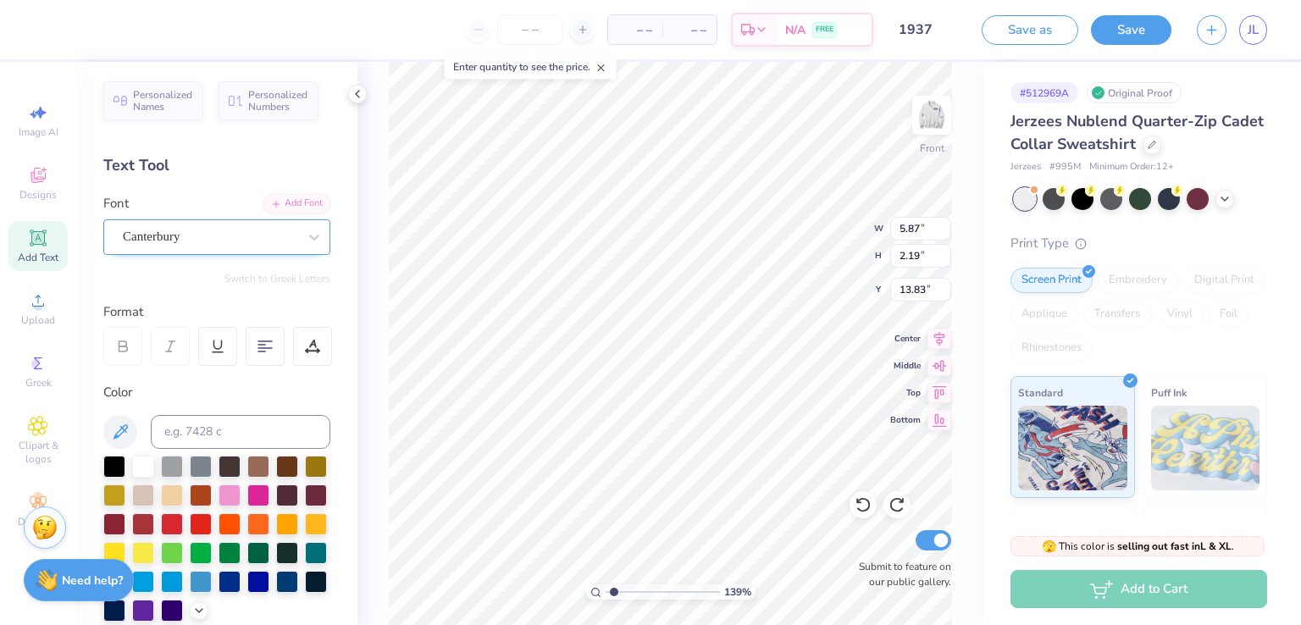
click at [180, 251] on div "Canterbury" at bounding box center [216, 237] width 227 height 36
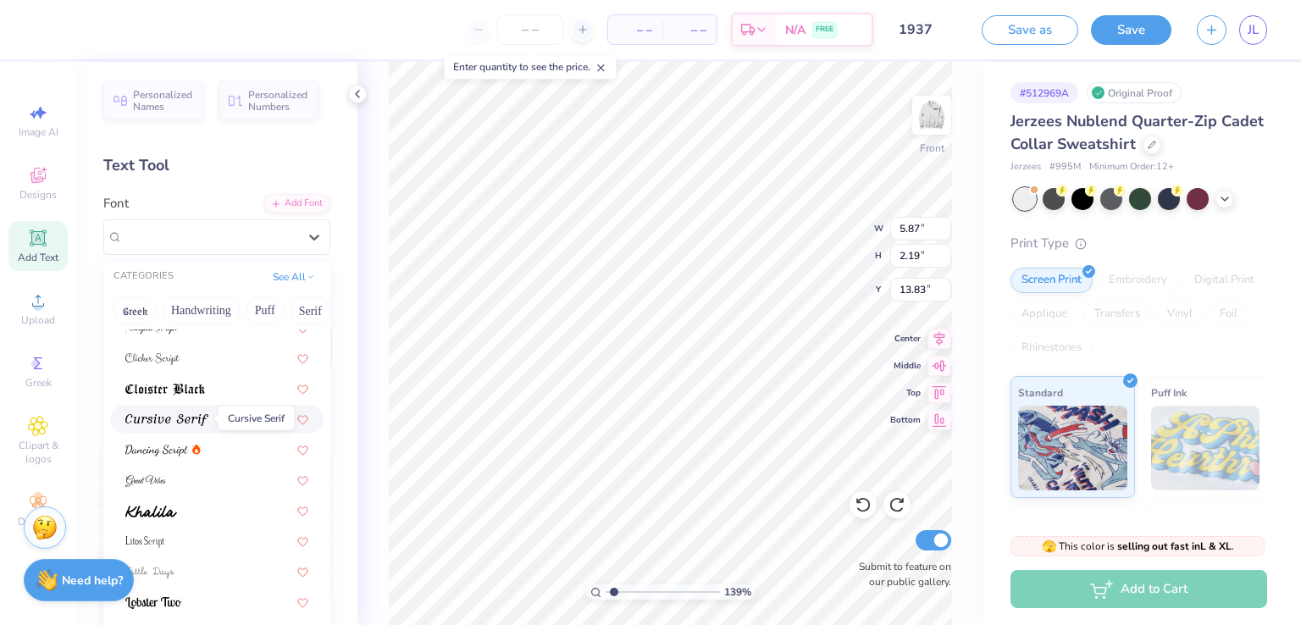
scroll to position [319, 0]
click at [190, 394] on img at bounding box center [165, 389] width 80 height 12
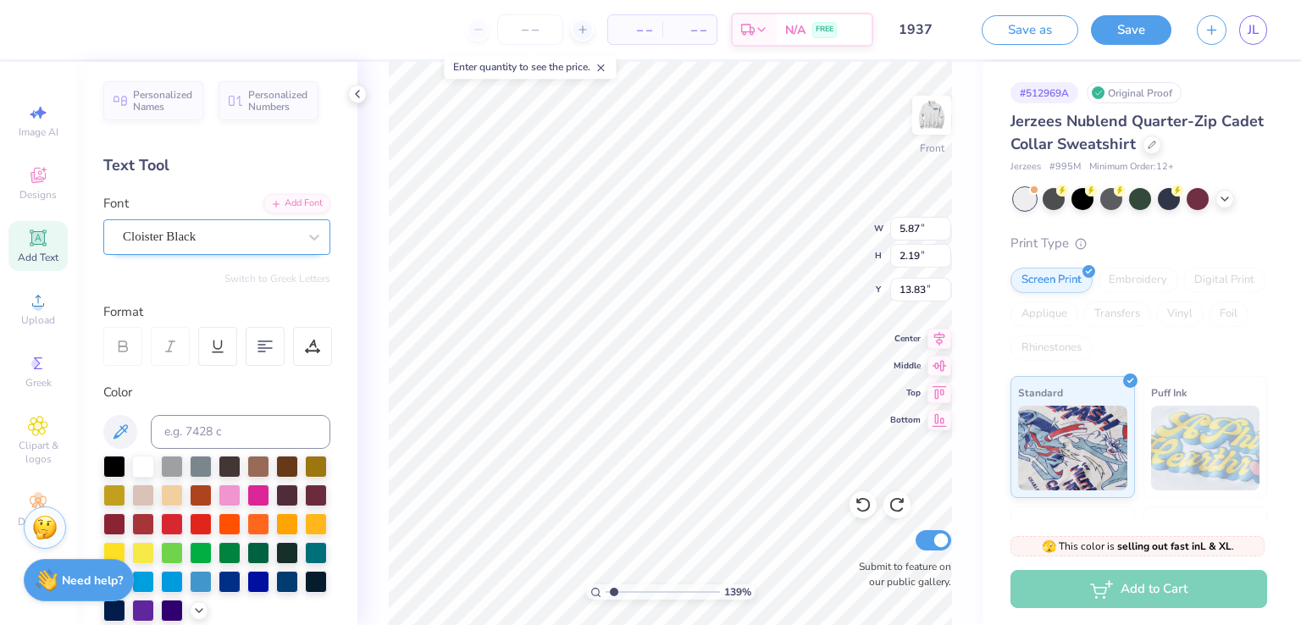
click at [194, 237] on div "Cloister Black" at bounding box center [210, 237] width 178 height 26
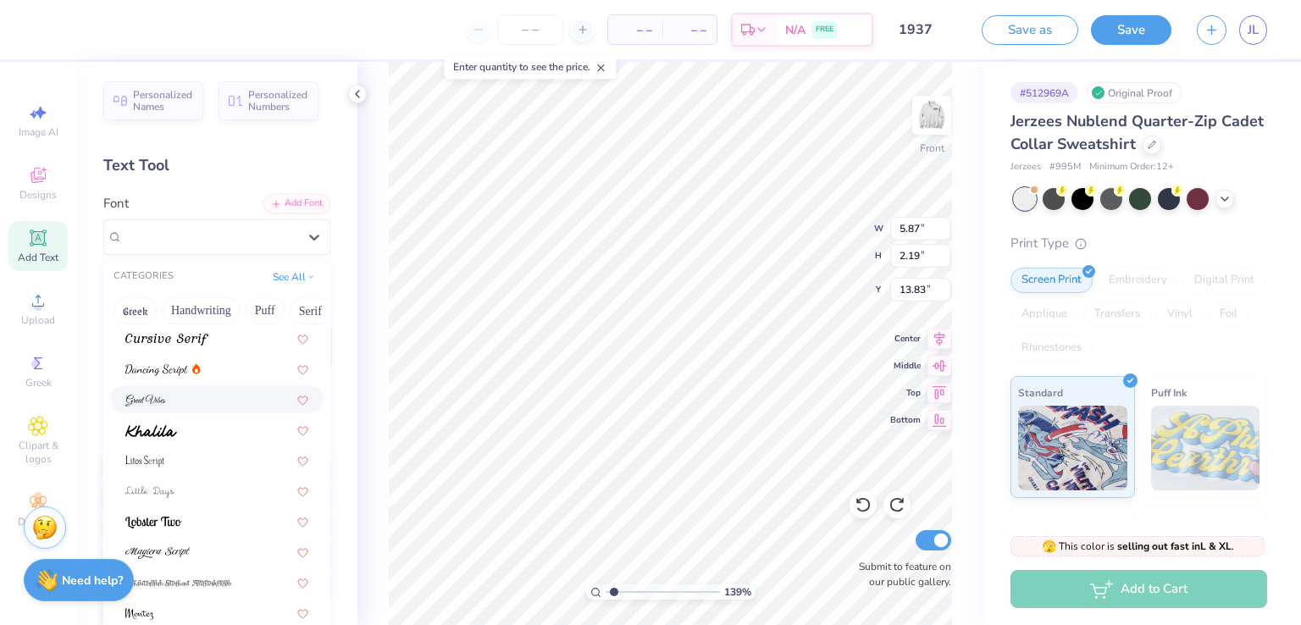
scroll to position [405, 0]
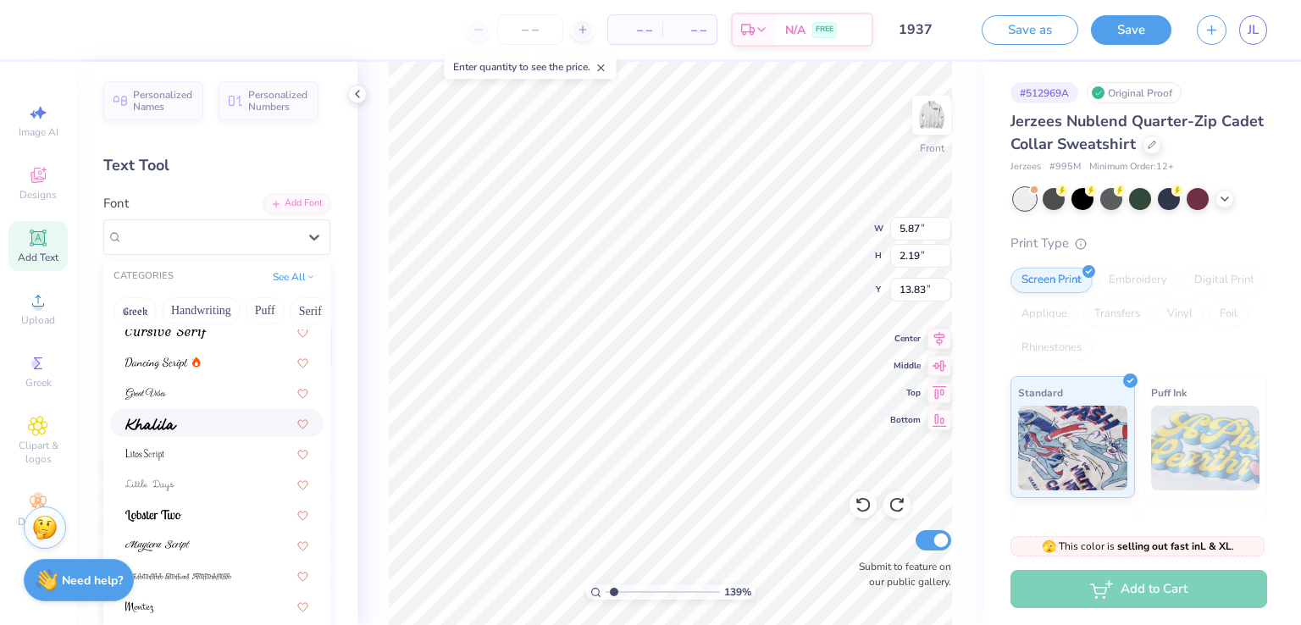
click at [204, 427] on div at bounding box center [216, 423] width 183 height 18
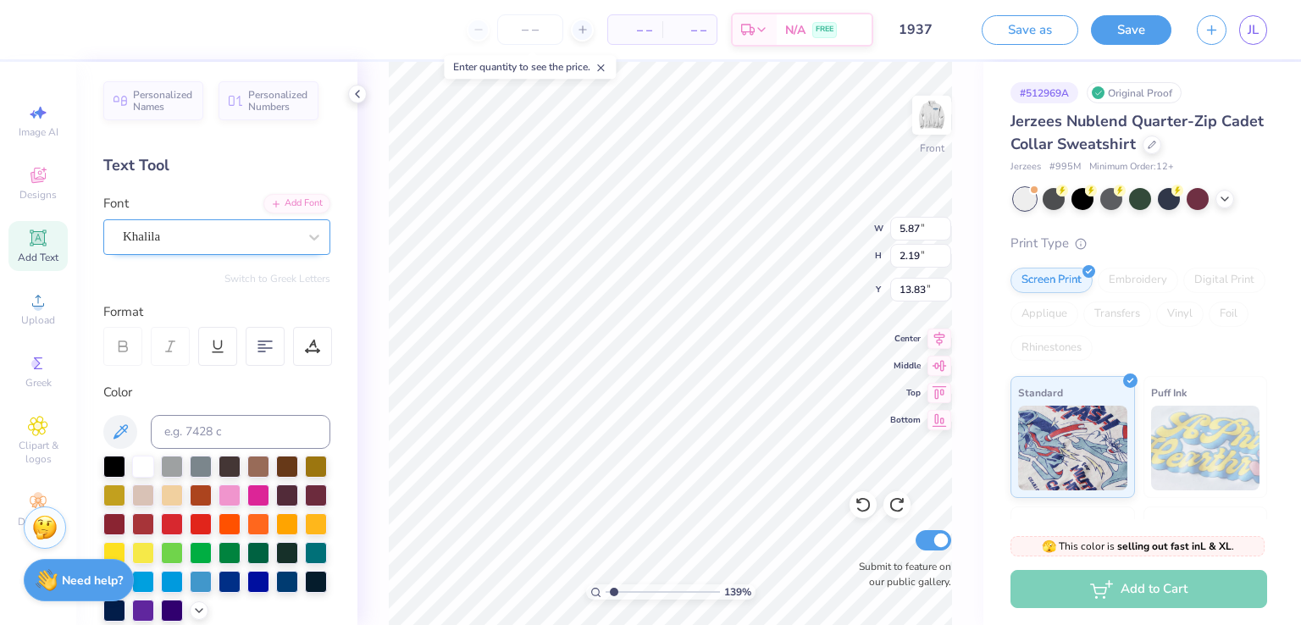
click at [234, 238] on div "Khalila" at bounding box center [210, 237] width 178 height 26
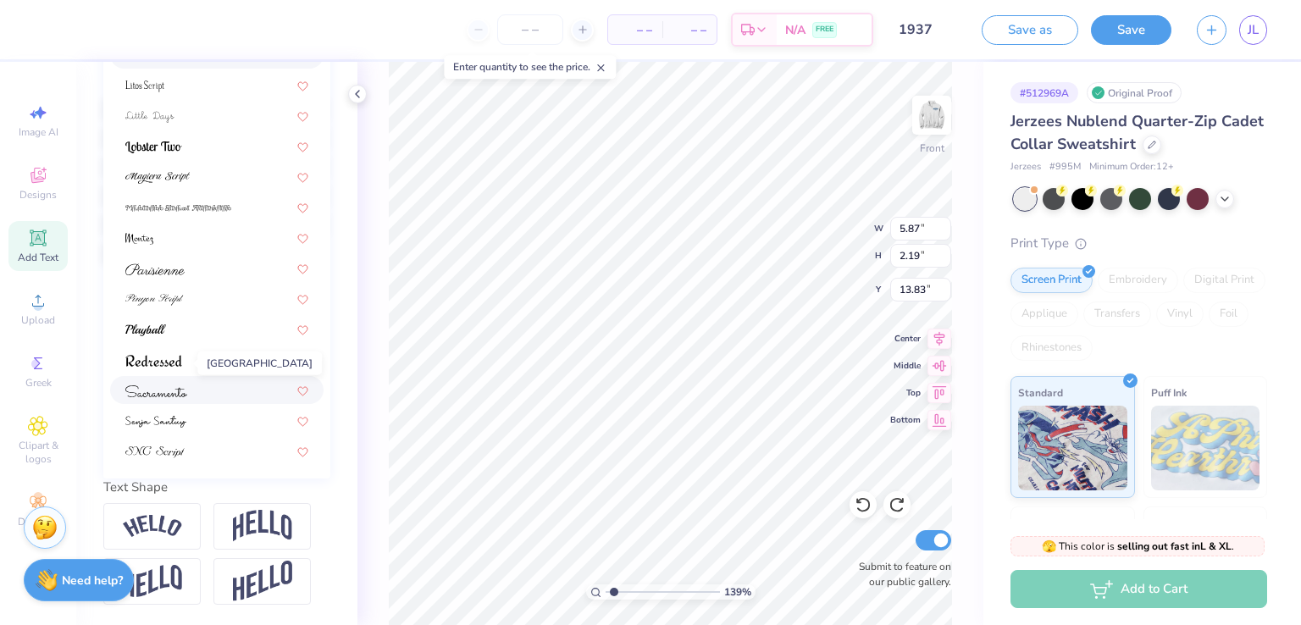
scroll to position [387, 0]
click at [173, 355] on img at bounding box center [153, 361] width 57 height 12
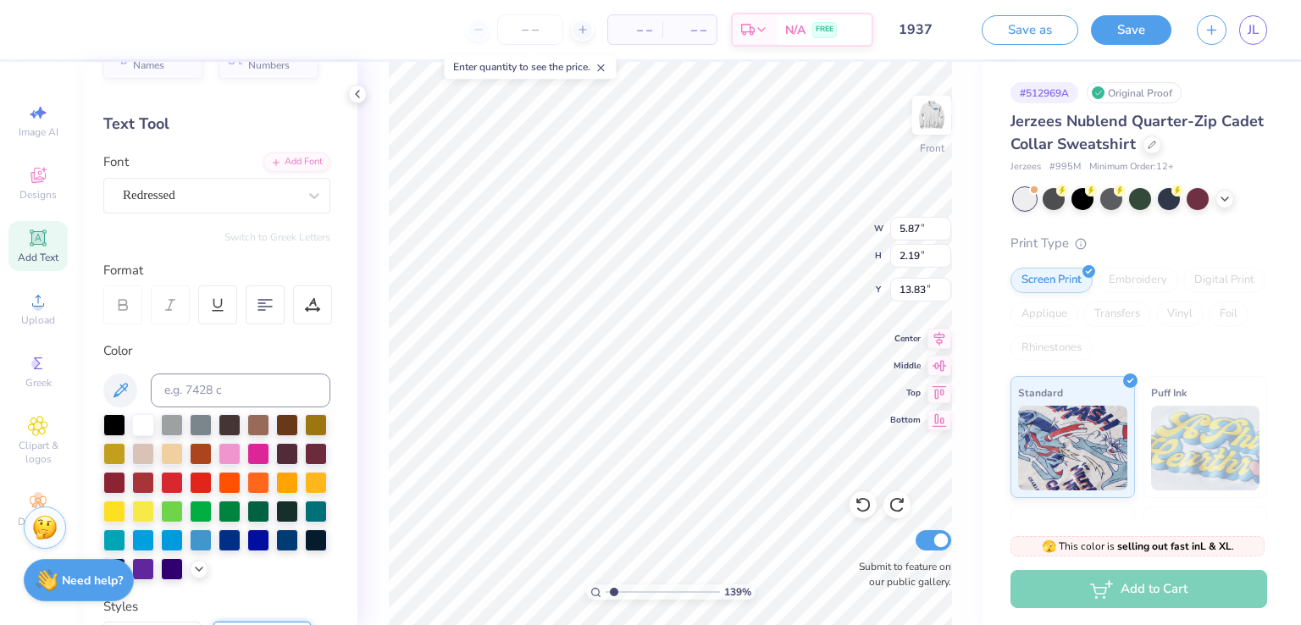
scroll to position [34, 0]
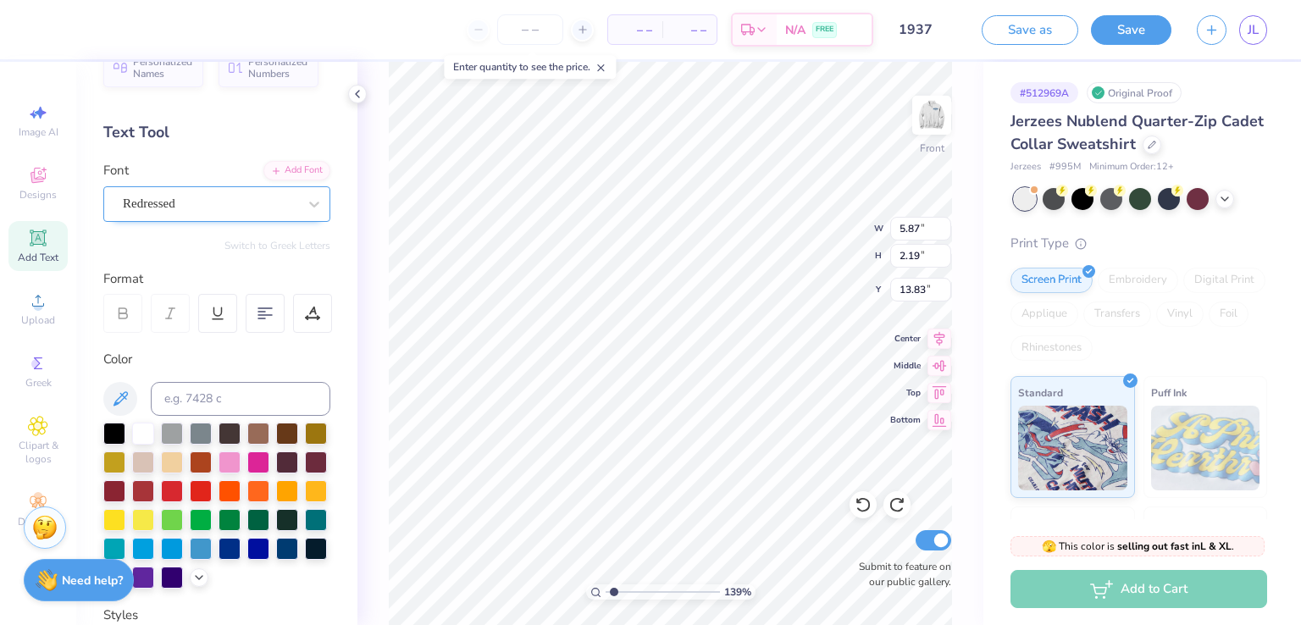
click at [180, 203] on div "Redressed" at bounding box center [210, 204] width 178 height 26
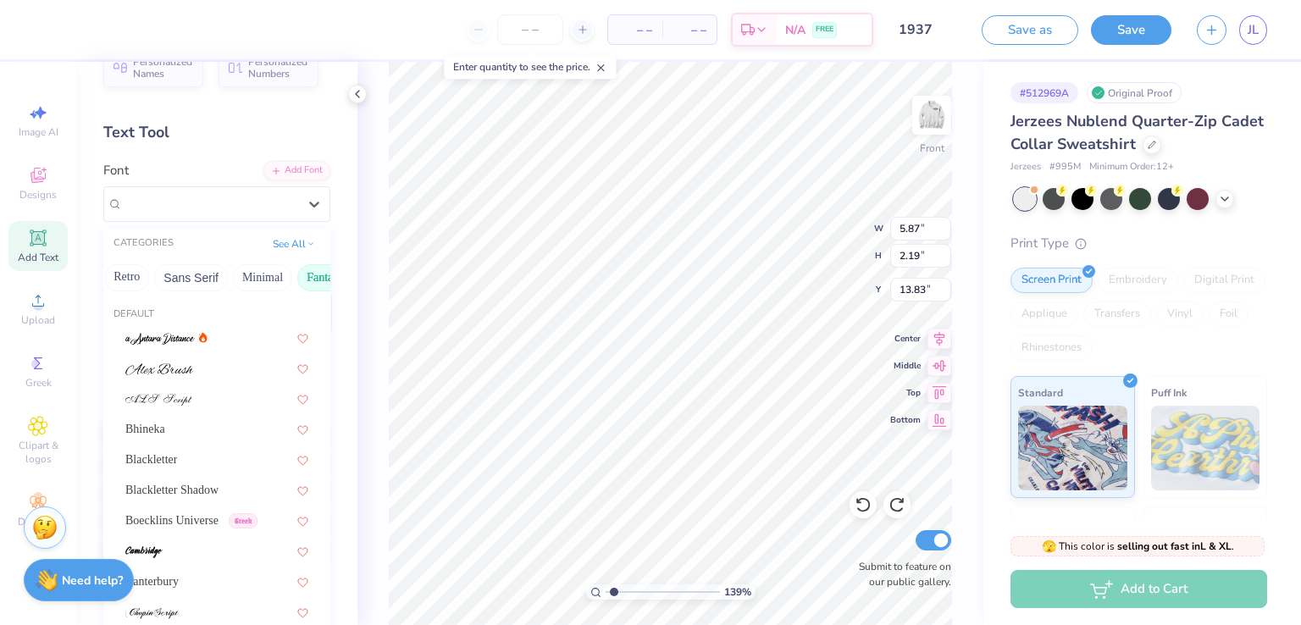
scroll to position [0, 518]
click at [275, 279] on button "Others" at bounding box center [295, 277] width 50 height 27
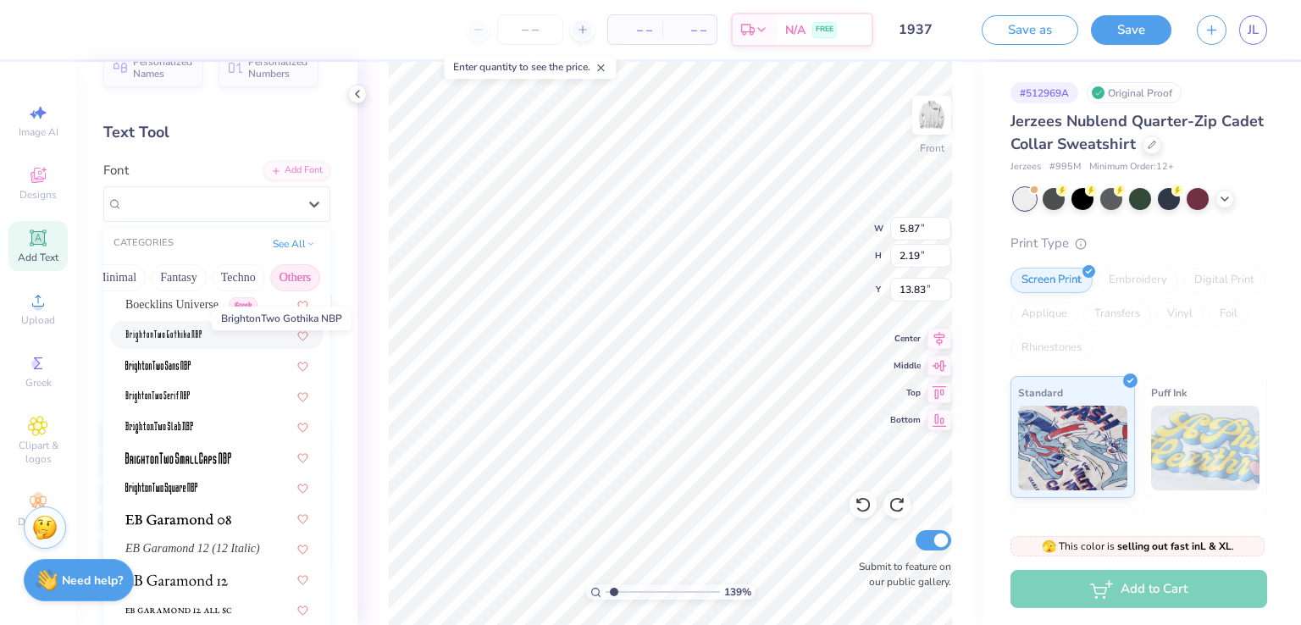
scroll to position [109, 0]
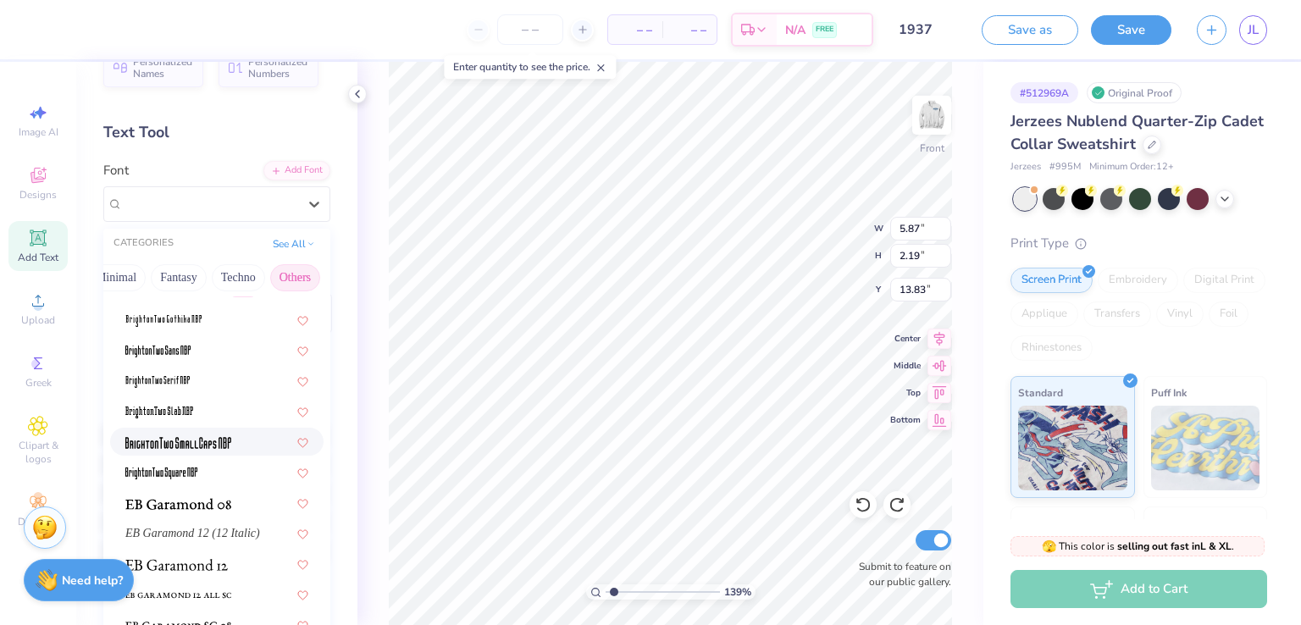
click at [195, 437] on img at bounding box center [178, 443] width 106 height 12
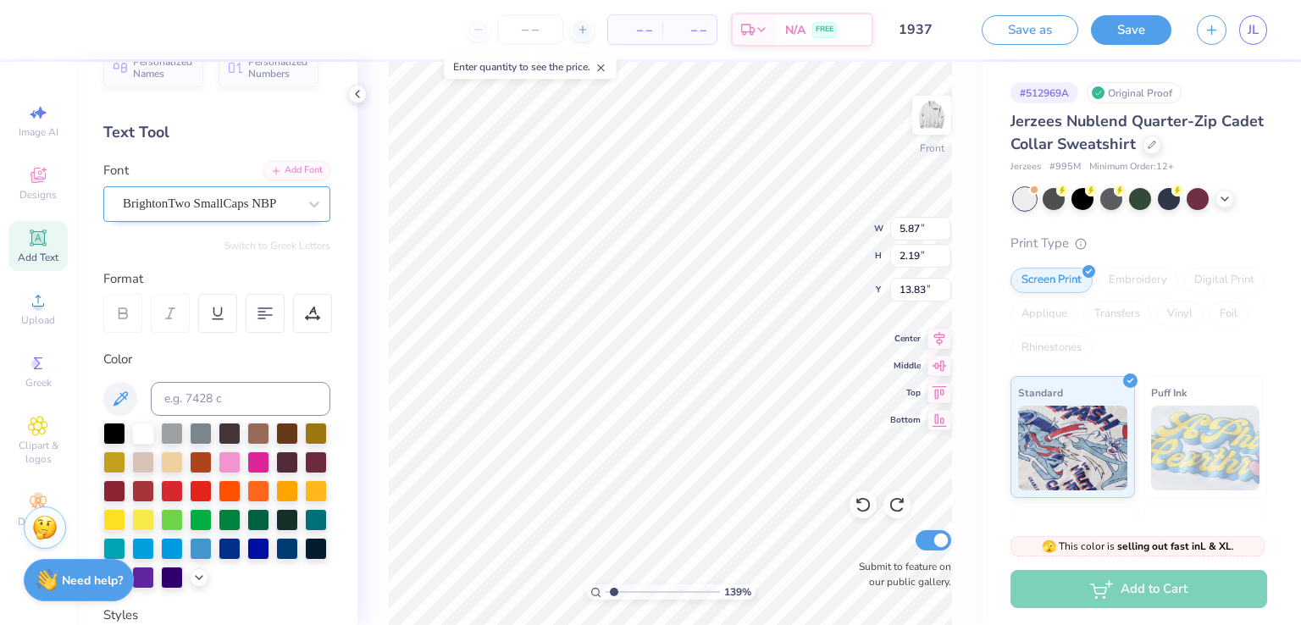
click at [227, 196] on div "BrightonTwo SmallCaps NBP" at bounding box center [210, 204] width 178 height 26
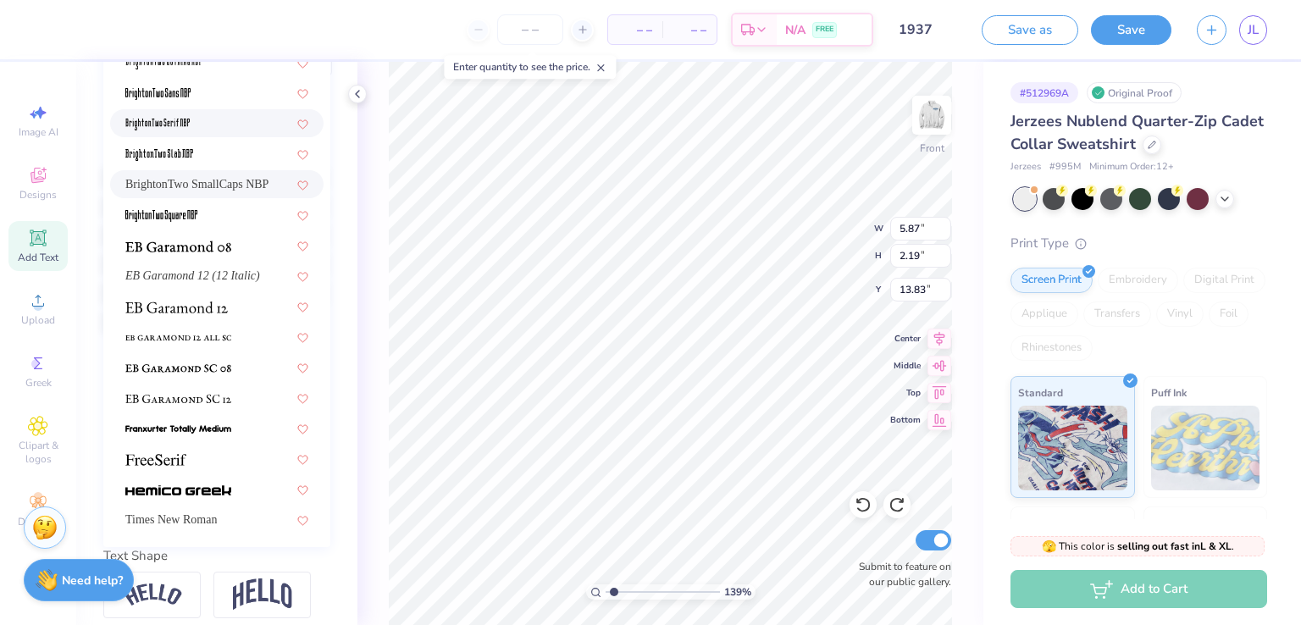
scroll to position [302, 0]
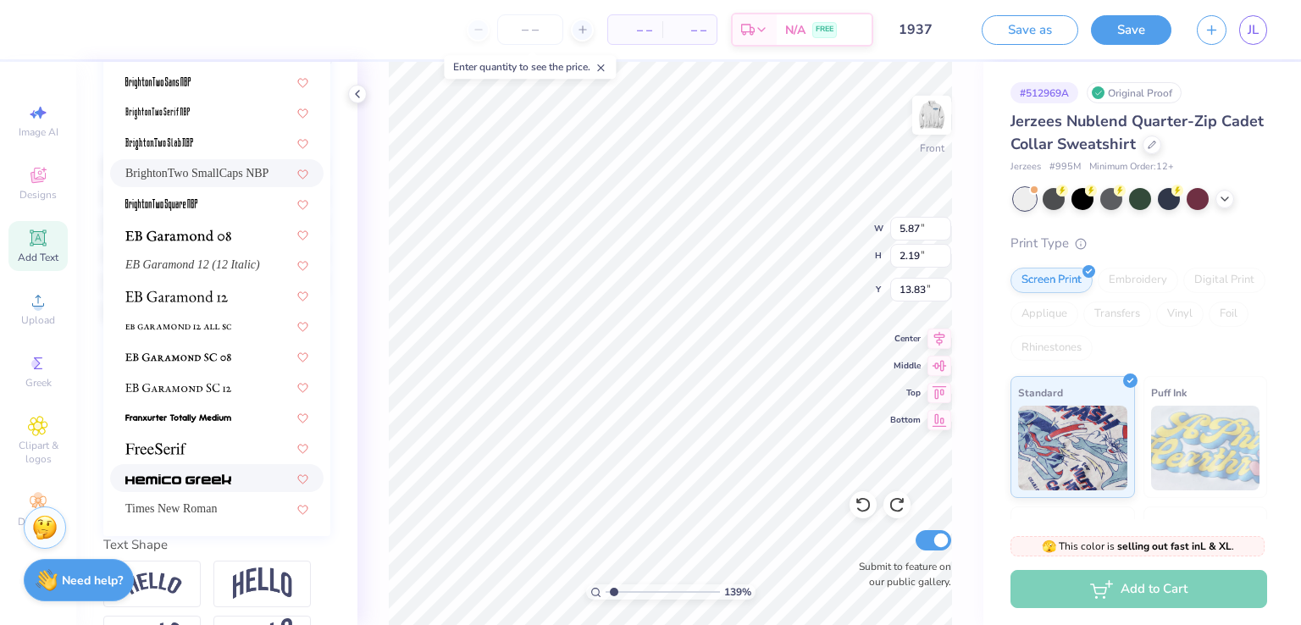
click at [188, 480] on img at bounding box center [178, 480] width 106 height 12
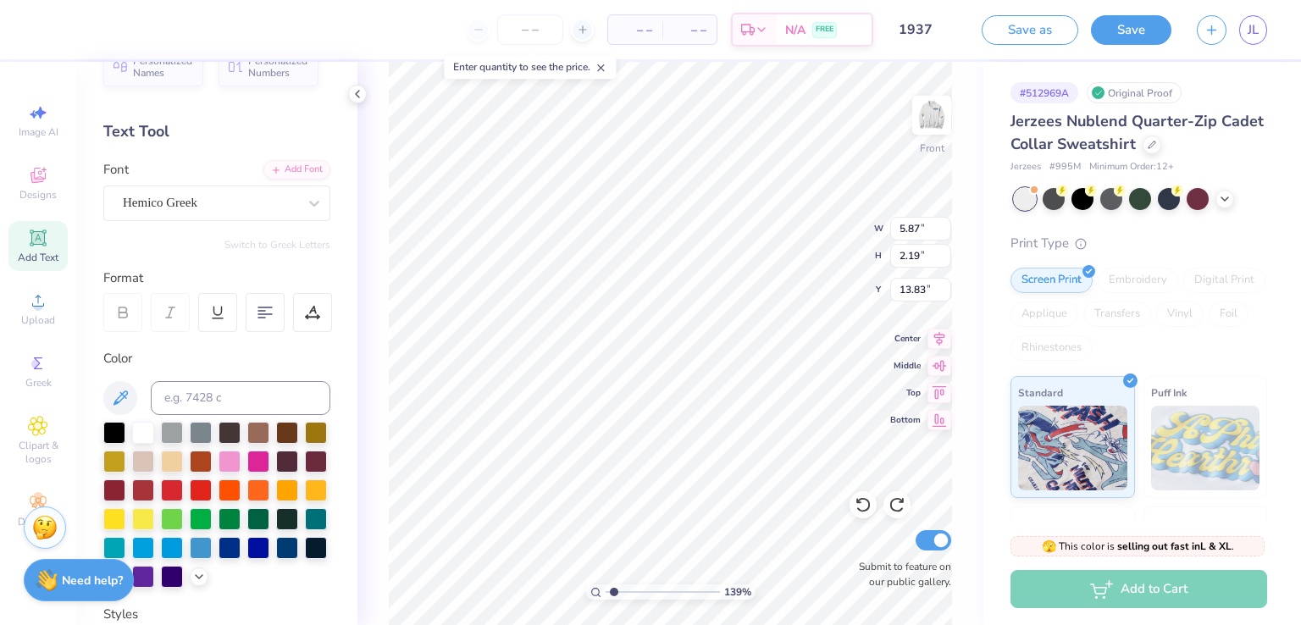
scroll to position [0, 0]
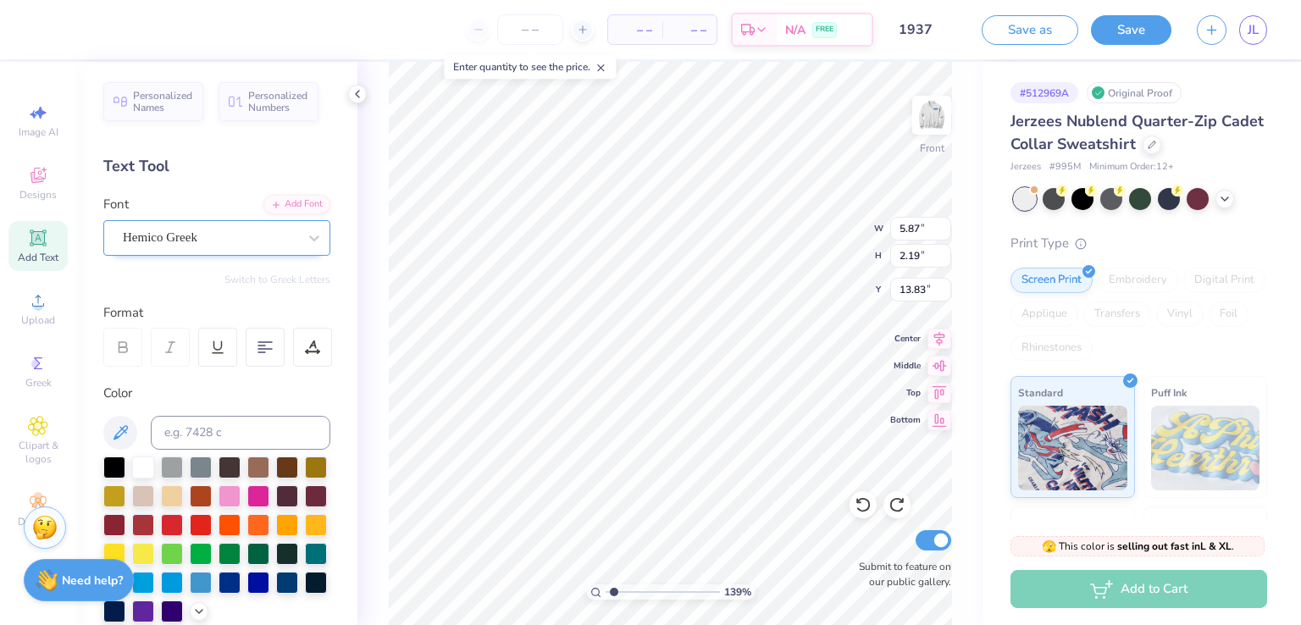
click at [186, 226] on div at bounding box center [210, 237] width 175 height 23
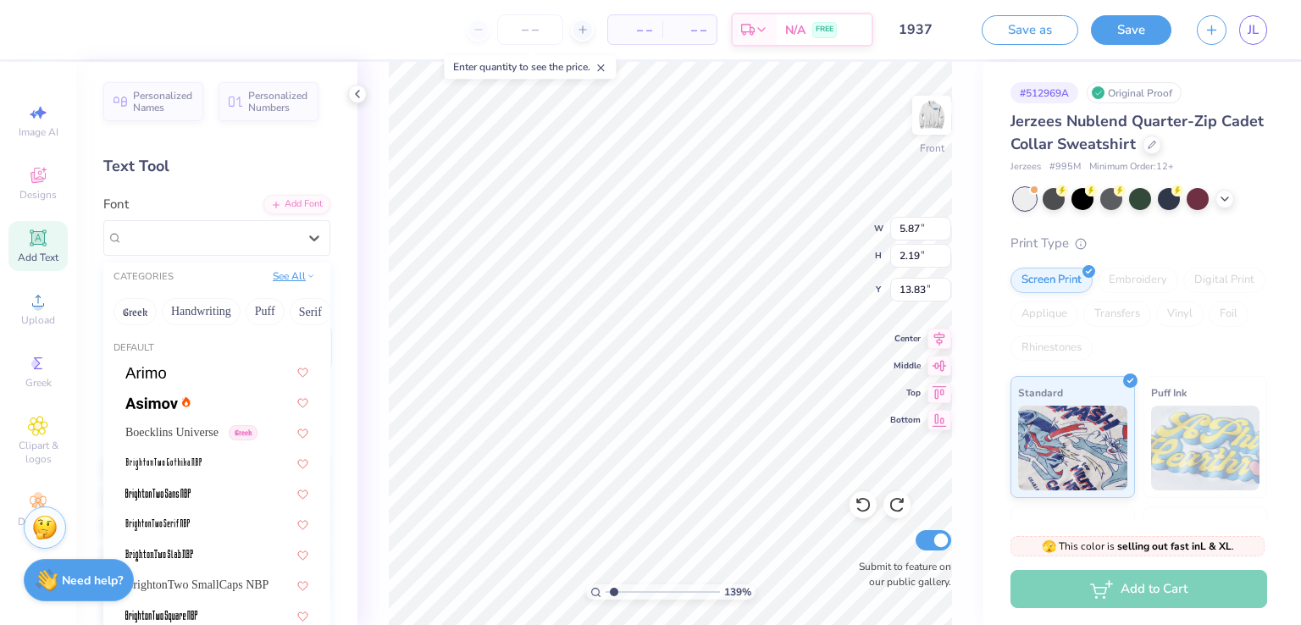
click at [268, 272] on button "See All" at bounding box center [294, 276] width 53 height 17
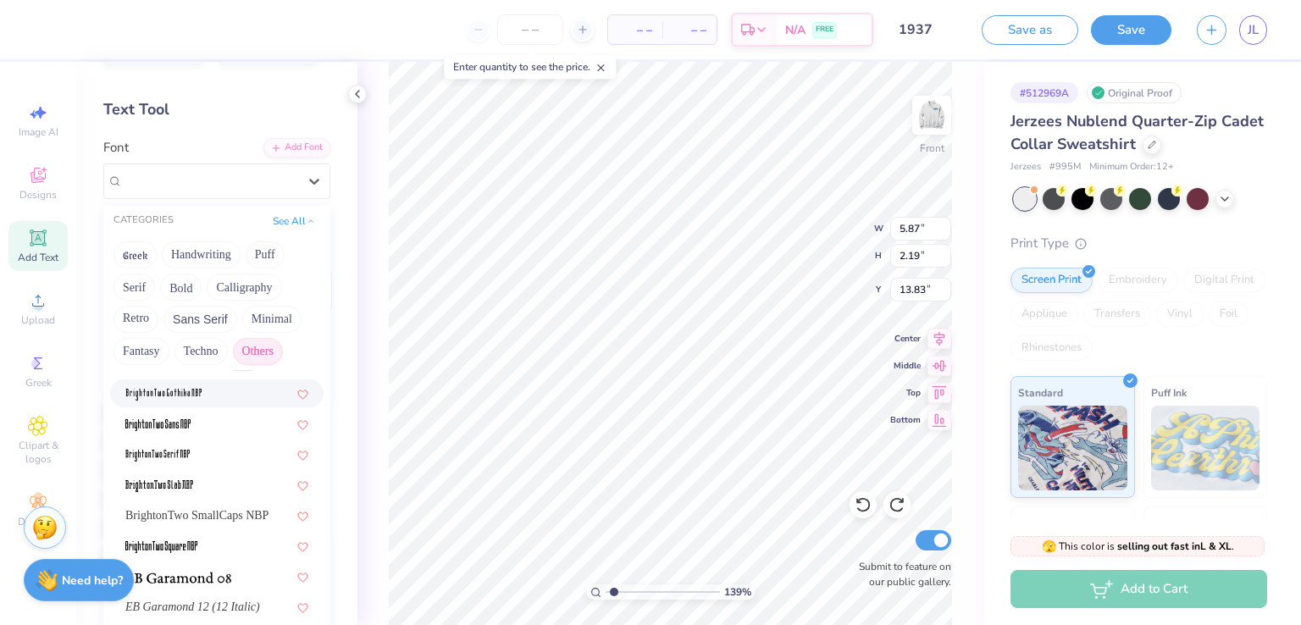
scroll to position [59, 0]
click at [253, 358] on button "Others" at bounding box center [258, 349] width 50 height 27
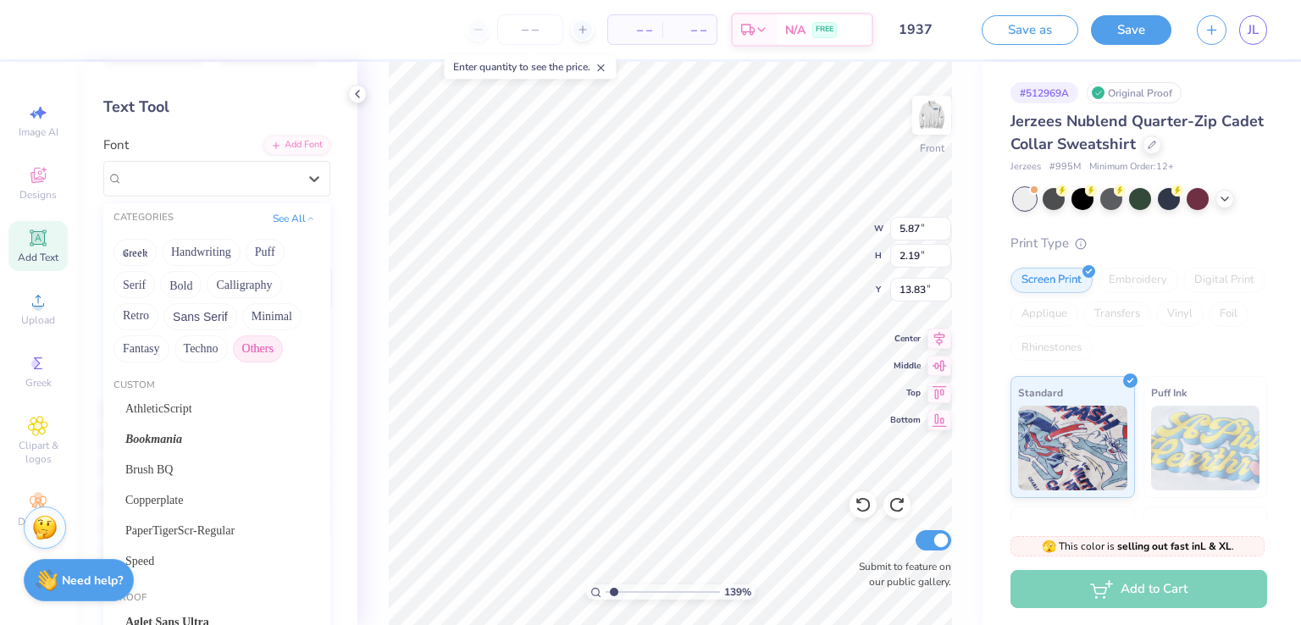
click at [254, 352] on button "Others" at bounding box center [258, 349] width 50 height 27
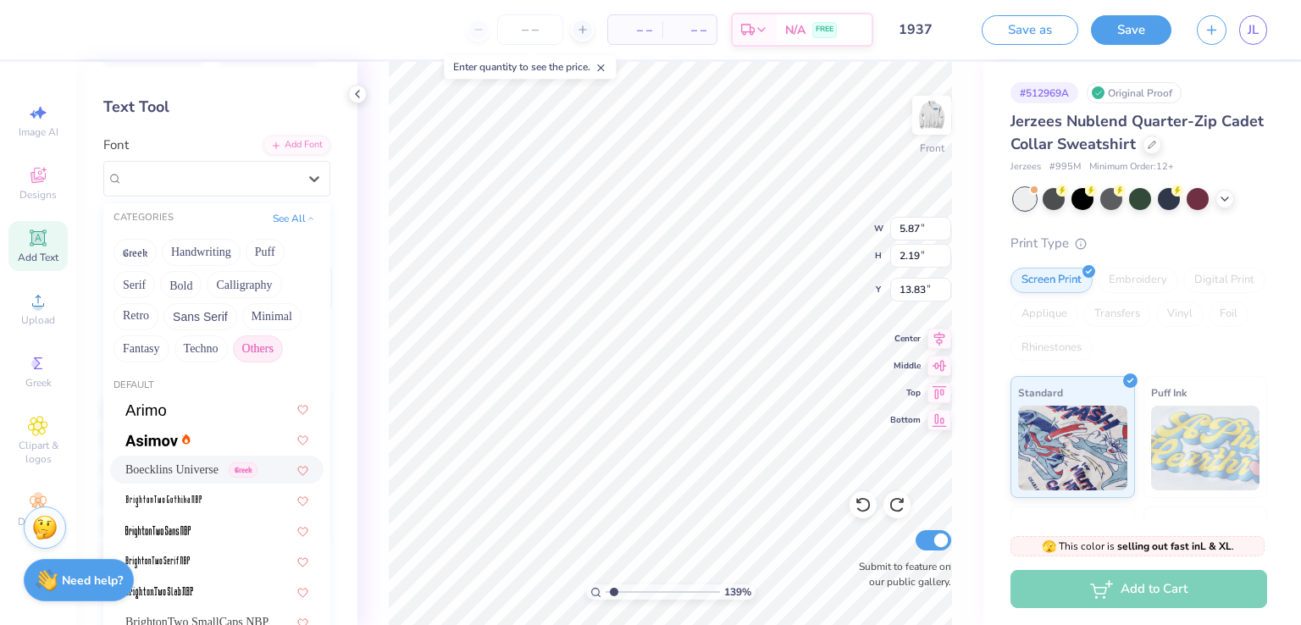
click at [254, 352] on button "Others" at bounding box center [258, 349] width 50 height 27
click at [286, 217] on button "See All" at bounding box center [294, 216] width 53 height 17
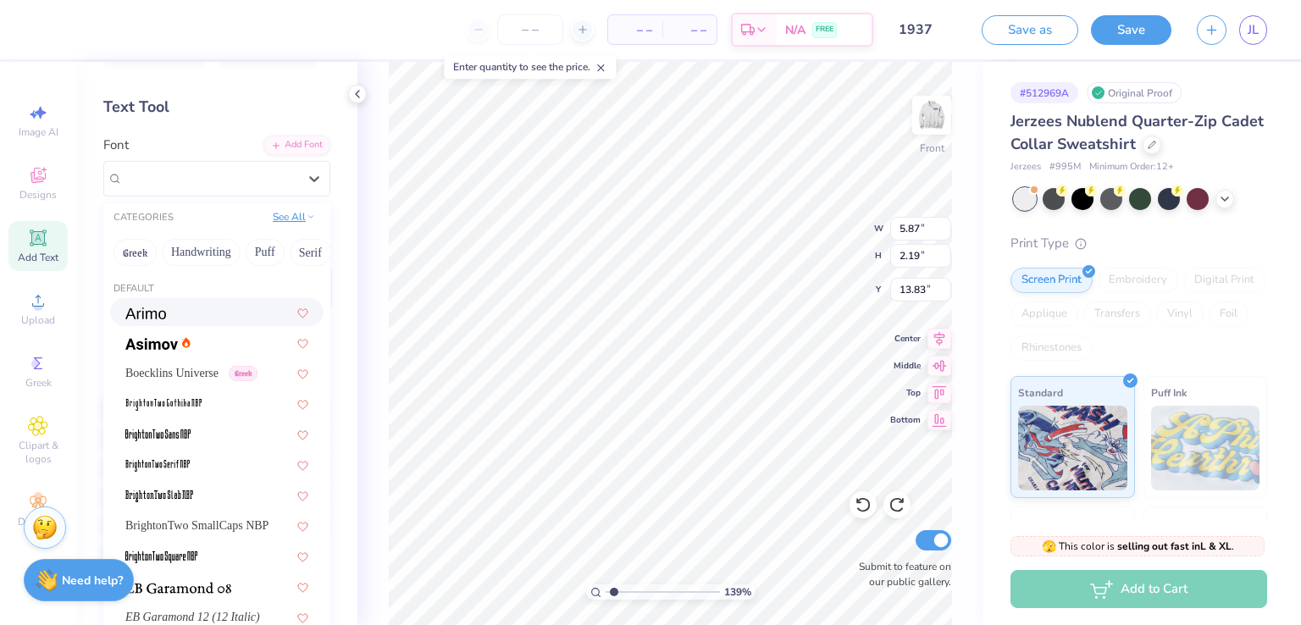
click at [286, 217] on button "See All" at bounding box center [294, 216] width 53 height 17
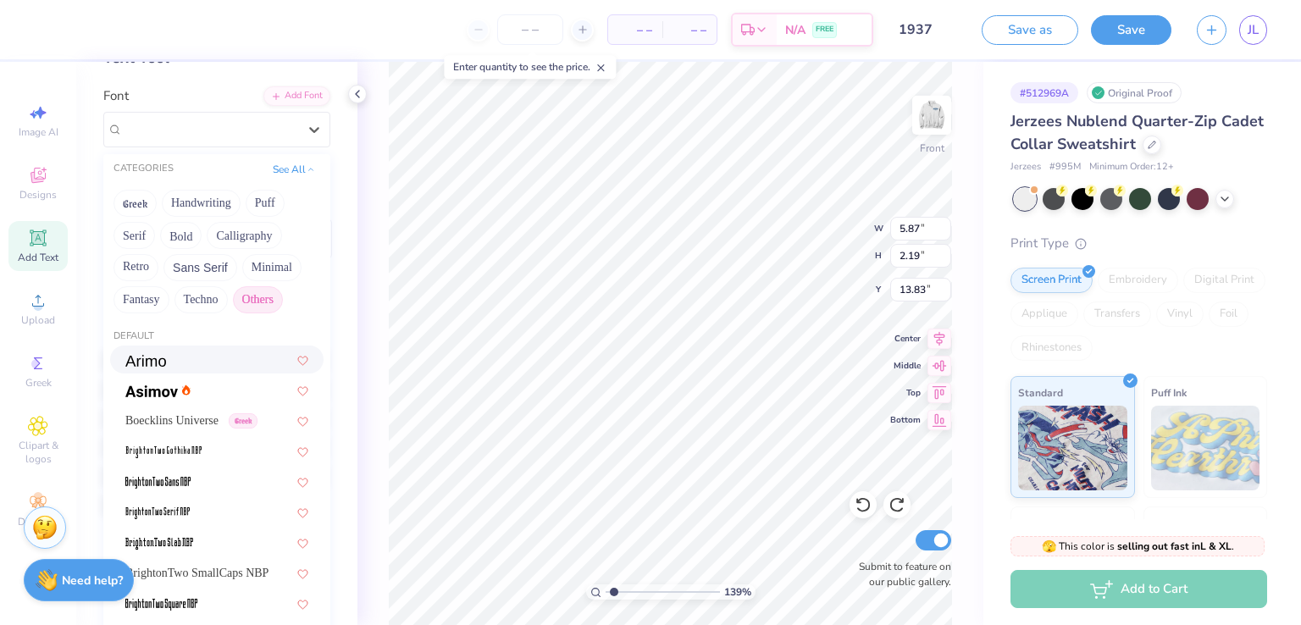
scroll to position [108, 0]
click at [261, 297] on button "Others" at bounding box center [258, 299] width 50 height 27
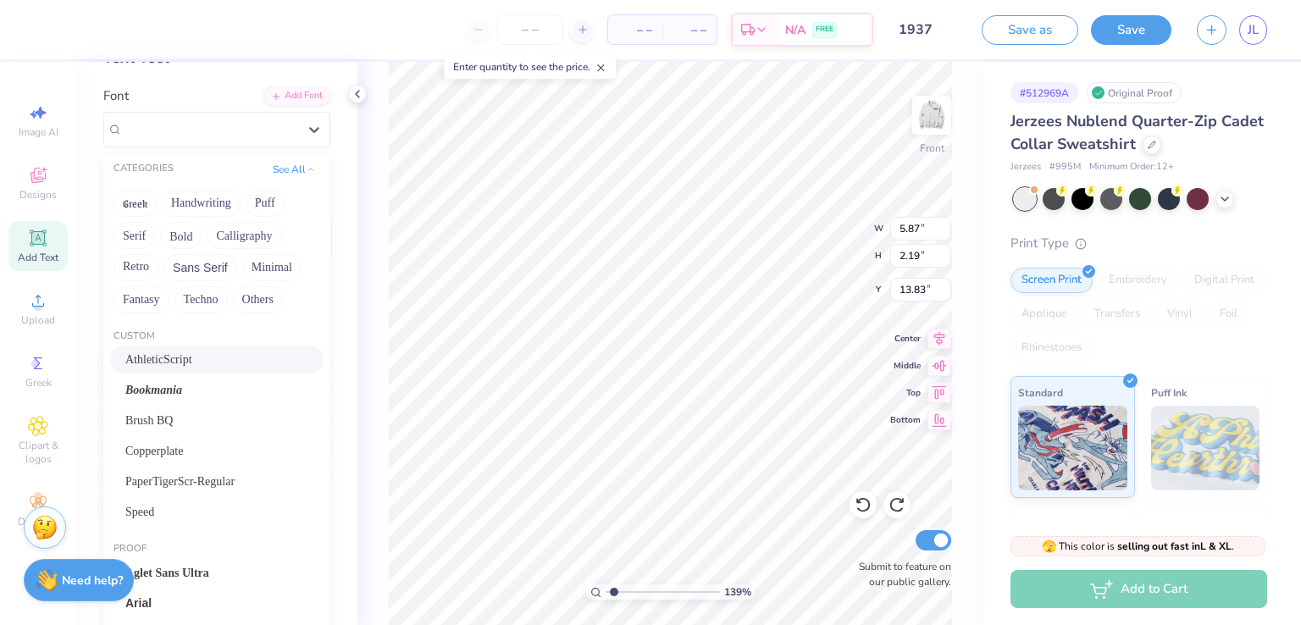
click at [167, 357] on span "AthleticScript" at bounding box center [158, 360] width 67 height 18
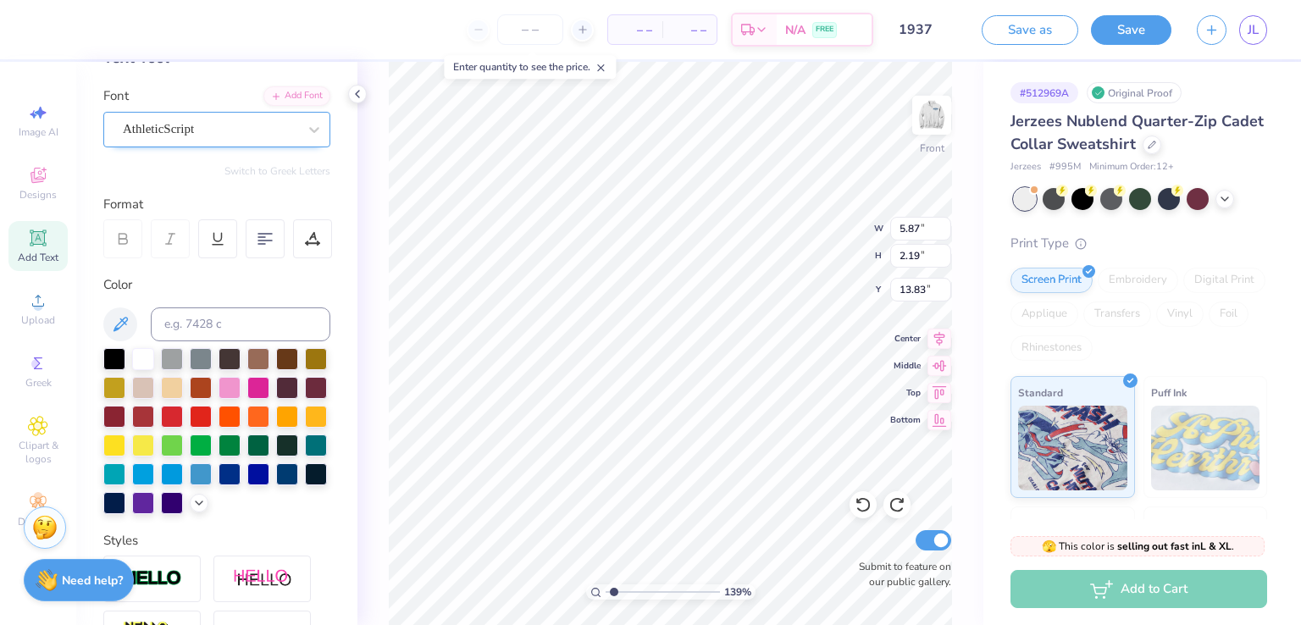
click at [191, 132] on div "AthleticScript" at bounding box center [210, 129] width 178 height 26
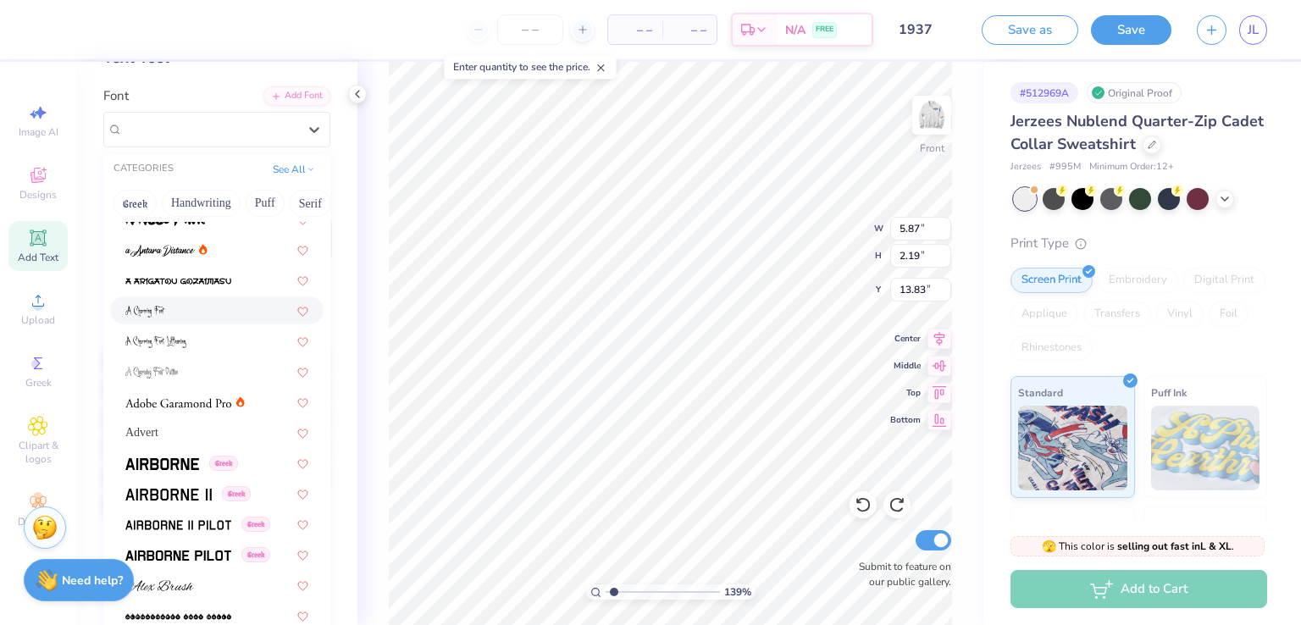
scroll to position [441, 0]
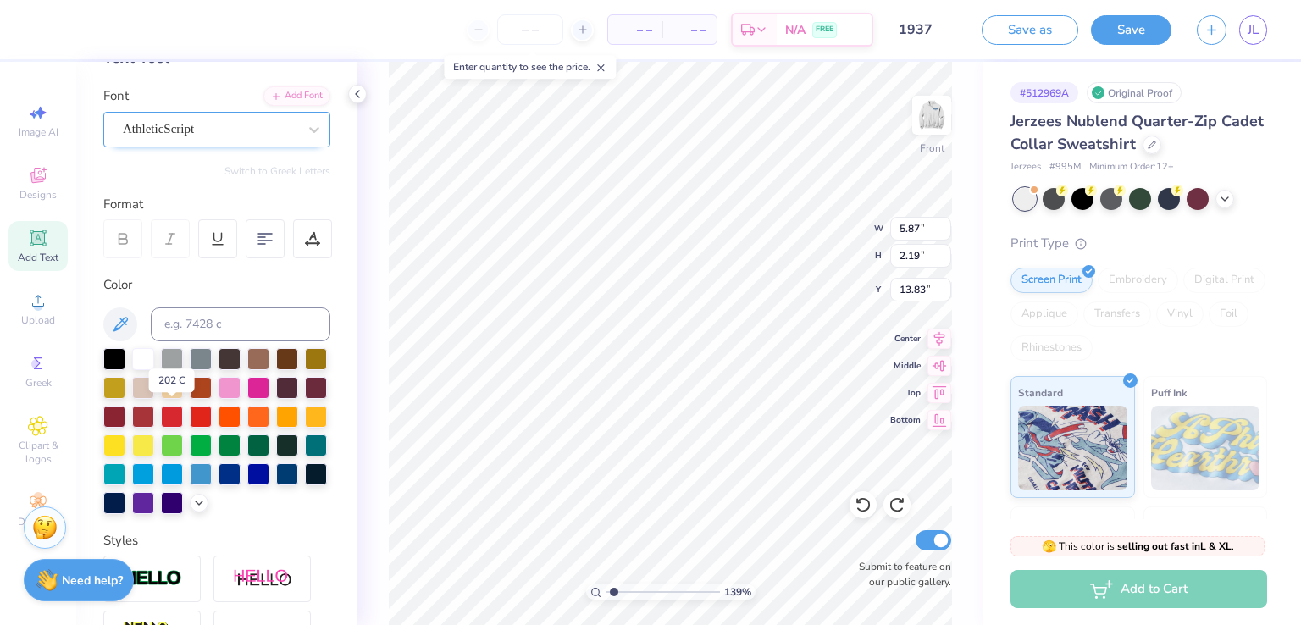
drag, startPoint x: 171, startPoint y: 409, endPoint x: 148, endPoint y: 136, distance: 274.6
click at [148, 136] on div "AthleticScript" at bounding box center [210, 129] width 178 height 26
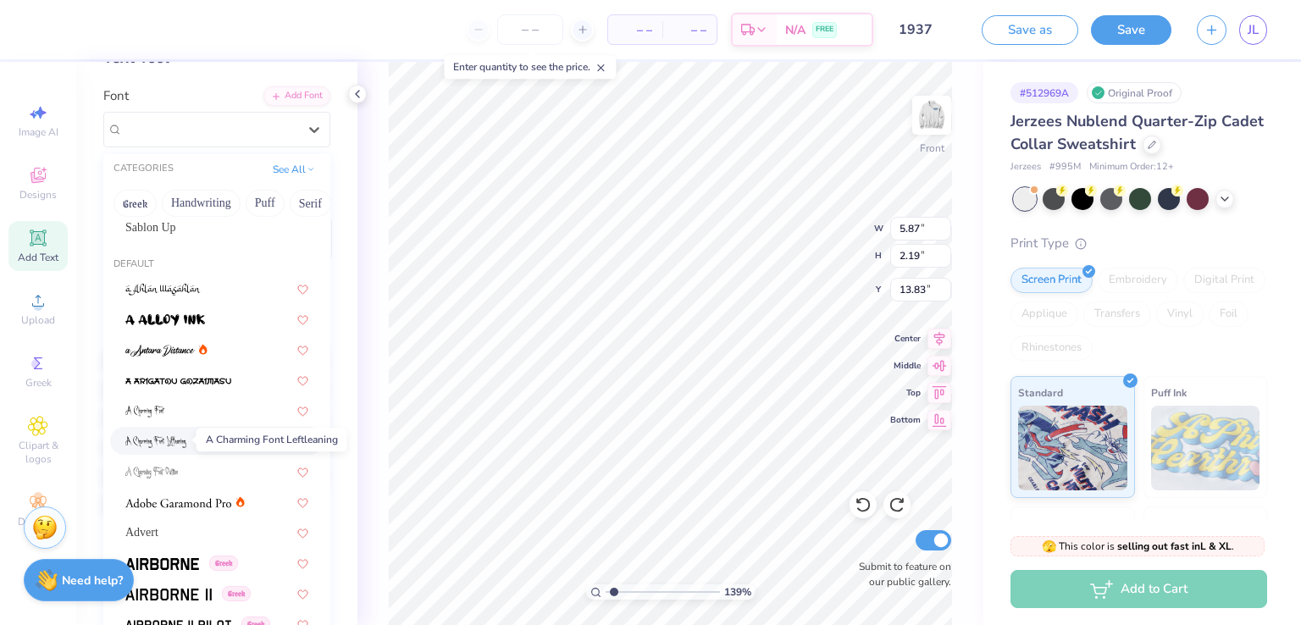
scroll to position [410, 0]
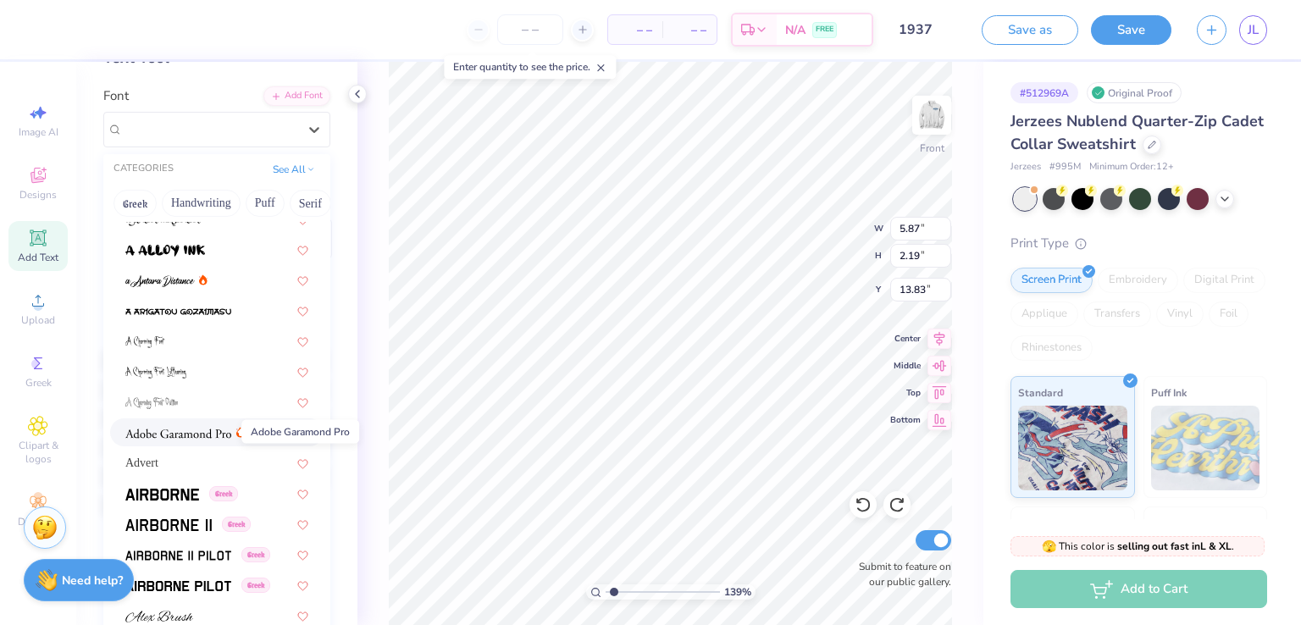
click at [166, 432] on img at bounding box center [178, 434] width 106 height 12
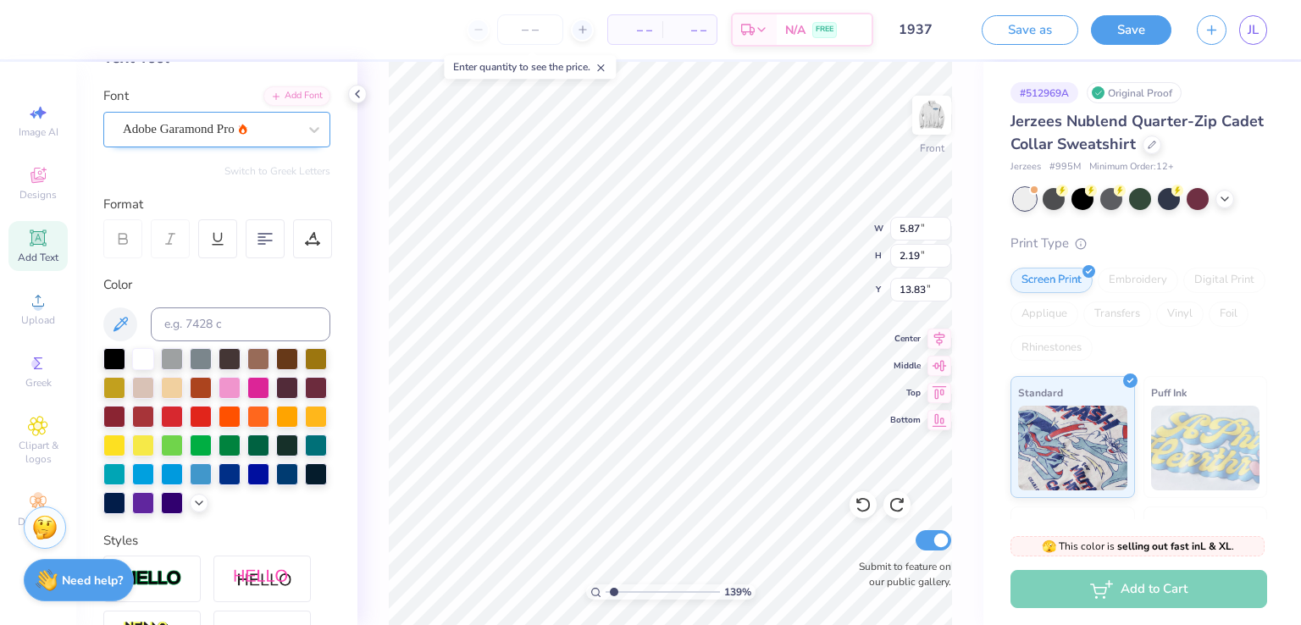
click at [182, 132] on div "Adobe Garamond Pro" at bounding box center [210, 129] width 178 height 26
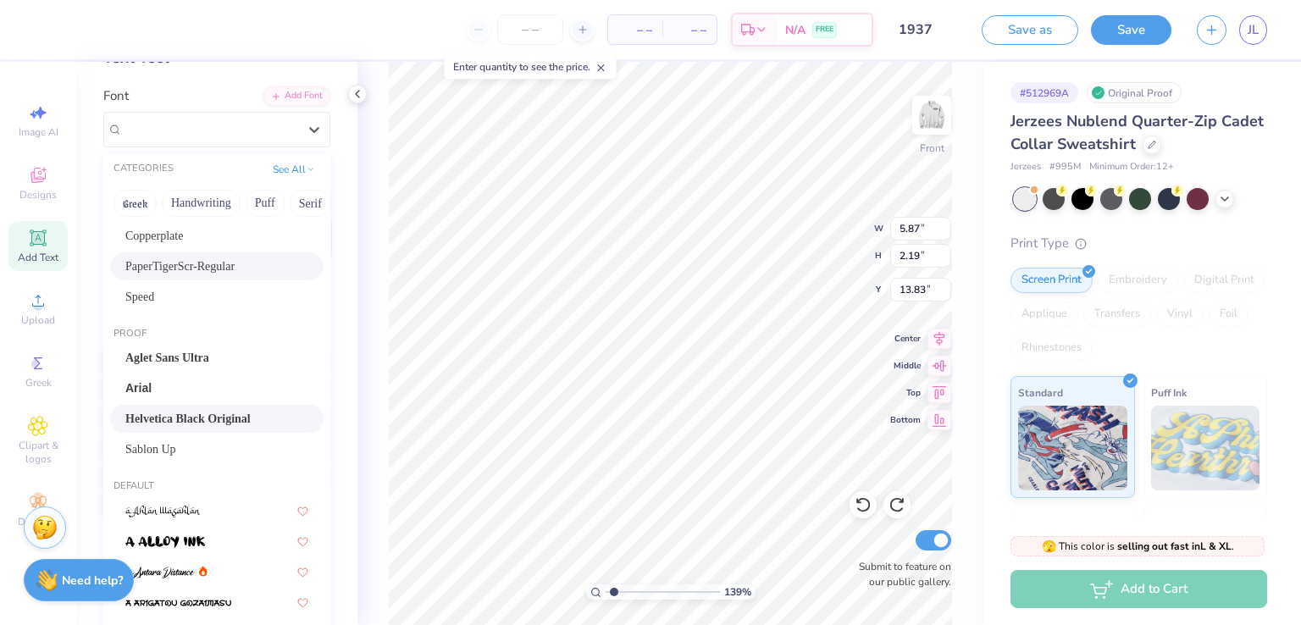
scroll to position [156, 0]
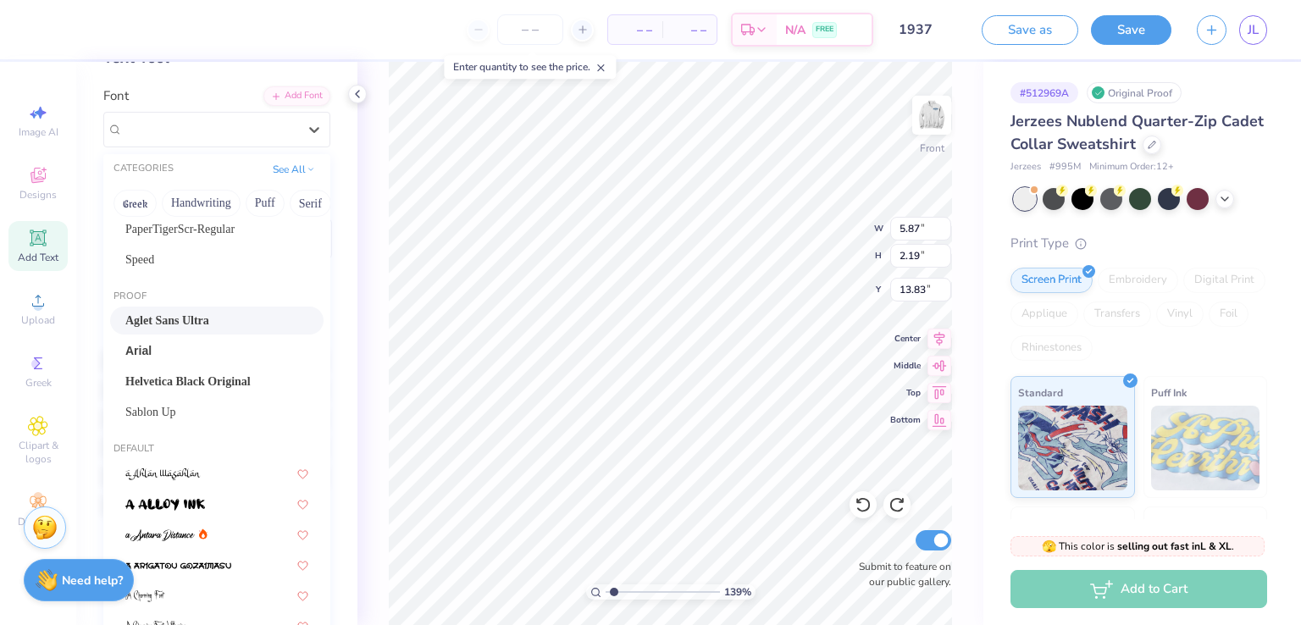
click at [188, 325] on span "Aglet Sans Ultra" at bounding box center [167, 321] width 84 height 18
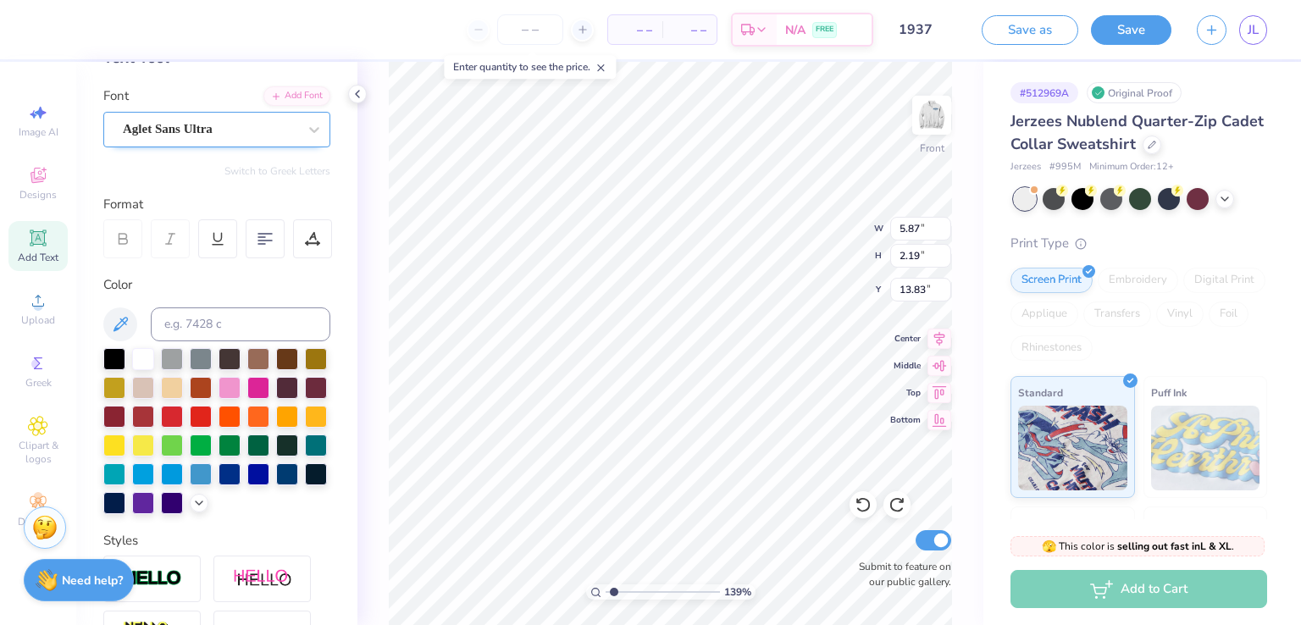
click at [226, 138] on div at bounding box center [210, 129] width 175 height 23
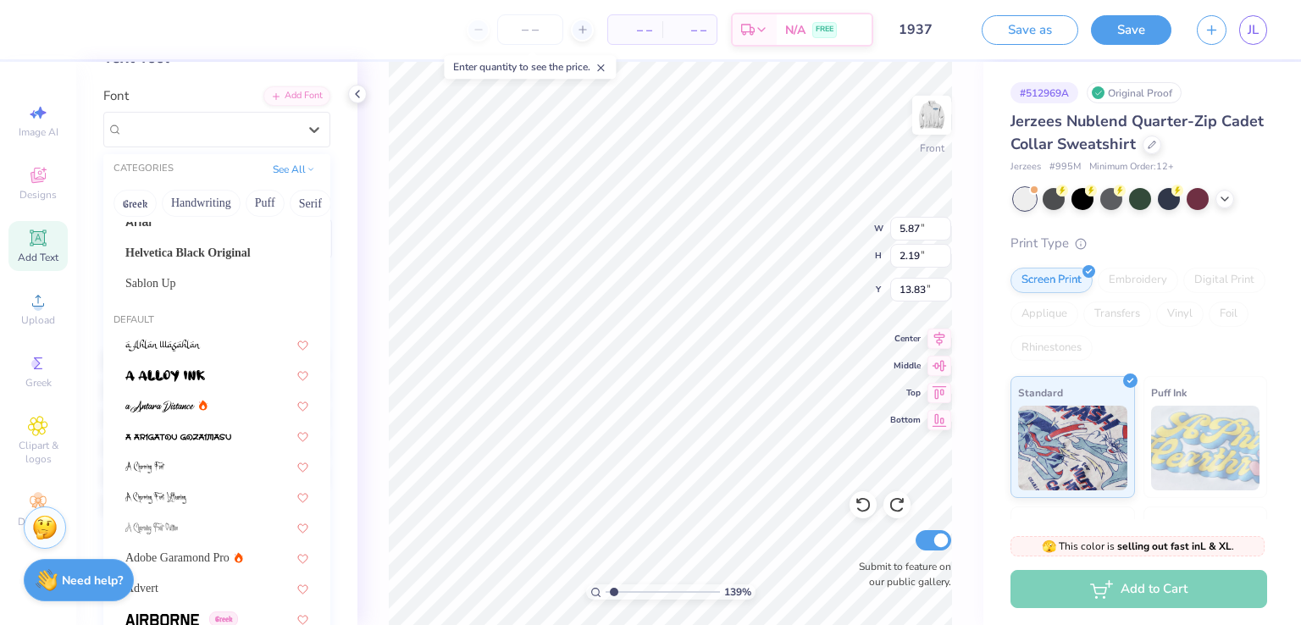
scroll to position [285, 0]
click at [166, 283] on span "Sablon Up" at bounding box center [150, 284] width 51 height 18
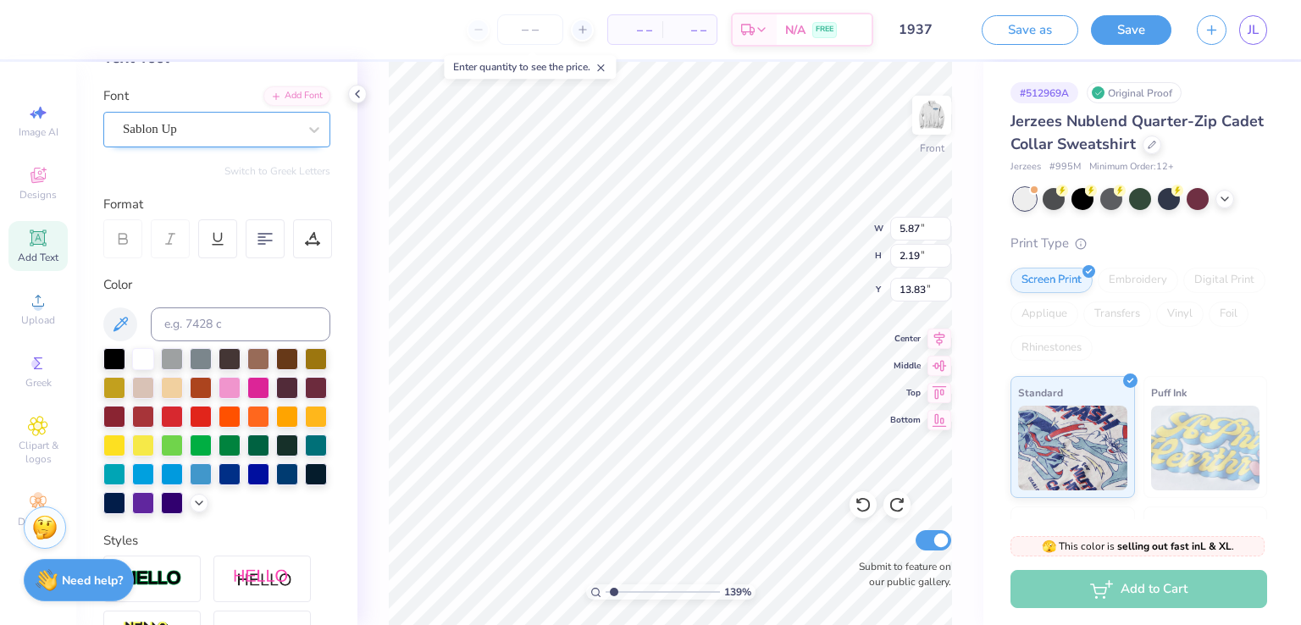
click at [168, 130] on div "Sablon Up" at bounding box center [210, 129] width 178 height 26
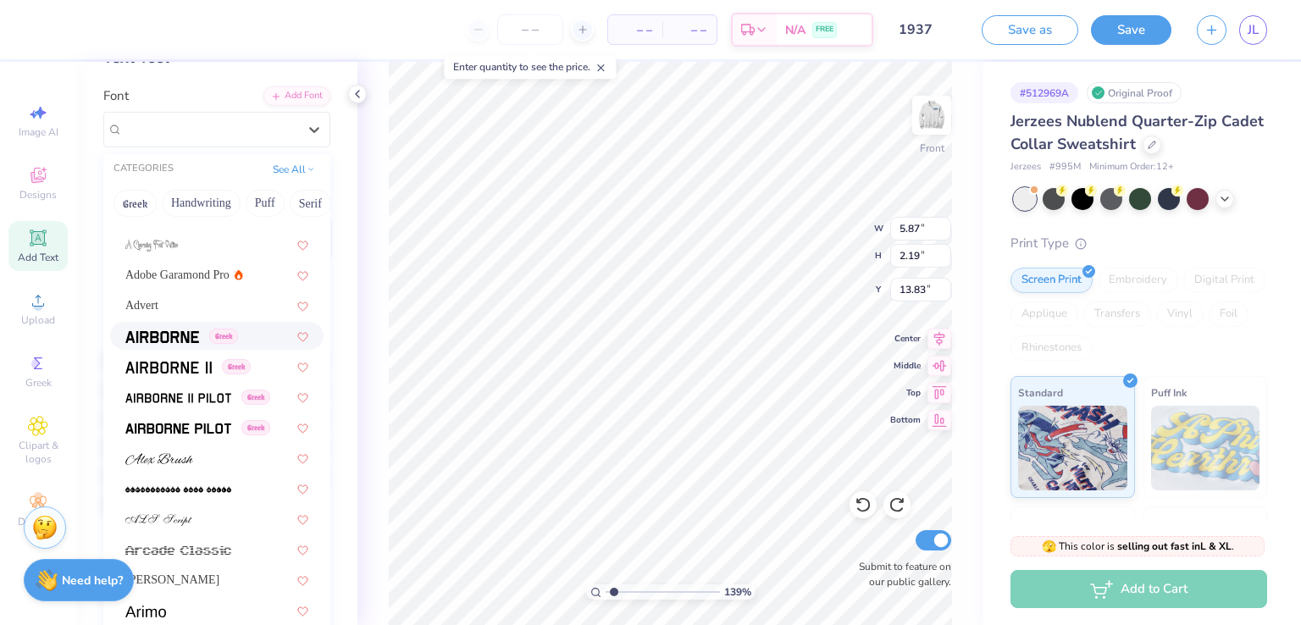
scroll to position [566, 0]
click at [163, 431] on img at bounding box center [178, 431] width 106 height 12
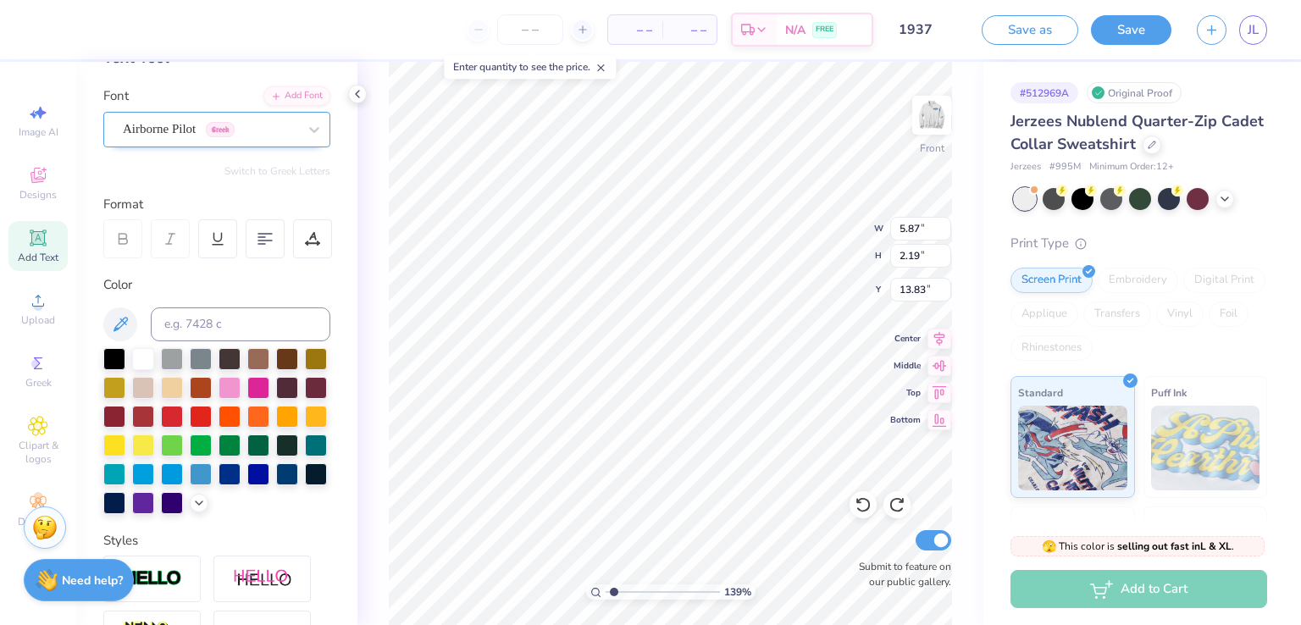
click at [154, 116] on div "Airborne Pilot Greek" at bounding box center [210, 129] width 178 height 26
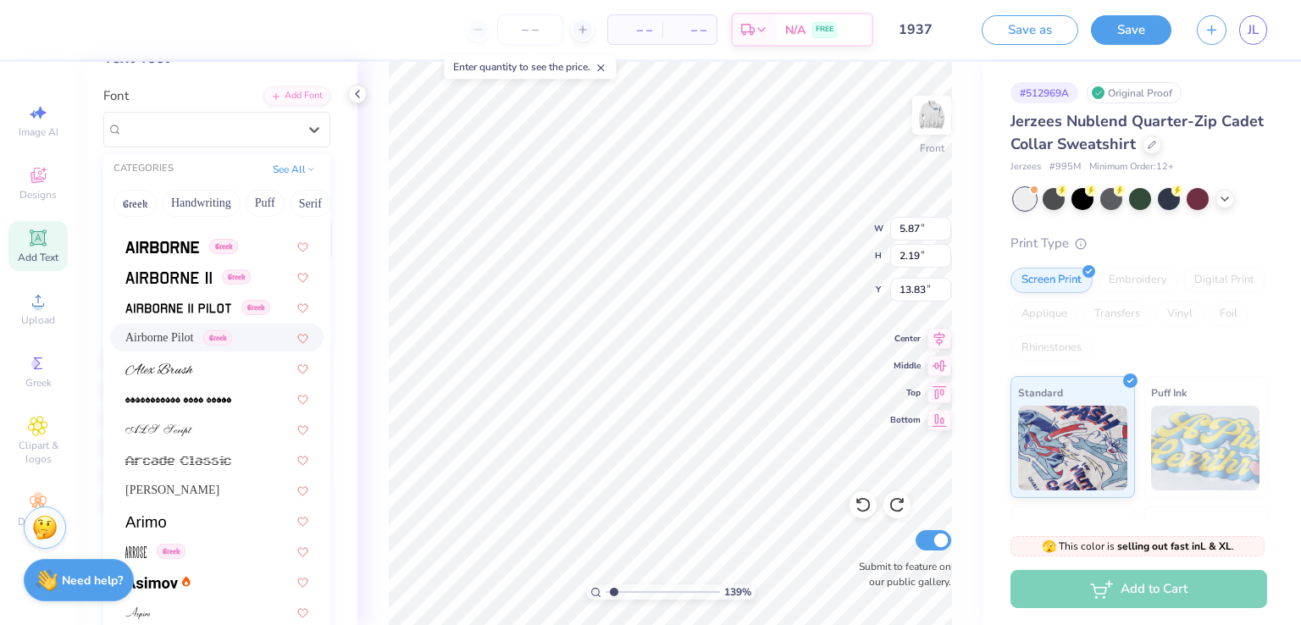
scroll to position [659, 0]
click at [190, 370] on img at bounding box center [159, 368] width 68 height 12
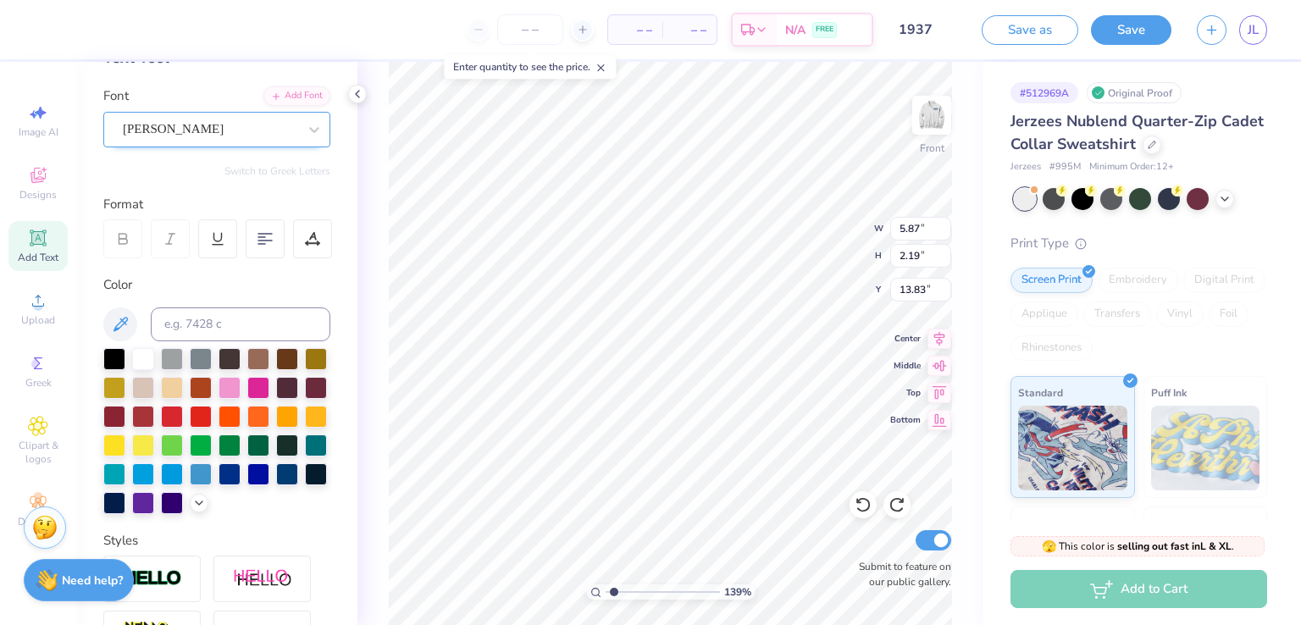
click at [203, 134] on div "Alex Brush" at bounding box center [210, 129] width 178 height 26
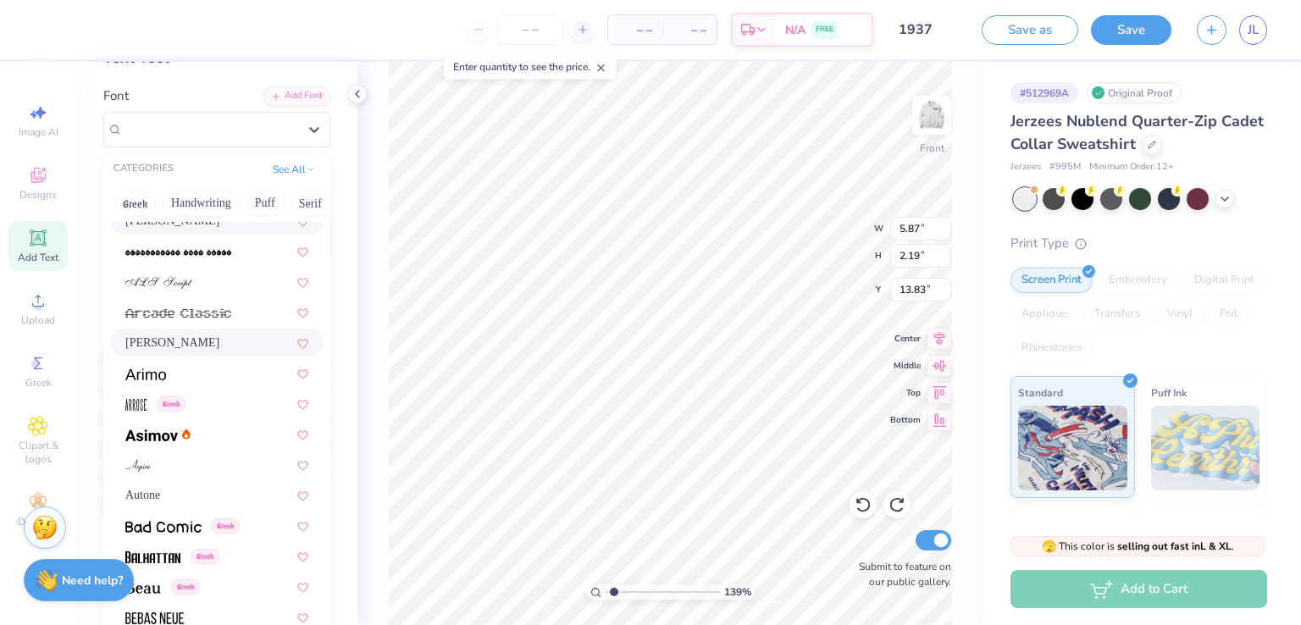
scroll to position [808, 0]
click at [164, 343] on span "[PERSON_NAME]" at bounding box center [172, 339] width 94 height 18
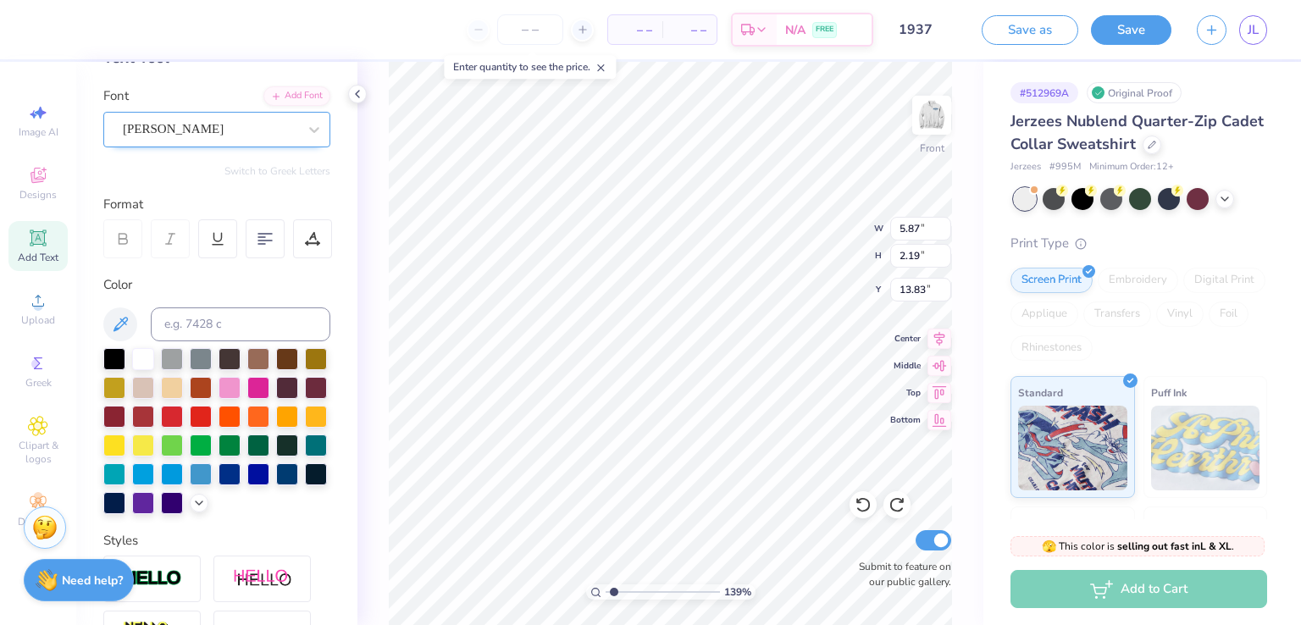
click at [174, 140] on div "[PERSON_NAME]" at bounding box center [210, 129] width 178 height 26
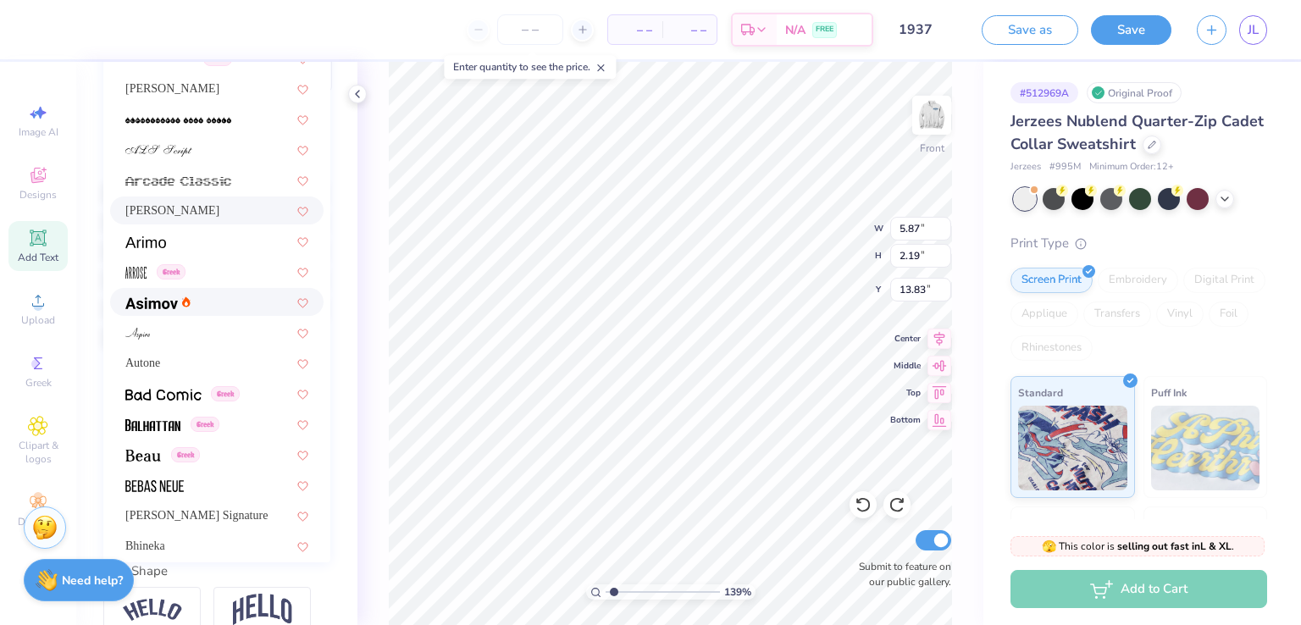
scroll to position [771, 0]
click at [183, 362] on div "Autone" at bounding box center [216, 361] width 183 height 18
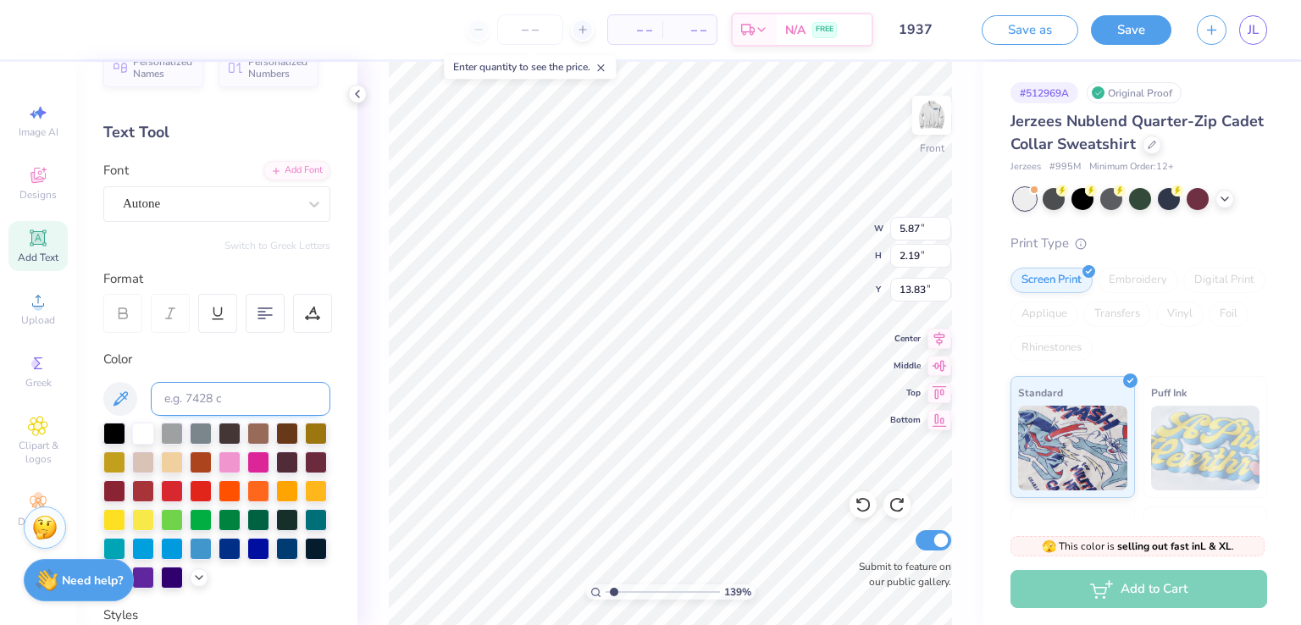
scroll to position [34, 0]
click at [180, 221] on div "Autone" at bounding box center [216, 204] width 227 height 36
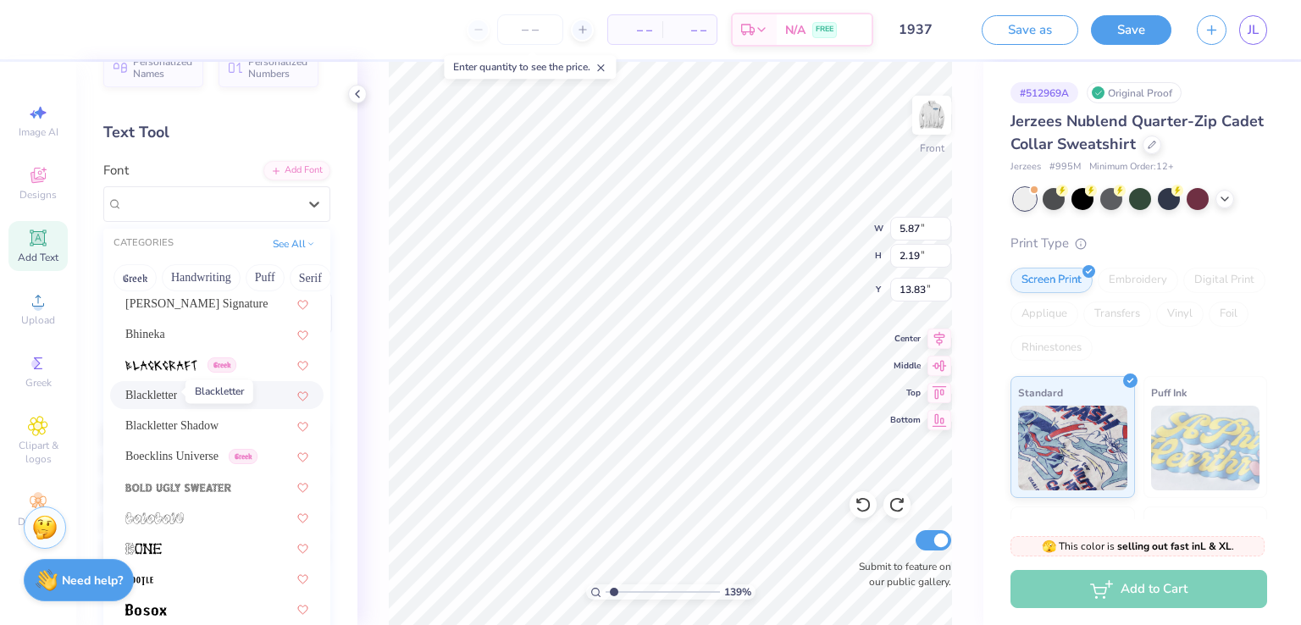
scroll to position [1227, 0]
click at [166, 336] on div "Bhineka" at bounding box center [216, 331] width 183 height 18
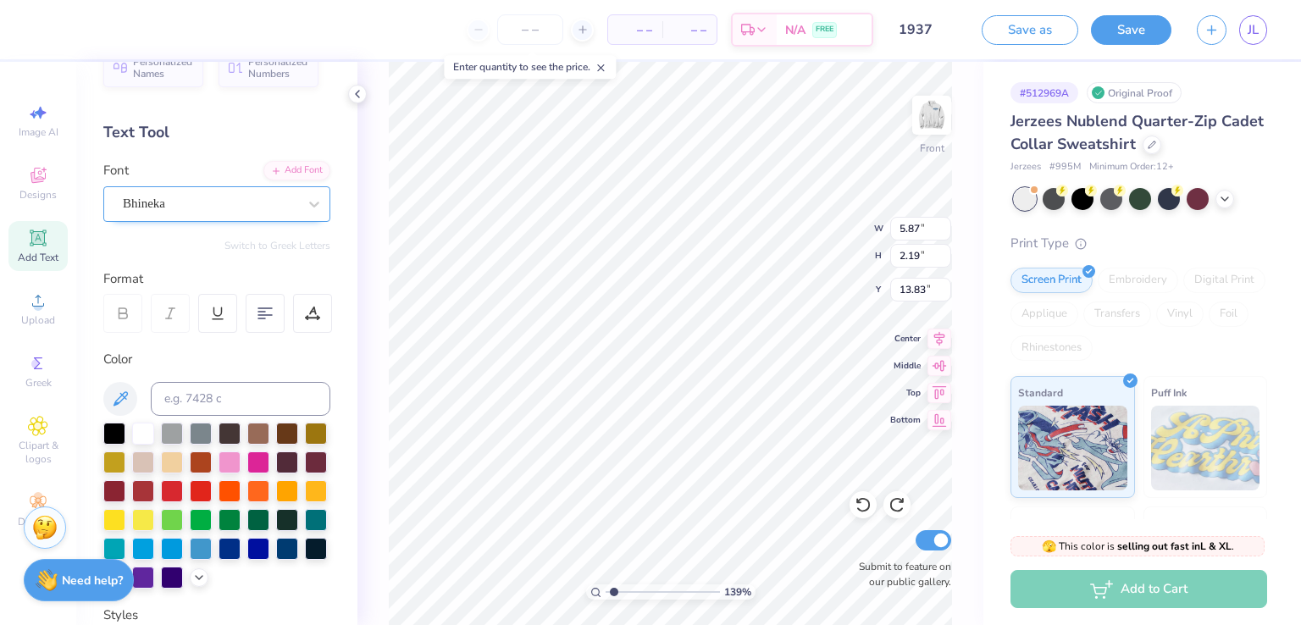
click at [190, 210] on div "Bhineka" at bounding box center [210, 204] width 178 height 26
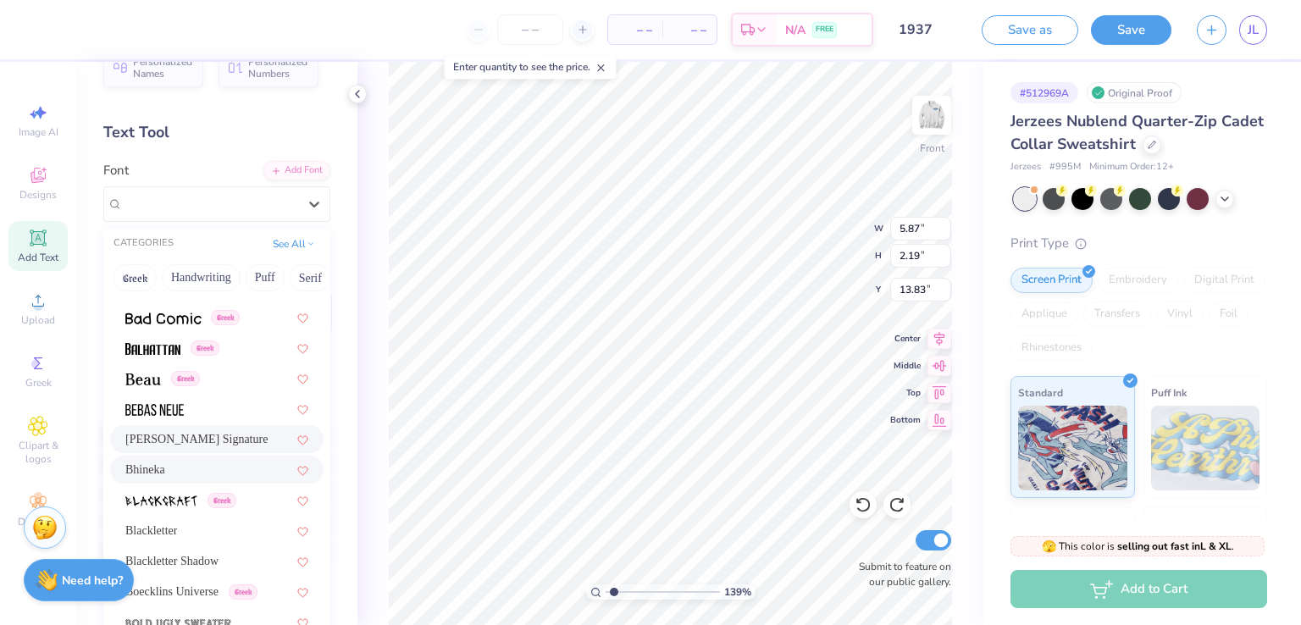
scroll to position [1087, 0]
click at [154, 380] on img at bounding box center [143, 381] width 36 height 12
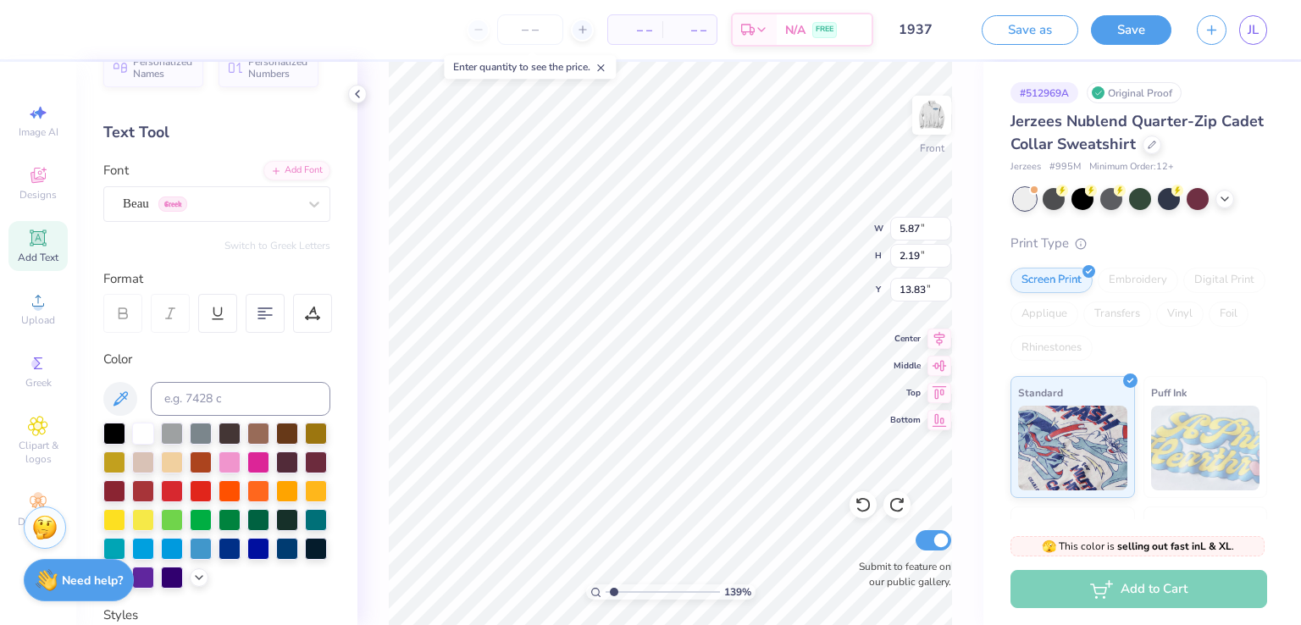
click at [227, 182] on div "Font Beau Greek" at bounding box center [216, 191] width 227 height 61
click at [224, 196] on div "Beau Greek" at bounding box center [210, 204] width 178 height 26
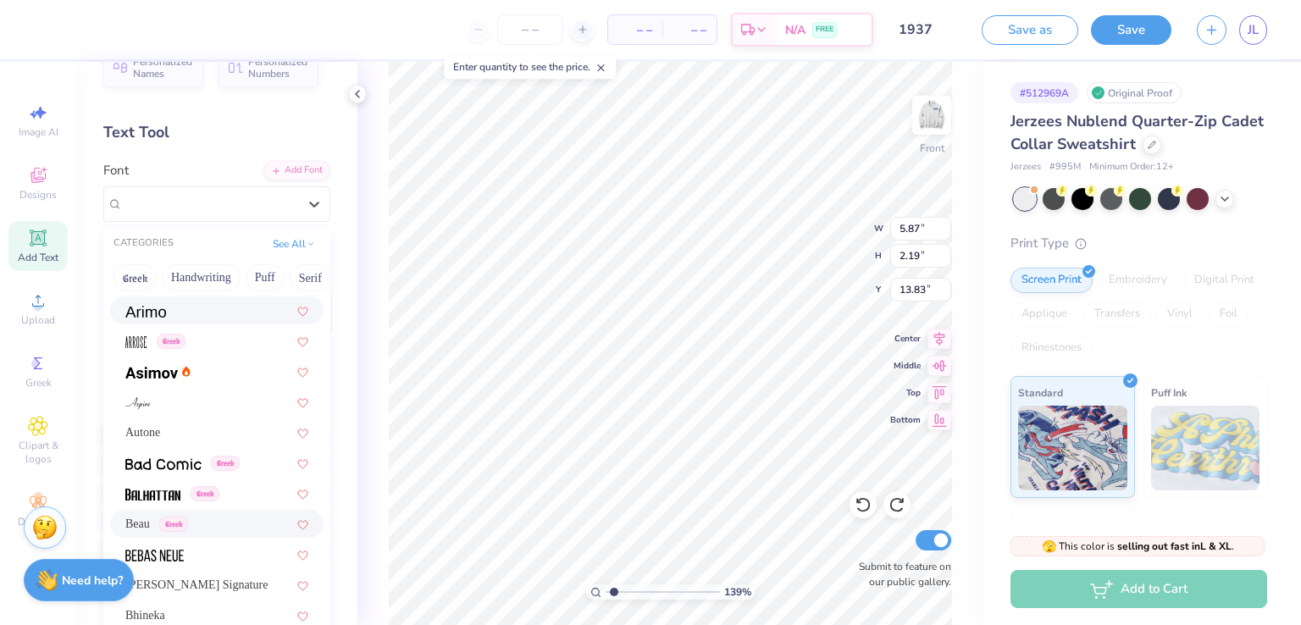
scroll to position [952, 0]
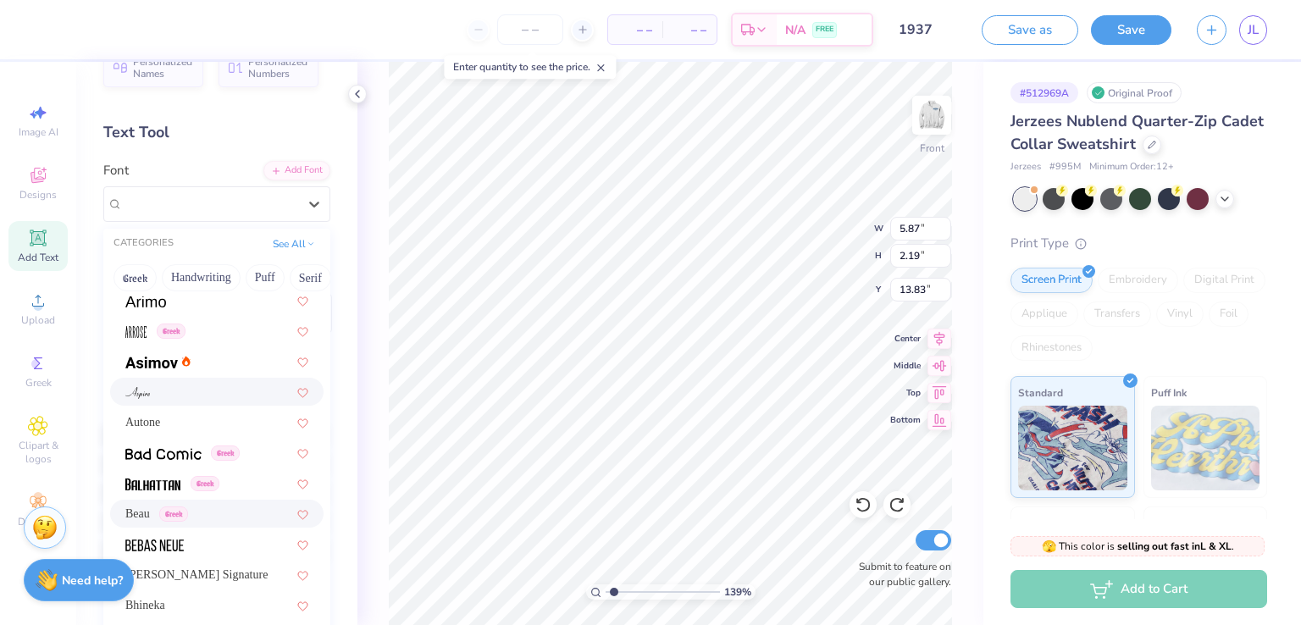
click at [188, 383] on div at bounding box center [216, 392] width 183 height 18
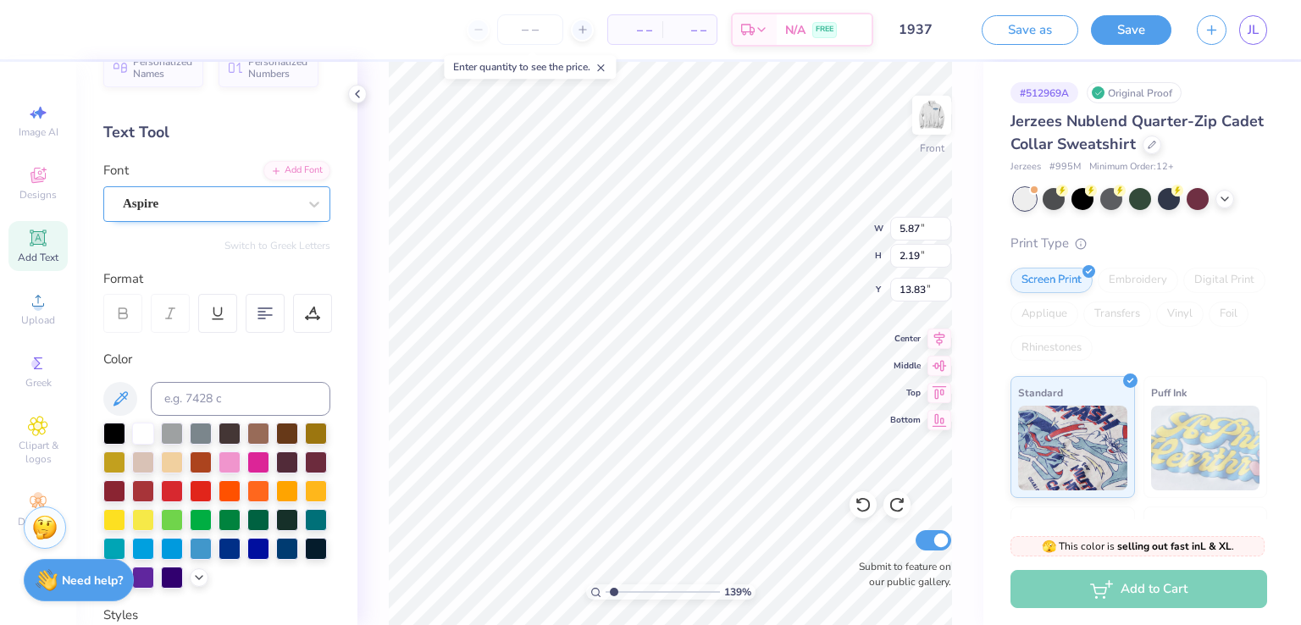
click at [153, 211] on div "Aspire" at bounding box center [210, 204] width 178 height 26
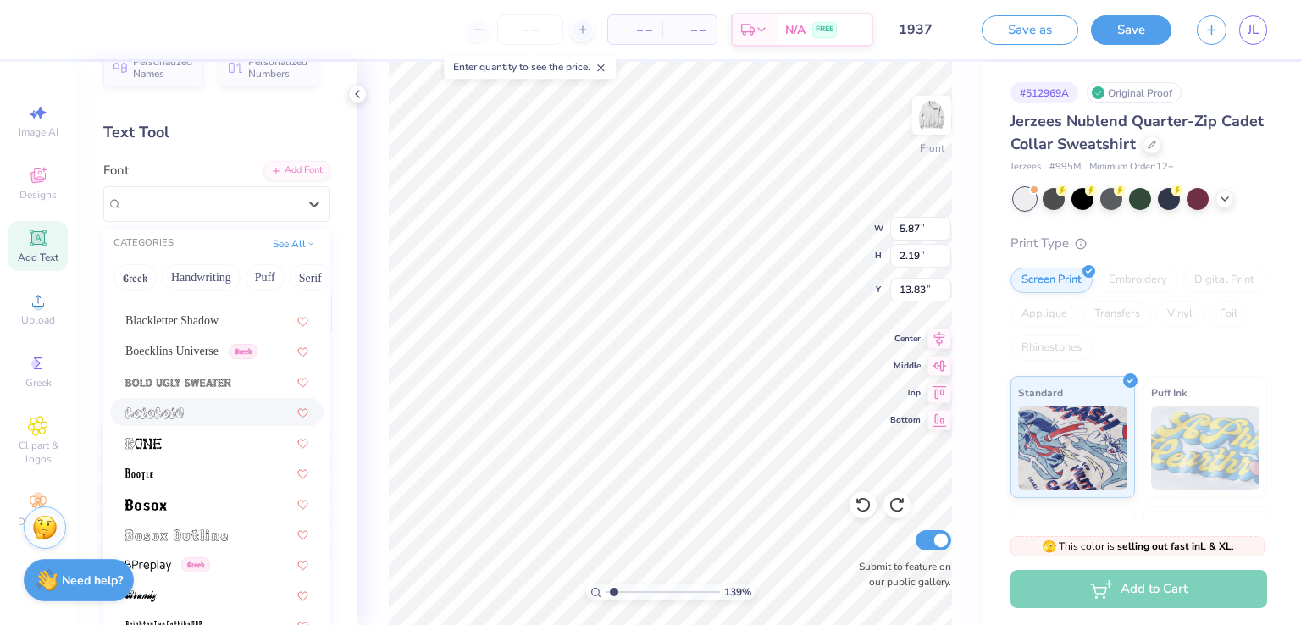
scroll to position [1335, 0]
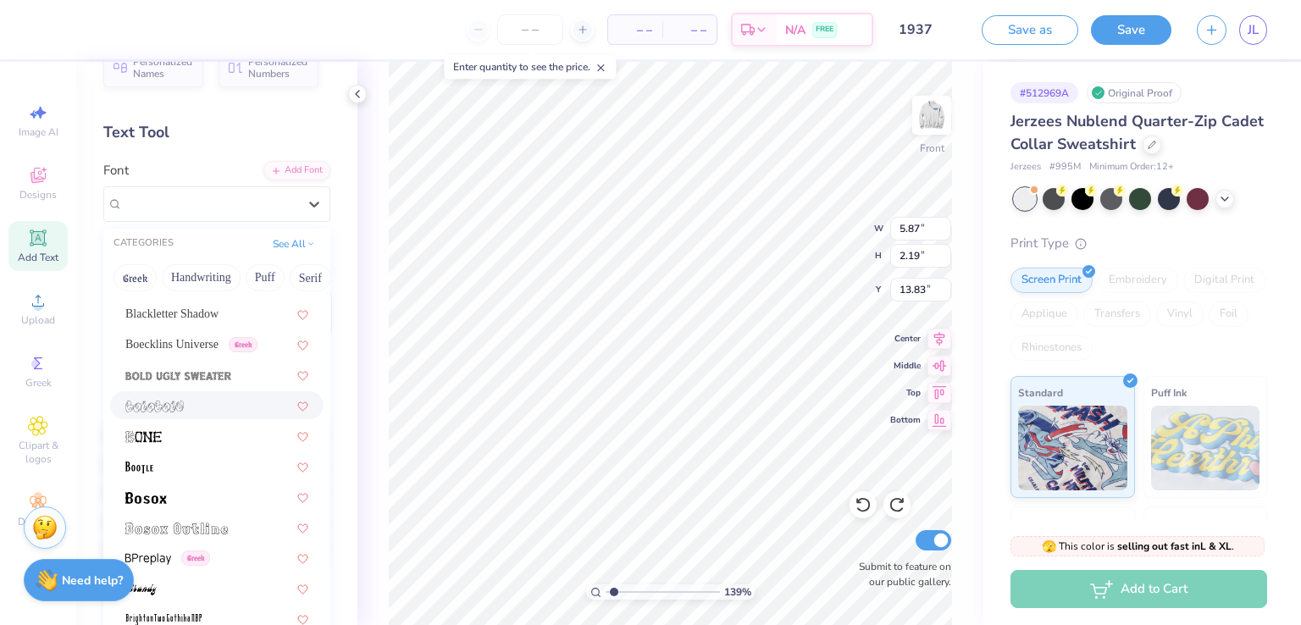
click at [197, 401] on div at bounding box center [216, 406] width 183 height 18
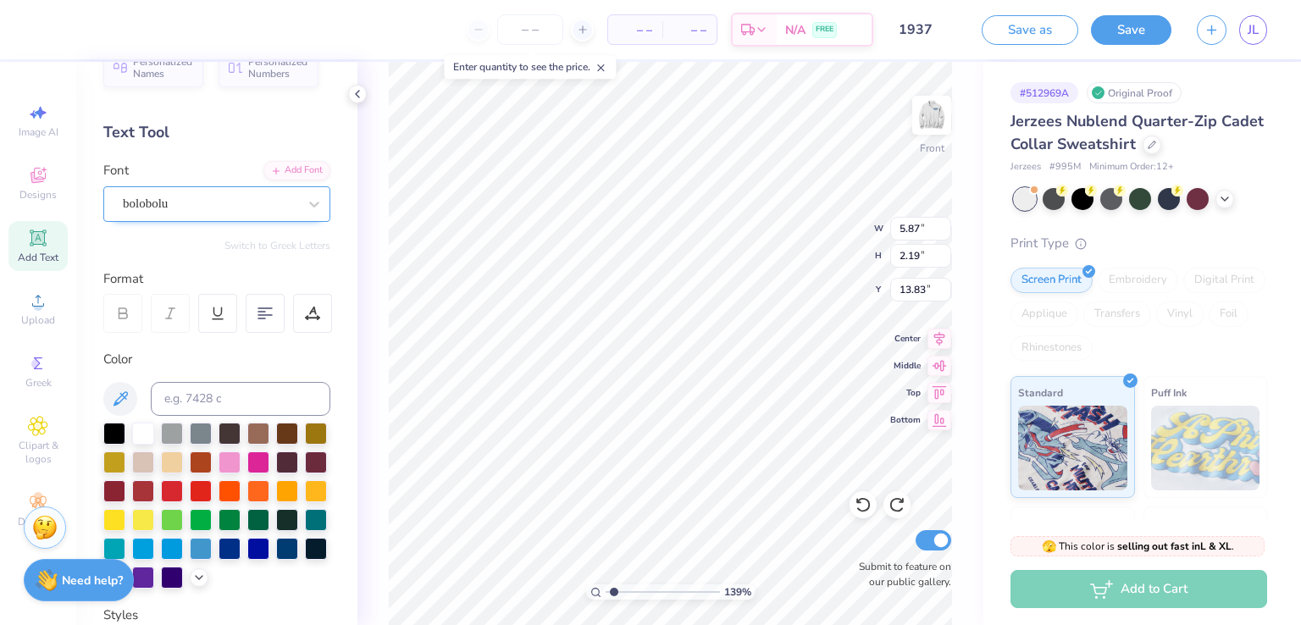
click at [279, 207] on div "bolobolu" at bounding box center [210, 204] width 178 height 26
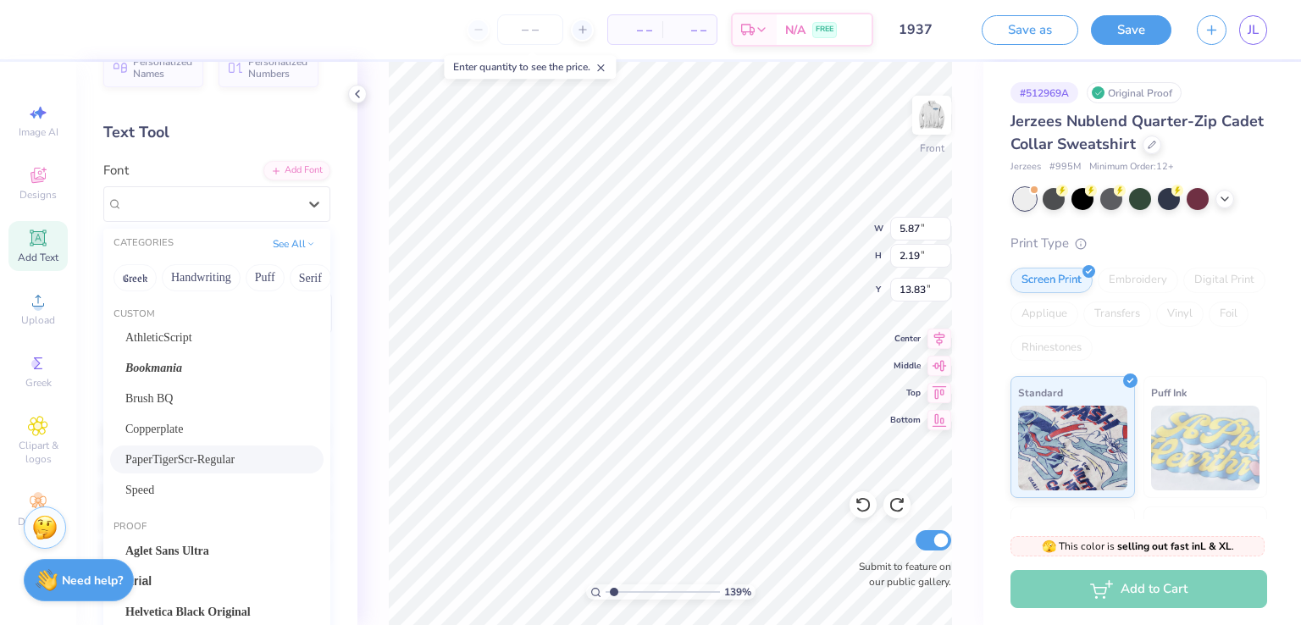
scroll to position [75, 0]
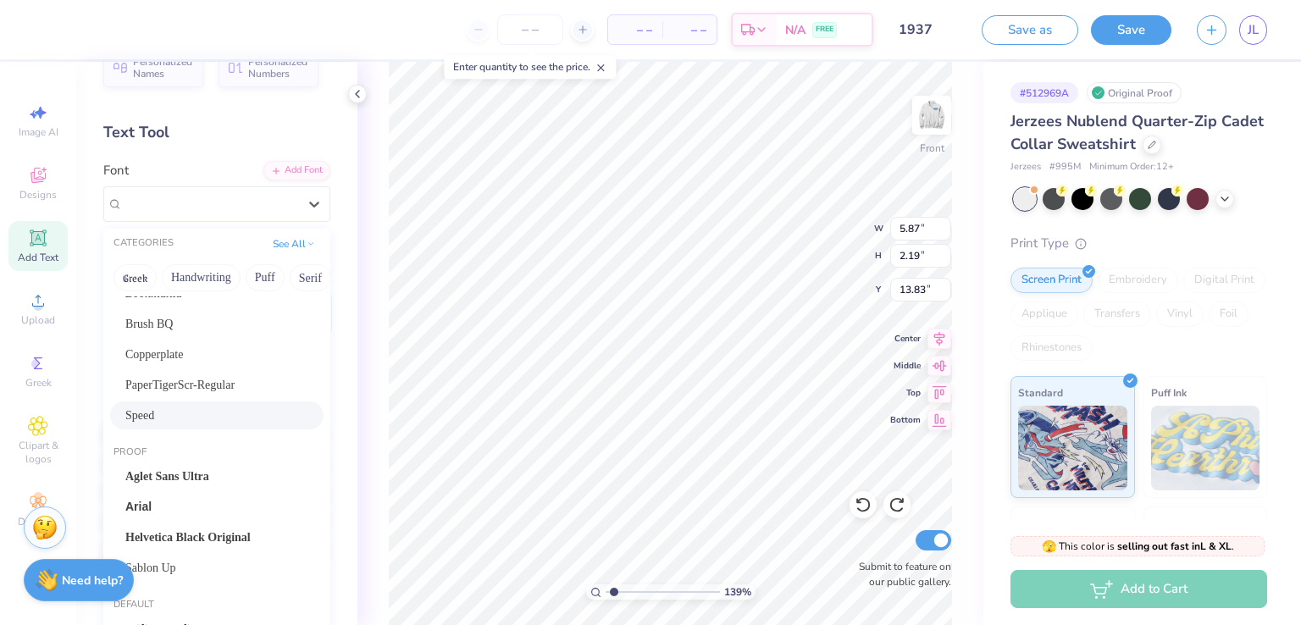
click at [175, 418] on div "Speed" at bounding box center [216, 416] width 183 height 18
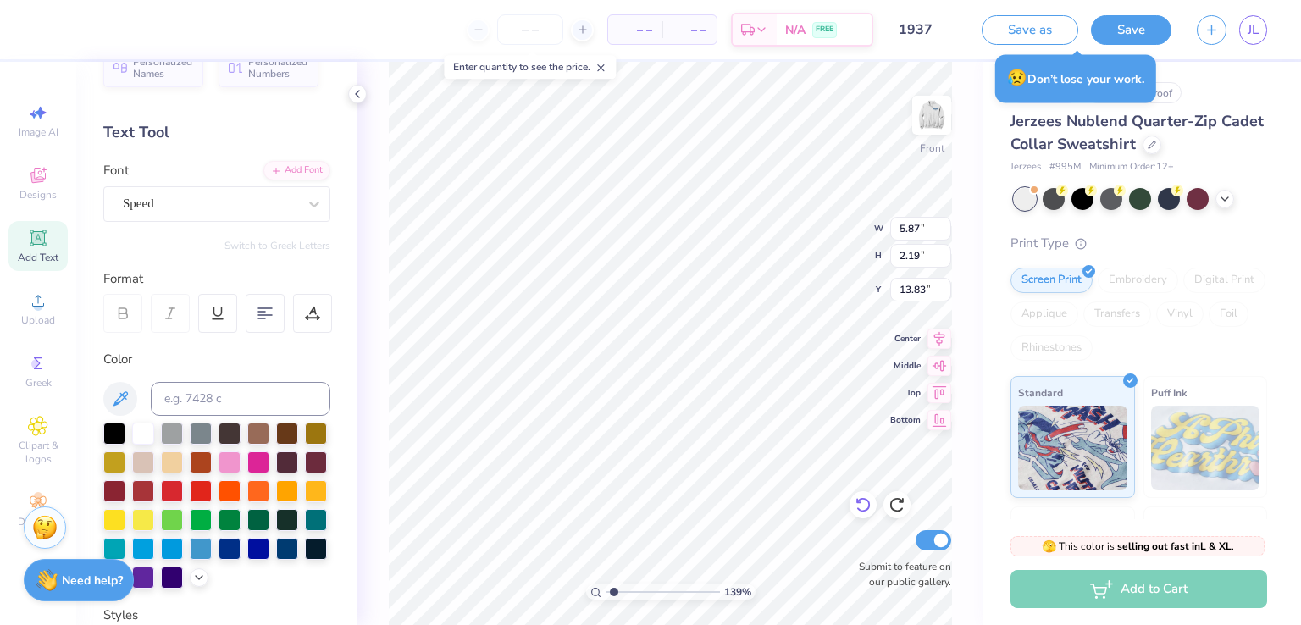
click at [858, 502] on icon at bounding box center [863, 505] width 14 height 15
click at [864, 505] on icon at bounding box center [863, 505] width 17 height 17
click at [205, 192] on div at bounding box center [210, 203] width 175 height 23
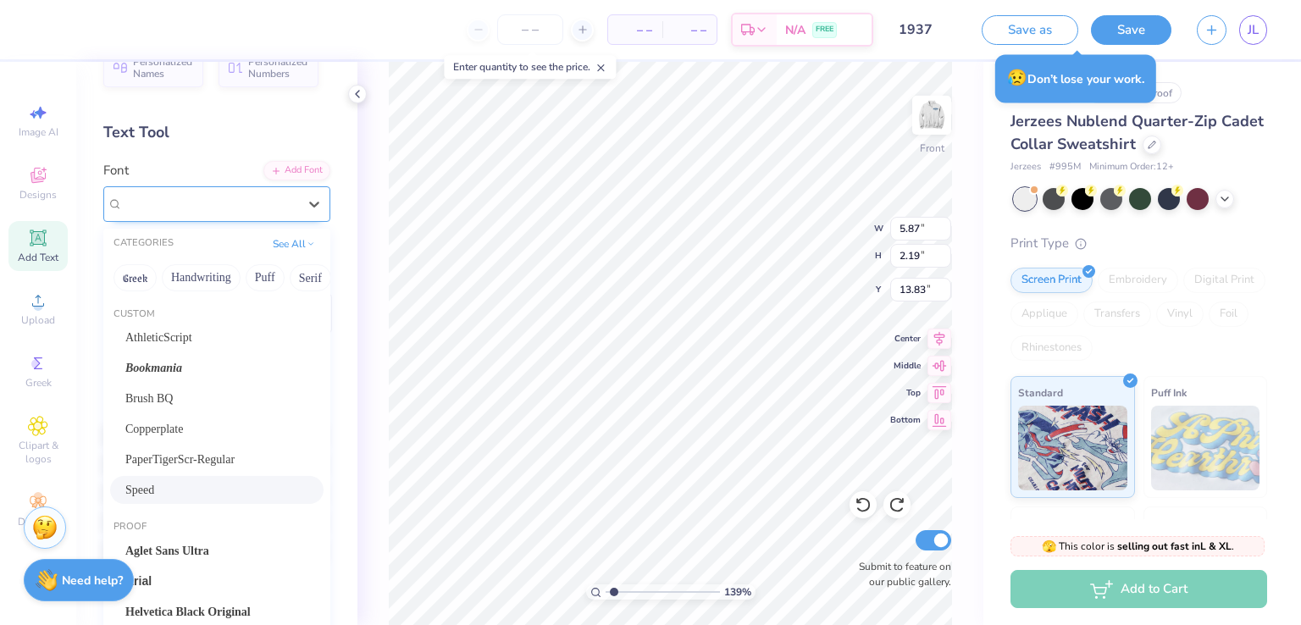
type input "5.60"
type input "2.16"
type input "14.20"
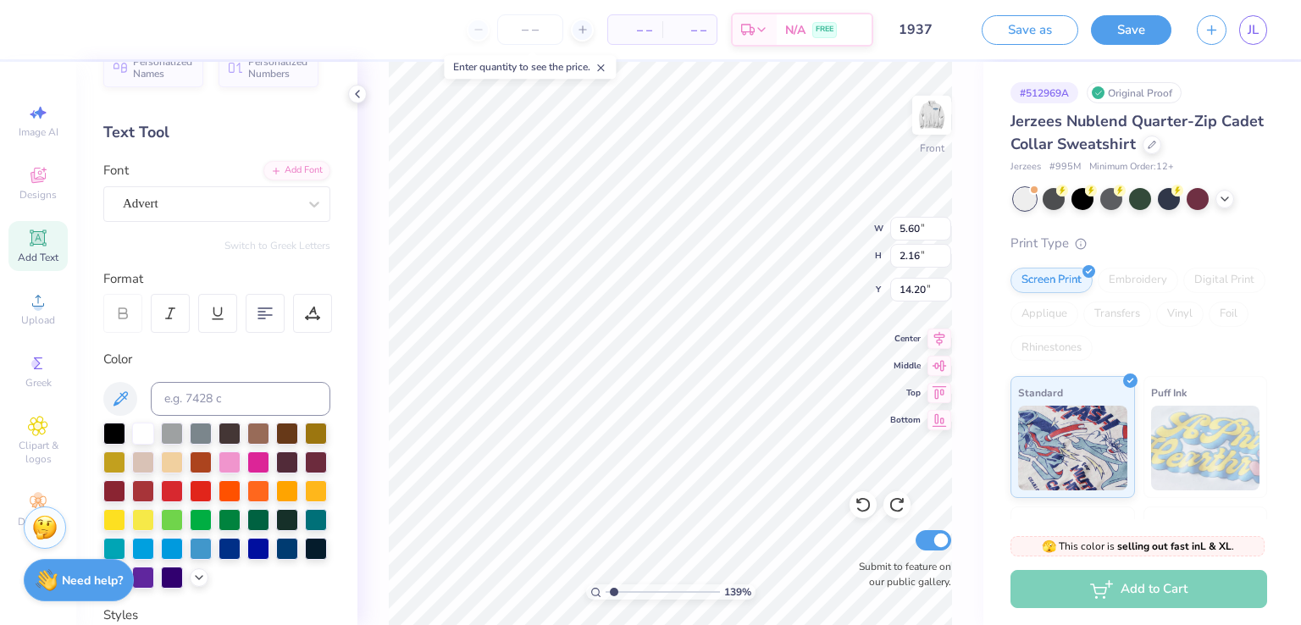
scroll to position [14, 2]
click at [263, 211] on div "Advert" at bounding box center [210, 204] width 178 height 26
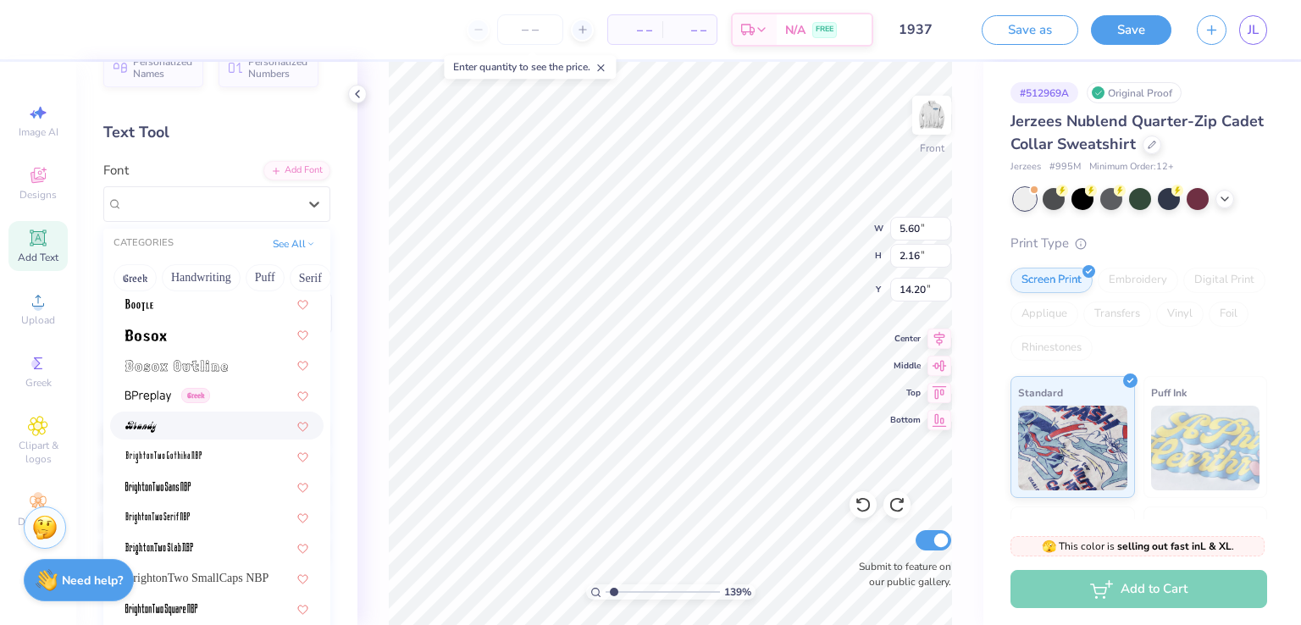
scroll to position [1495, 0]
click at [183, 329] on div at bounding box center [216, 338] width 183 height 18
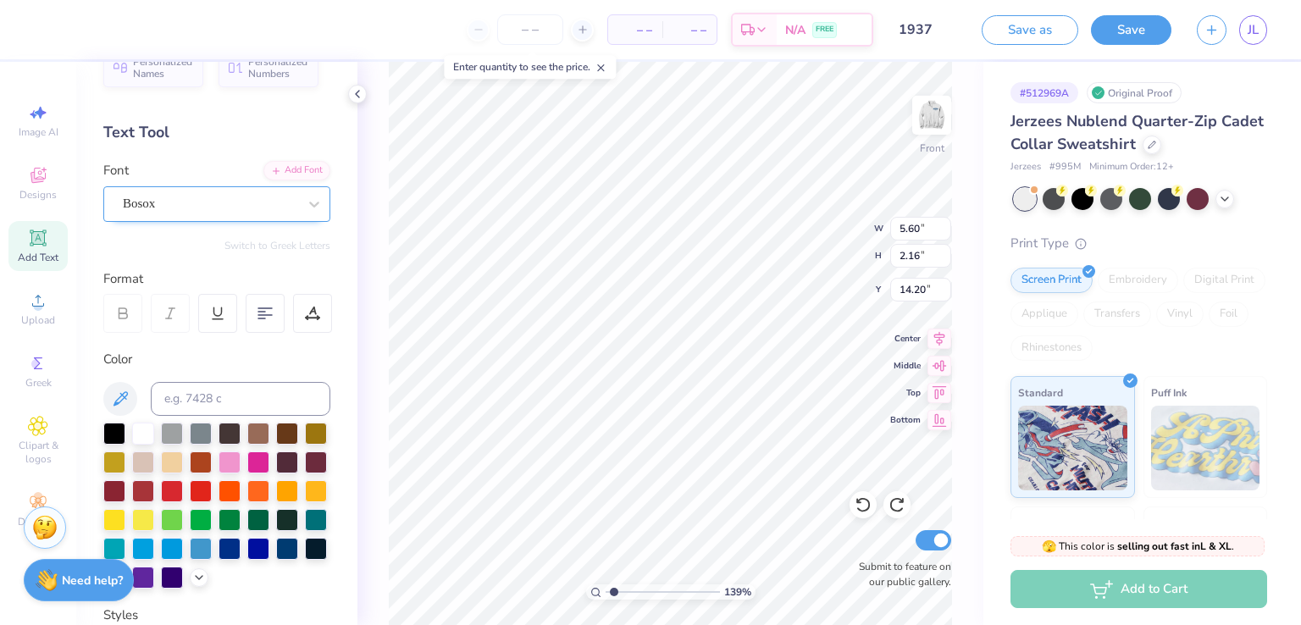
click at [270, 204] on div "Bosox" at bounding box center [210, 204] width 178 height 26
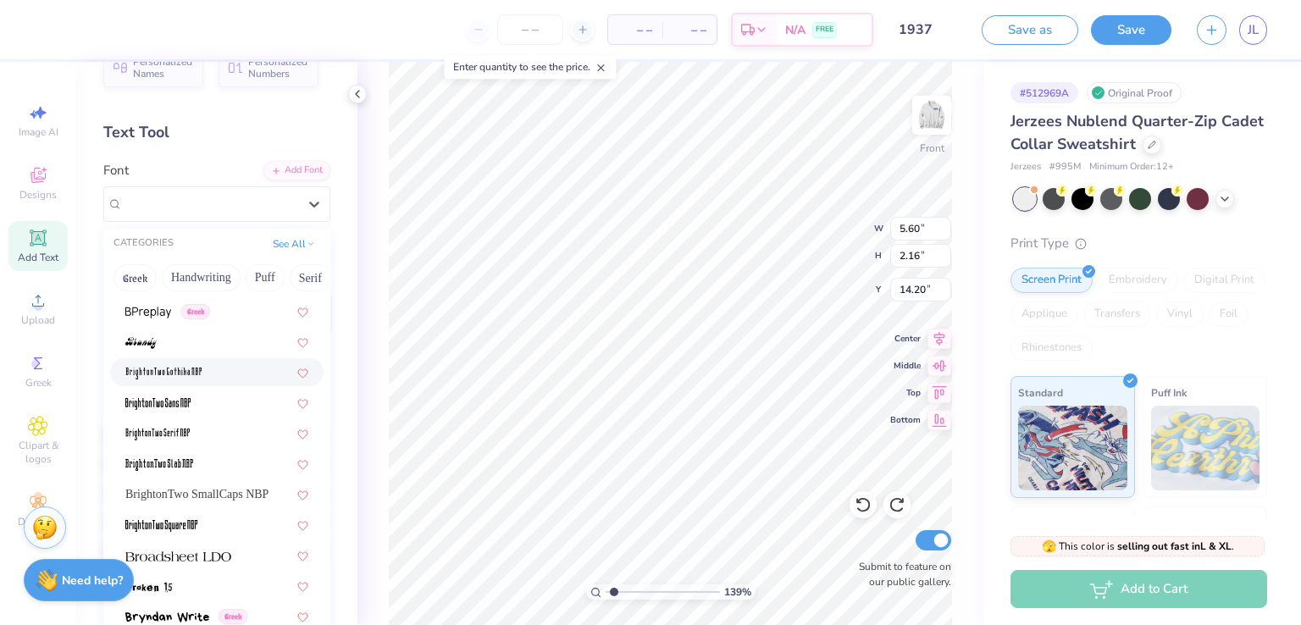
scroll to position [1579, 0]
click at [179, 338] on div at bounding box center [216, 345] width 183 height 18
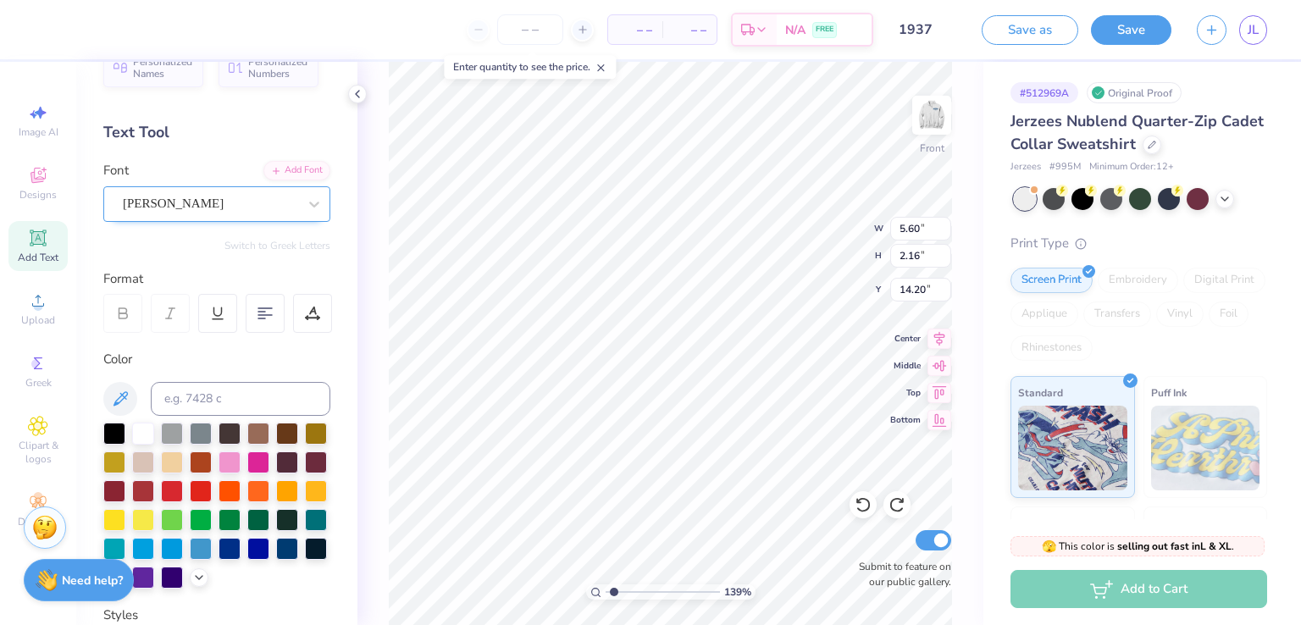
click at [247, 200] on div "Brandy" at bounding box center [210, 204] width 178 height 26
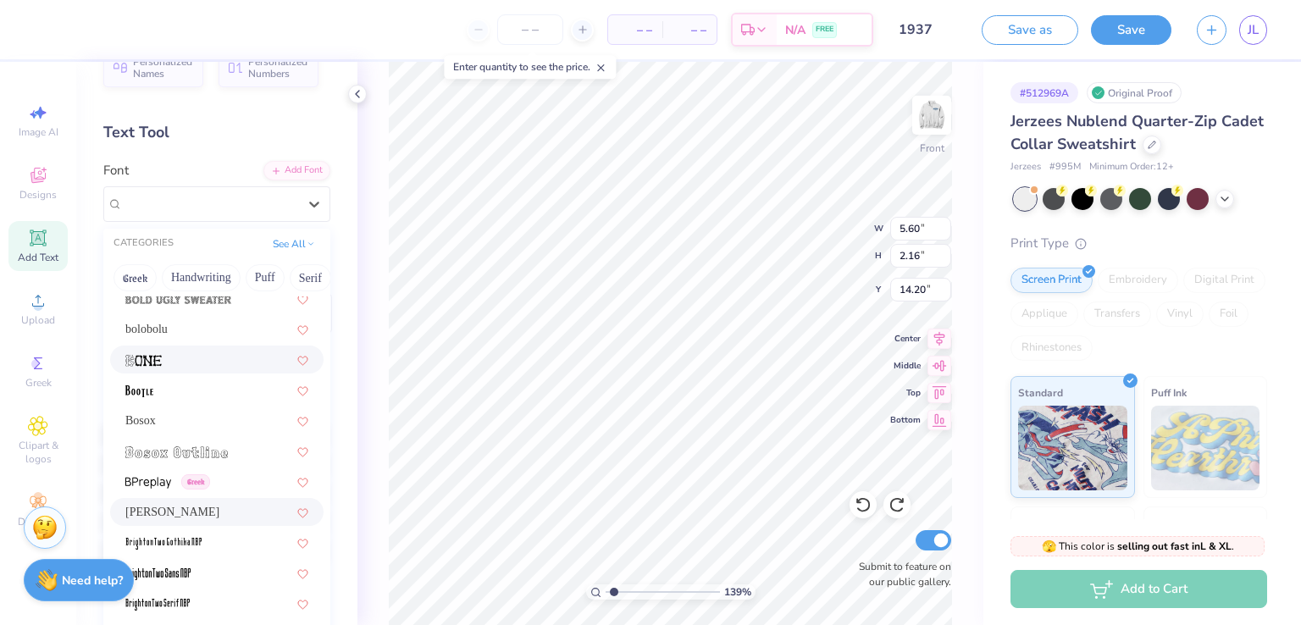
scroll to position [1416, 0]
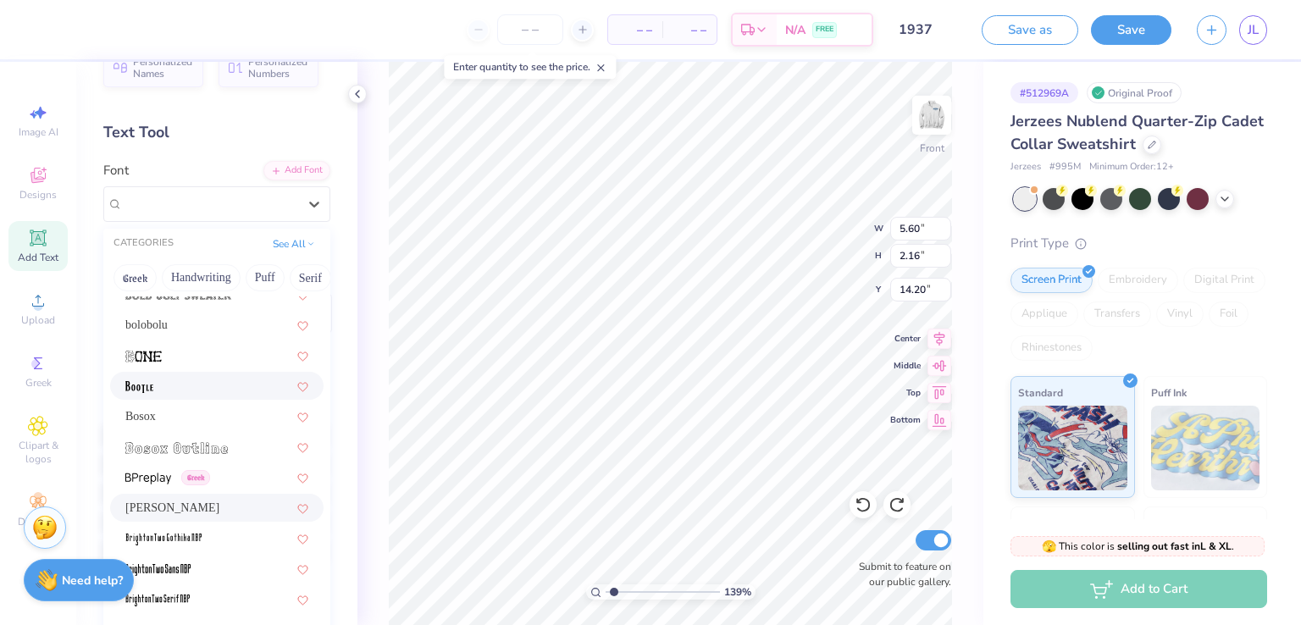
click at [209, 380] on div at bounding box center [216, 386] width 183 height 18
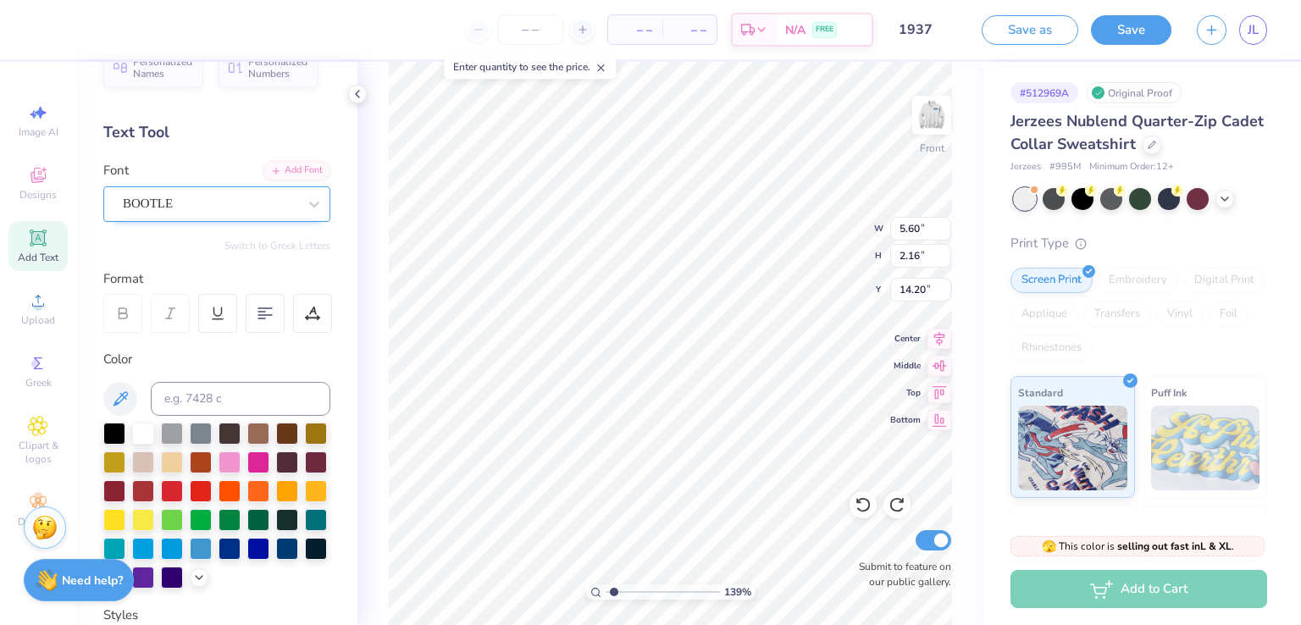
click at [223, 194] on div "BOOTLE" at bounding box center [210, 204] width 178 height 26
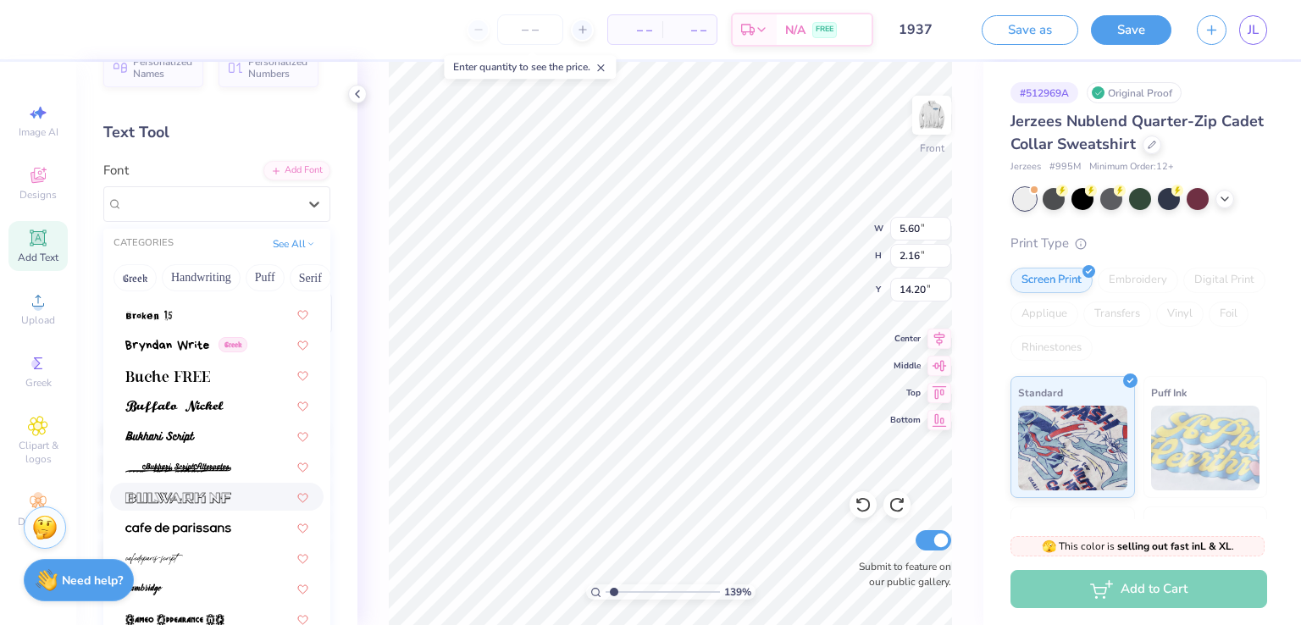
scroll to position [1854, 0]
click at [205, 401] on img at bounding box center [174, 407] width 98 height 12
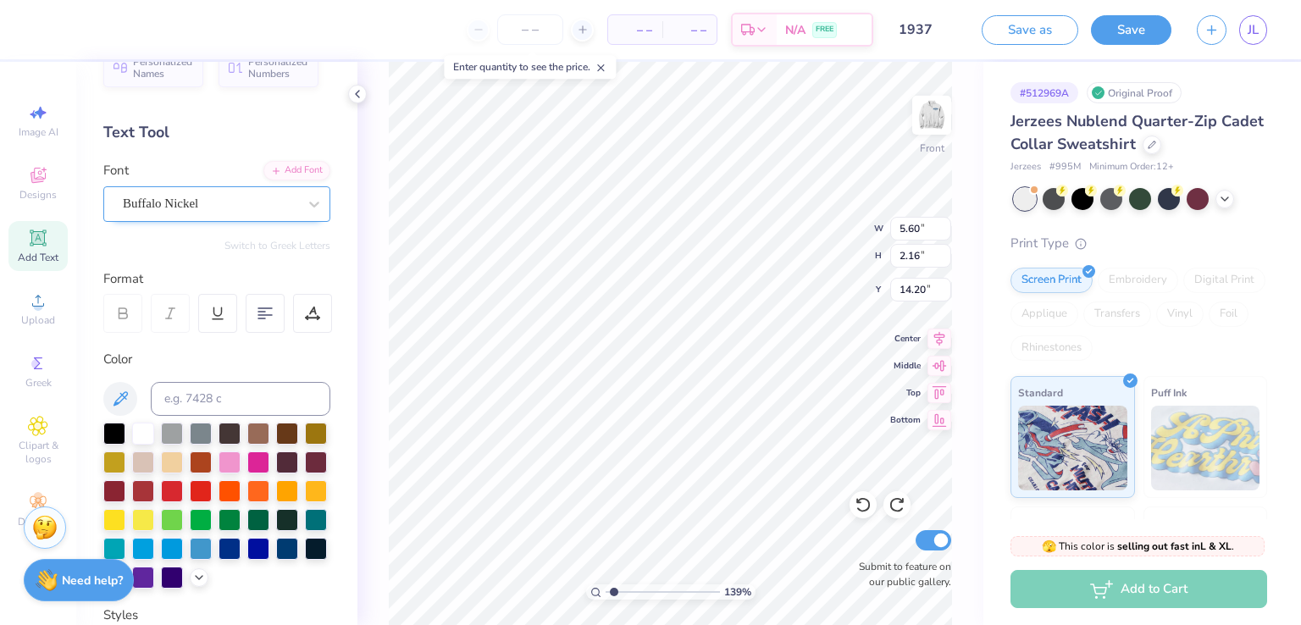
click at [224, 208] on div "Buffalo Nickel" at bounding box center [210, 204] width 178 height 26
type textarea "Hospitality"
click at [281, 208] on div "Buffalo Nickel" at bounding box center [210, 204] width 178 height 26
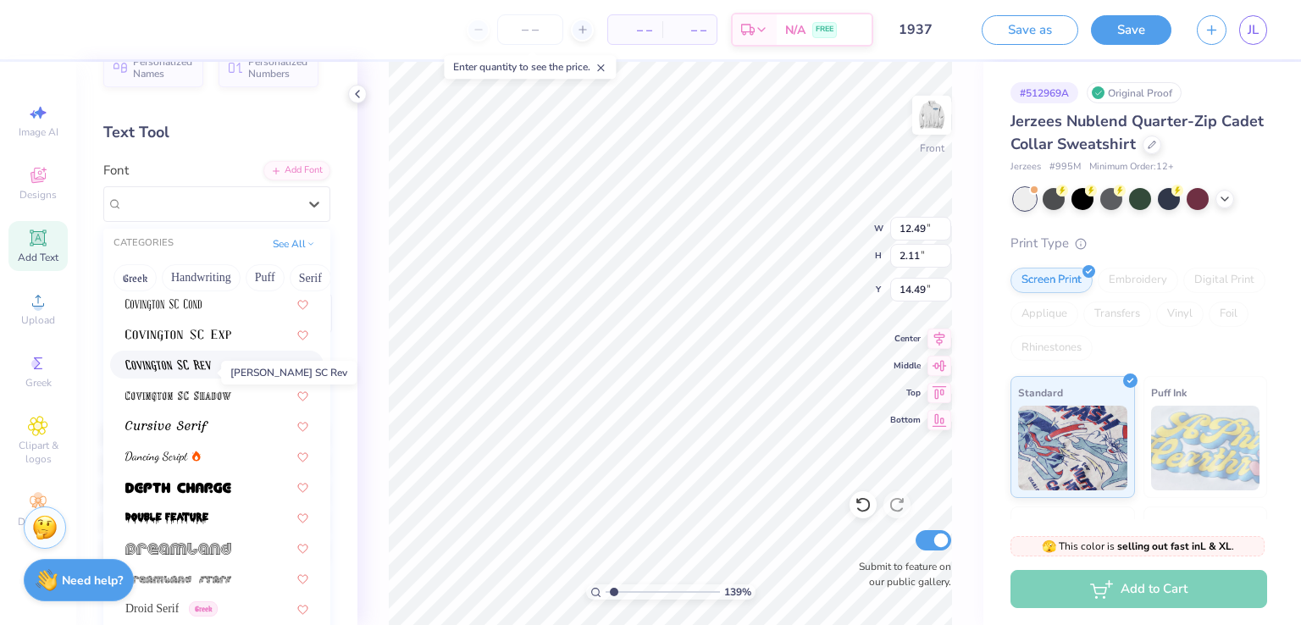
scroll to position [3124, 0]
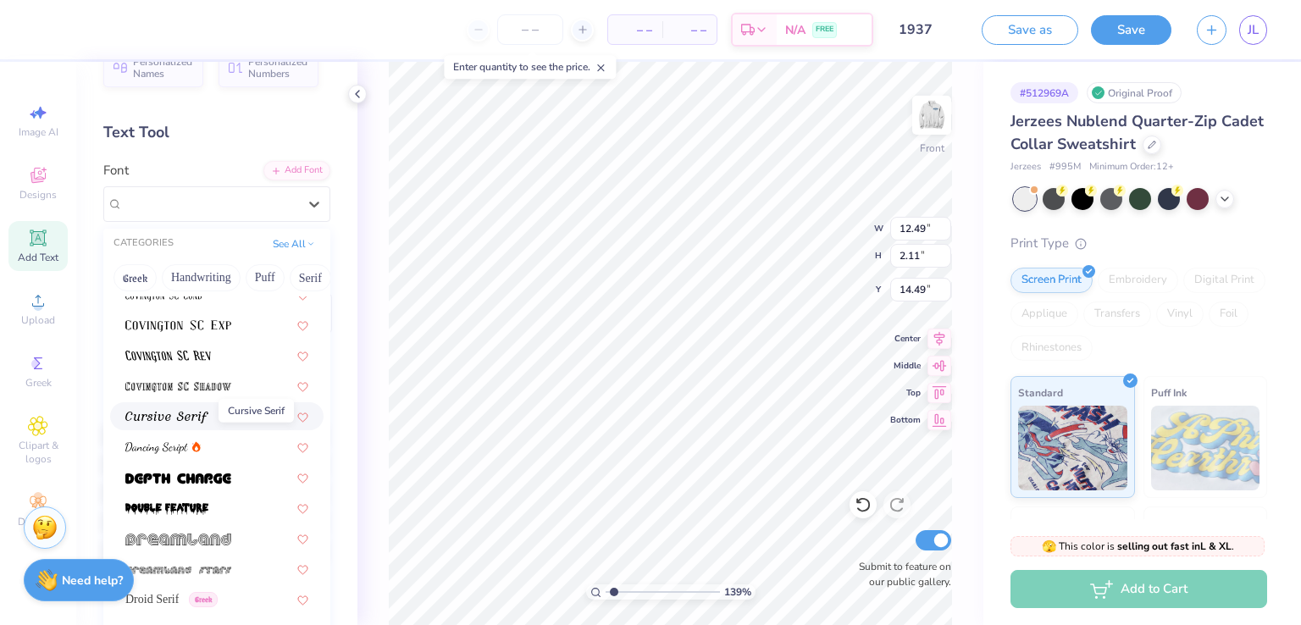
click at [174, 413] on img at bounding box center [166, 418] width 83 height 12
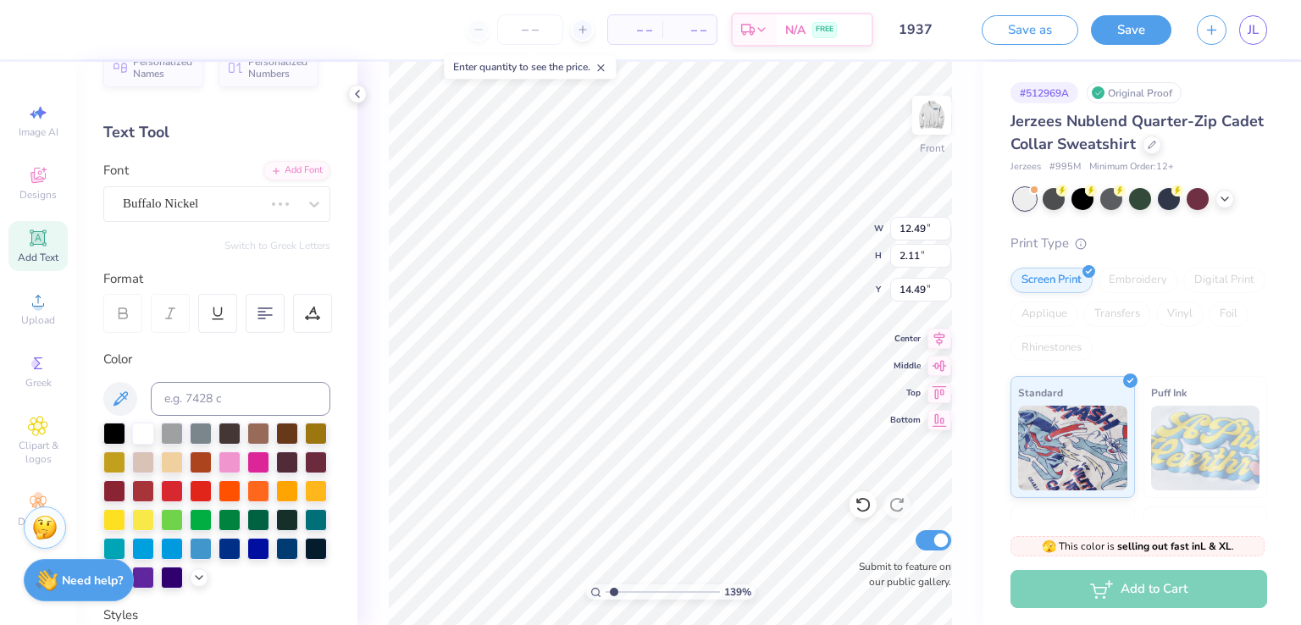
scroll to position [14, 3]
click at [216, 198] on div "Buffalo Nickel" at bounding box center [193, 204] width 144 height 26
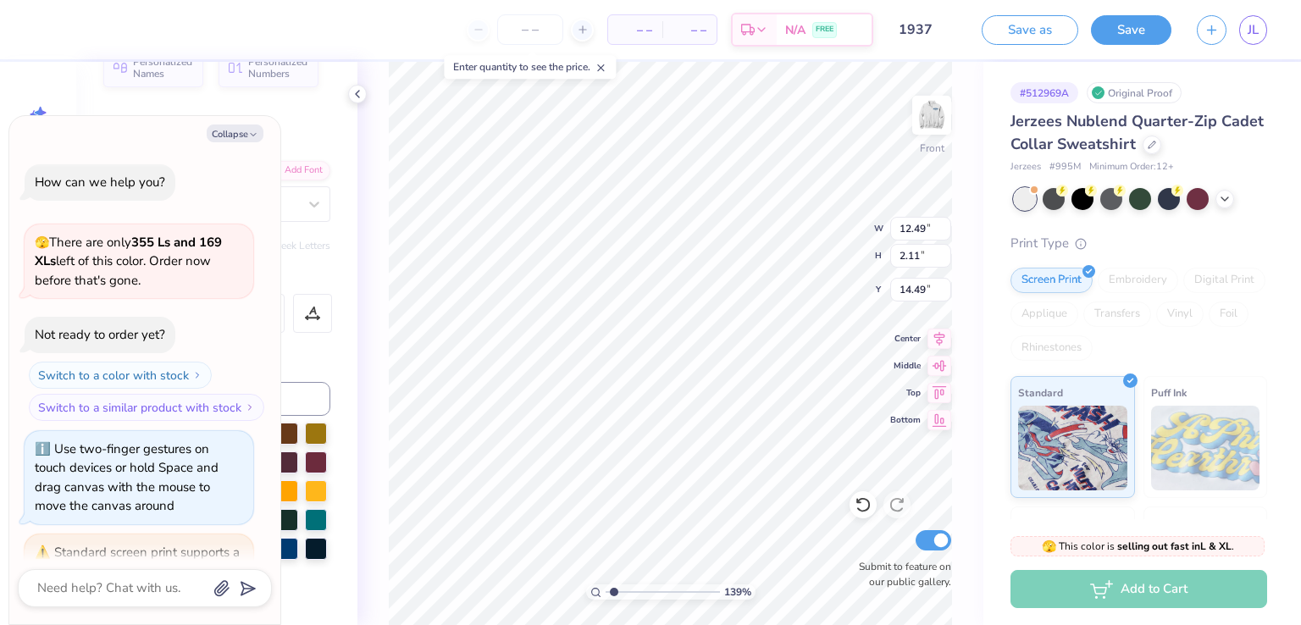
scroll to position [713, 0]
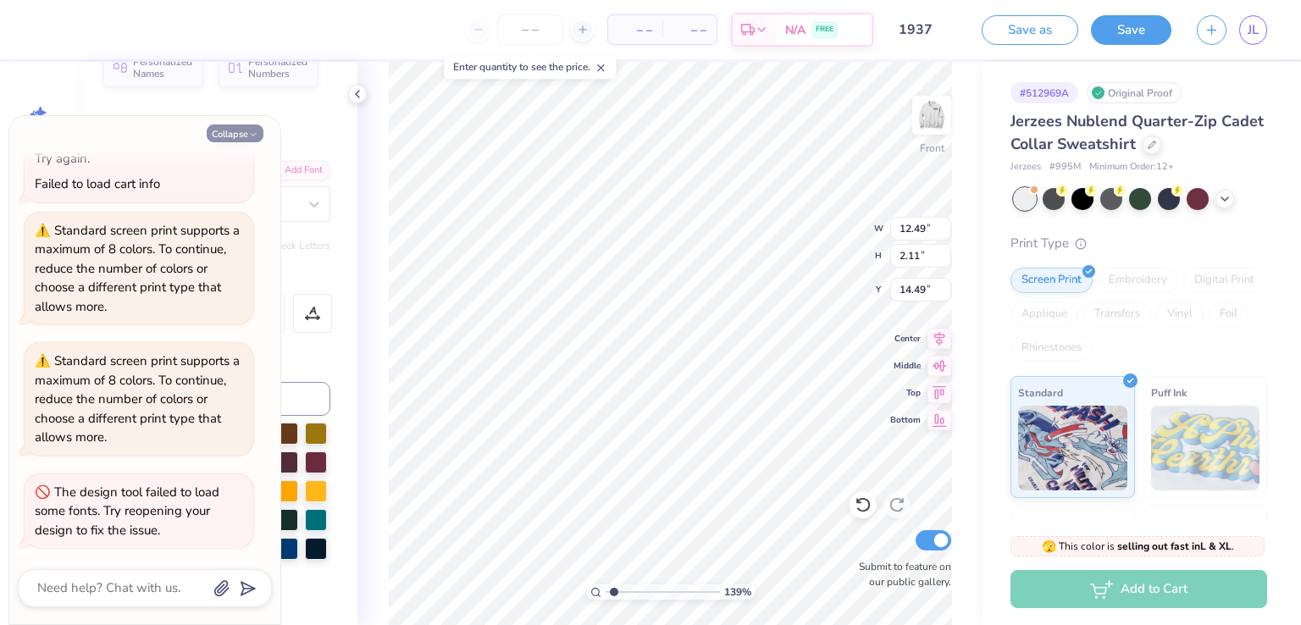
click at [254, 130] on icon "button" at bounding box center [253, 135] width 10 height 10
click at [234, 134] on button "Collapse" at bounding box center [235, 134] width 57 height 18
click at [246, 126] on button "Collapse" at bounding box center [235, 134] width 57 height 18
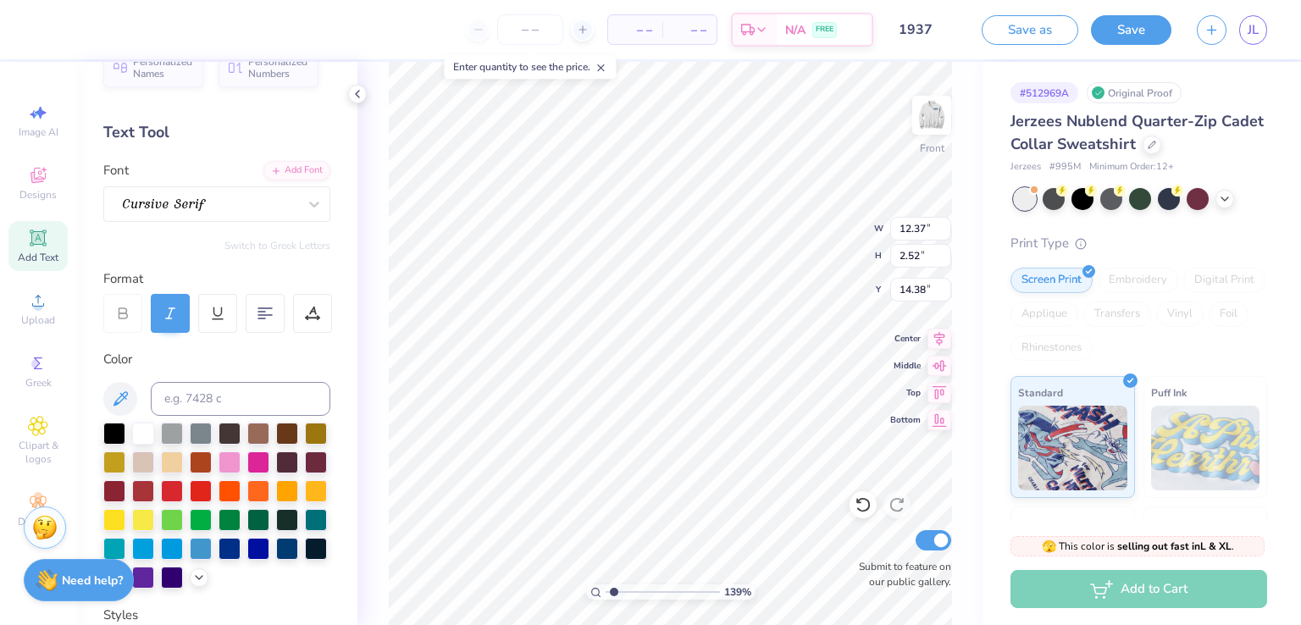
scroll to position [14, 3]
click at [128, 302] on div at bounding box center [122, 313] width 39 height 39
click at [123, 315] on icon at bounding box center [122, 313] width 15 height 15
click at [129, 311] on icon at bounding box center [122, 313] width 15 height 15
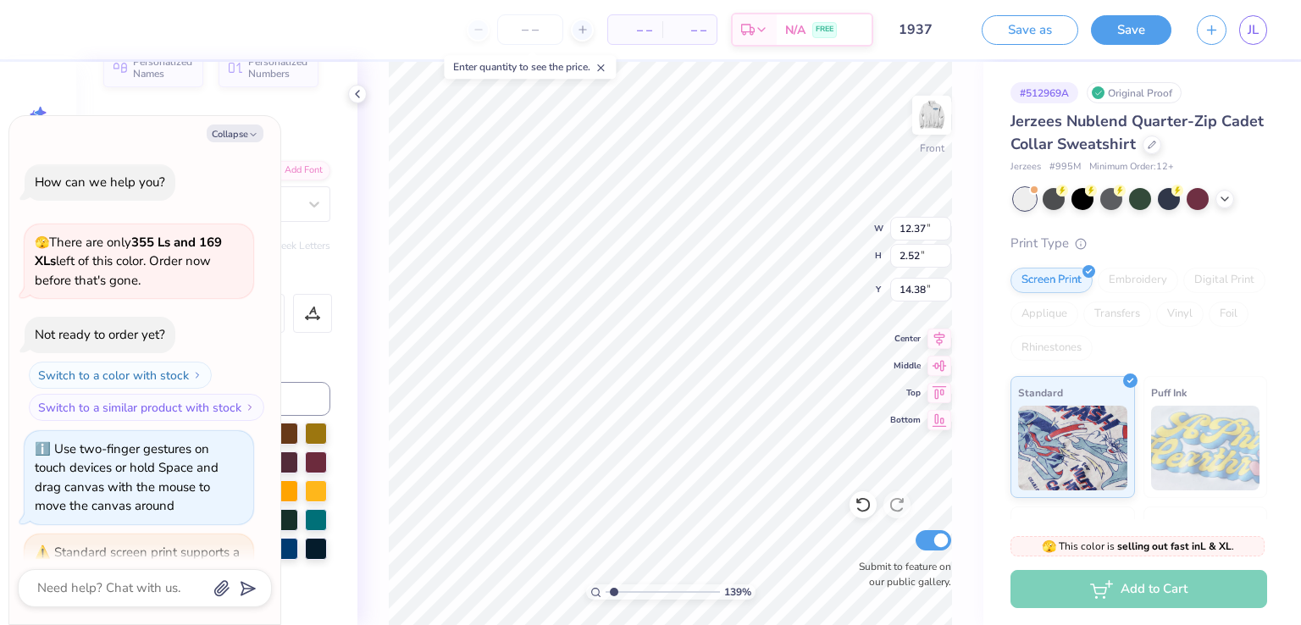
scroll to position [803, 0]
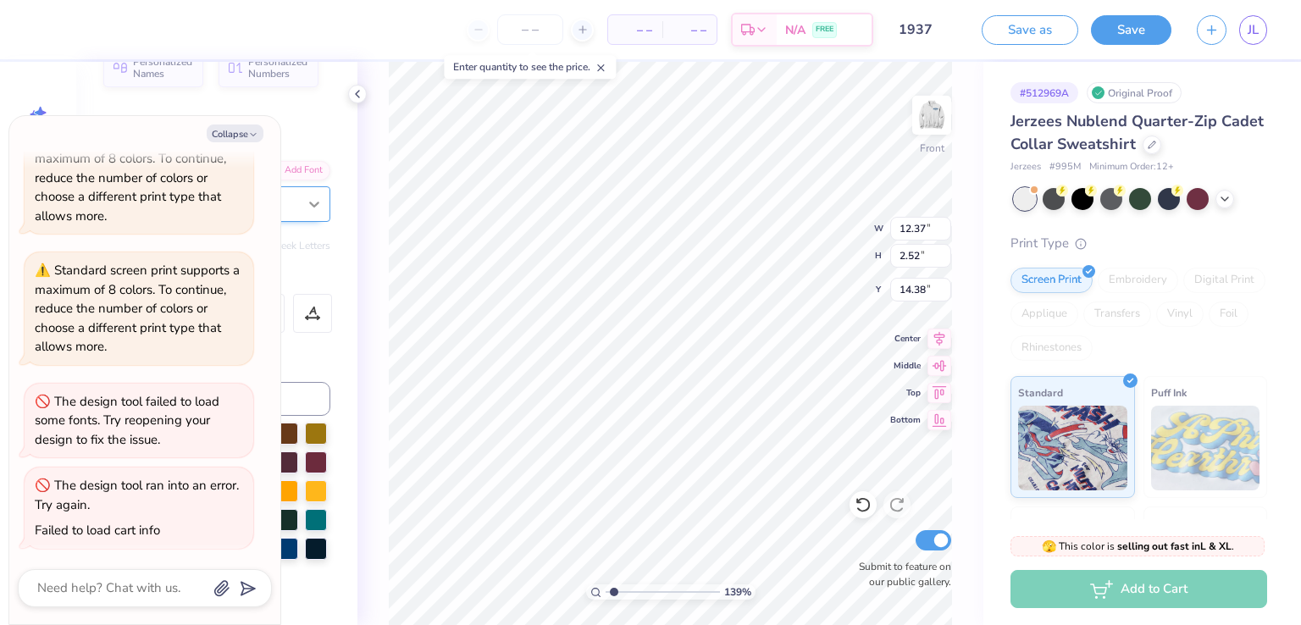
click at [242, 141] on button "Collapse" at bounding box center [235, 134] width 57 height 18
click at [237, 133] on button "Collapse" at bounding box center [235, 134] width 57 height 18
click at [309, 206] on icon at bounding box center [314, 205] width 10 height 6
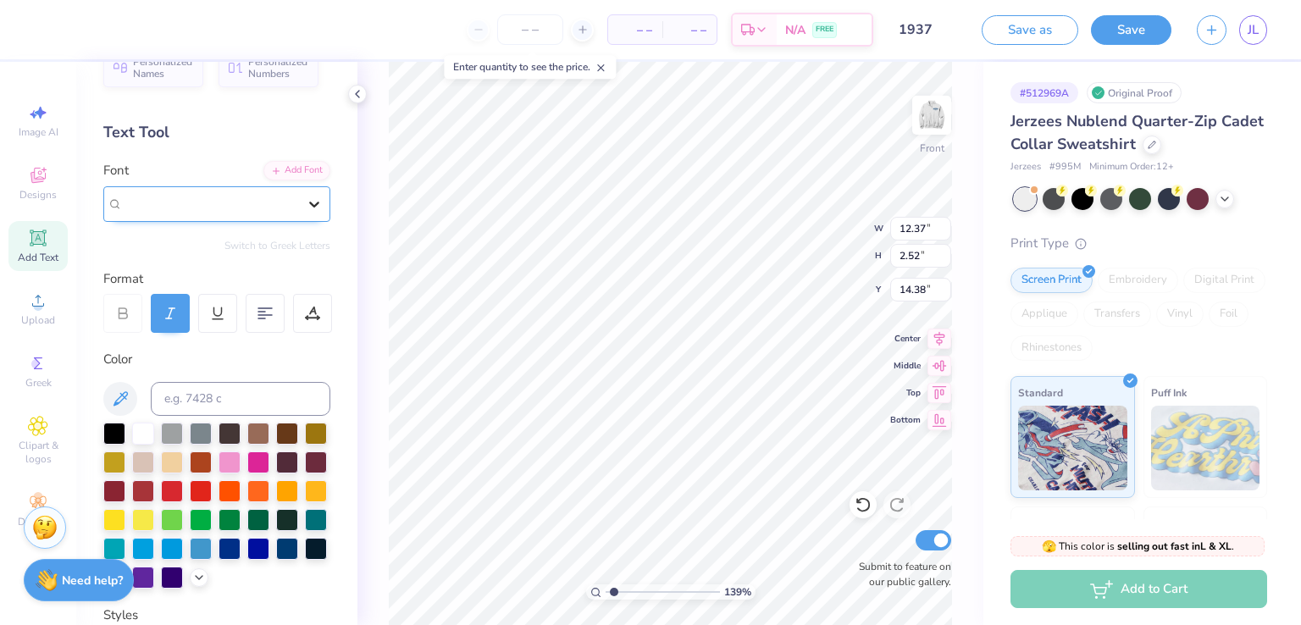
type textarea "x"
click at [306, 208] on icon at bounding box center [314, 204] width 17 height 17
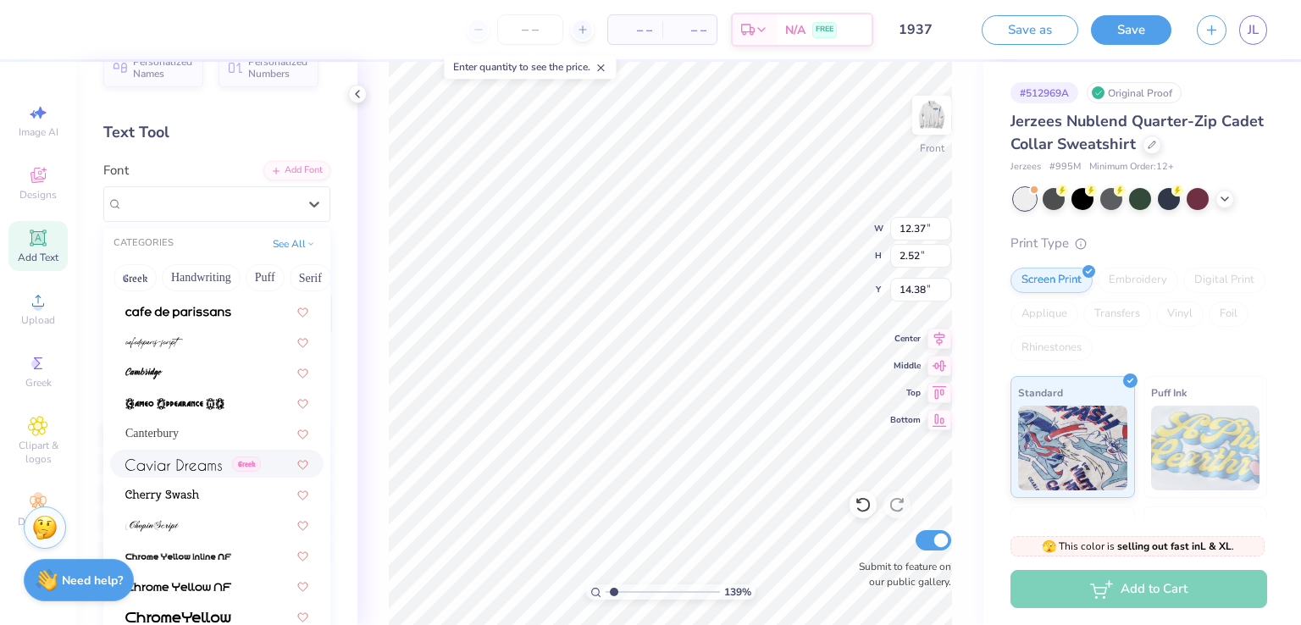
scroll to position [2071, 0]
click at [191, 365] on div at bounding box center [216, 372] width 183 height 18
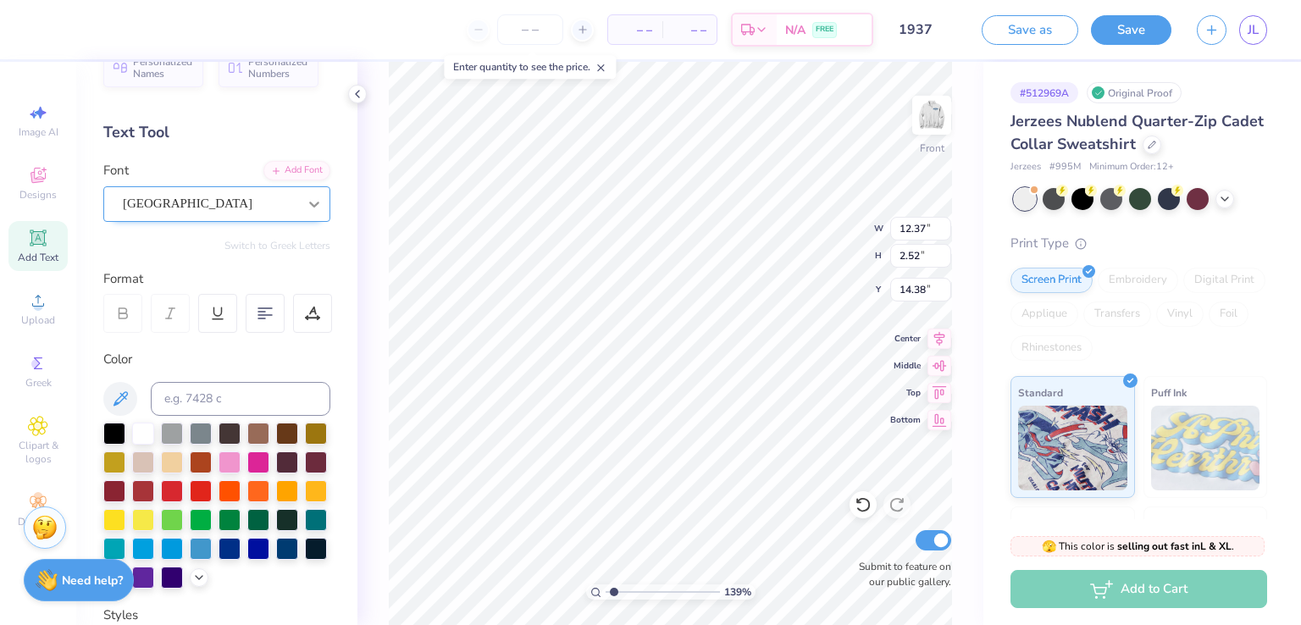
click at [299, 208] on div at bounding box center [314, 204] width 31 height 31
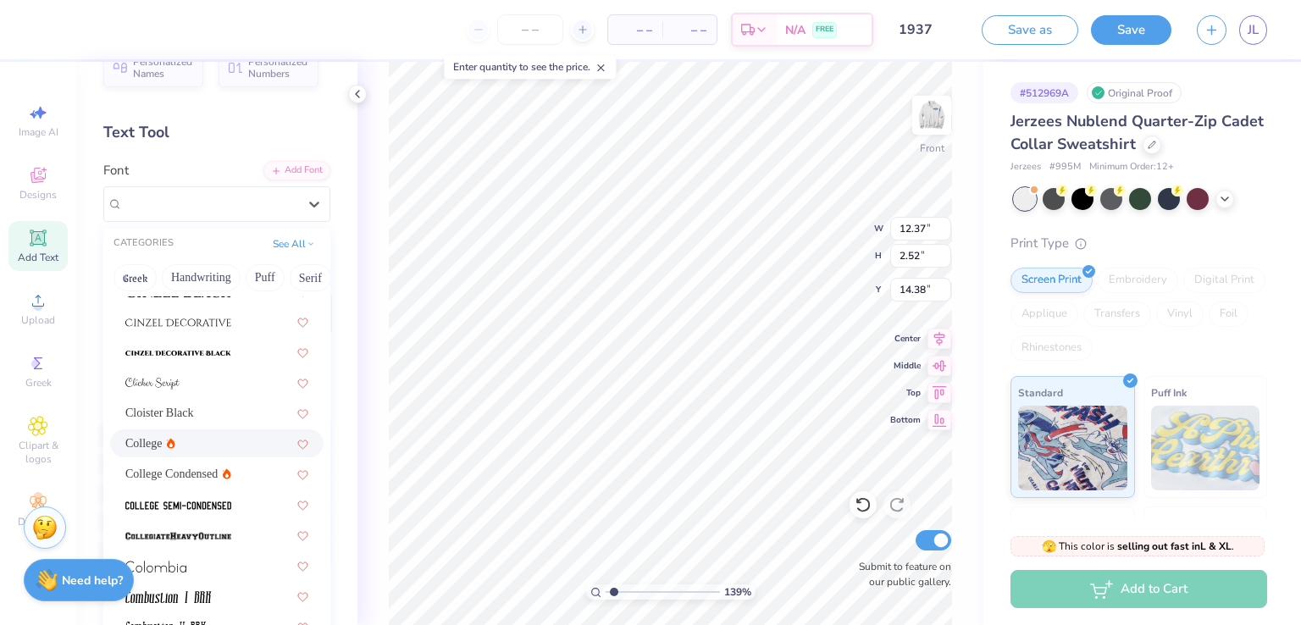
scroll to position [2456, 0]
click at [195, 345] on span at bounding box center [178, 352] width 106 height 18
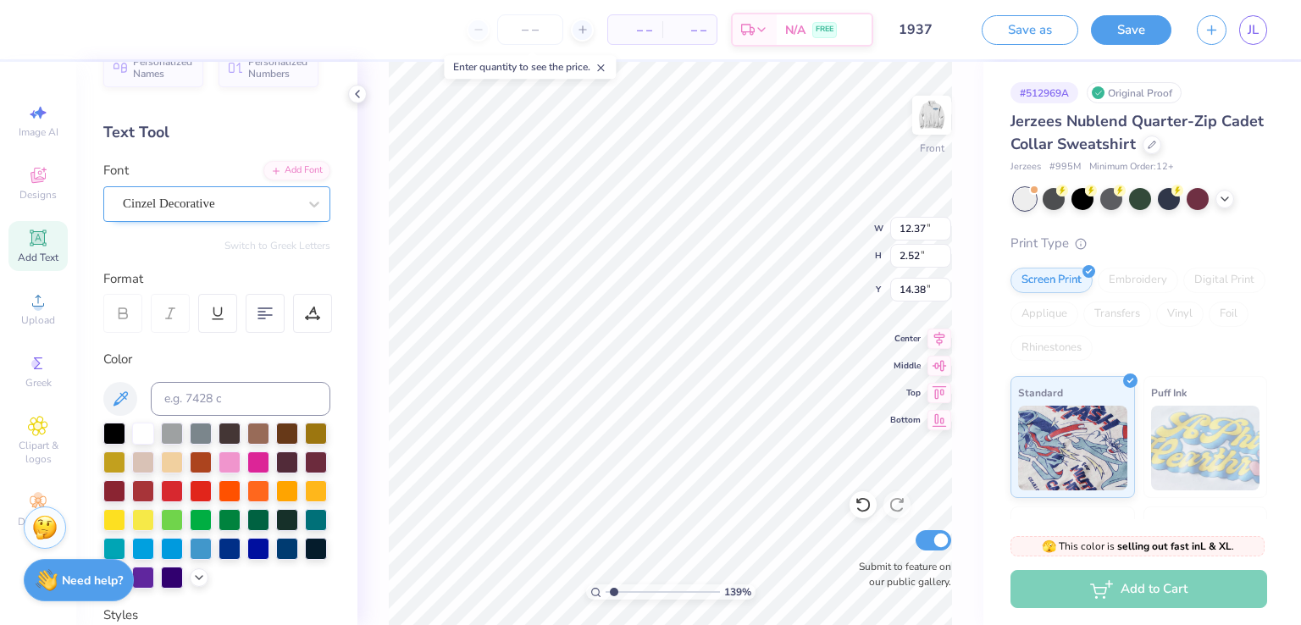
click at [247, 204] on div "Cinzel Decorative" at bounding box center [210, 204] width 178 height 26
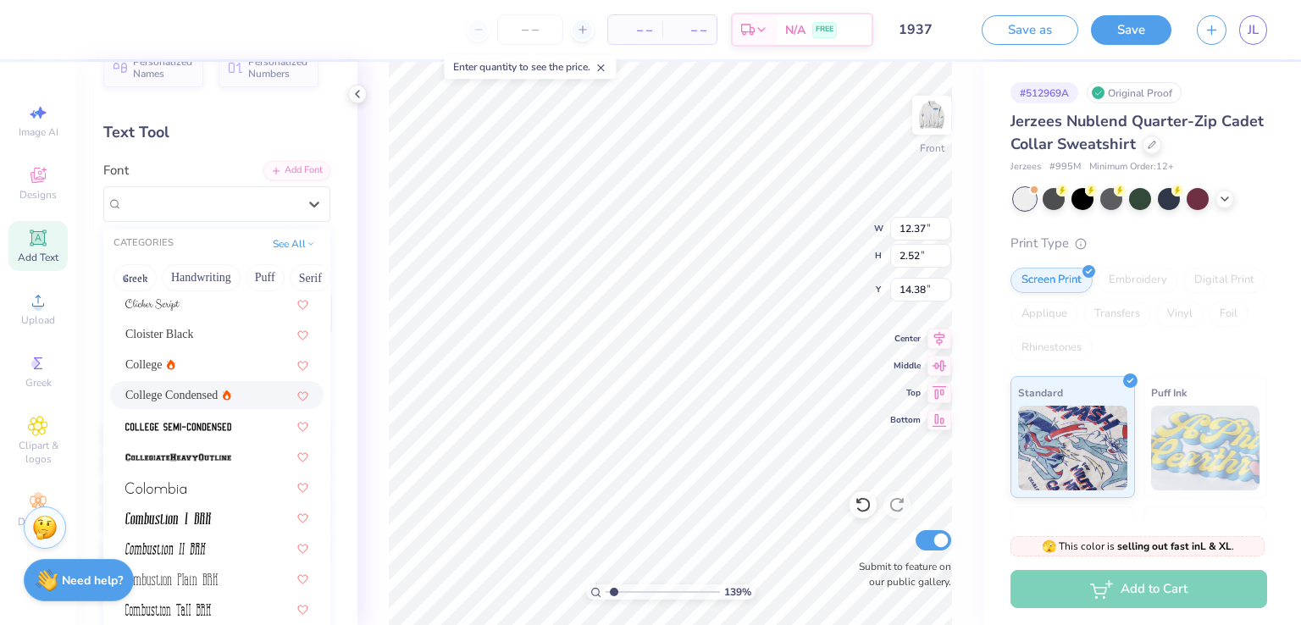
scroll to position [2535, 0]
click at [202, 329] on div "Cloister Black" at bounding box center [216, 334] width 183 height 18
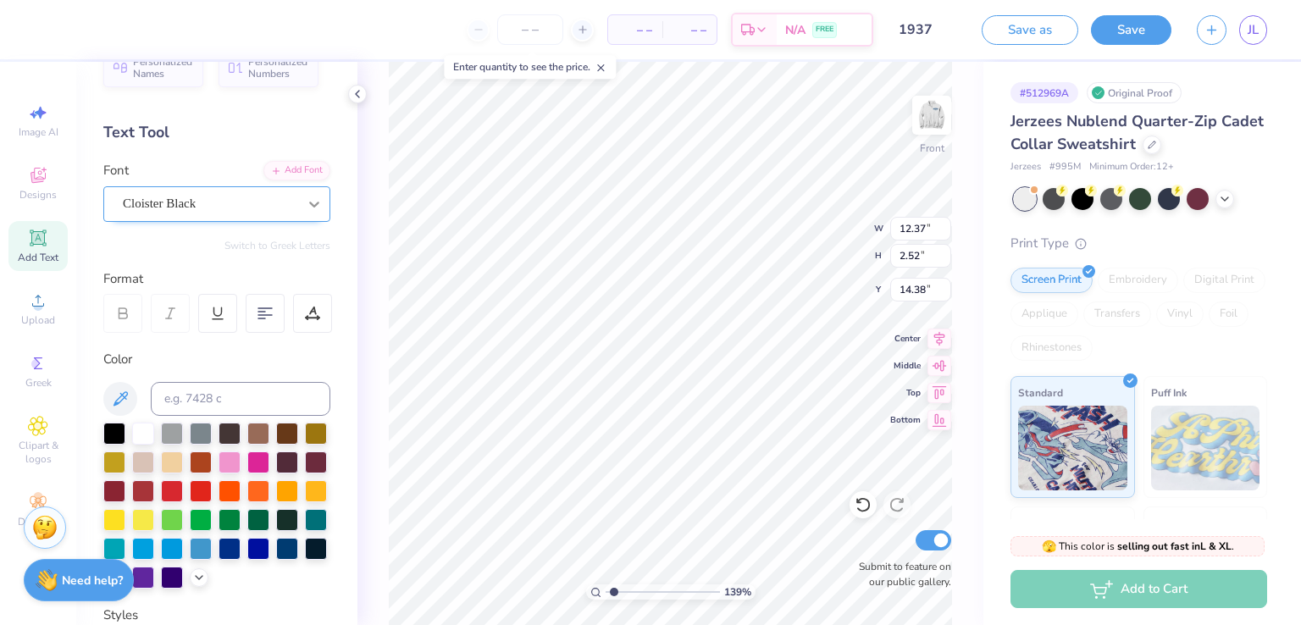
click at [299, 215] on div at bounding box center [314, 204] width 31 height 31
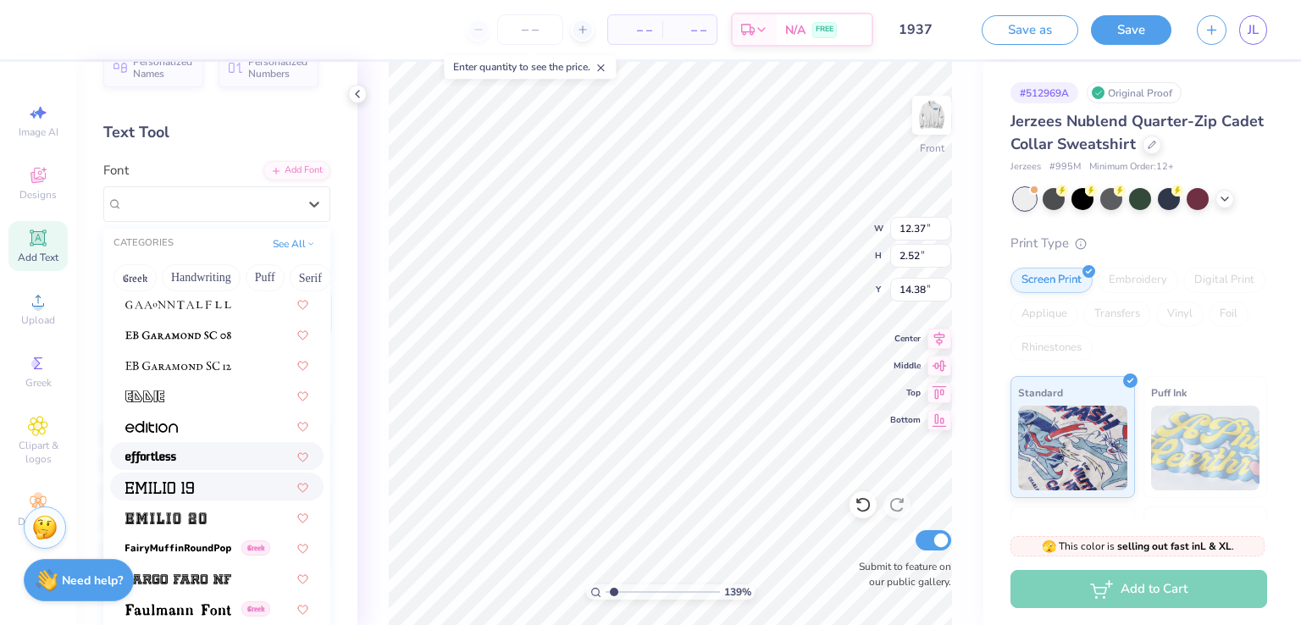
scroll to position [3687, 0]
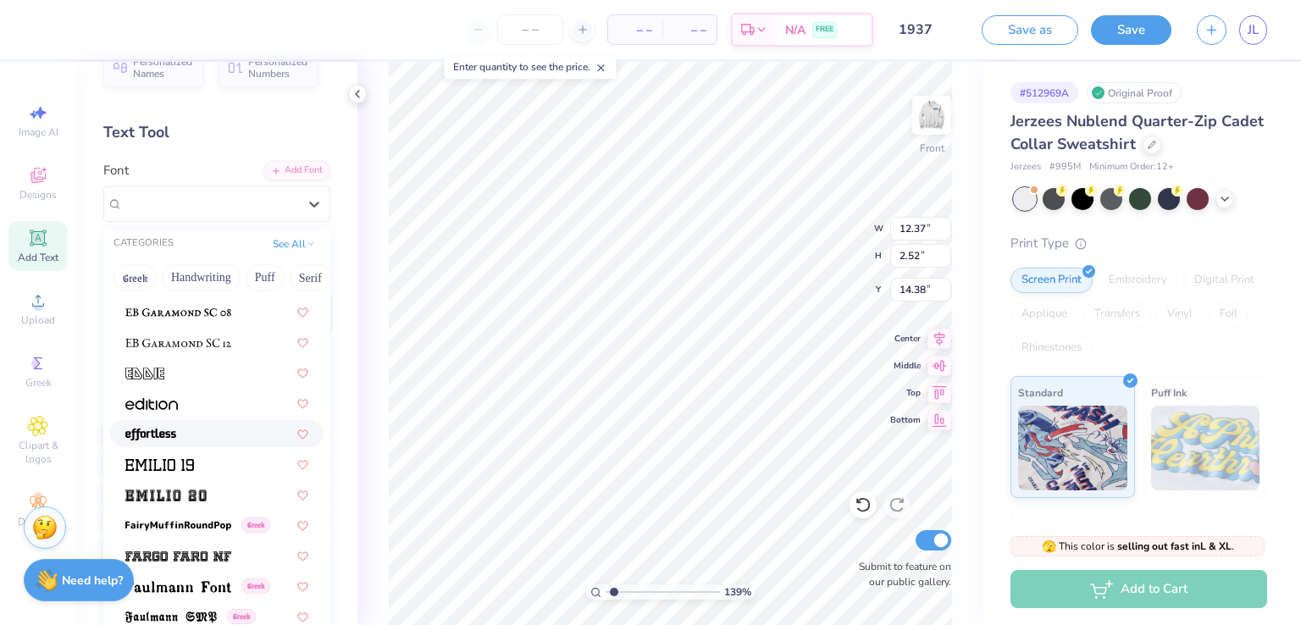
click at [179, 431] on div at bounding box center [216, 434] width 183 height 18
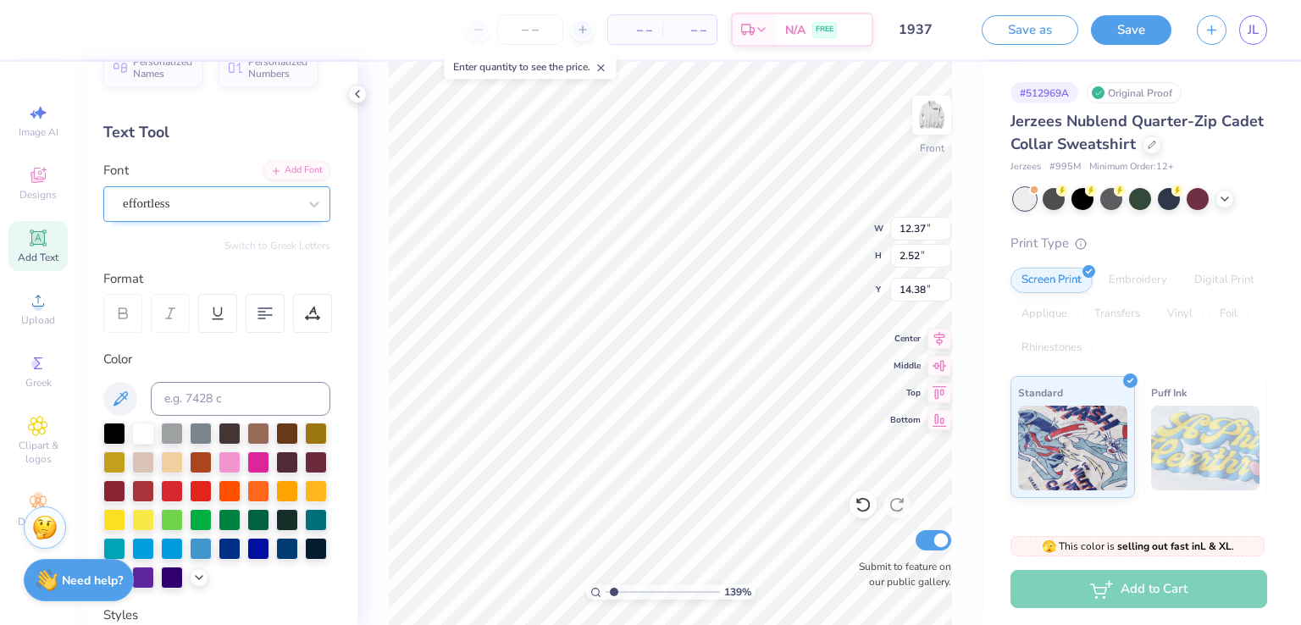
click at [237, 207] on div "effortless" at bounding box center [210, 204] width 178 height 26
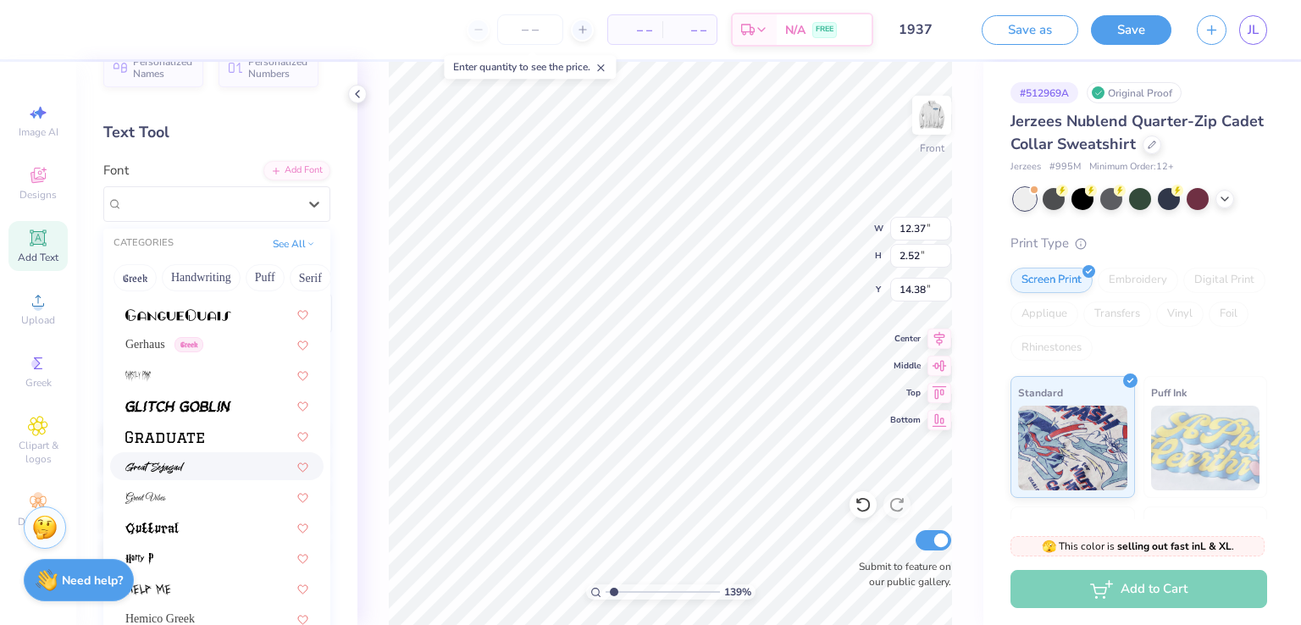
scroll to position [4264, 0]
click at [199, 458] on div at bounding box center [216, 467] width 183 height 18
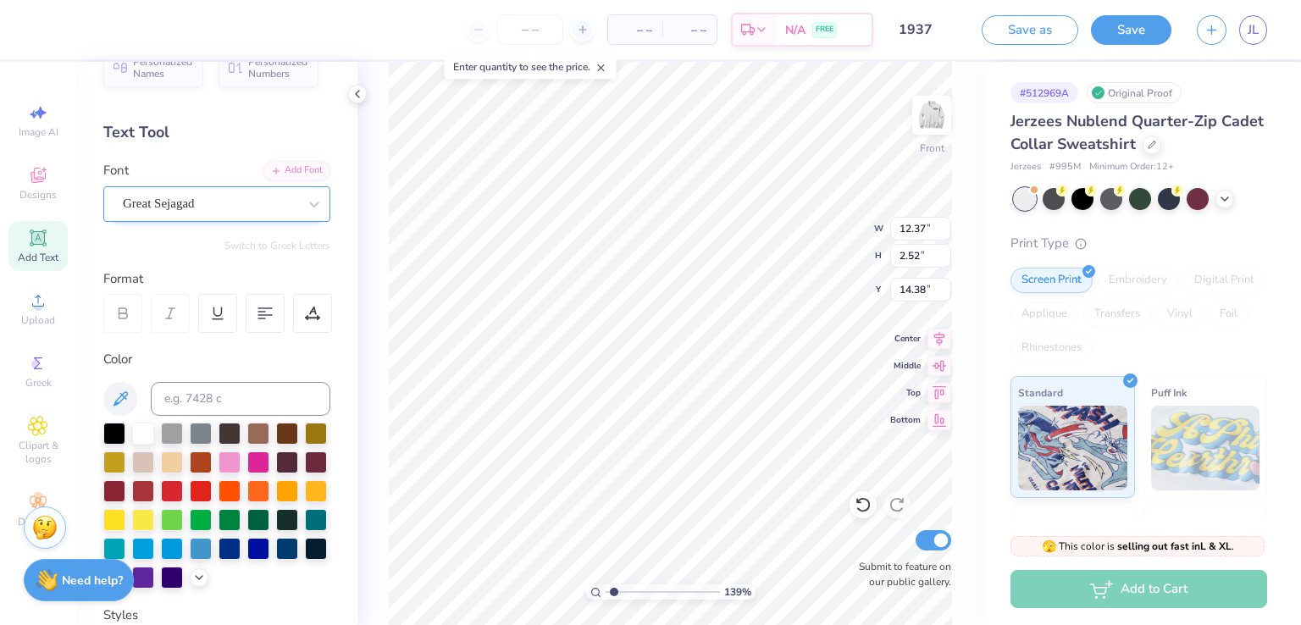
click at [254, 195] on div "Great Sejagad" at bounding box center [210, 204] width 178 height 26
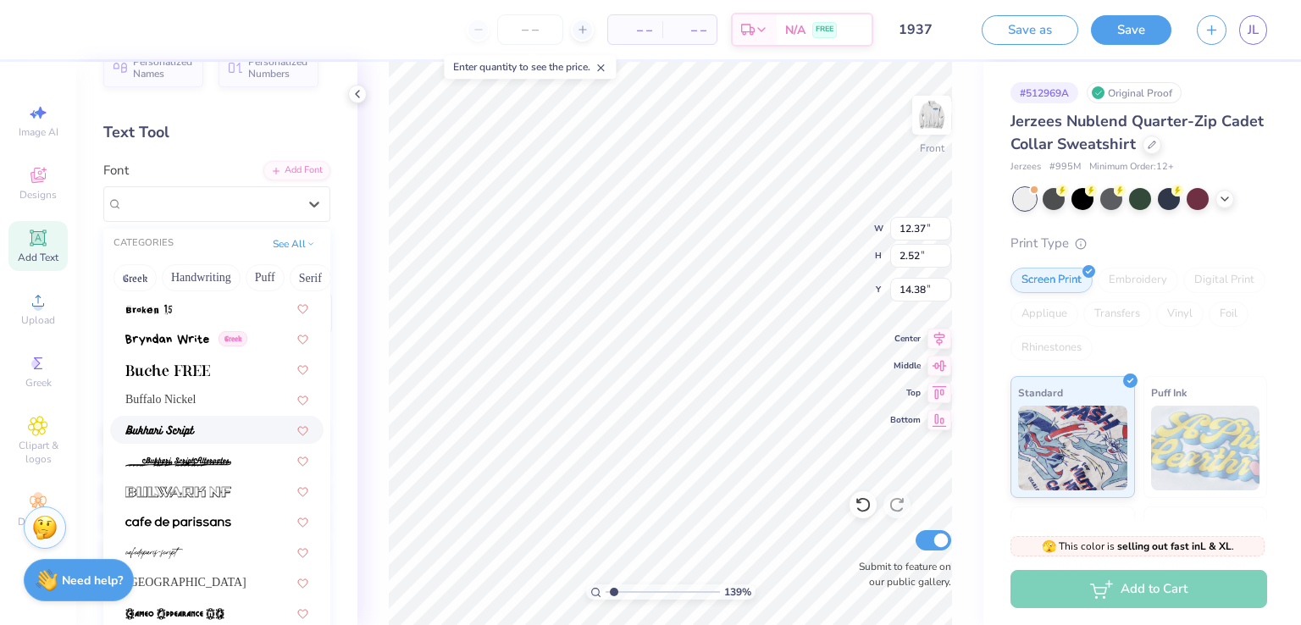
scroll to position [1887, 0]
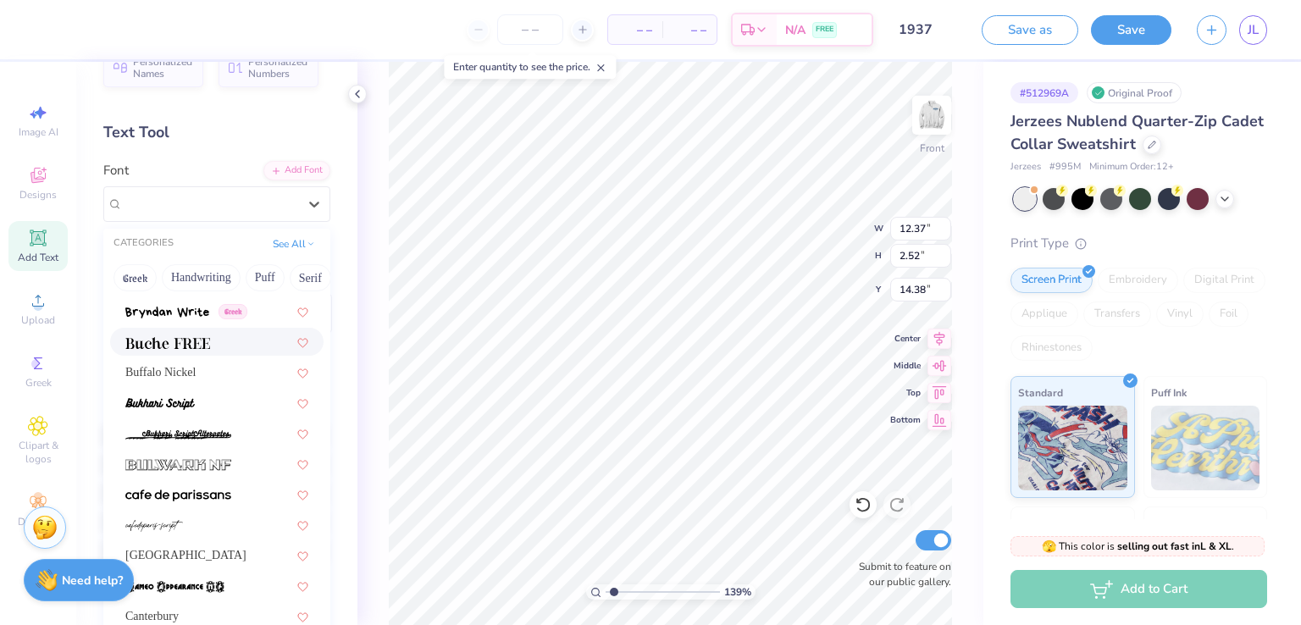
click at [190, 350] on span at bounding box center [167, 342] width 85 height 18
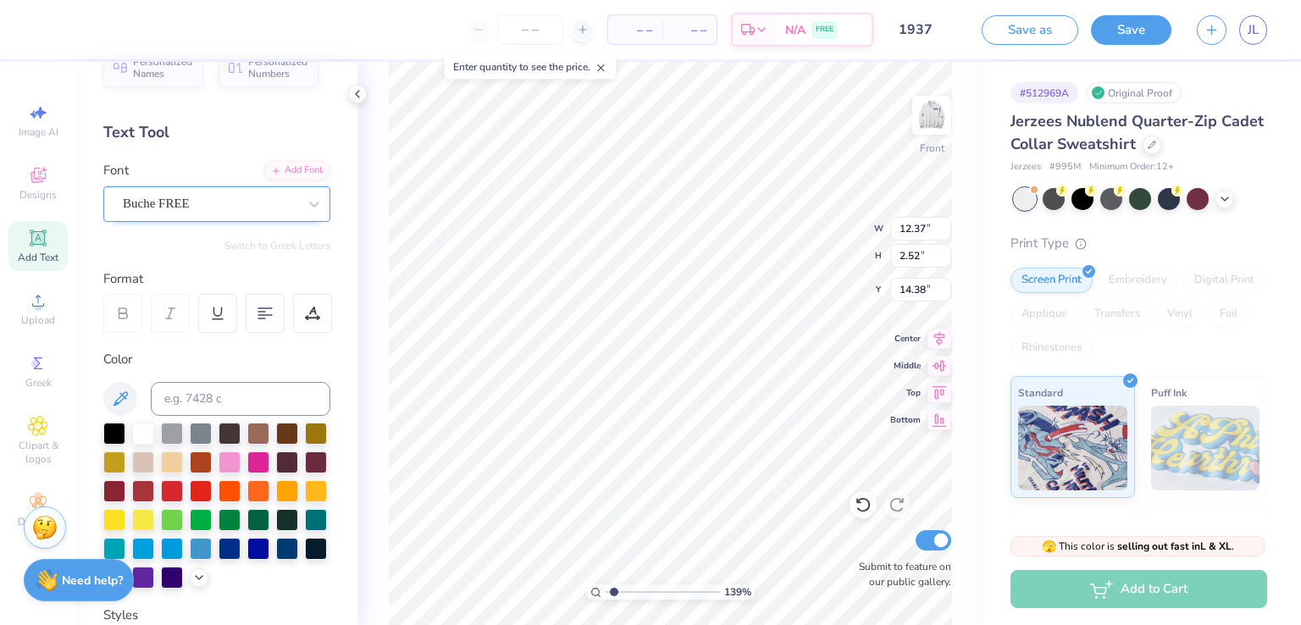
click at [210, 201] on div "Buche FREE" at bounding box center [210, 204] width 178 height 26
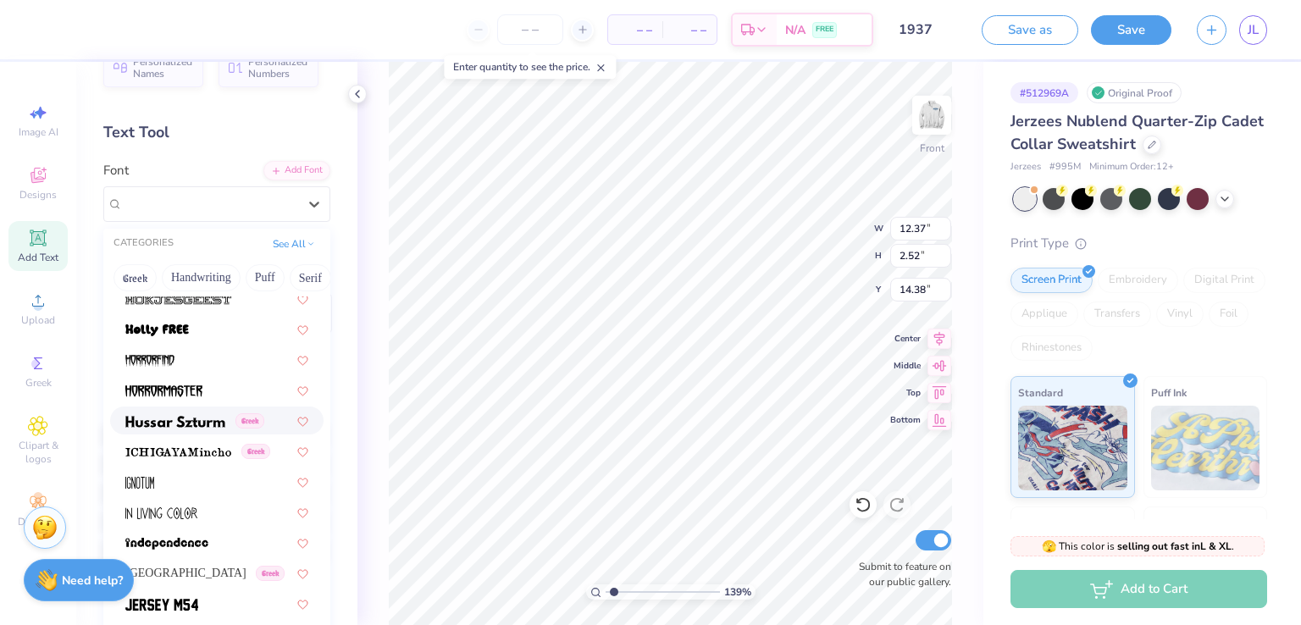
scroll to position [4737, 0]
click at [203, 448] on img at bounding box center [178, 453] width 106 height 12
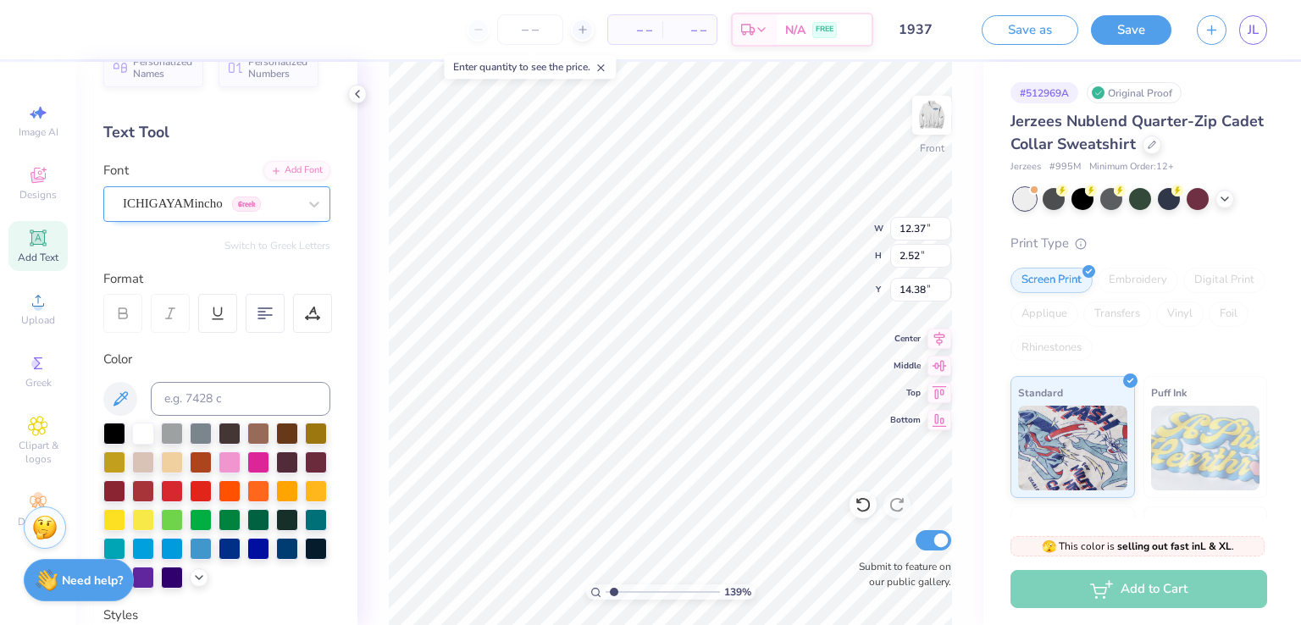
click at [214, 186] on div "ICHIGAYAMincho Greek" at bounding box center [216, 204] width 227 height 36
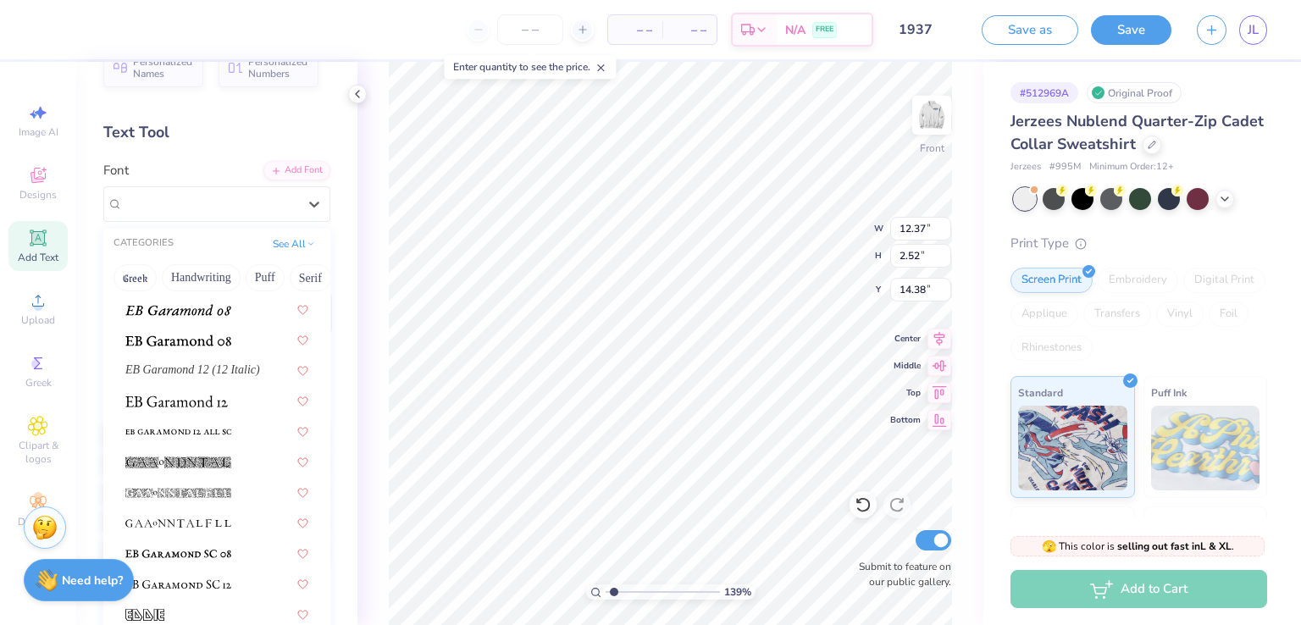
scroll to position [3805, 0]
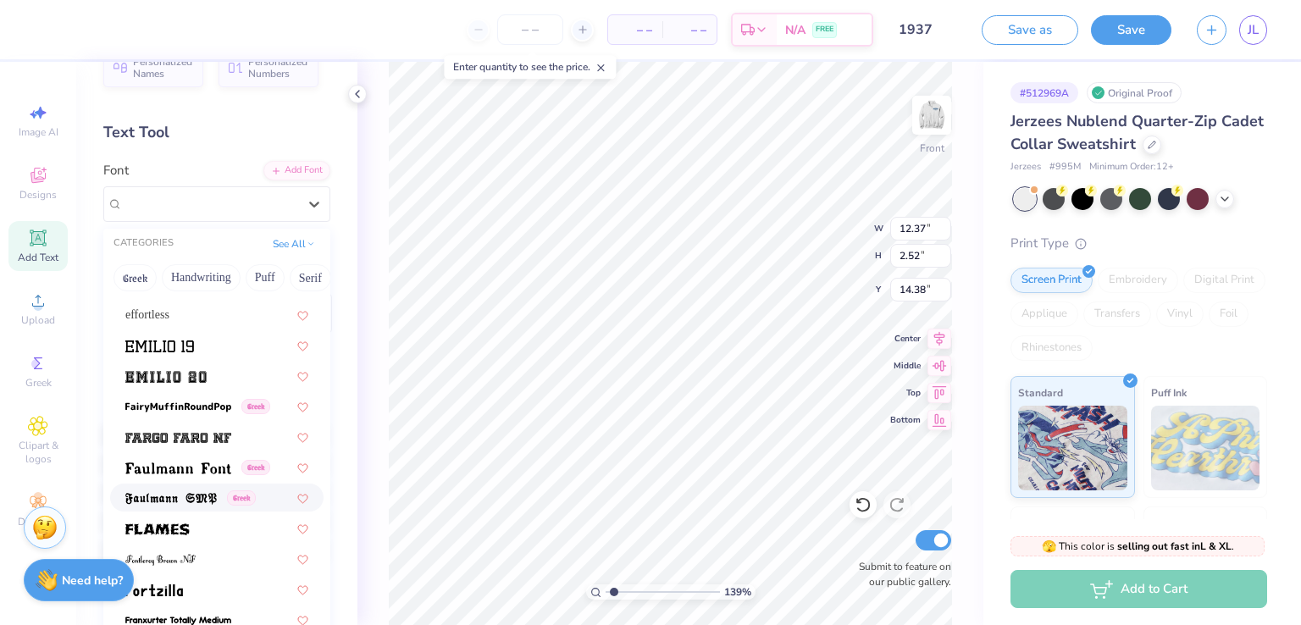
click at [180, 486] on div "Greek" at bounding box center [217, 498] width 214 height 28
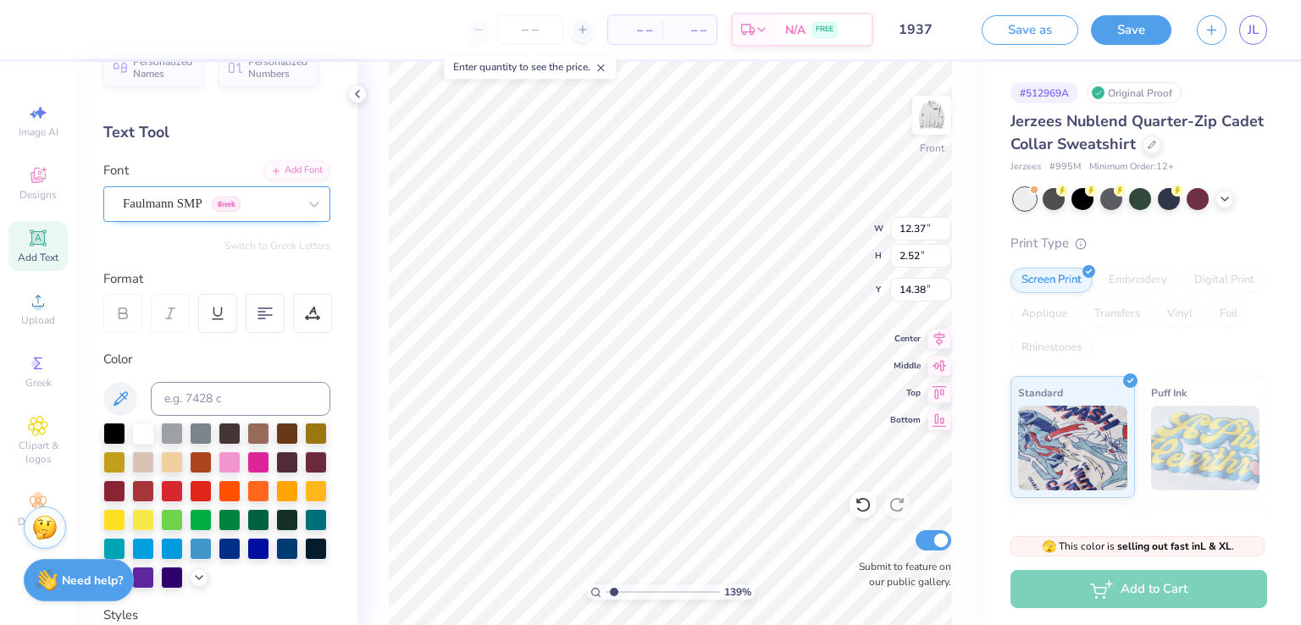
click at [229, 207] on div "Faulmann SMP Greek" at bounding box center [210, 204] width 178 height 26
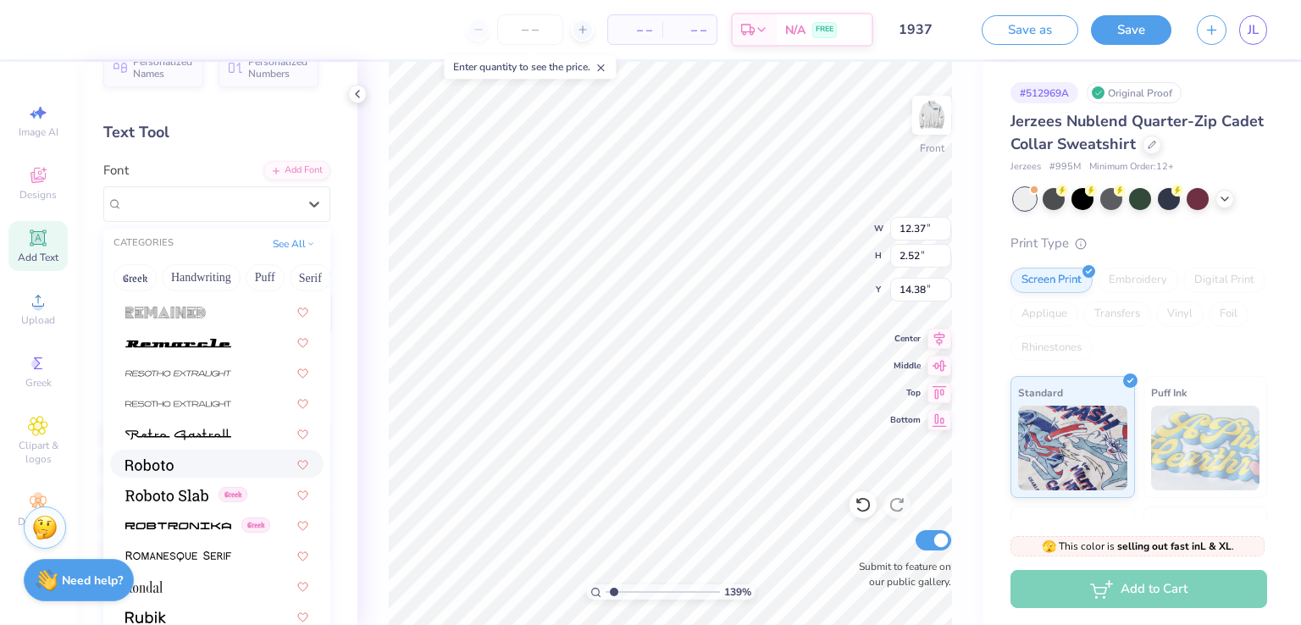
scroll to position [7867, 0]
click at [193, 431] on img at bounding box center [178, 434] width 106 height 12
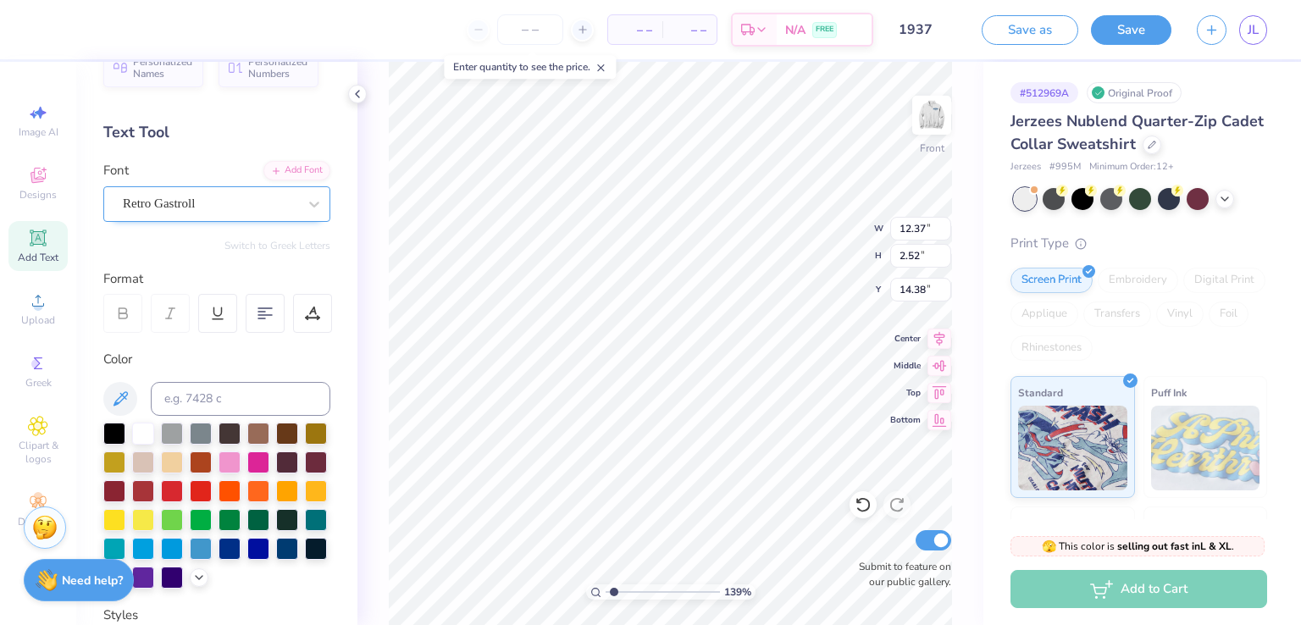
click at [225, 191] on div "Retro Gastroll" at bounding box center [210, 204] width 178 height 26
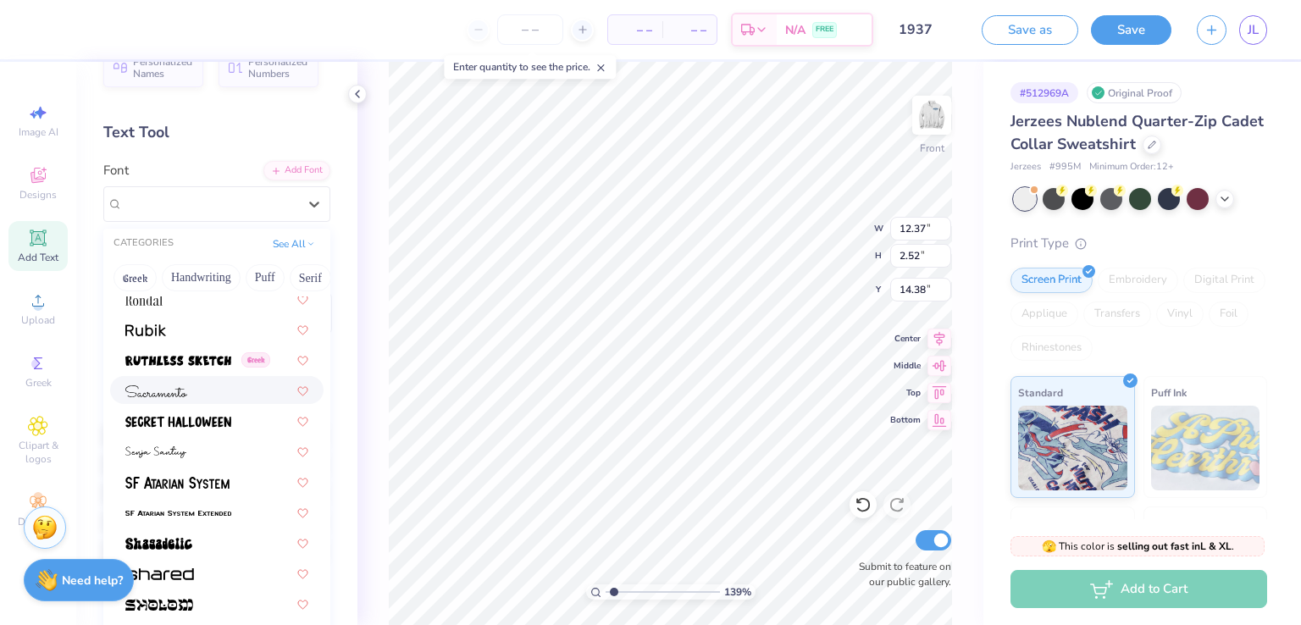
scroll to position [8157, 0]
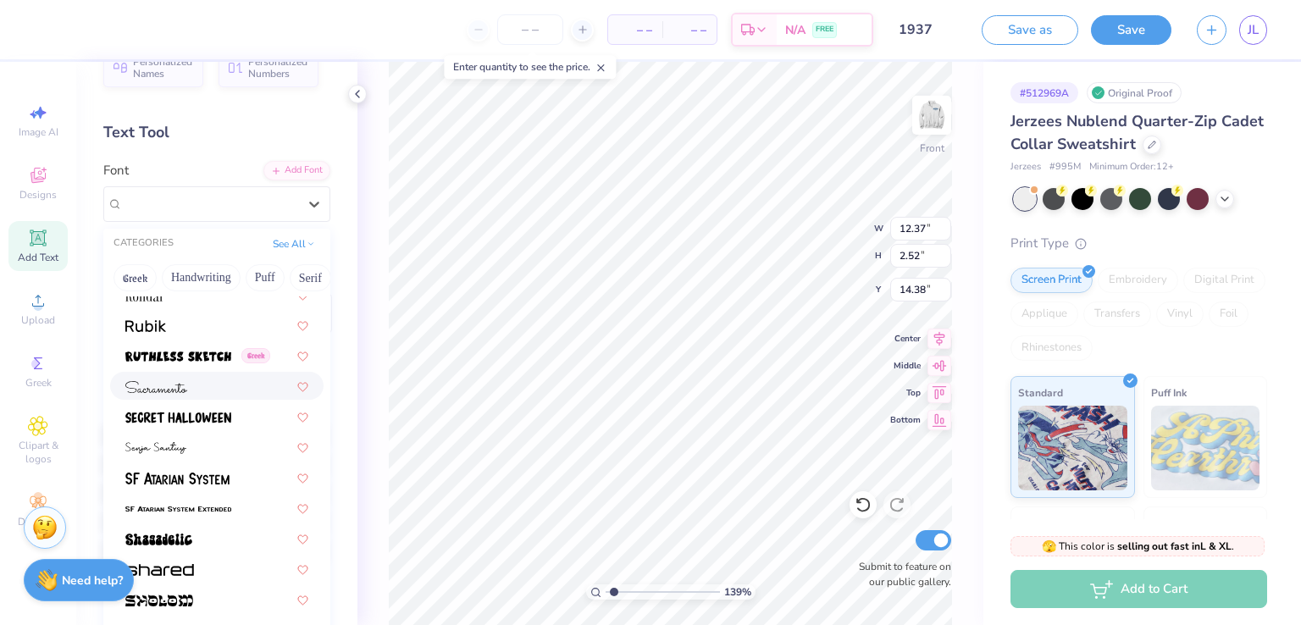
click at [197, 382] on div at bounding box center [216, 386] width 183 height 18
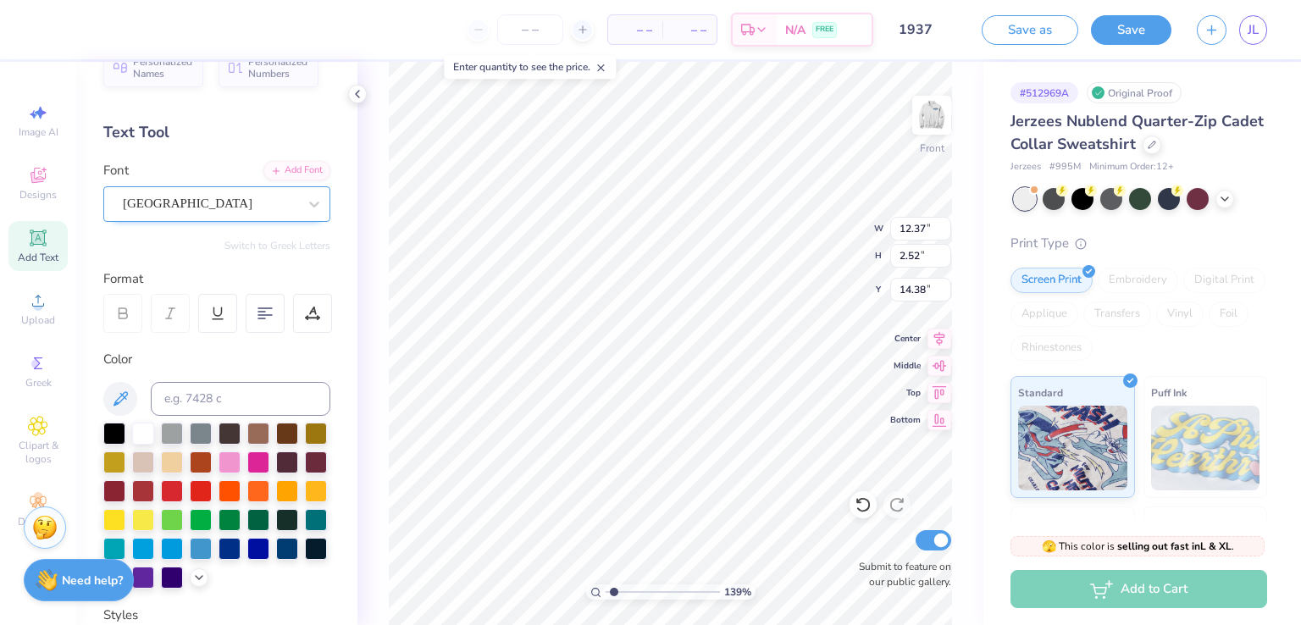
click at [201, 209] on div "Sacramento" at bounding box center [210, 204] width 178 height 26
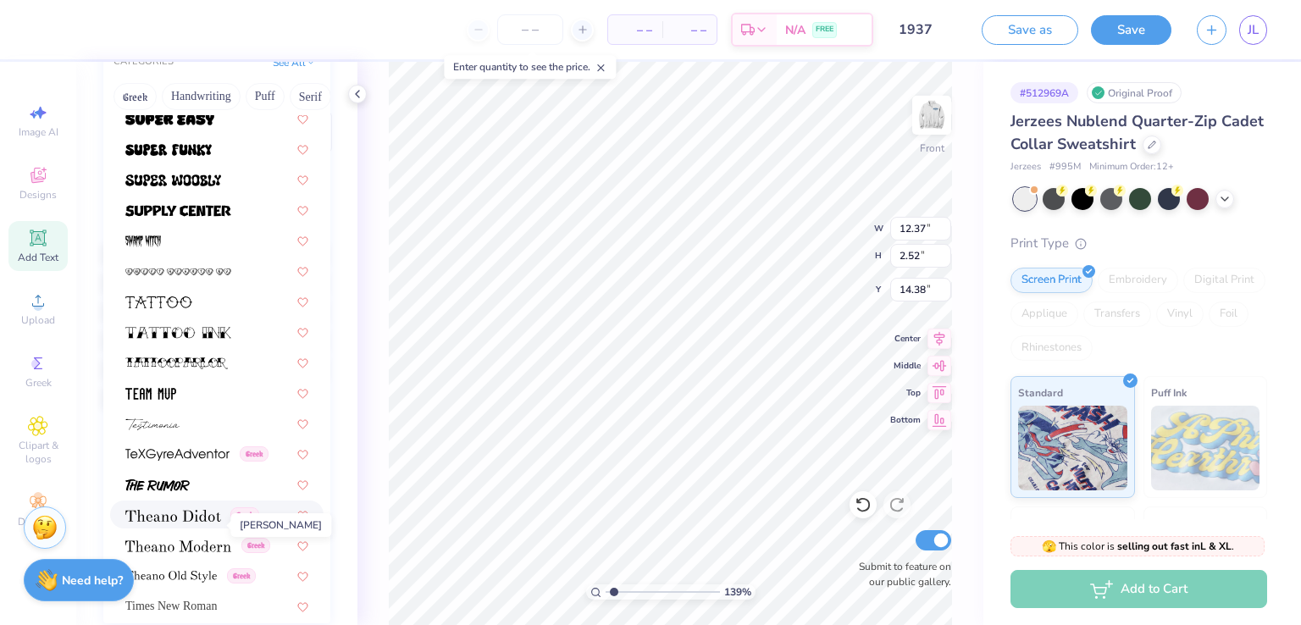
scroll to position [8721, 0]
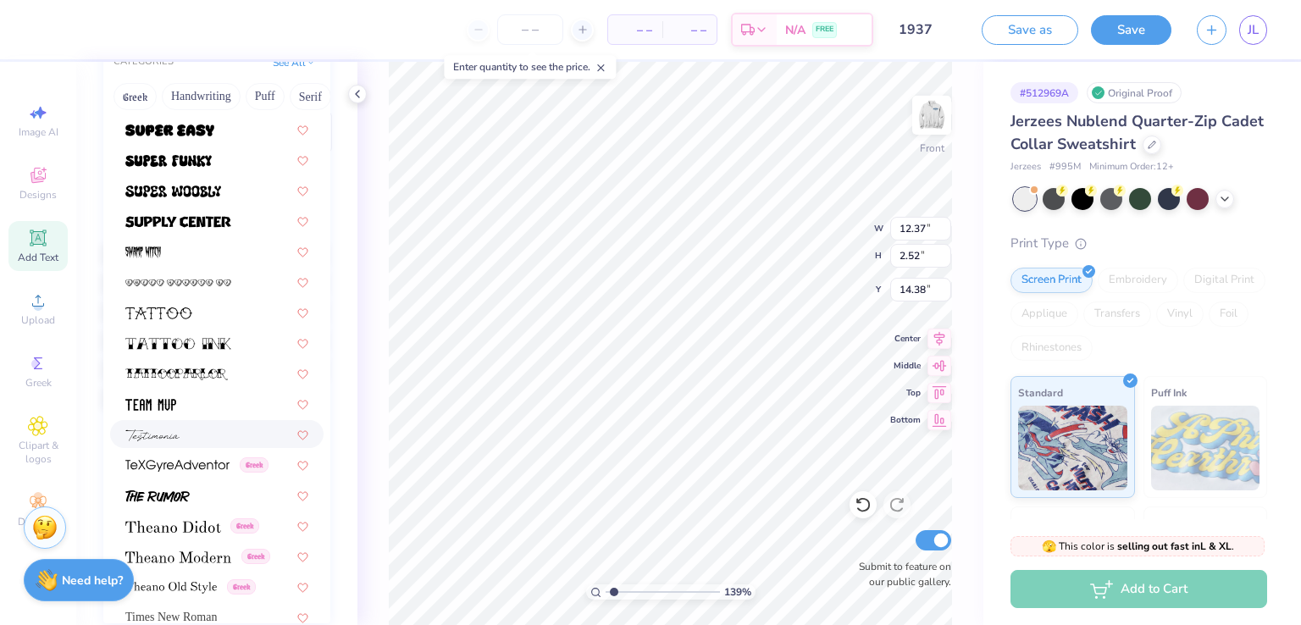
click at [193, 438] on div at bounding box center [216, 434] width 183 height 18
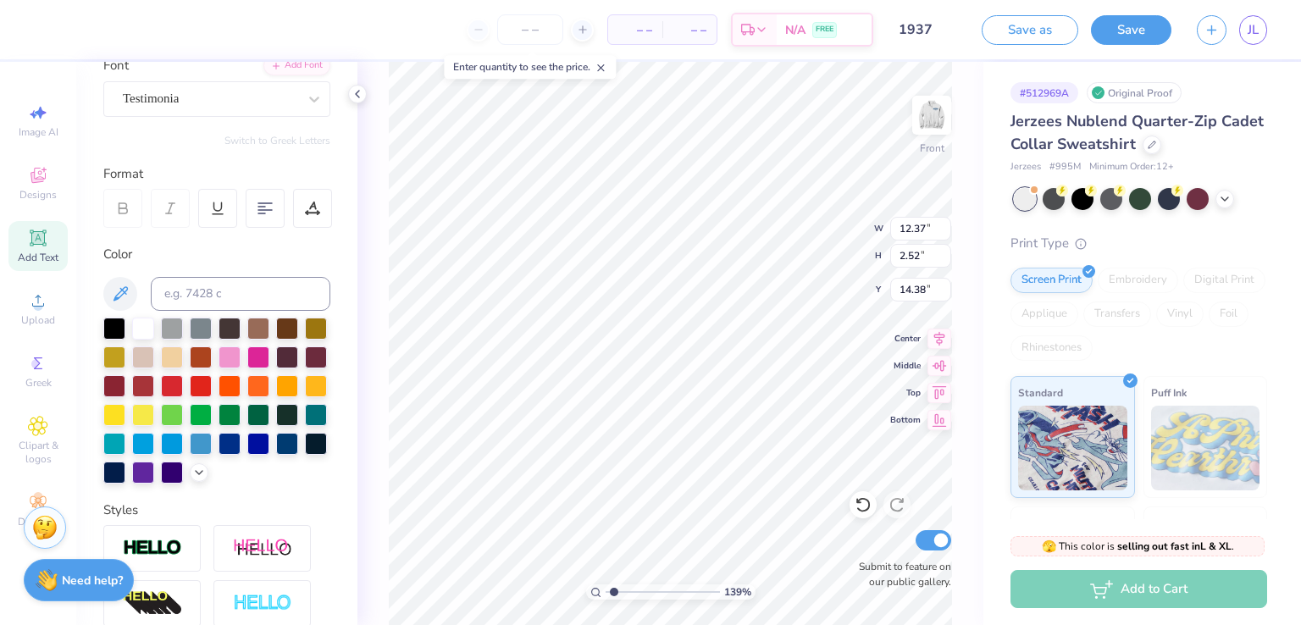
scroll to position [129, 0]
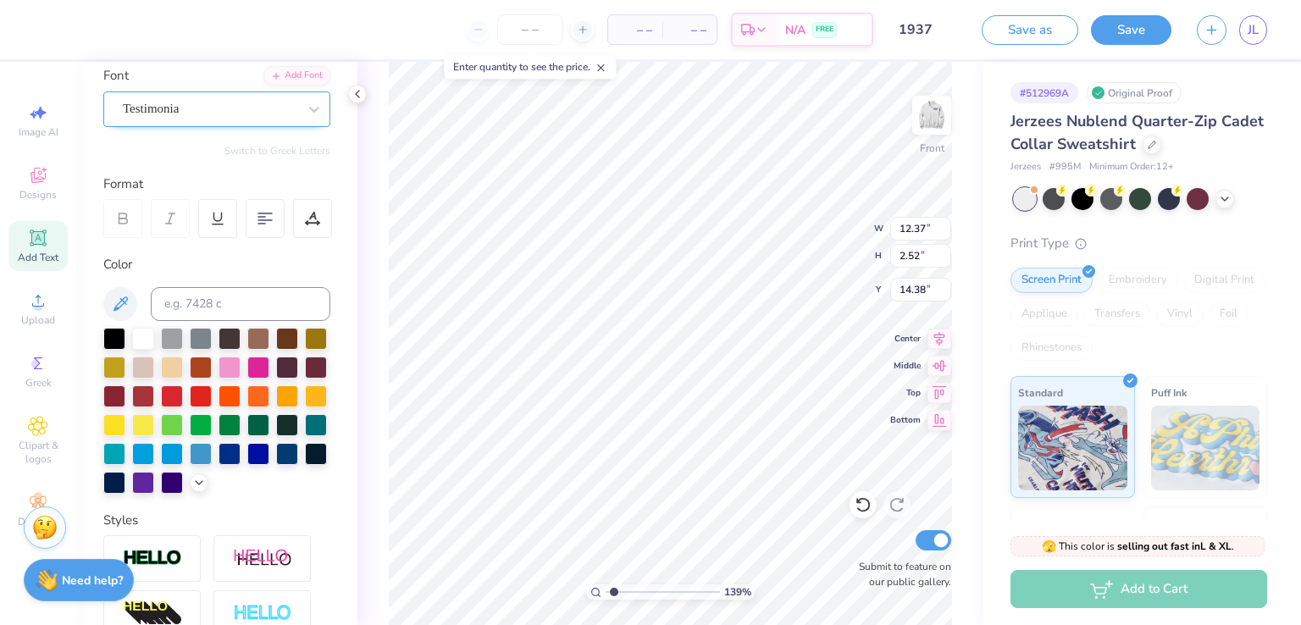
click at [275, 102] on div "Testimonia" at bounding box center [210, 109] width 178 height 26
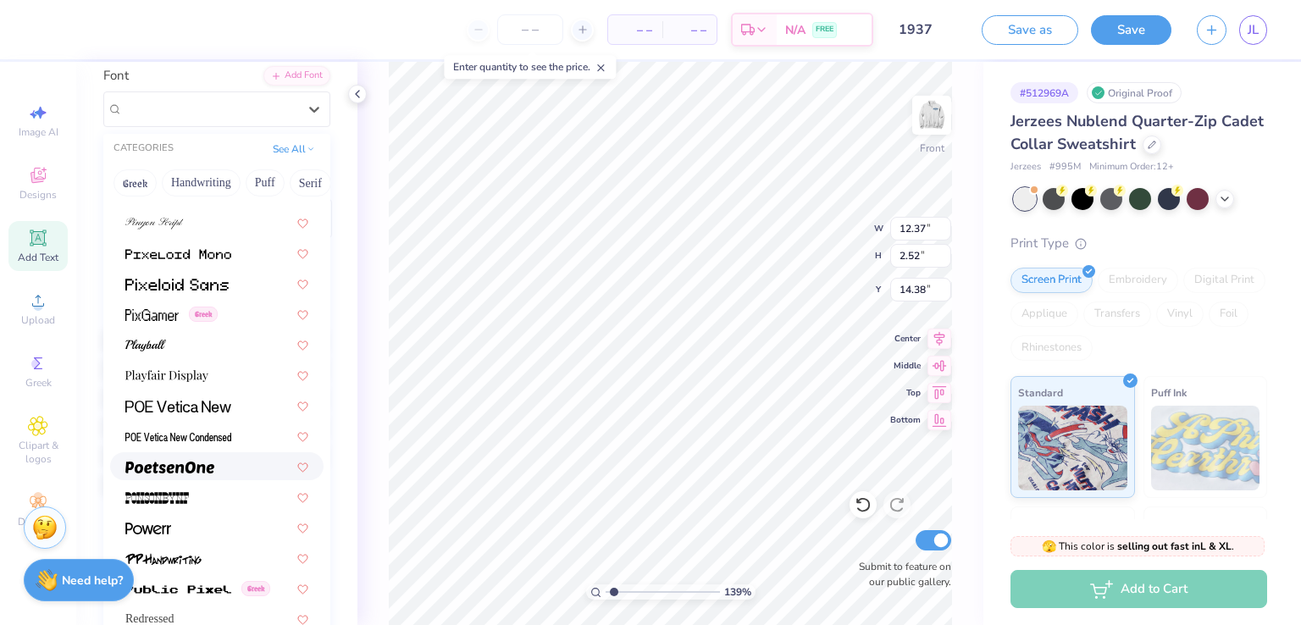
scroll to position [7426, 0]
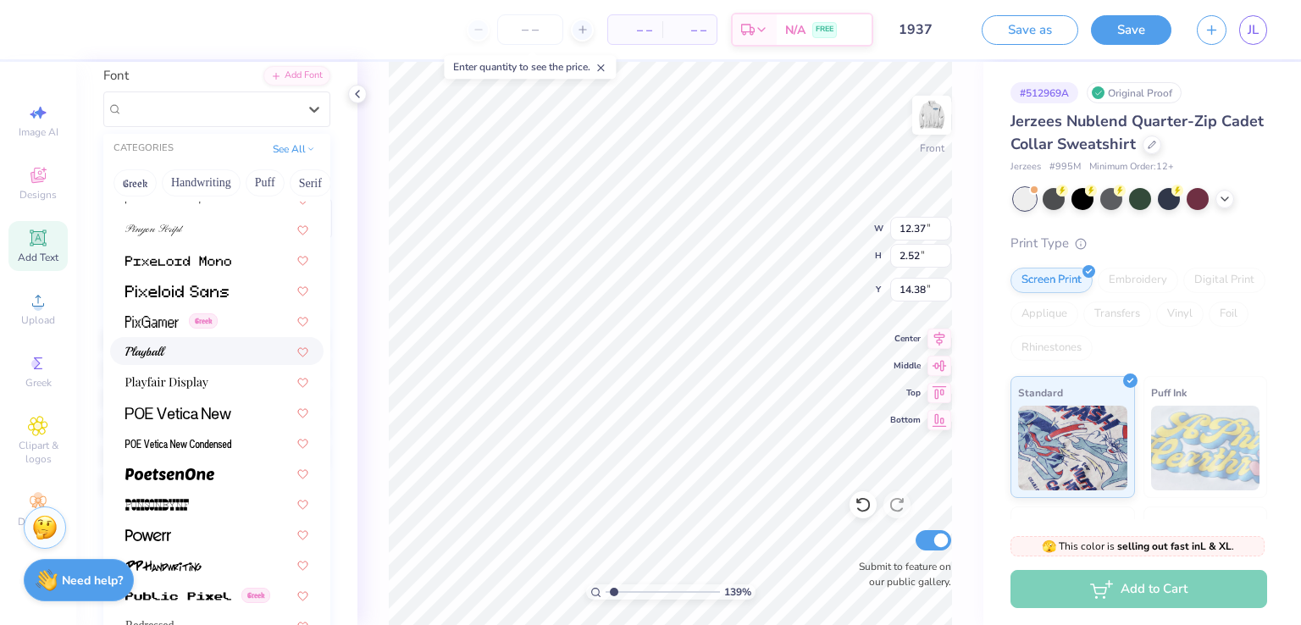
click at [184, 355] on div at bounding box center [216, 351] width 183 height 18
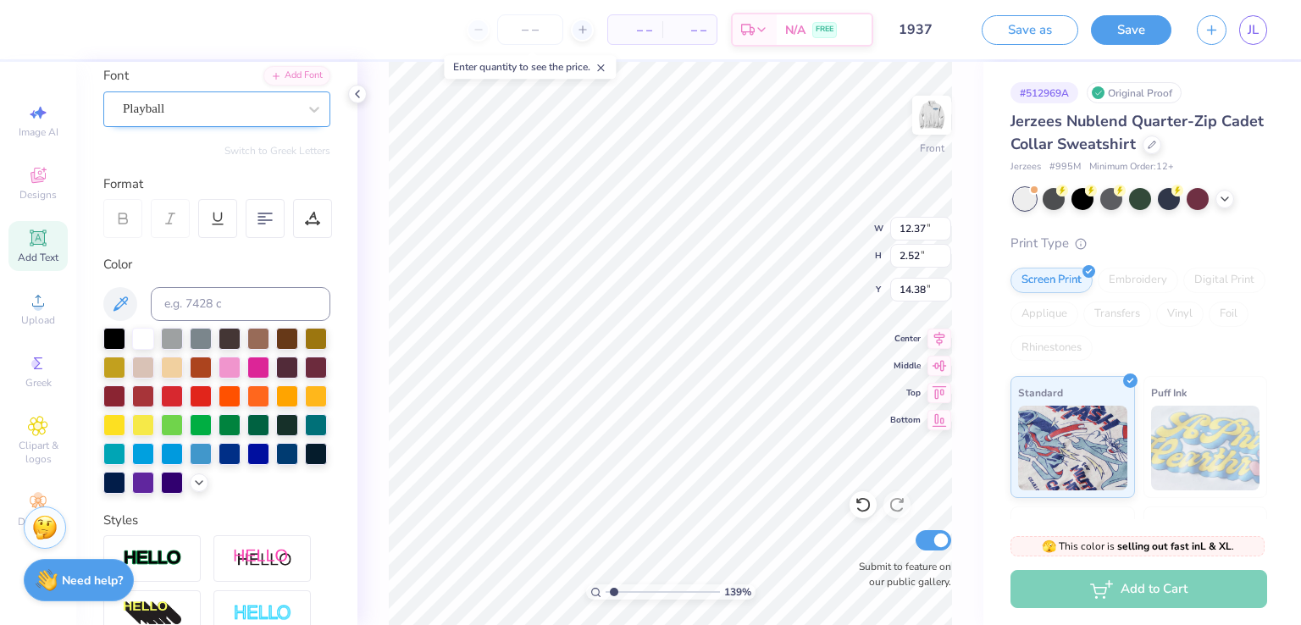
click at [247, 116] on div "Playball" at bounding box center [210, 109] width 178 height 26
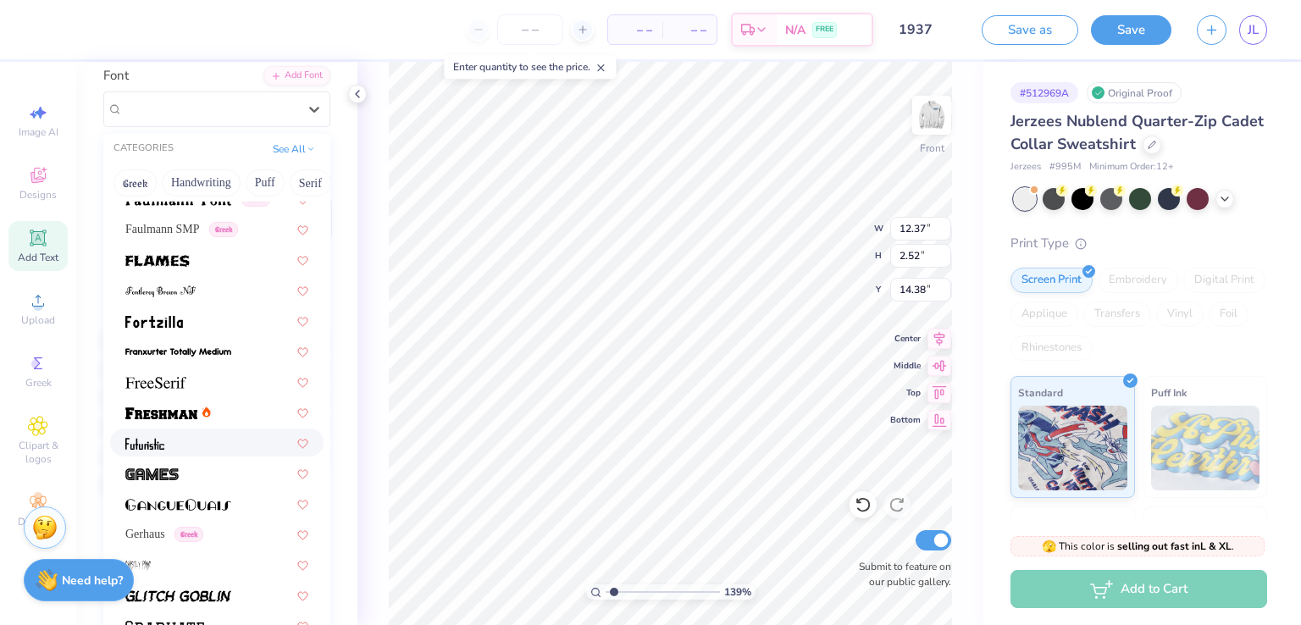
scroll to position [3975, 0]
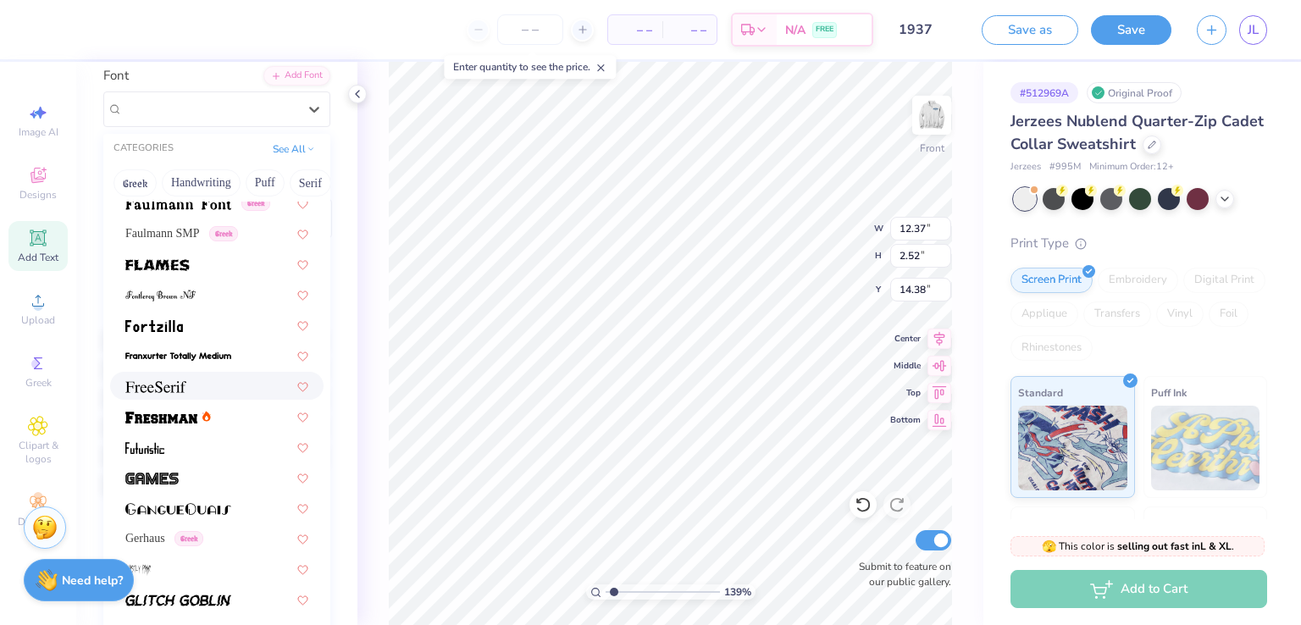
click at [198, 384] on div at bounding box center [216, 386] width 183 height 18
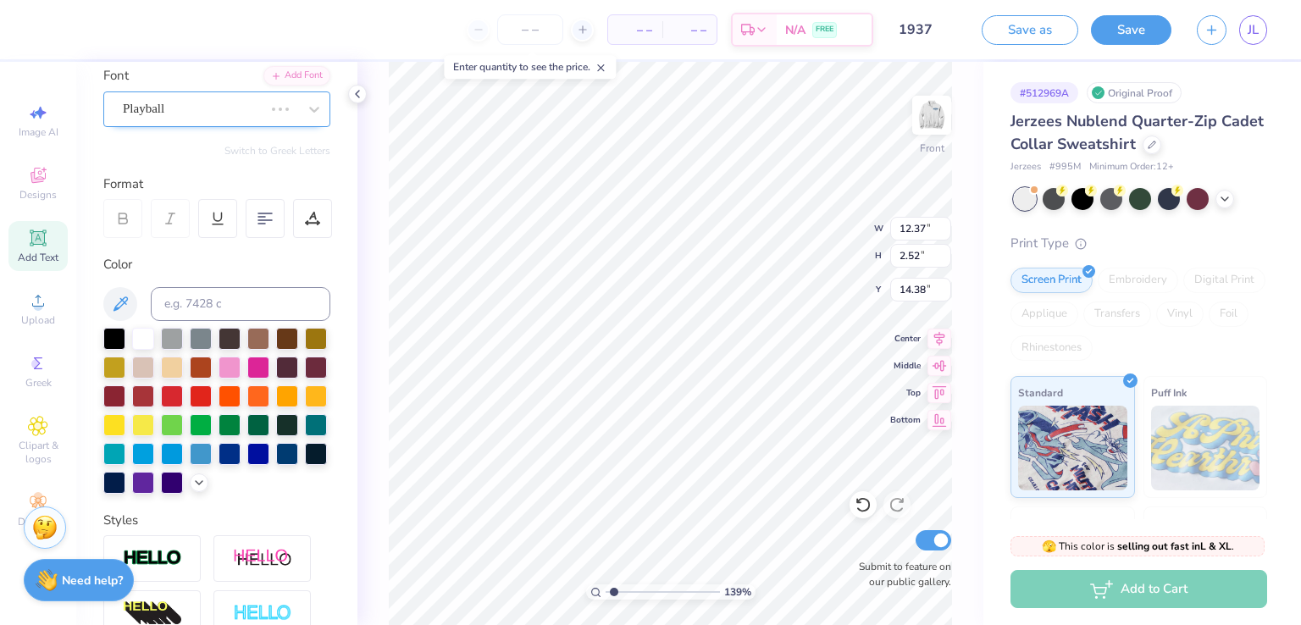
click at [265, 98] on div at bounding box center [297, 109] width 64 height 34
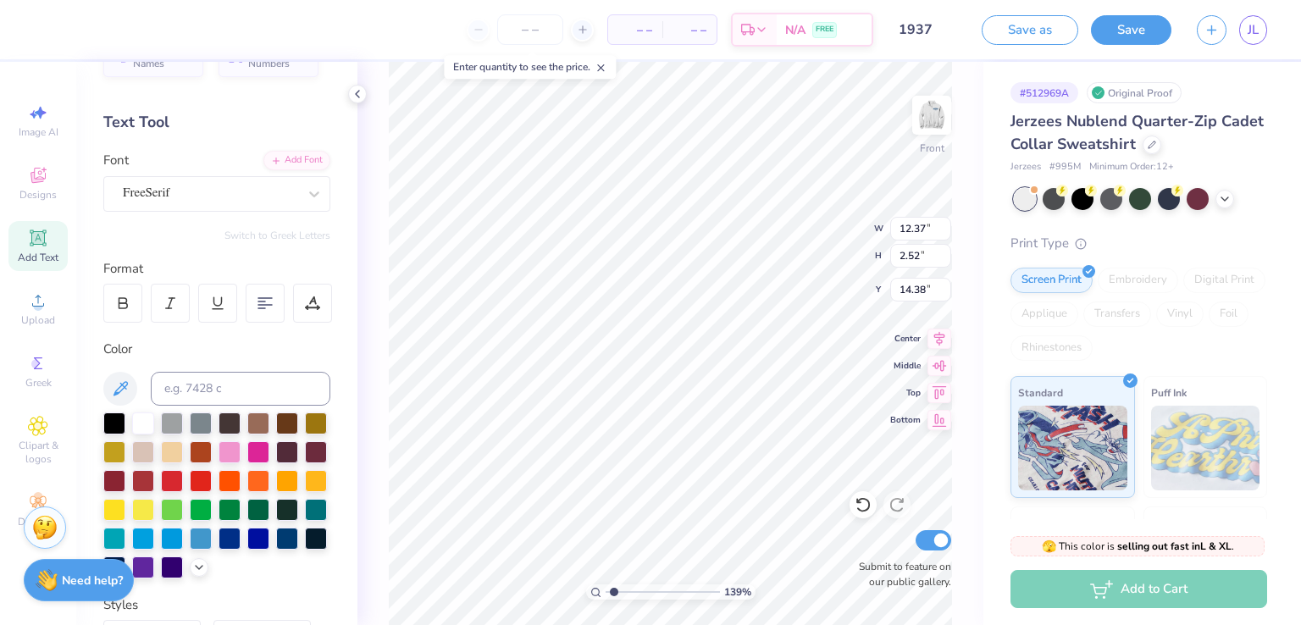
scroll to position [41, 0]
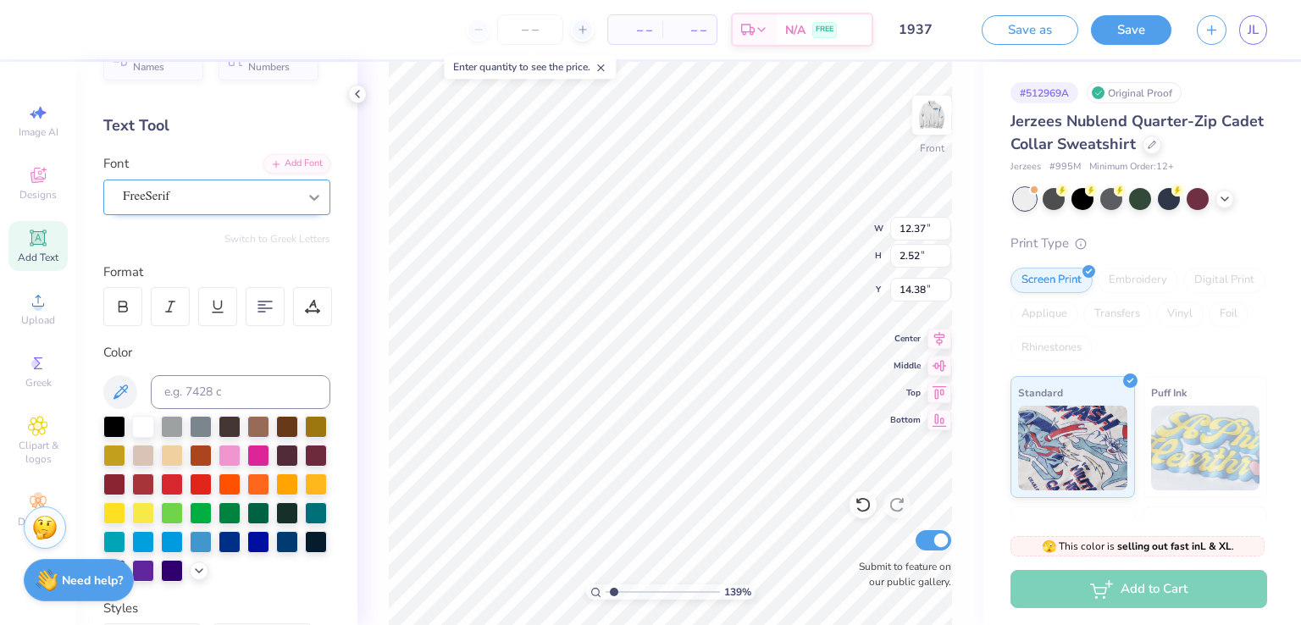
click at [299, 184] on div at bounding box center [314, 197] width 31 height 31
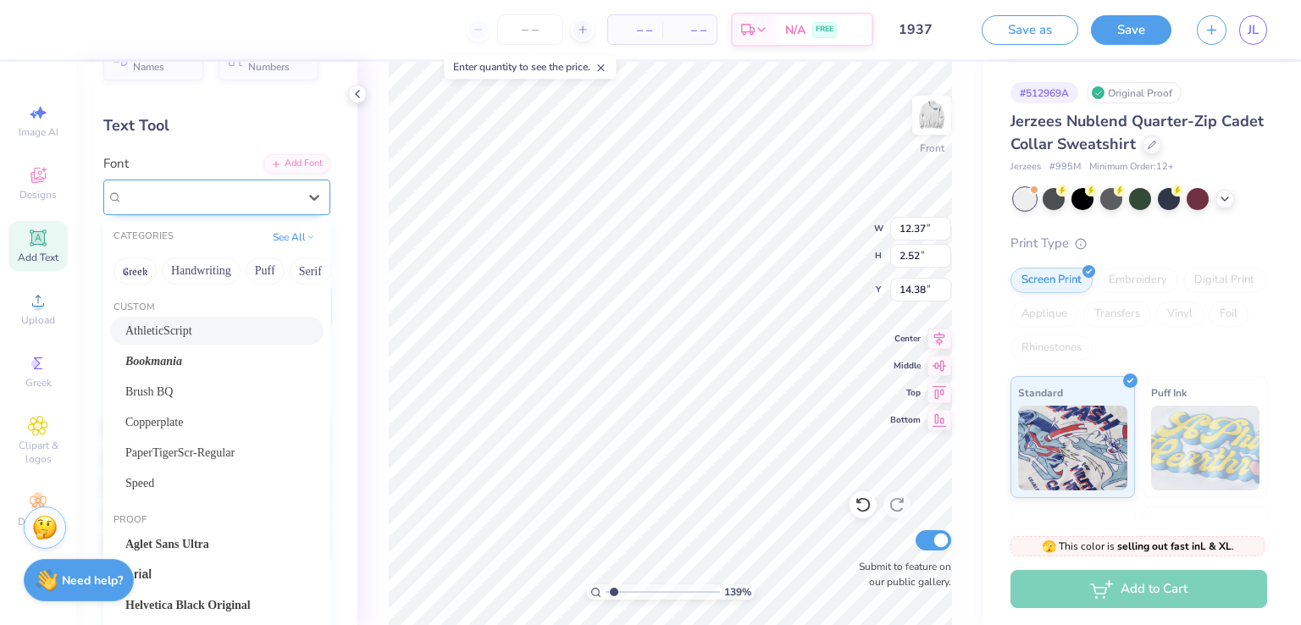
click at [266, 192] on div "FreeSerif" at bounding box center [210, 196] width 175 height 19
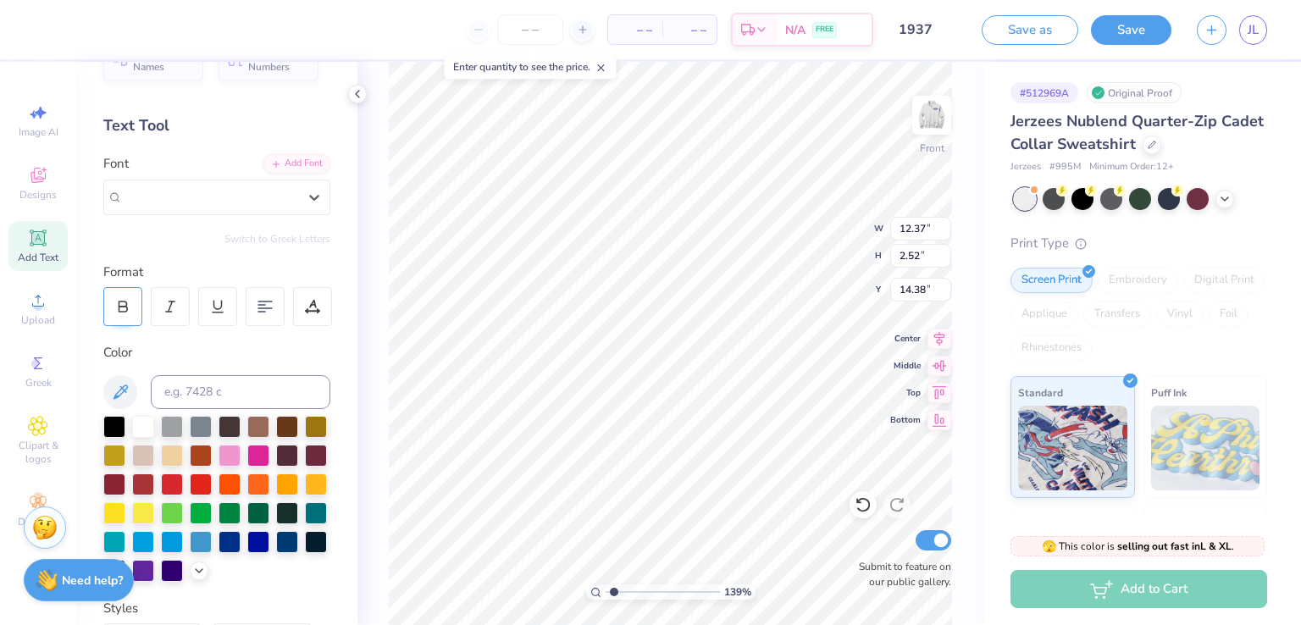
click at [132, 313] on div at bounding box center [122, 306] width 39 height 39
click at [1146, 36] on button "Save" at bounding box center [1131, 30] width 80 height 30
click at [1126, 25] on div "Save" at bounding box center [1131, 30] width 80 height 30
click at [1144, 29] on div "Save" at bounding box center [1131, 30] width 80 height 30
click at [1146, 27] on div "Save" at bounding box center [1131, 30] width 80 height 30
